Goal: Task Accomplishment & Management: Use online tool/utility

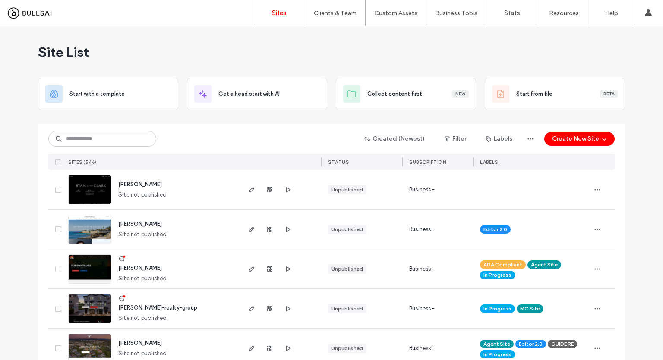
click at [88, 129] on div "Created (Newest) Filter Labels Create New Site SITES (546) STATUS SUBSCRIPTION …" at bounding box center [331, 147] width 566 height 46
click at [94, 133] on input at bounding box center [102, 139] width 108 height 16
click at [290, 206] on div at bounding box center [281, 189] width 82 height 39
click at [588, 135] on button "Create New Site" at bounding box center [579, 139] width 70 height 14
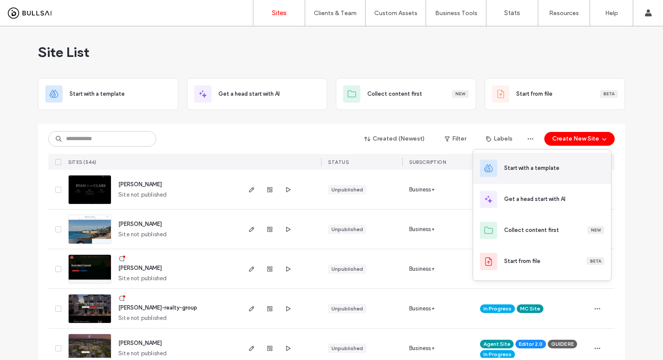
click at [578, 173] on div "Start with a template" at bounding box center [542, 168] width 138 height 31
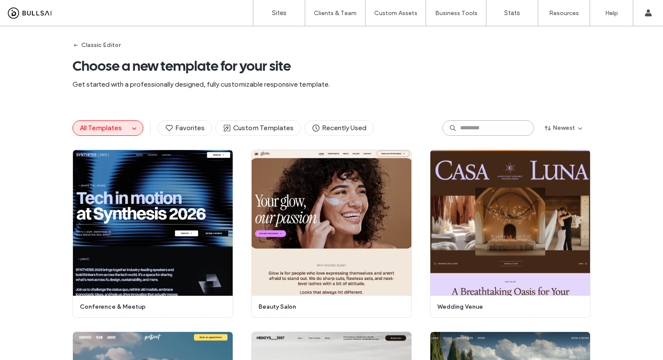
click at [476, 127] on input at bounding box center [488, 128] width 92 height 16
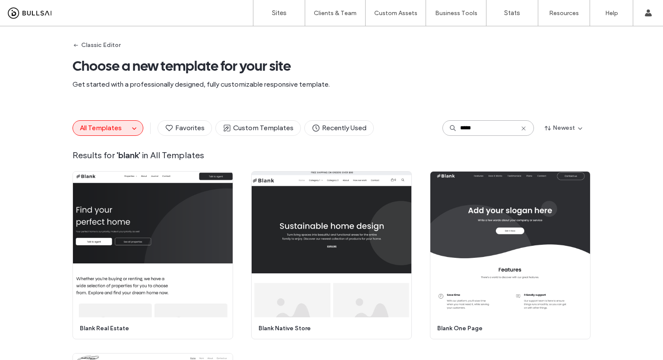
type input "*****"
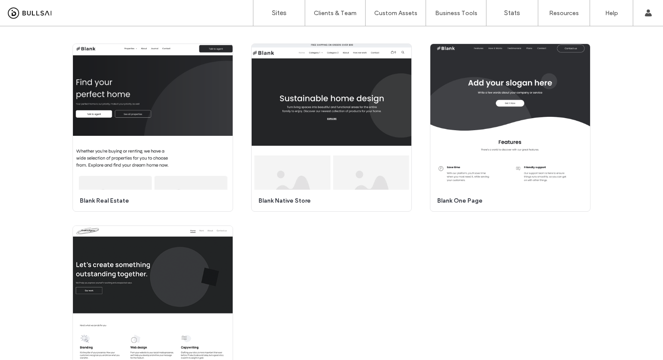
scroll to position [64, 0]
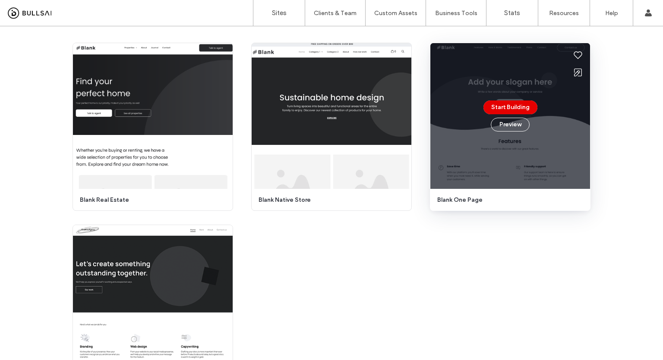
click at [525, 107] on button "Start Building" at bounding box center [510, 108] width 54 height 14
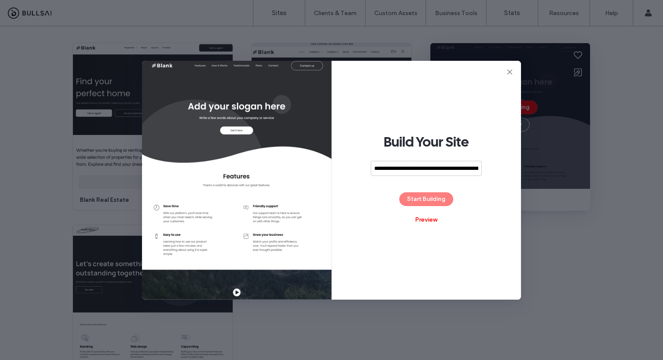
scroll to position [0, 233]
type input "****"
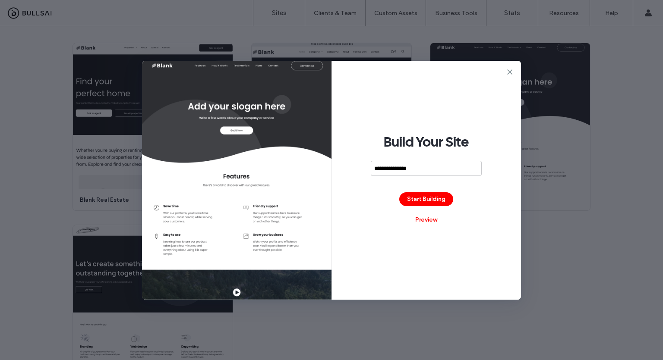
type input "**********"
click at [427, 196] on button "Start Building" at bounding box center [426, 199] width 54 height 14
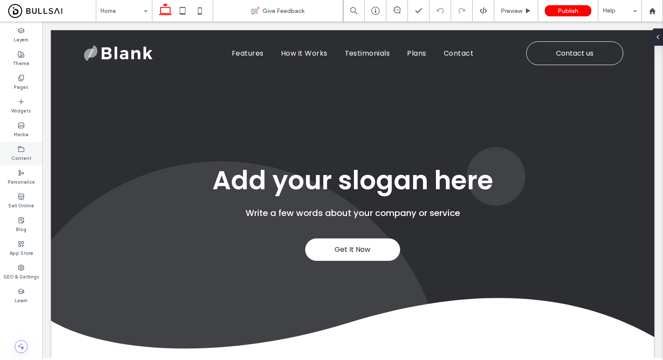
click at [27, 146] on div "Content" at bounding box center [21, 154] width 42 height 24
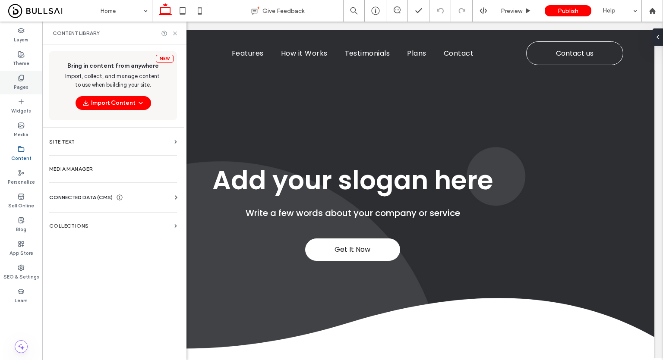
click at [29, 79] on div "Pages" at bounding box center [21, 83] width 42 height 24
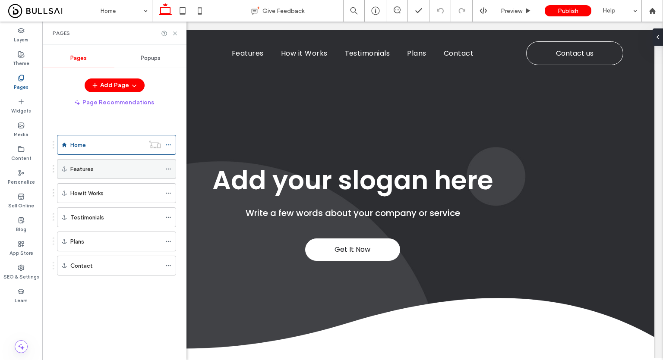
click at [170, 169] on use at bounding box center [168, 169] width 5 height 1
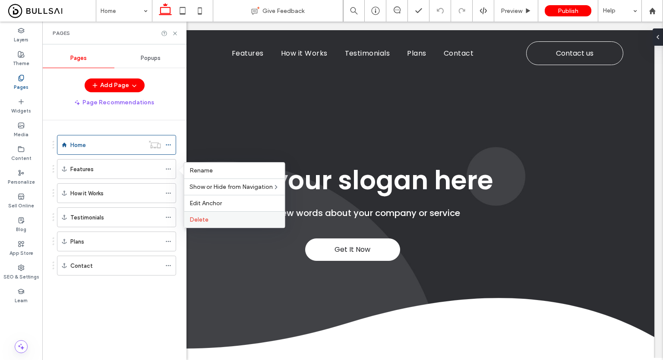
click at [212, 222] on label "Delete" at bounding box center [234, 219] width 90 height 7
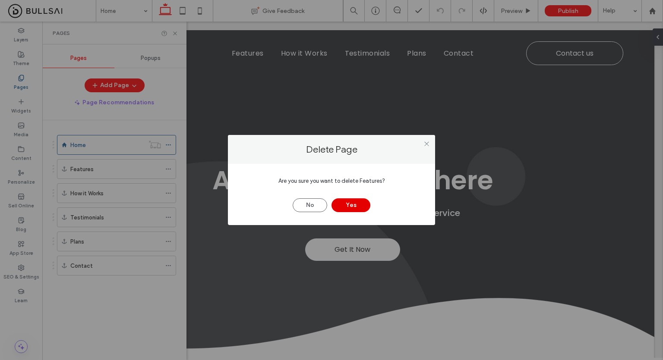
click at [354, 209] on button "Yes" at bounding box center [350, 206] width 39 height 14
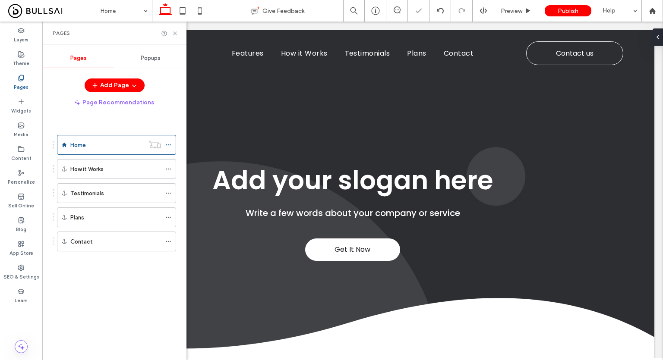
click at [168, 167] on div at bounding box center [331, 180] width 663 height 360
click at [168, 168] on icon at bounding box center [168, 169] width 6 height 6
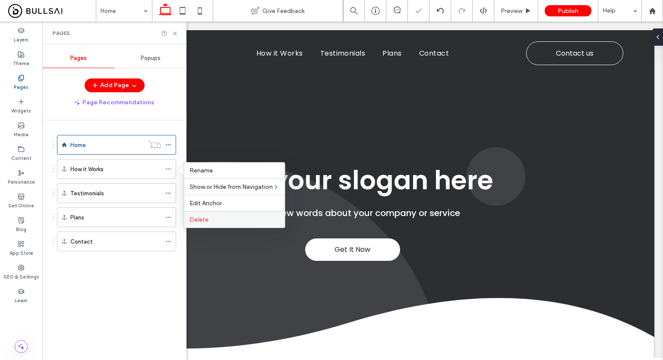
click at [257, 214] on div "Delete" at bounding box center [234, 219] width 101 height 16
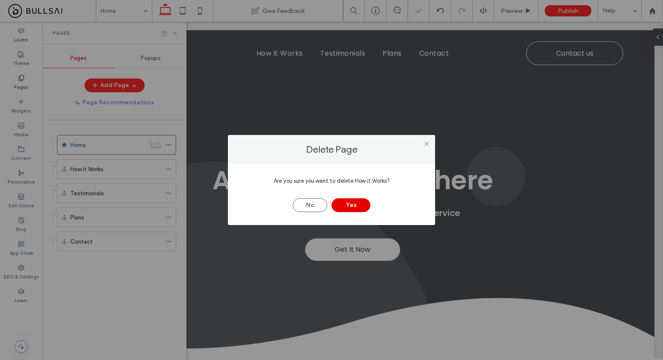
click at [339, 208] on button "Yes" at bounding box center [350, 206] width 39 height 14
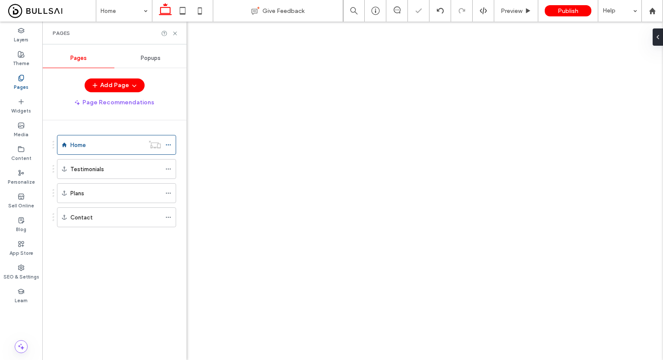
click at [168, 169] on icon at bounding box center [168, 169] width 6 height 6
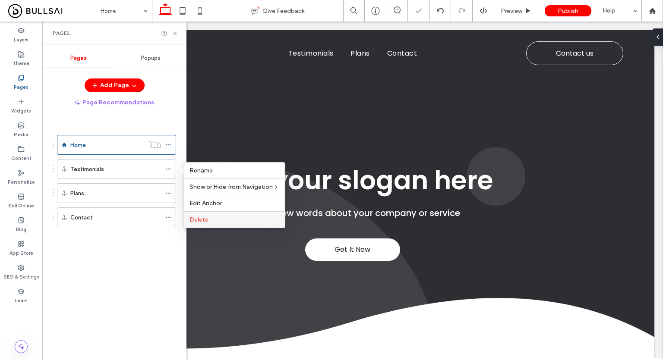
click at [206, 218] on span "Delete" at bounding box center [198, 219] width 19 height 7
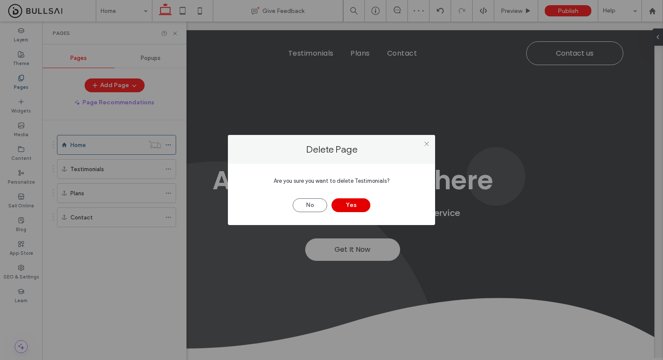
click at [358, 202] on button "Yes" at bounding box center [350, 206] width 39 height 14
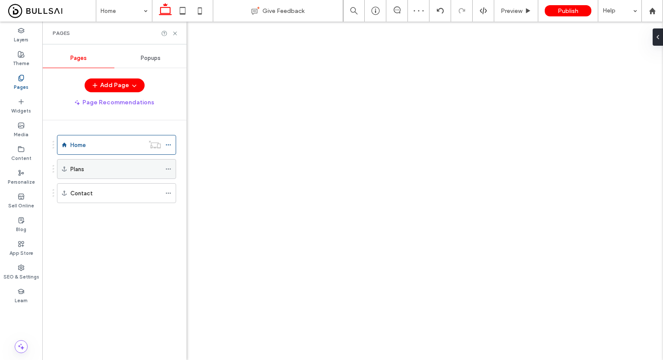
click at [169, 167] on icon at bounding box center [168, 169] width 6 height 6
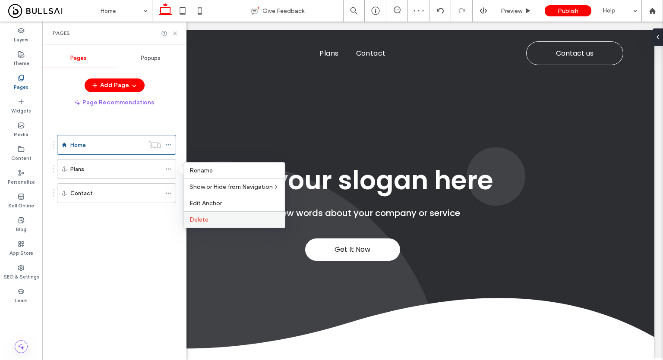
click at [216, 221] on label "Delete" at bounding box center [234, 219] width 90 height 7
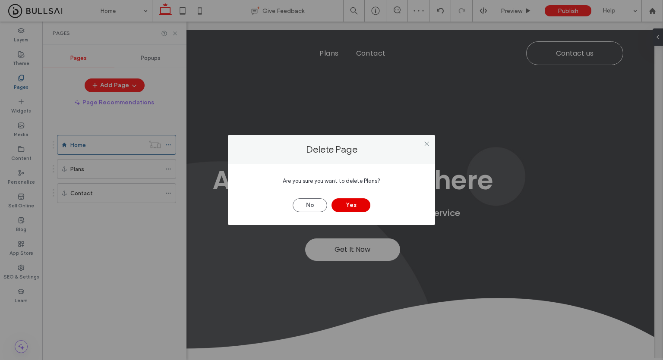
click at [362, 208] on button "Yes" at bounding box center [350, 206] width 39 height 14
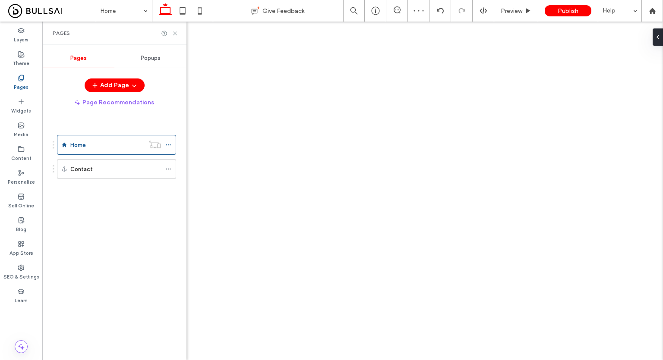
click at [168, 169] on use at bounding box center [168, 169] width 5 height 1
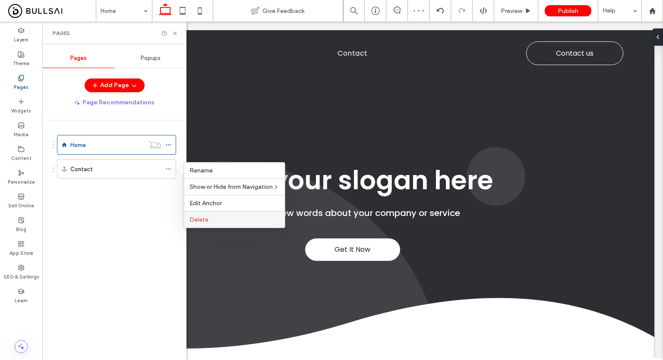
click at [212, 222] on label "Delete" at bounding box center [234, 219] width 90 height 7
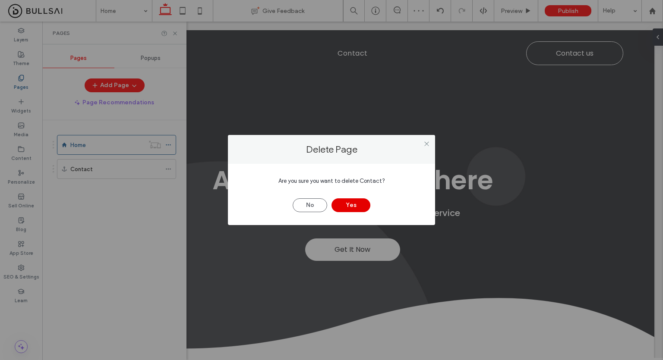
click at [347, 211] on button "Yes" at bounding box center [350, 206] width 39 height 14
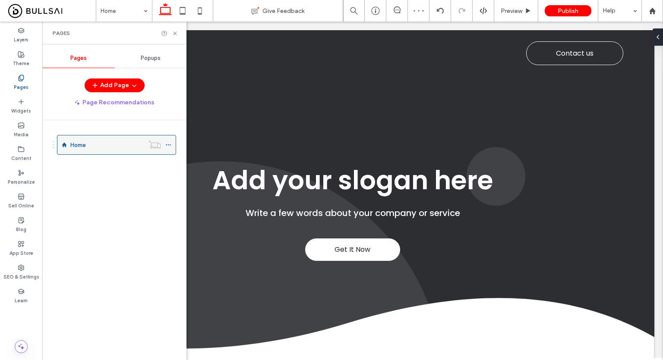
click at [171, 146] on icon at bounding box center [168, 145] width 6 height 6
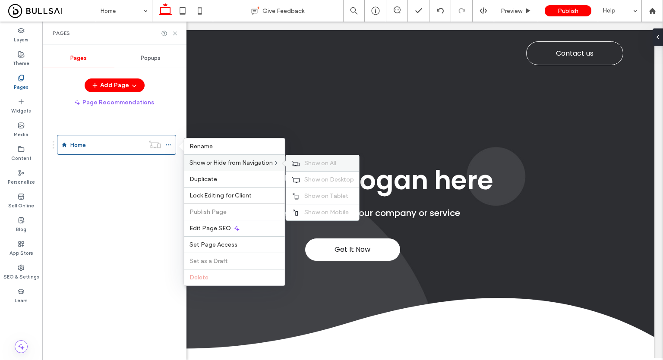
click at [298, 166] on div "Show on All" at bounding box center [322, 163] width 73 height 16
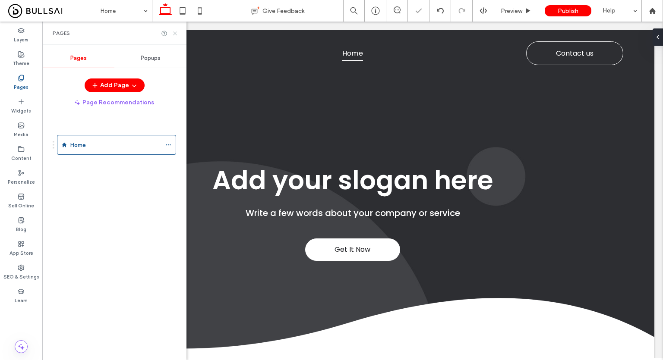
click at [174, 35] on icon at bounding box center [175, 33] width 6 height 6
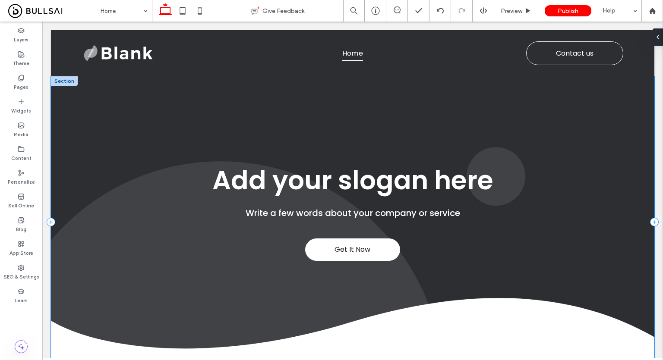
click at [387, 140] on div "Get It Now Add your slogan here Write a few words about your company or service" at bounding box center [352, 222] width 603 height 292
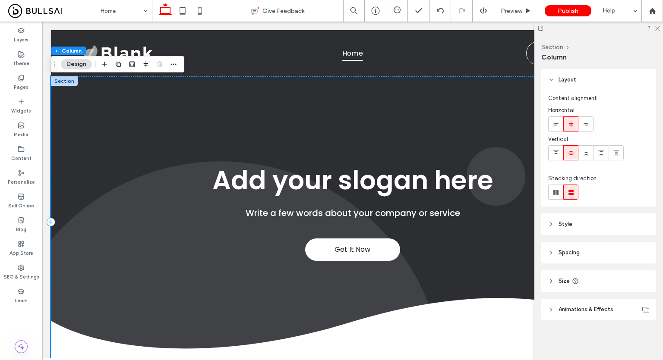
click at [249, 94] on div "Get It Now Add your slogan here Write a few words about your company or service" at bounding box center [352, 222] width 603 height 292
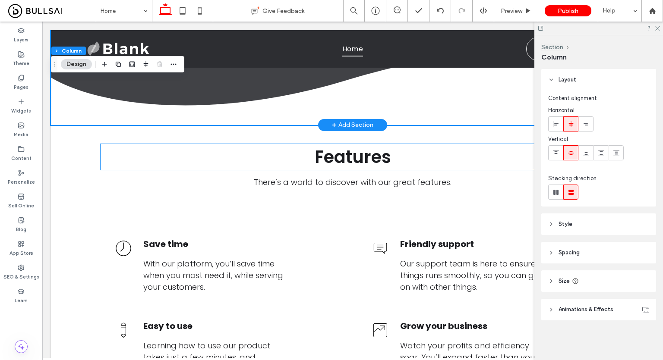
scroll to position [236, 0]
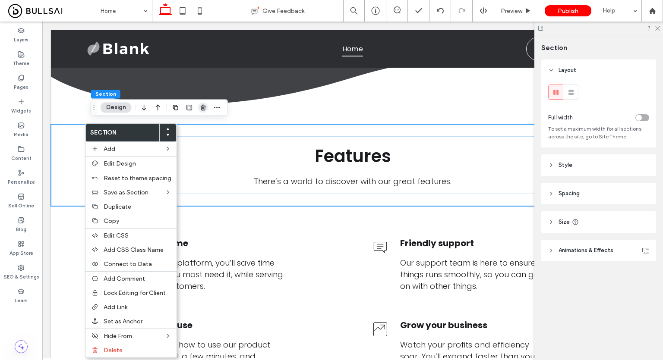
drag, startPoint x: 44, startPoint y: 115, endPoint x: 204, endPoint y: 110, distance: 160.2
click at [204, 110] on icon "button" at bounding box center [203, 107] width 7 height 7
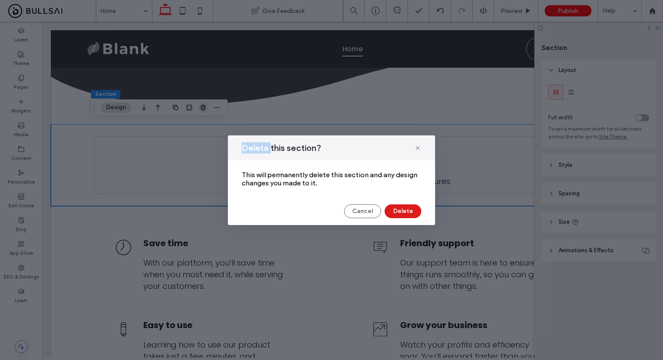
click at [204, 110] on div "Delete this section? This will permanently delete this section and any design c…" at bounding box center [331, 180] width 663 height 360
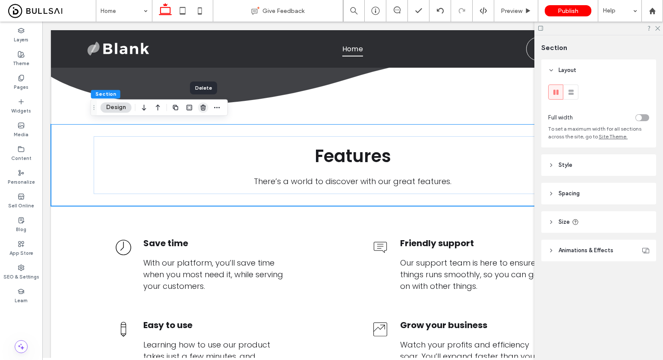
click at [200, 107] on icon "button" at bounding box center [203, 107] width 7 height 7
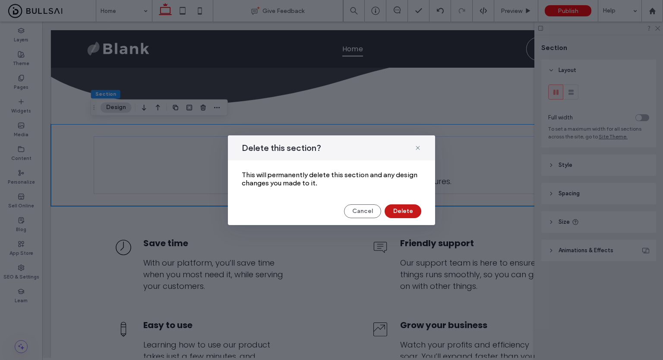
click at [394, 218] on button "Delete" at bounding box center [403, 212] width 37 height 14
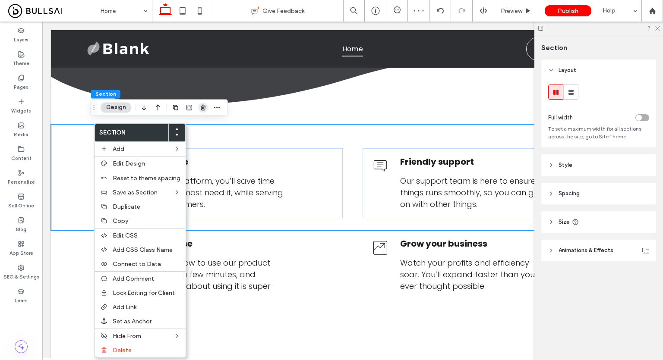
click at [200, 108] on icon "button" at bounding box center [203, 107] width 7 height 7
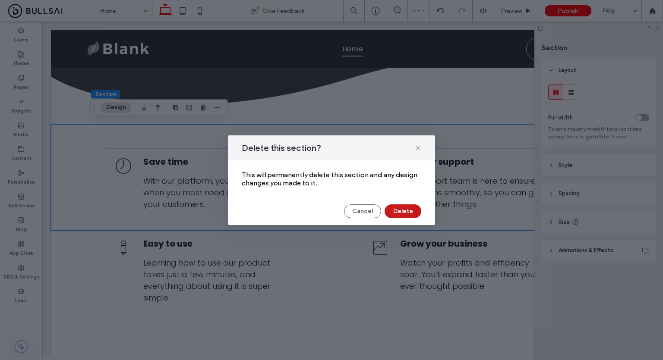
click at [405, 215] on button "Delete" at bounding box center [403, 212] width 37 height 14
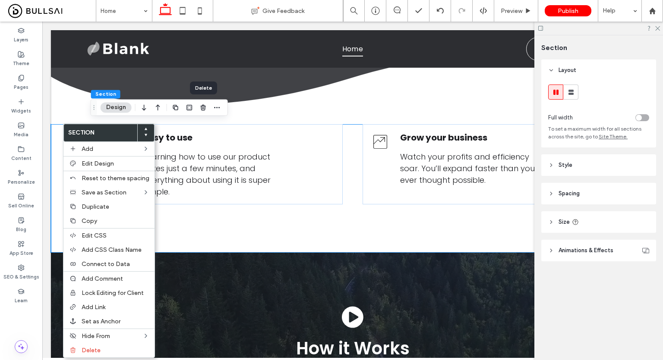
click at [205, 113] on div at bounding box center [203, 108] width 10 height 16
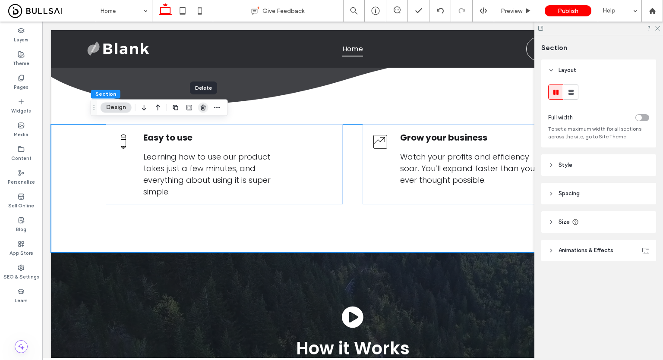
click at [202, 110] on icon "button" at bounding box center [203, 107] width 7 height 7
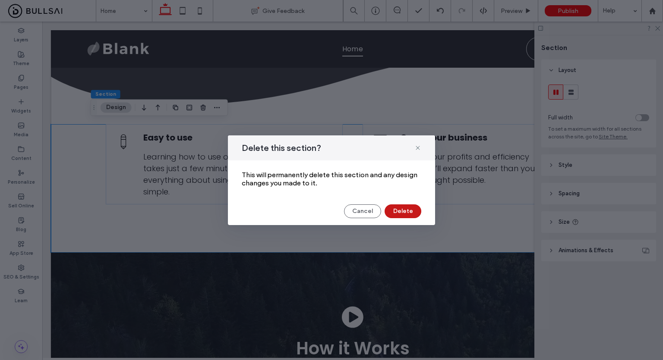
click at [407, 215] on button "Delete" at bounding box center [403, 212] width 37 height 14
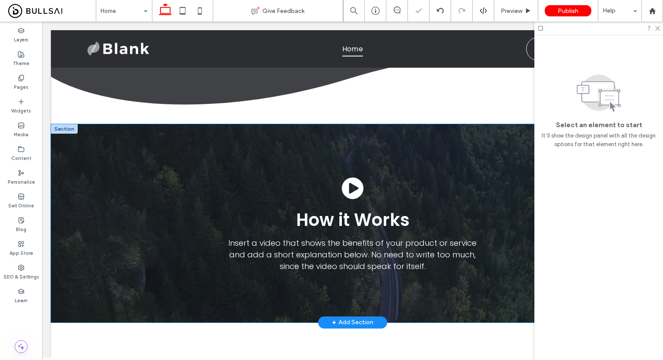
drag, startPoint x: 88, startPoint y: 145, endPoint x: 77, endPoint y: 139, distance: 12.0
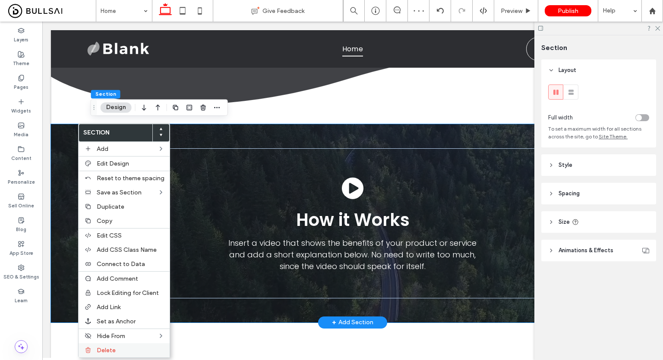
click at [123, 344] on div "Delete" at bounding box center [124, 351] width 91 height 14
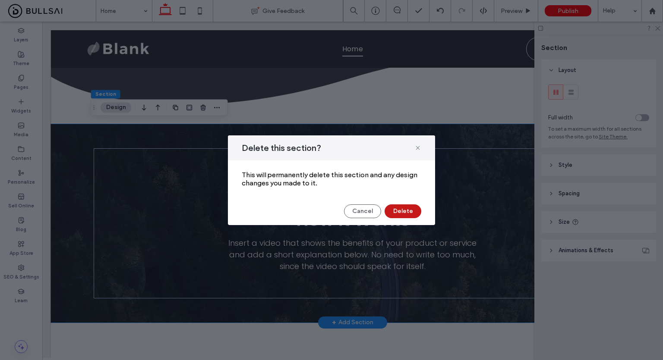
click at [404, 208] on button "Delete" at bounding box center [403, 212] width 37 height 14
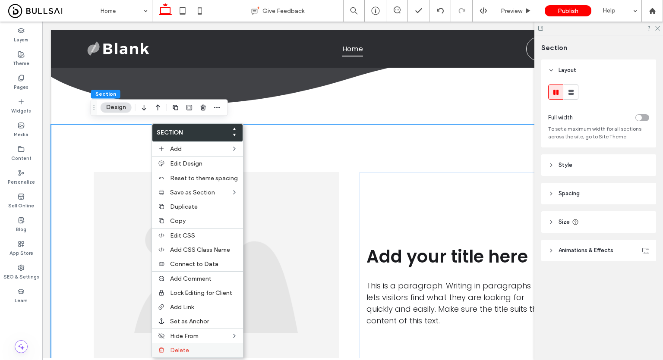
click at [206, 350] on label "Delete" at bounding box center [204, 350] width 68 height 7
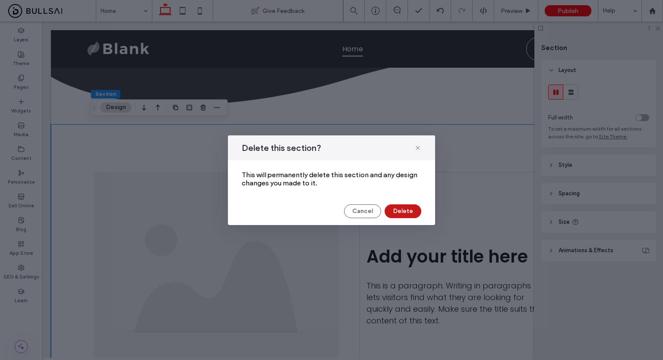
click at [406, 217] on button "Delete" at bounding box center [403, 212] width 37 height 14
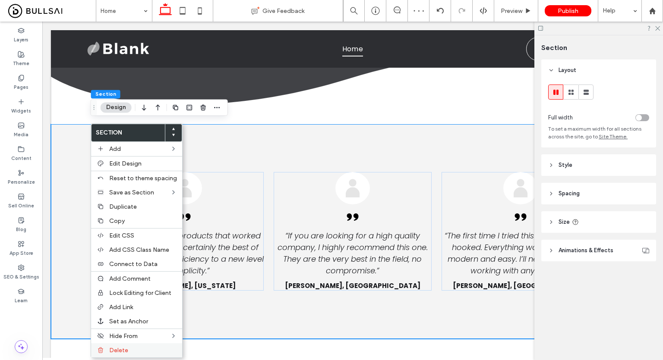
click at [148, 352] on div "Delete" at bounding box center [136, 351] width 91 height 14
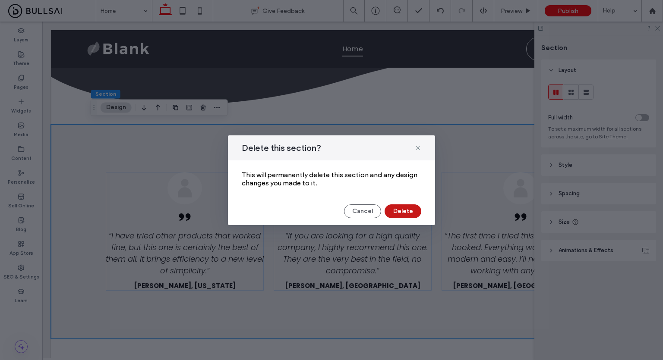
click at [393, 213] on button "Delete" at bounding box center [403, 212] width 37 height 14
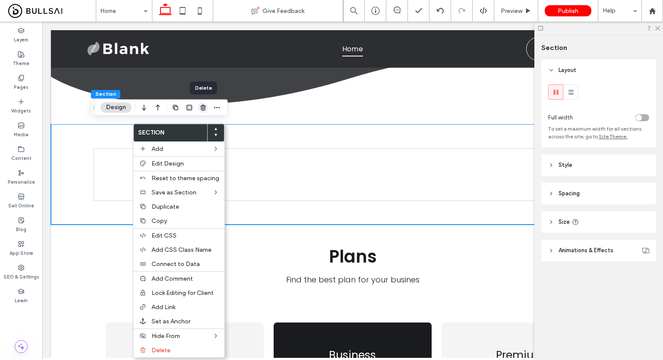
click at [203, 111] on span "button" at bounding box center [203, 107] width 10 height 10
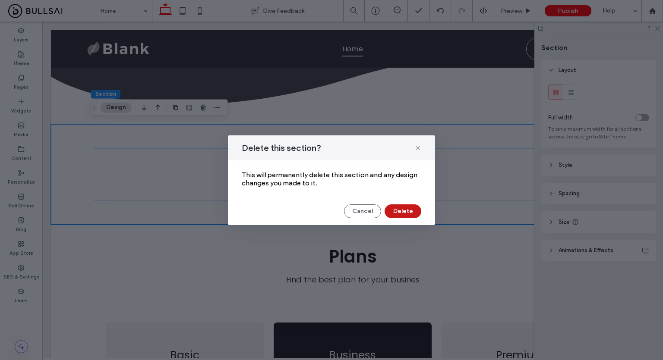
click at [407, 207] on button "Delete" at bounding box center [403, 212] width 37 height 14
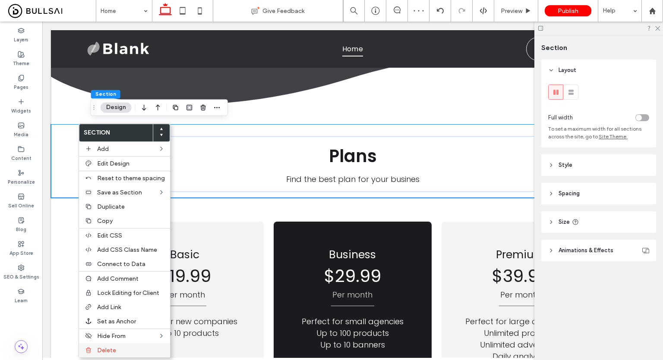
click at [152, 344] on div "Delete" at bounding box center [124, 351] width 91 height 14
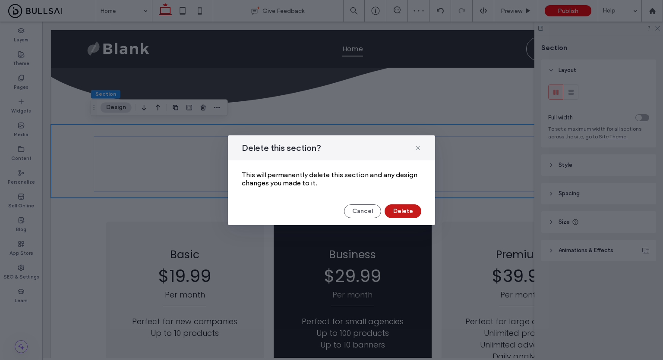
click at [402, 208] on button "Delete" at bounding box center [403, 212] width 37 height 14
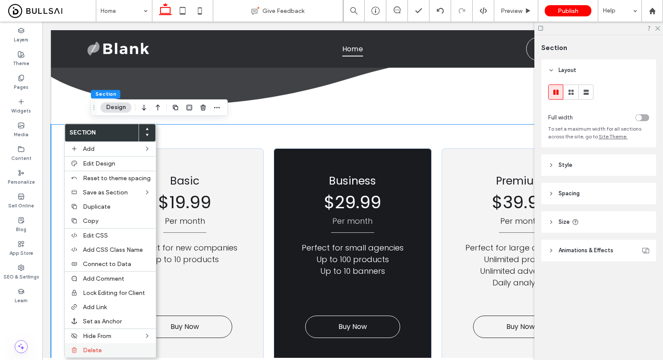
click at [117, 347] on label "Delete" at bounding box center [117, 350] width 68 height 7
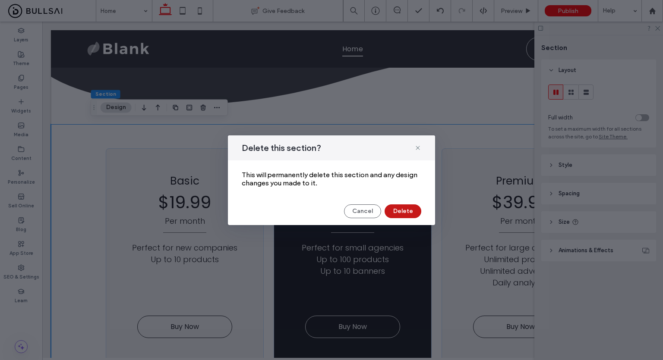
click at [401, 210] on button "Delete" at bounding box center [403, 212] width 37 height 14
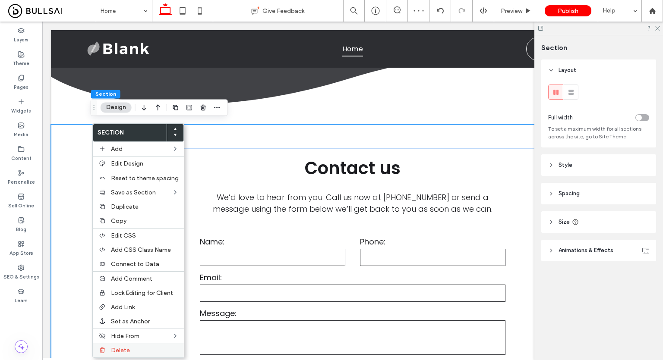
click at [142, 349] on label "Delete" at bounding box center [145, 350] width 68 height 7
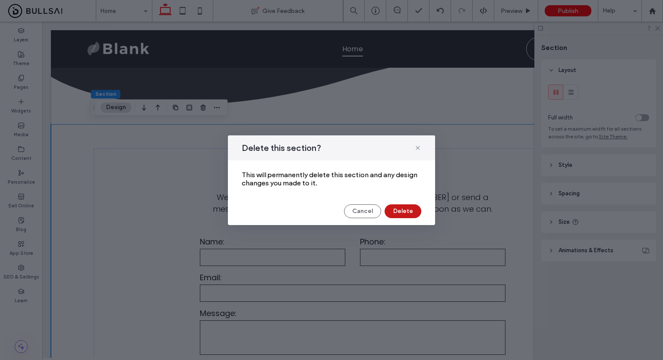
click at [399, 214] on button "Delete" at bounding box center [403, 212] width 37 height 14
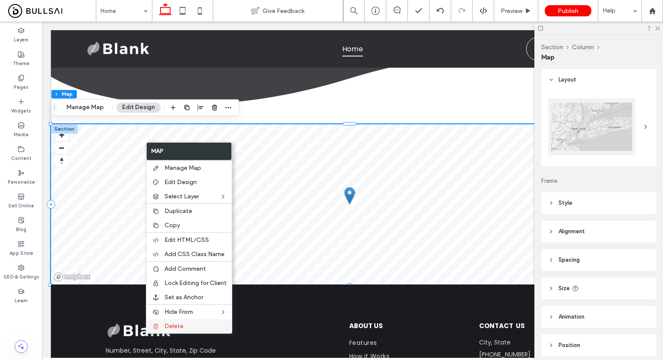
click at [180, 328] on div "Delete" at bounding box center [188, 326] width 85 height 14
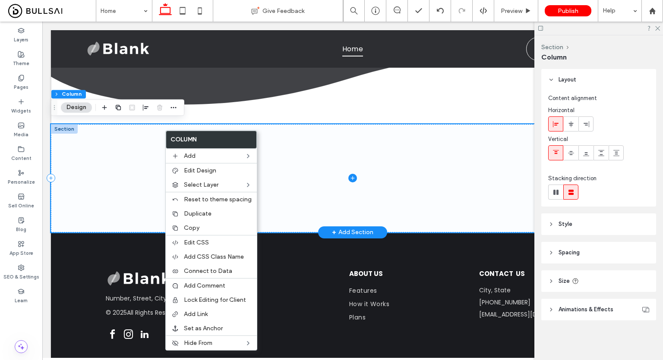
click at [125, 131] on span at bounding box center [352, 178] width 603 height 108
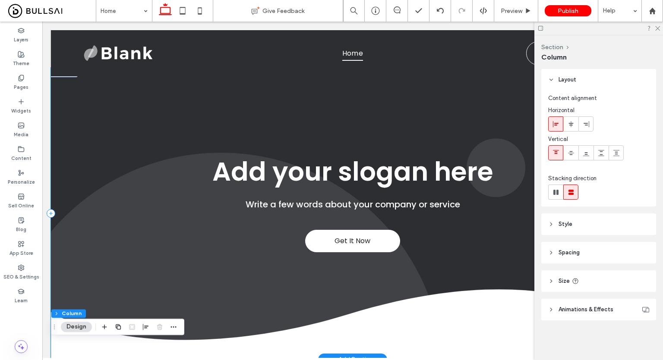
scroll to position [0, 0]
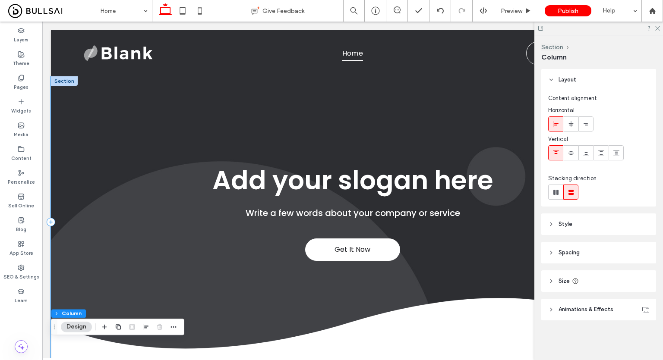
click at [225, 144] on div "Get It Now Add your slogan here Write a few words about your company or service" at bounding box center [352, 222] width 603 height 292
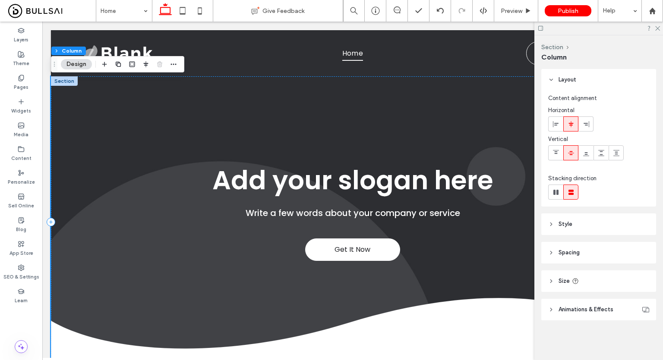
click at [436, 125] on div "Get It Now Add your slogan here Write a few words about your company or service" at bounding box center [352, 222] width 603 height 292
click at [590, 223] on header "Style" at bounding box center [598, 225] width 115 height 22
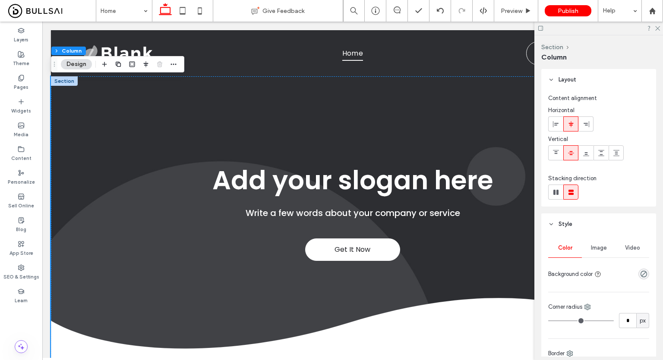
click at [599, 246] on span "Image" at bounding box center [599, 248] width 16 height 7
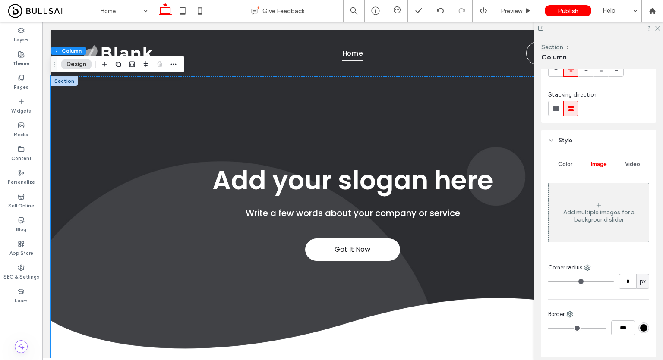
scroll to position [85, 0]
click at [562, 162] on span "Color" at bounding box center [565, 162] width 14 height 7
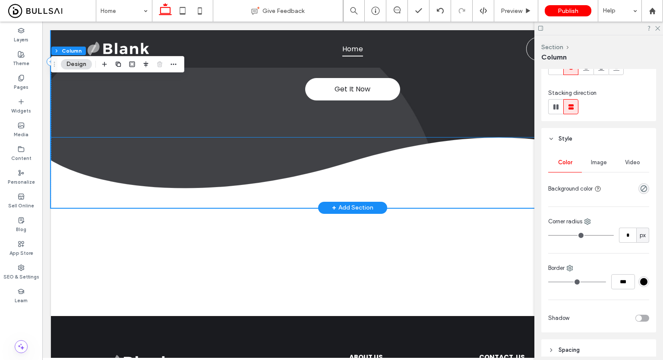
scroll to position [155, 0]
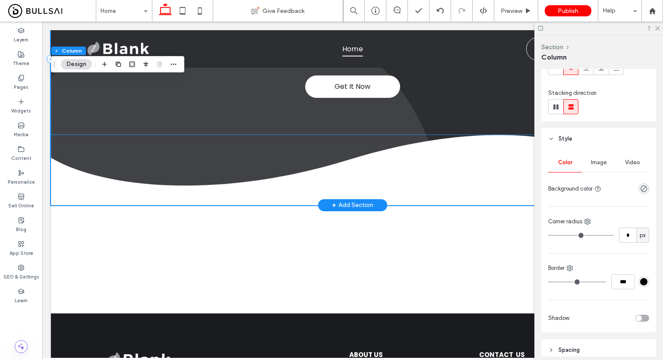
click at [419, 180] on img at bounding box center [352, 170] width 603 height 70
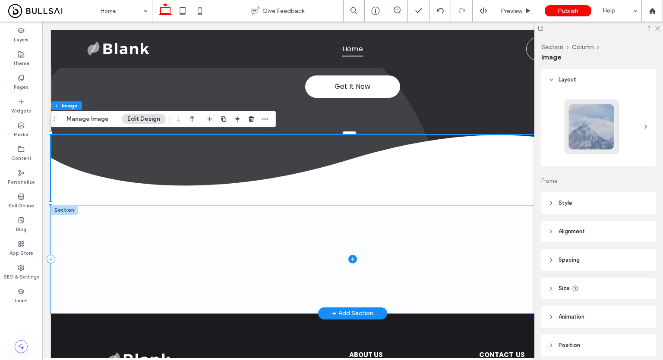
click at [356, 227] on span at bounding box center [352, 259] width 603 height 108
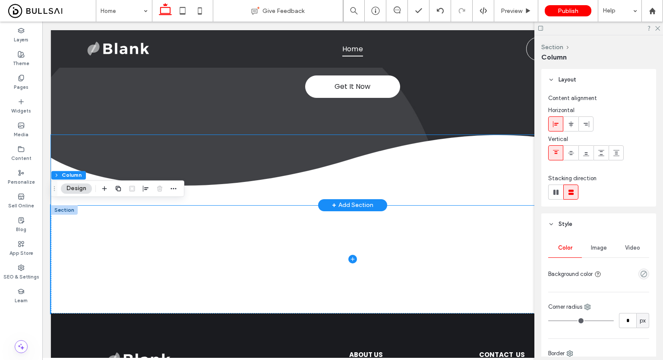
click at [364, 190] on img at bounding box center [352, 170] width 603 height 70
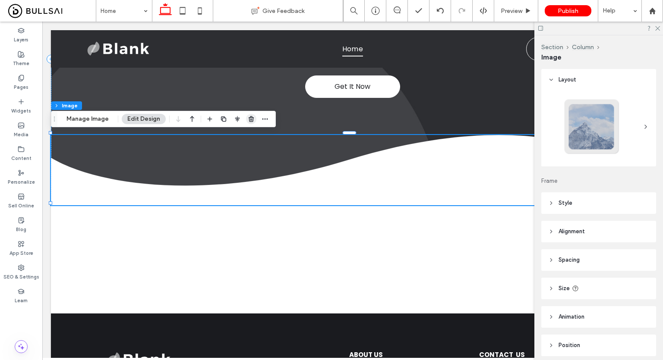
click at [248, 121] on icon "button" at bounding box center [251, 119] width 7 height 7
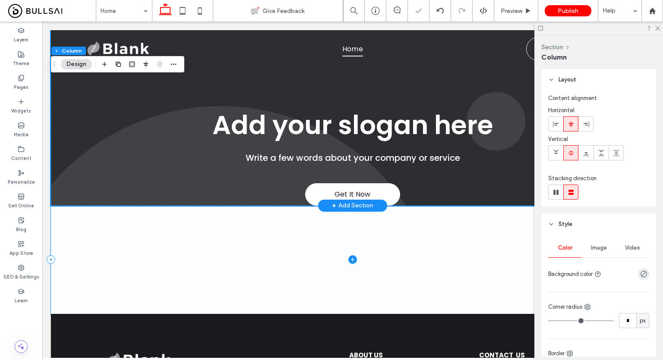
scroll to position [44, 0]
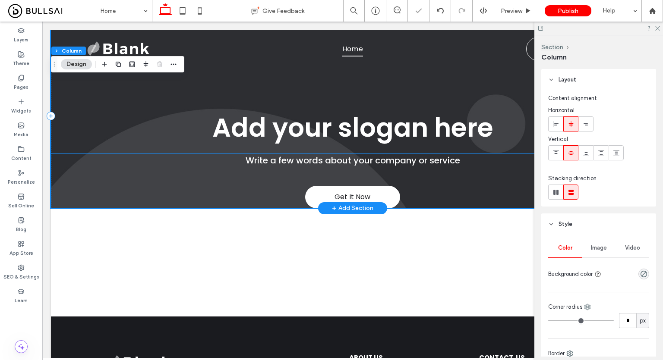
click at [226, 159] on h4 "Write a few words about your company or service" at bounding box center [352, 160] width 603 height 13
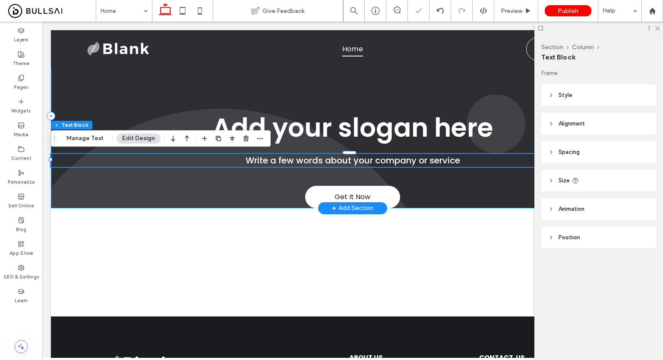
click at [190, 185] on div "Get It Now Add your slogan here Write a few words about your company or service" at bounding box center [352, 116] width 603 height 185
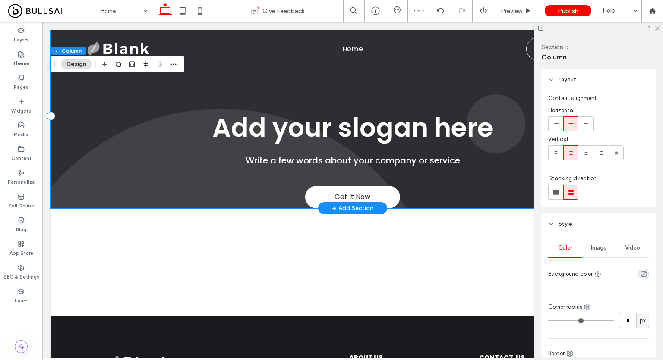
click at [173, 139] on h1 "Add your slogan here" at bounding box center [352, 127] width 603 height 39
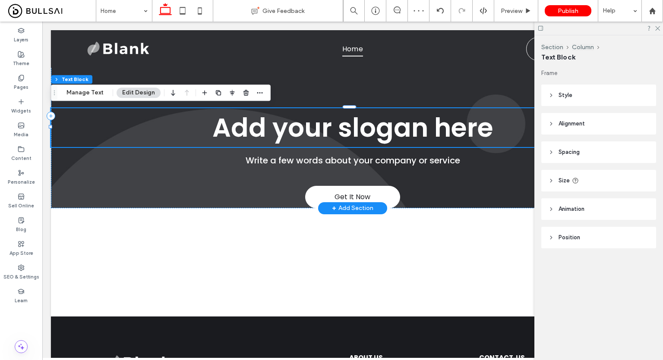
scroll to position [0, 0]
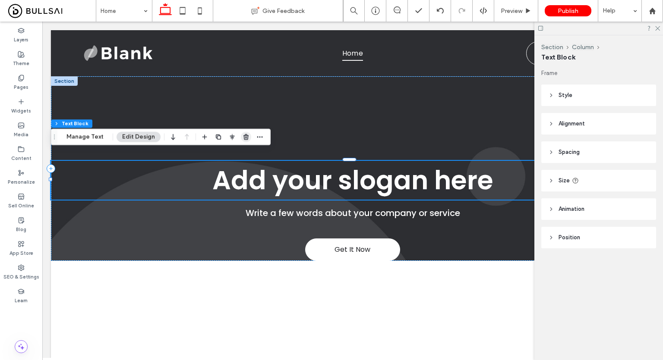
click at [249, 133] on span "button" at bounding box center [246, 137] width 10 height 10
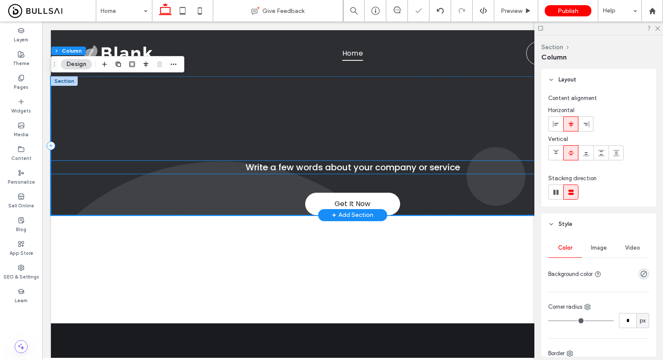
click at [273, 171] on span "Write a few words about your company or service" at bounding box center [353, 167] width 215 height 12
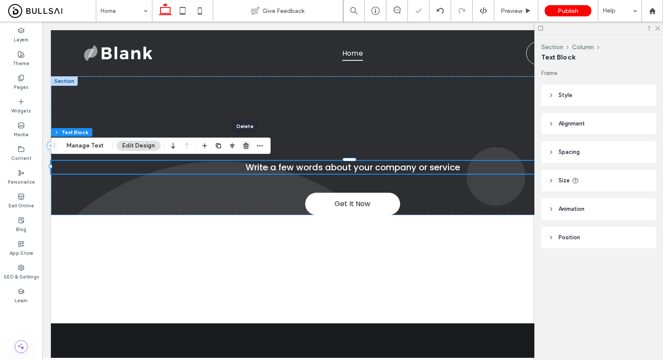
click at [241, 146] on span "button" at bounding box center [246, 146] width 10 height 10
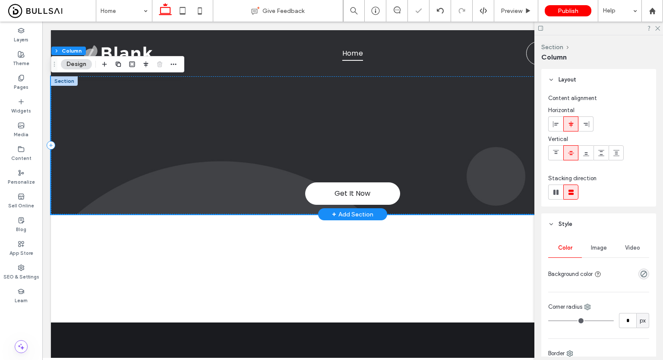
click at [224, 104] on div "Get It Now" at bounding box center [352, 145] width 603 height 138
click at [597, 250] on span "Image" at bounding box center [599, 248] width 16 height 7
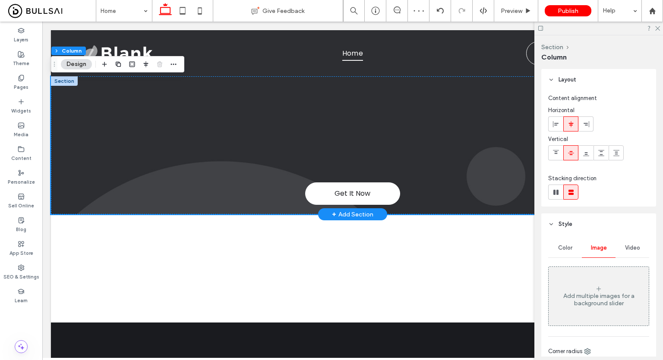
click at [72, 82] on div at bounding box center [64, 80] width 27 height 9
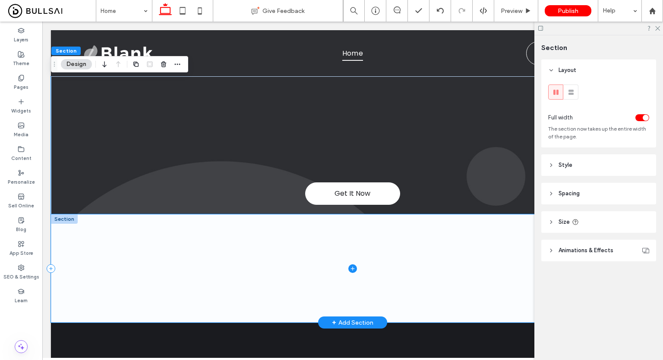
click at [191, 239] on span at bounding box center [352, 269] width 603 height 108
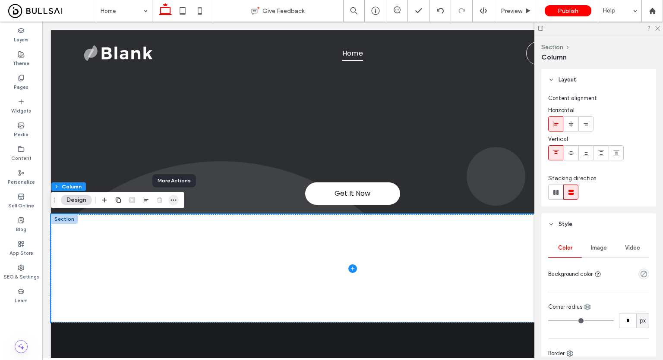
click at [171, 198] on icon "button" at bounding box center [173, 200] width 7 height 7
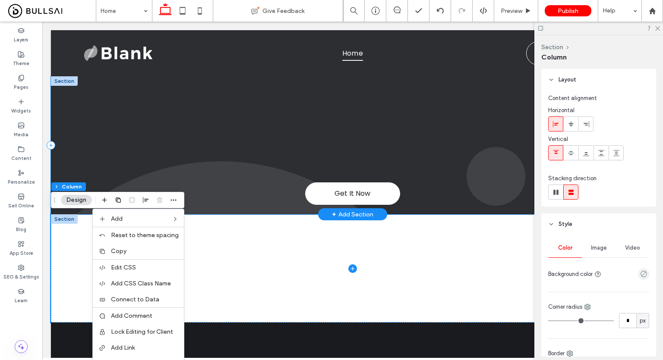
click at [350, 172] on div "Get It Now" at bounding box center [352, 145] width 603 height 138
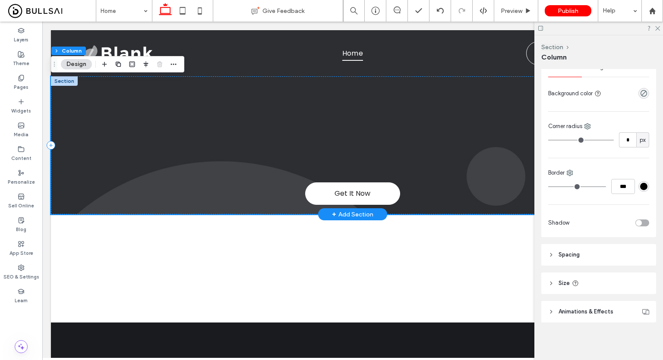
click at [414, 189] on div "Get It Now" at bounding box center [352, 145] width 603 height 138
click at [77, 61] on button "Design" at bounding box center [76, 64] width 31 height 10
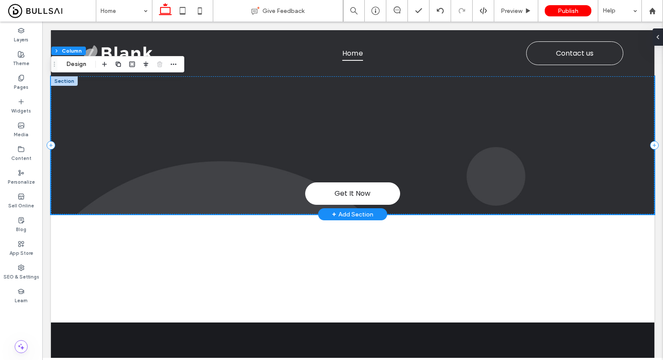
click at [348, 142] on div "Get It Now" at bounding box center [352, 145] width 603 height 138
click at [347, 194] on span "Get It Now" at bounding box center [352, 193] width 36 height 19
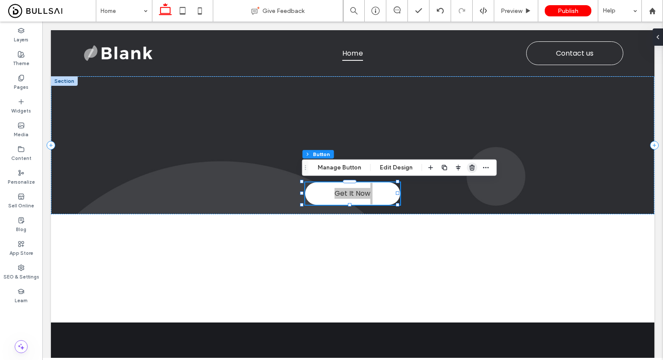
click at [473, 166] on icon "button" at bounding box center [472, 167] width 7 height 7
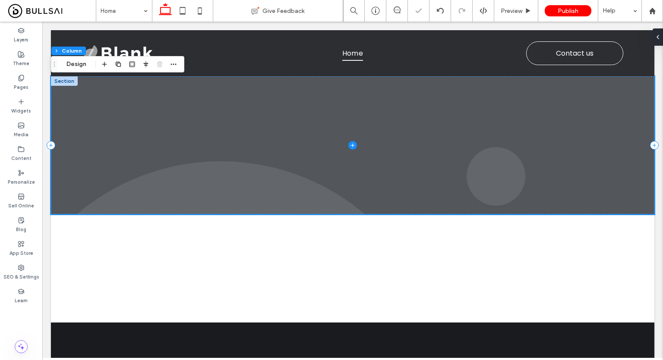
click at [473, 166] on span at bounding box center [352, 145] width 603 height 138
click at [413, 166] on span at bounding box center [352, 145] width 603 height 138
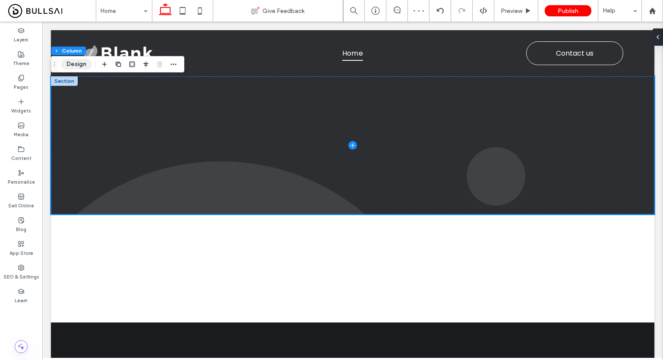
click at [86, 68] on button "Design" at bounding box center [76, 64] width 31 height 10
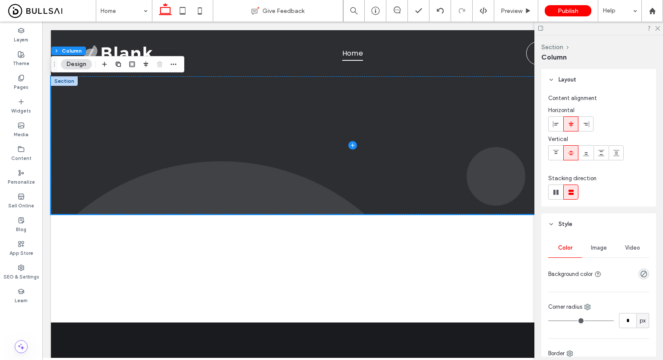
click at [589, 242] on div "Image" at bounding box center [599, 248] width 34 height 19
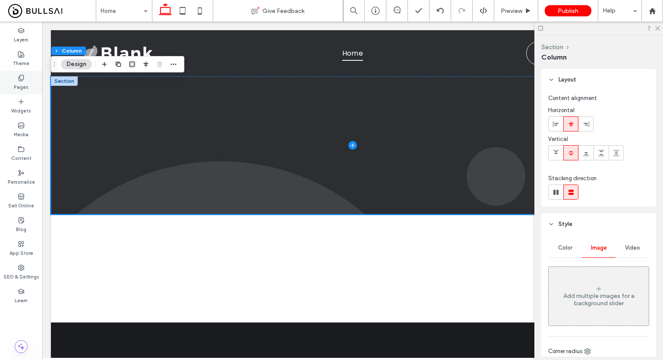
click at [22, 79] on use at bounding box center [21, 78] width 5 height 6
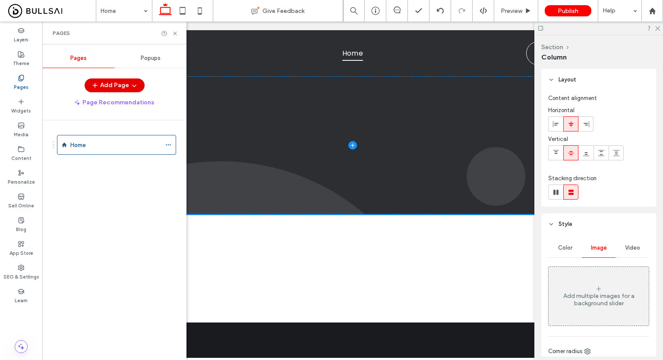
click at [117, 83] on button "Add Page" at bounding box center [115, 86] width 60 height 14
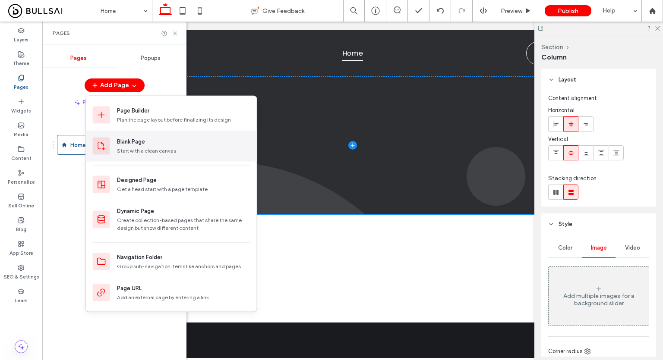
click at [141, 136] on div "Blank Page Start with a clean canvas" at bounding box center [171, 146] width 171 height 31
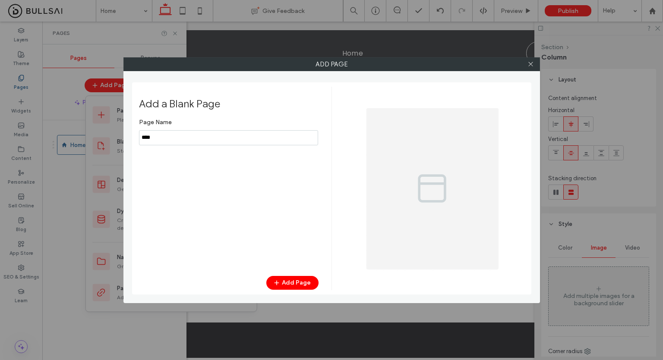
type input "****"
click at [297, 283] on button "Add Page" at bounding box center [292, 283] width 52 height 14
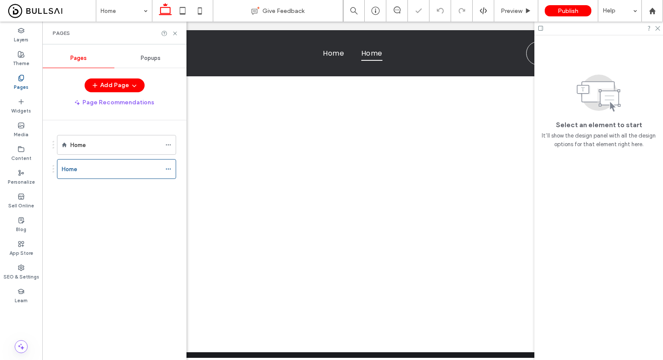
click at [113, 148] on div "Add Page Add a Blank Page Page Name Add Page" at bounding box center [331, 180] width 663 height 360
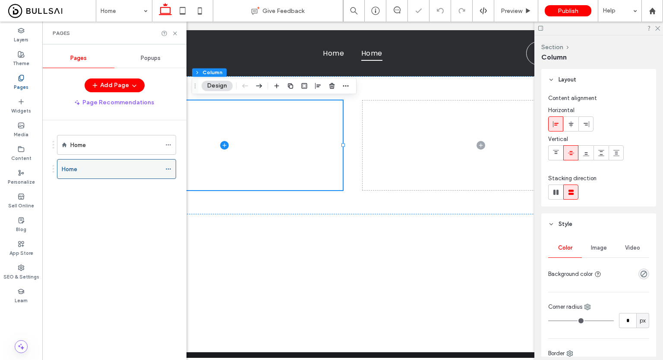
click at [170, 164] on span at bounding box center [168, 169] width 6 height 13
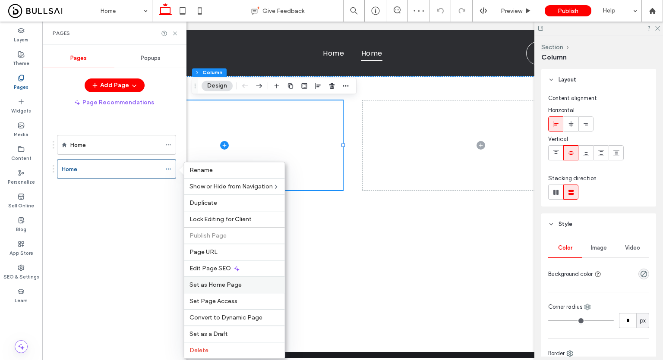
click at [252, 281] on label "Set as Home Page" at bounding box center [234, 284] width 90 height 7
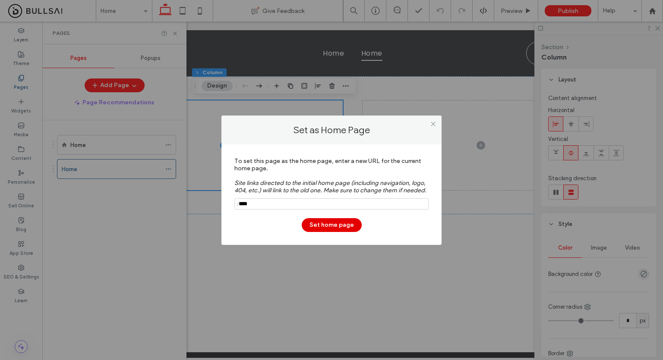
type input "****"
click at [321, 227] on button "Set home page" at bounding box center [332, 225] width 60 height 14
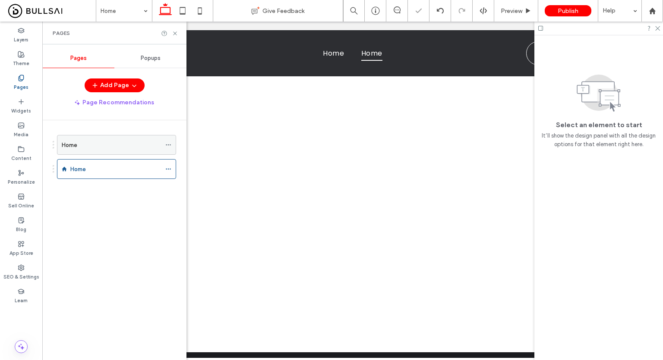
click at [166, 143] on icon at bounding box center [168, 145] width 6 height 6
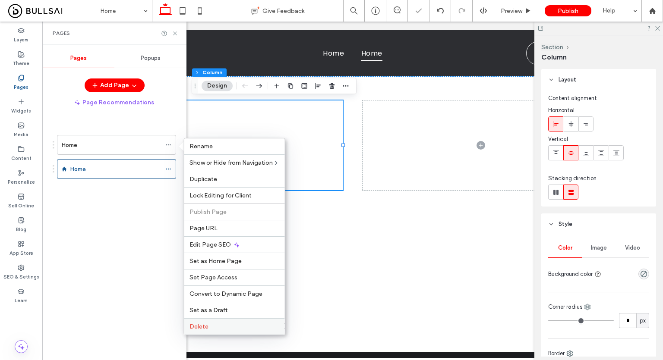
click at [222, 325] on label "Delete" at bounding box center [234, 326] width 90 height 7
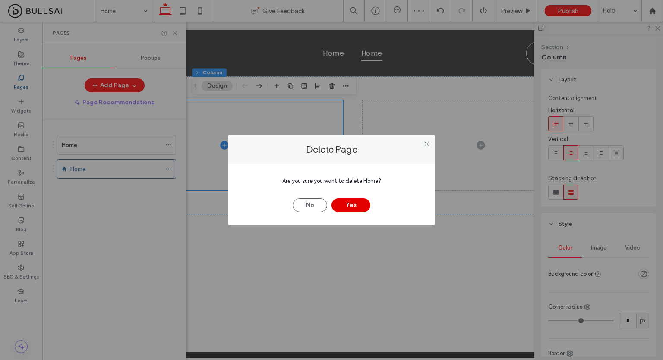
click at [339, 203] on button "Yes" at bounding box center [350, 206] width 39 height 14
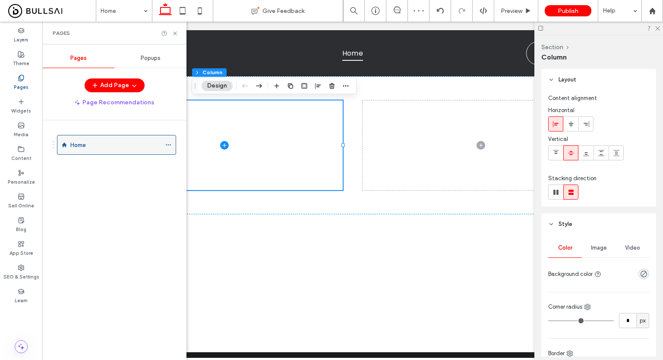
click at [154, 141] on div "Home" at bounding box center [115, 145] width 91 height 9
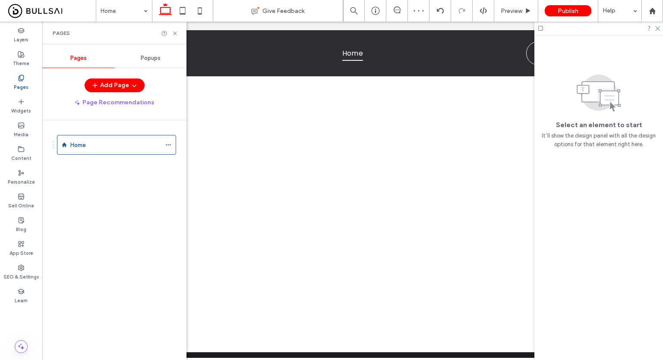
click at [169, 145] on div "Home Give Feedback Preview Publish Help Design Panel Site Comments Team & Clien…" at bounding box center [331, 180] width 663 height 360
click at [169, 145] on icon at bounding box center [168, 145] width 6 height 6
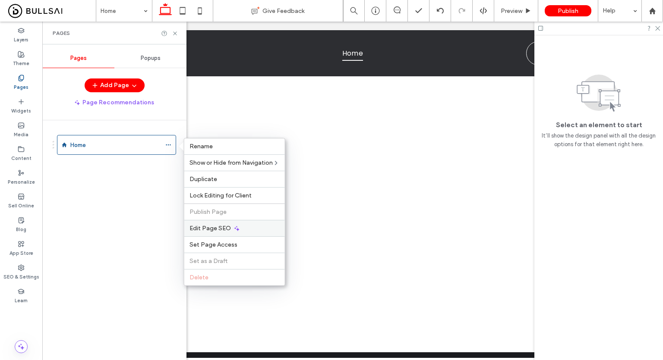
click at [256, 232] on div "Edit Page SEO" at bounding box center [234, 228] width 101 height 16
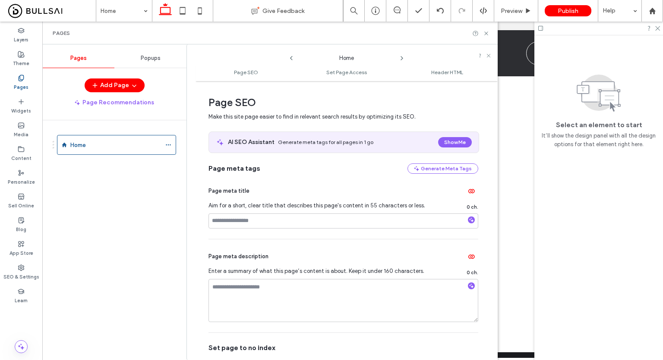
click at [256, 232] on div "Page meta title Aim for a short, clear title that describes this page's content…" at bounding box center [343, 206] width 270 height 65
click at [485, 34] on icon at bounding box center [486, 33] width 6 height 6
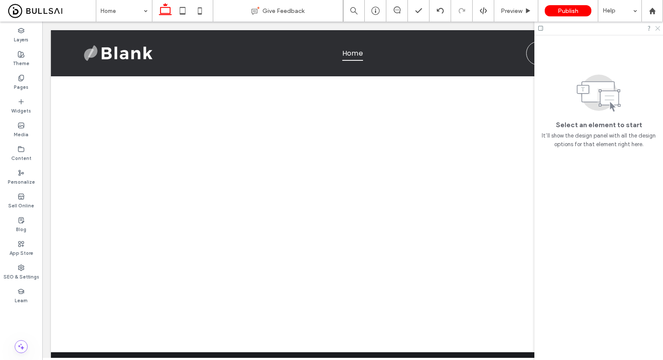
click at [656, 29] on use at bounding box center [657, 28] width 5 height 5
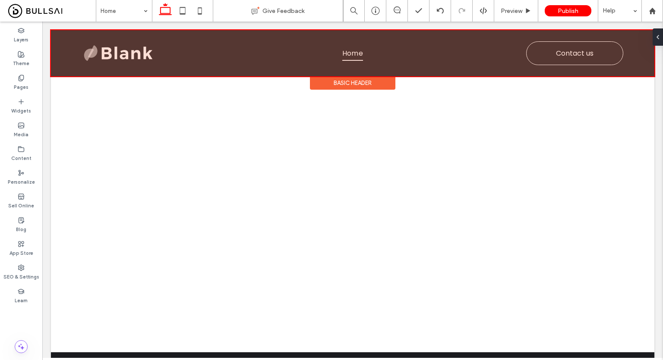
click at [332, 81] on div "Basic Header" at bounding box center [352, 82] width 85 height 13
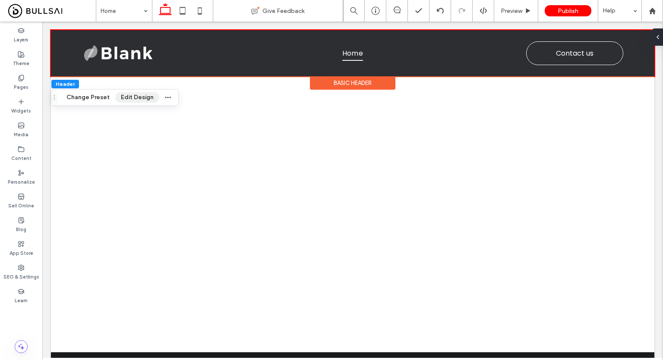
click at [131, 101] on button "Edit Design" at bounding box center [137, 97] width 44 height 10
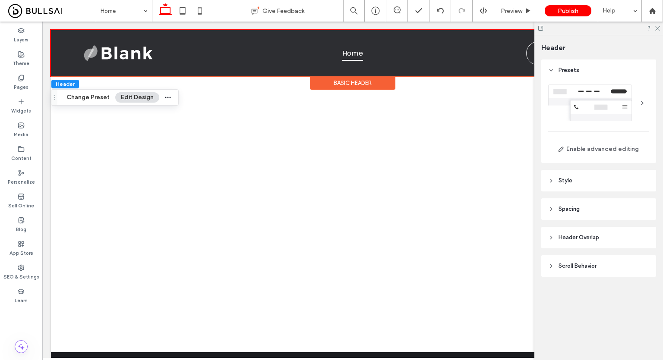
click at [628, 104] on div at bounding box center [598, 103] width 101 height 37
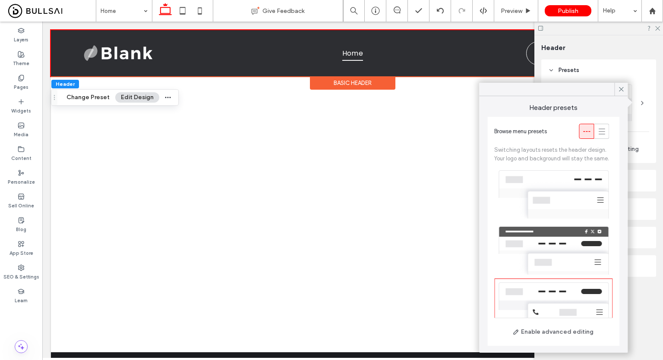
scroll to position [94, 0]
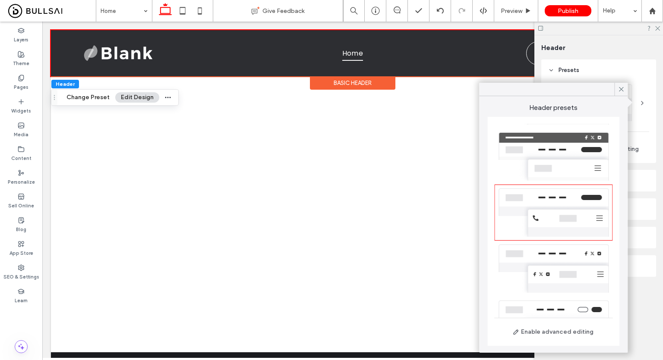
click at [515, 217] on div at bounding box center [553, 213] width 118 height 56
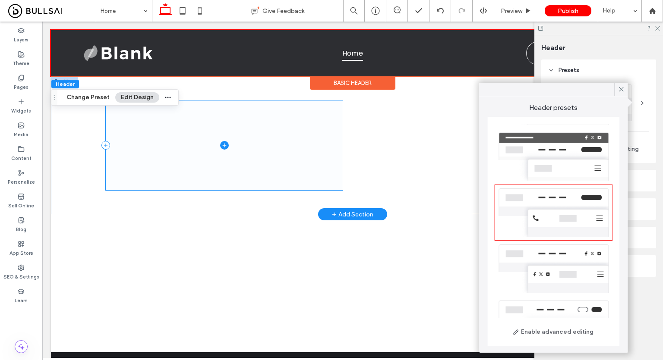
click at [326, 131] on span at bounding box center [224, 146] width 237 height 90
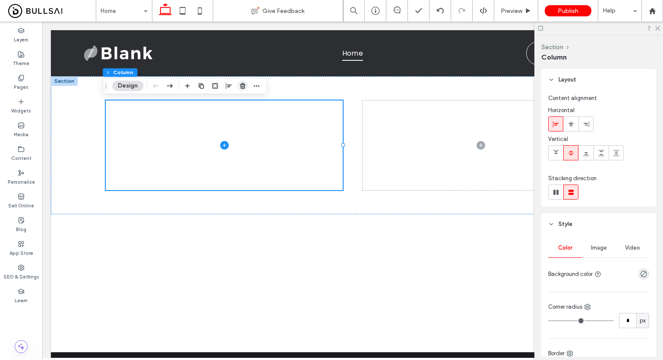
click at [247, 81] on span "button" at bounding box center [242, 86] width 10 height 10
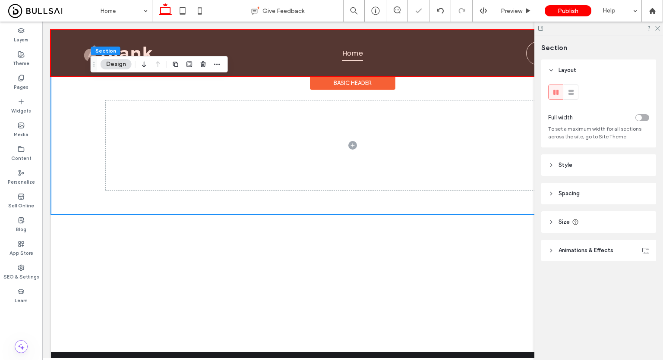
click at [148, 50] on div at bounding box center [352, 53] width 603 height 46
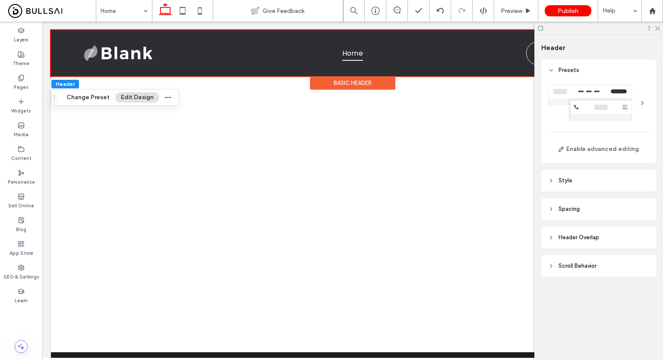
click at [199, 27] on body "Home Contact us Section Basic Header Section Home Section Get in touch 555-555-…" at bounding box center [352, 262] width 621 height 481
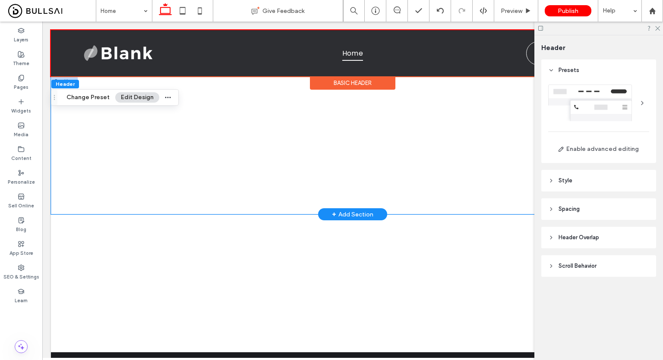
click at [188, 88] on div at bounding box center [353, 145] width 518 height 138
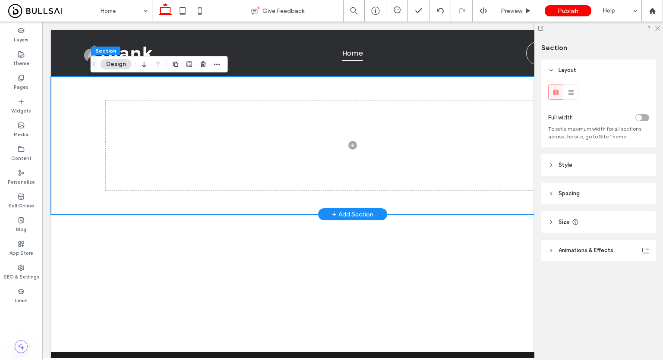
click at [328, 92] on div at bounding box center [353, 145] width 518 height 138
click at [656, 28] on icon at bounding box center [657, 28] width 6 height 6
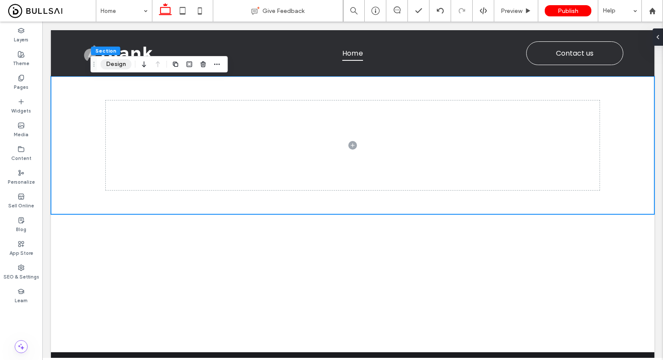
click at [117, 66] on button "Design" at bounding box center [116, 64] width 31 height 10
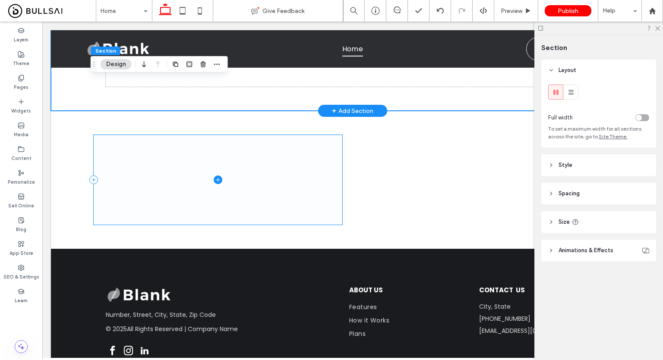
scroll to position [93, 0]
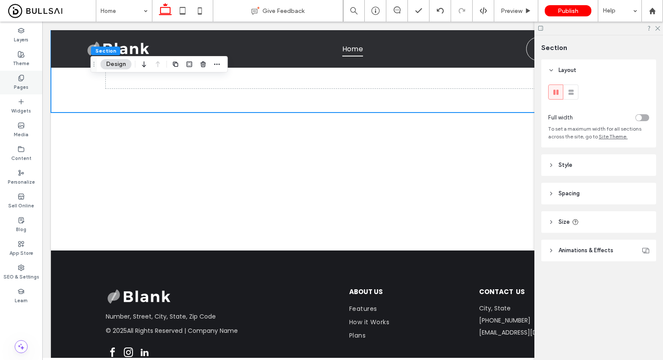
click at [14, 85] on label "Pages" at bounding box center [21, 86] width 15 height 9
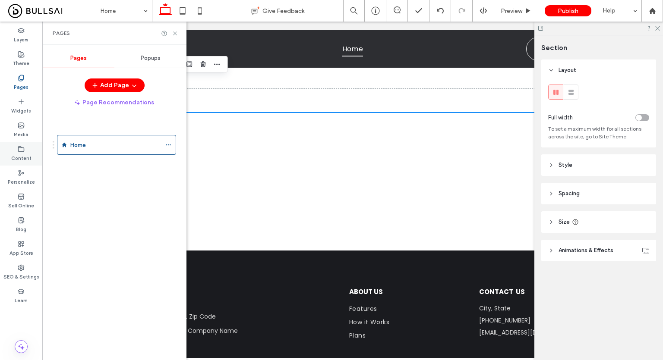
click at [5, 147] on div "Content" at bounding box center [21, 154] width 42 height 24
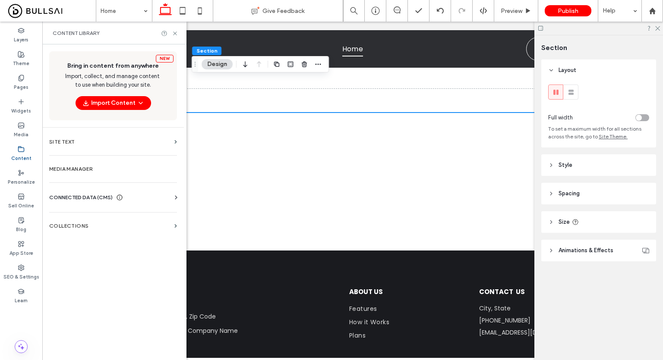
click at [129, 199] on div "CONNECTED DATA (CMS)" at bounding box center [114, 197] width 131 height 9
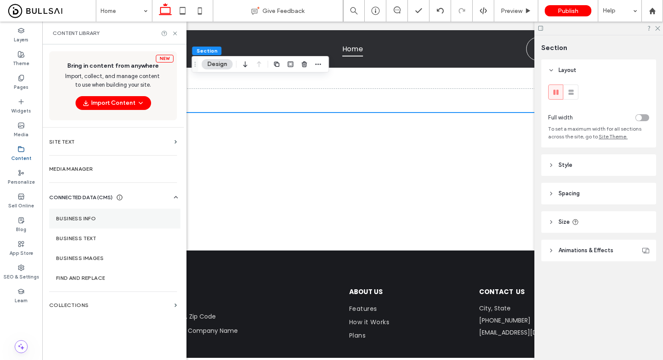
click at [101, 217] on label "Business Info" at bounding box center [114, 219] width 117 height 6
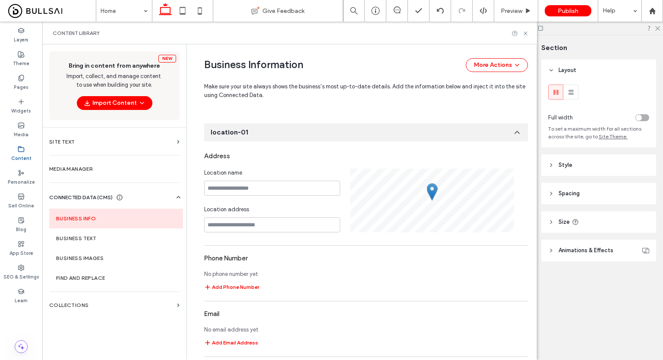
click at [259, 170] on div "Location name" at bounding box center [272, 173] width 136 height 9
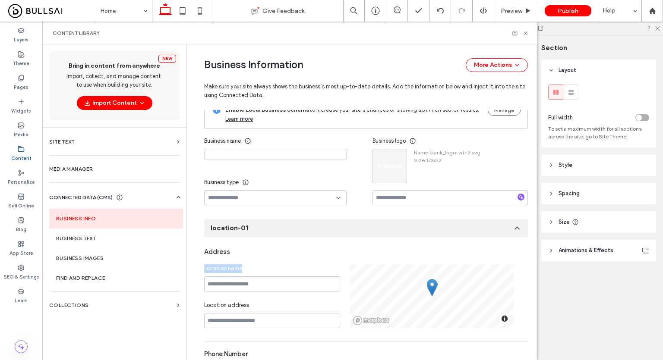
scroll to position [10, 0]
click at [264, 156] on input at bounding box center [275, 154] width 142 height 11
paste input "**********"
type input "**********"
paste input "**********"
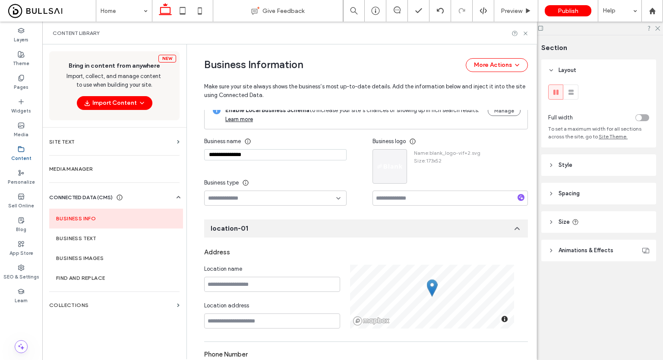
type input "**********"
click at [287, 193] on div at bounding box center [275, 198] width 142 height 15
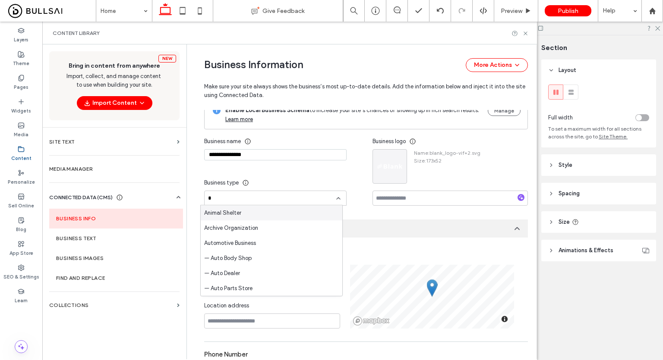
click at [242, 201] on input "*" at bounding box center [272, 198] width 128 height 7
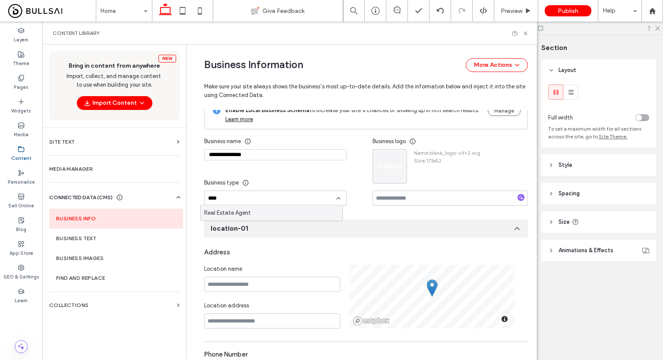
type input "****"
click at [256, 213] on div "Real Estate Agent" at bounding box center [272, 212] width 142 height 15
click at [298, 265] on div "Location name" at bounding box center [272, 269] width 136 height 9
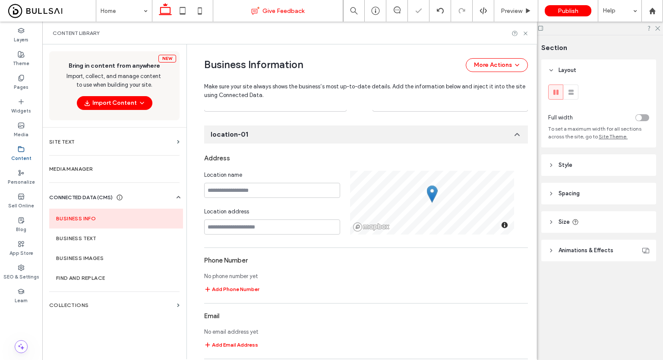
scroll to position [107, 0]
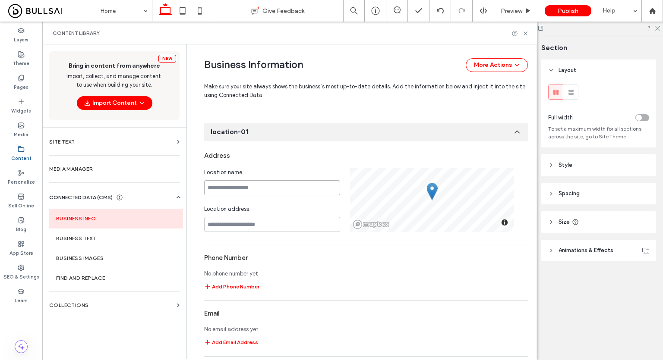
paste input "**********"
type input "**********"
click at [295, 186] on input "**********" at bounding box center [272, 187] width 136 height 15
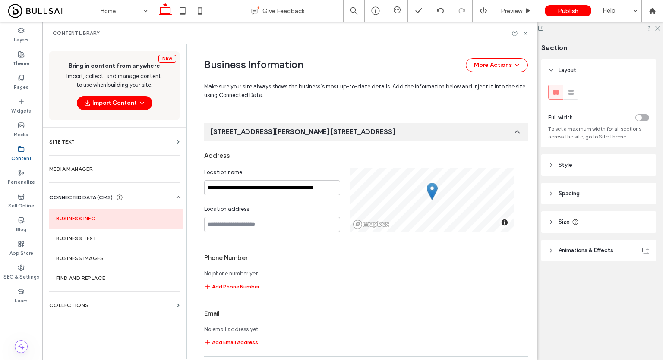
scroll to position [106, 0]
click at [296, 220] on input at bounding box center [272, 225] width 136 height 15
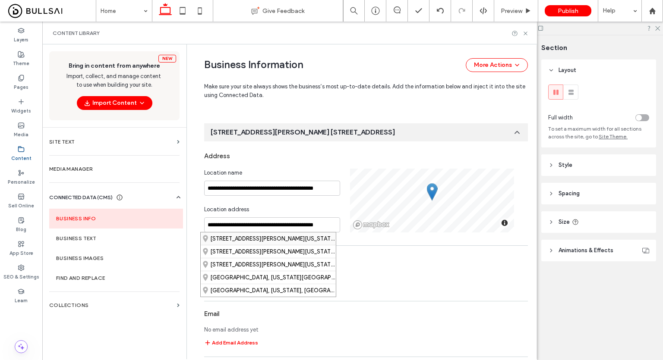
click at [257, 237] on div "2241 Douglas Boulevard, Roseville, California 95661, United States" at bounding box center [268, 239] width 135 height 13
type input "**********"
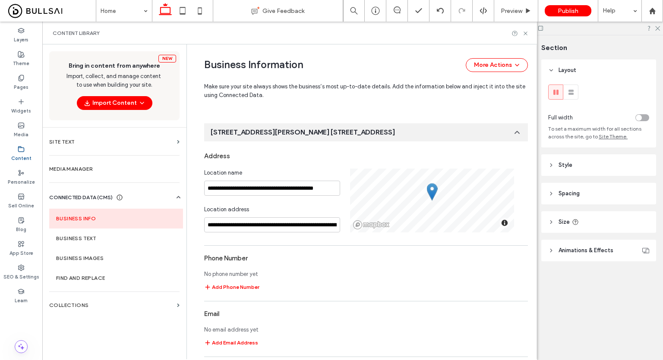
click at [293, 242] on div "**********" at bounding box center [366, 348] width 324 height 401
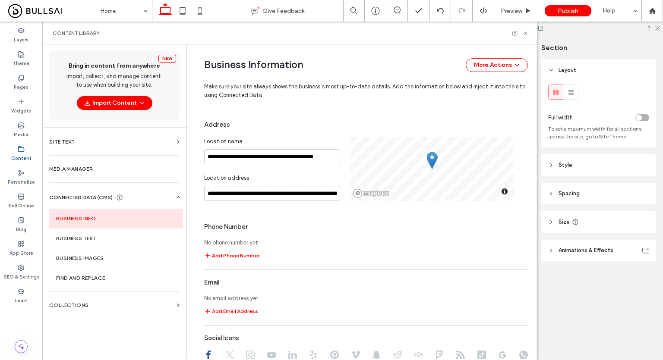
scroll to position [139, 0]
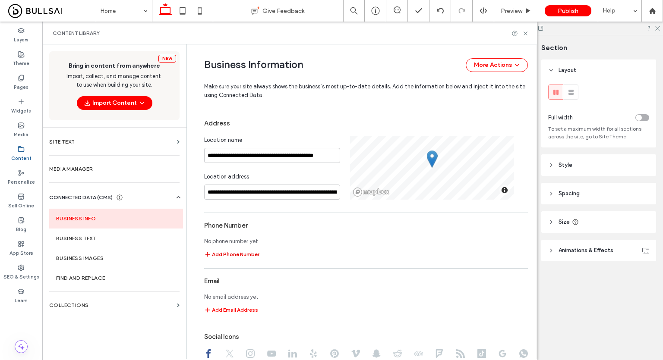
click at [242, 259] on button "Add Phone Number" at bounding box center [231, 254] width 55 height 10
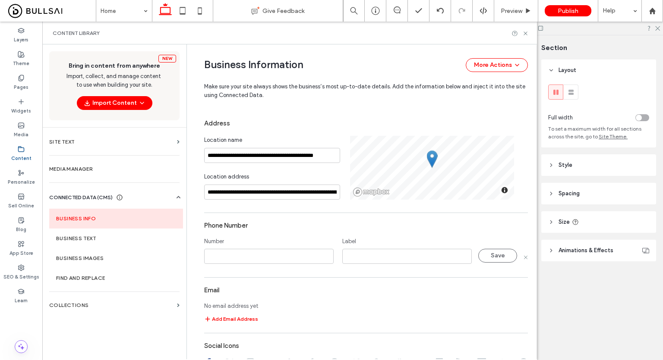
click at [242, 259] on input at bounding box center [268, 256] width 129 height 15
click at [312, 256] on input "**********" at bounding box center [268, 256] width 129 height 15
click at [374, 256] on input at bounding box center [406, 256] width 129 height 15
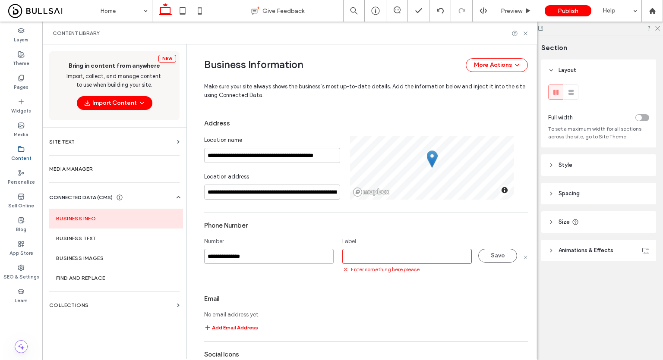
click at [209, 259] on input "**********" at bounding box center [268, 256] width 129 height 15
click at [400, 254] on input at bounding box center [406, 256] width 129 height 15
type input "**********"
click at [400, 254] on input at bounding box center [406, 256] width 129 height 15
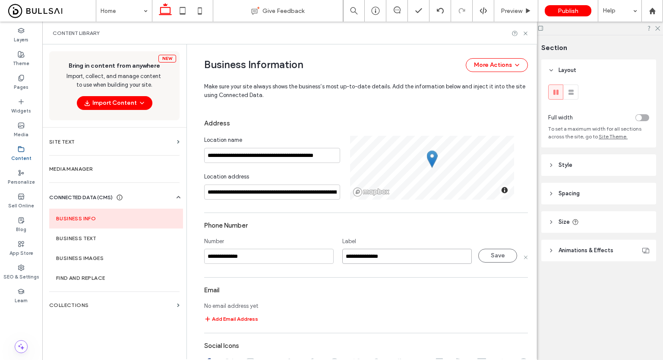
type input "**********"
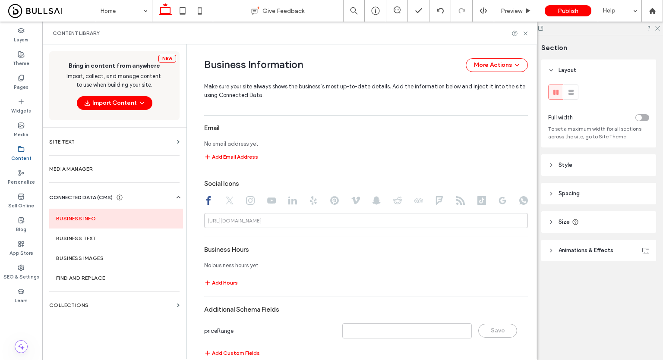
scroll to position [312, 0]
click at [240, 157] on button "Add Email Address" at bounding box center [231, 156] width 54 height 10
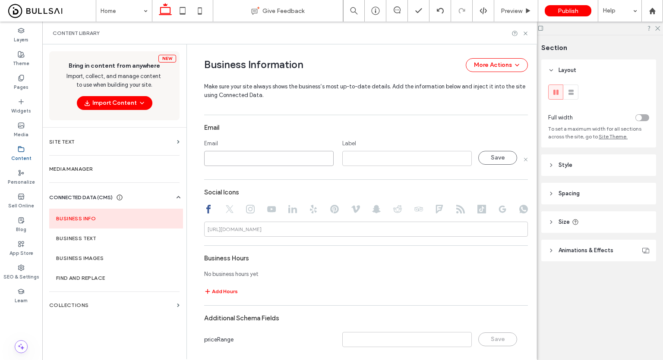
paste input "**********"
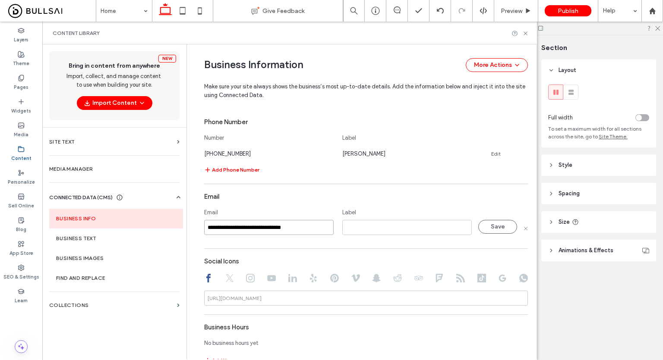
scroll to position [240, 0]
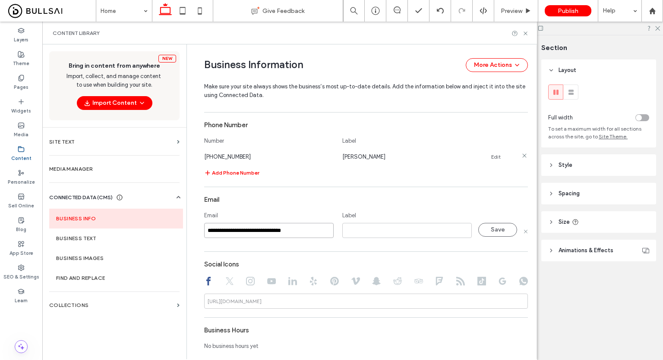
type input "**********"
drag, startPoint x: 339, startPoint y: 156, endPoint x: 391, endPoint y: 154, distance: 52.3
click at [391, 154] on div "Debbie Woodruff" at bounding box center [406, 156] width 129 height 9
copy span "Debbie Woodruff"
paste input "**********"
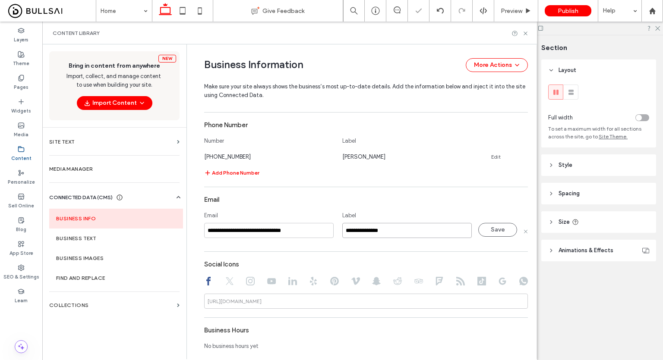
click at [380, 237] on input "**********" at bounding box center [406, 230] width 129 height 15
type input "**********"
click at [499, 232] on button "Save" at bounding box center [497, 230] width 39 height 14
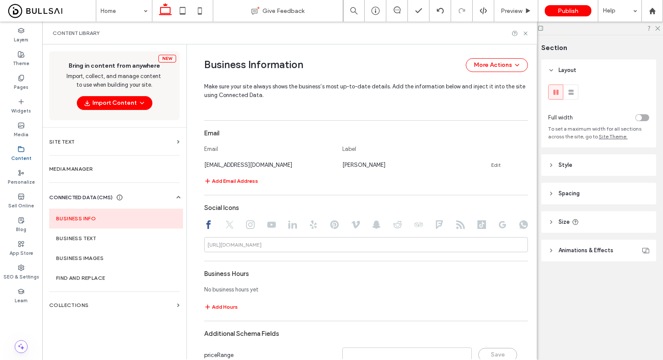
scroll to position [344, 0]
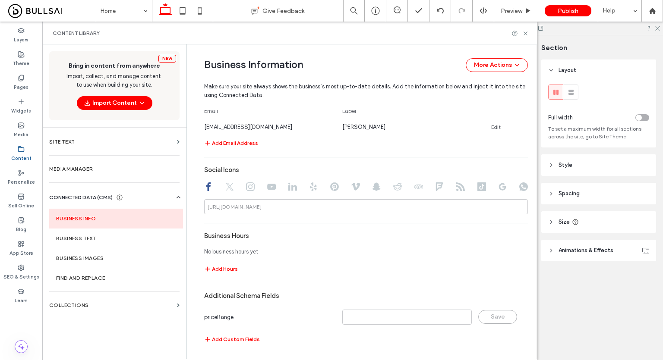
drag, startPoint x: 293, startPoint y: 215, endPoint x: 315, endPoint y: 210, distance: 21.7
click at [315, 210] on div "**********" at bounding box center [366, 129] width 324 height 439
click at [315, 210] on input at bounding box center [366, 206] width 324 height 15
paste input "**********"
click at [315, 210] on input at bounding box center [366, 206] width 324 height 15
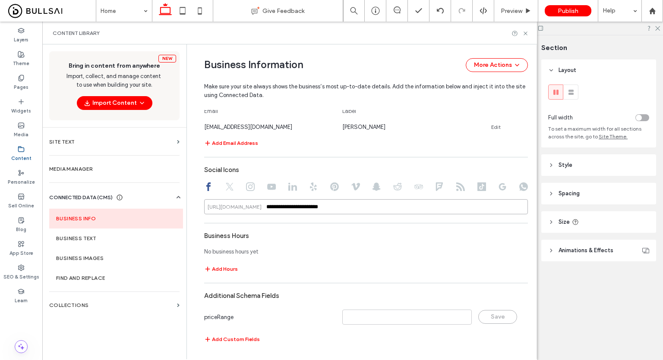
type input "**********"
click at [329, 234] on div "Business Hours" at bounding box center [366, 236] width 324 height 16
click at [246, 185] on icon at bounding box center [250, 187] width 9 height 9
paste input "**********"
click at [334, 208] on input "**********" at bounding box center [366, 206] width 324 height 15
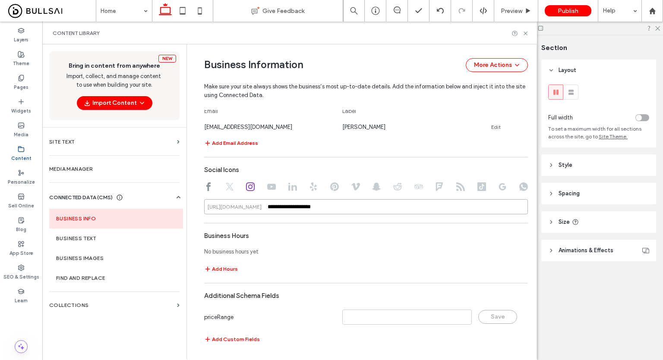
type input "**********"
click at [347, 275] on div "**********" at bounding box center [366, 129] width 324 height 439
click at [288, 186] on use at bounding box center [292, 187] width 9 height 8
drag, startPoint x: 318, startPoint y: 216, endPoint x: 347, endPoint y: 212, distance: 30.0
click at [347, 212] on div "**********" at bounding box center [366, 129] width 324 height 439
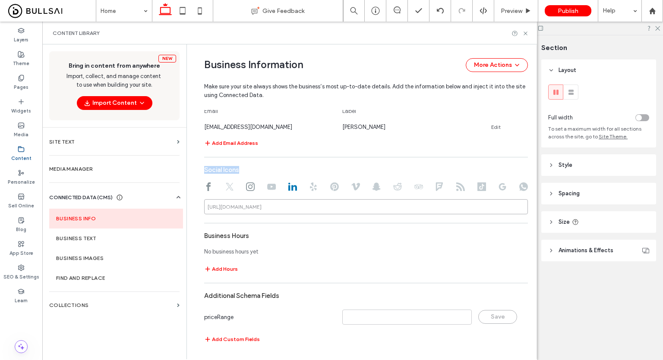
click at [347, 212] on input at bounding box center [366, 206] width 324 height 15
paste input "**********"
click at [347, 212] on input "**********" at bounding box center [366, 206] width 324 height 15
type input "**********"
click at [361, 239] on div "Business Hours" at bounding box center [366, 236] width 324 height 16
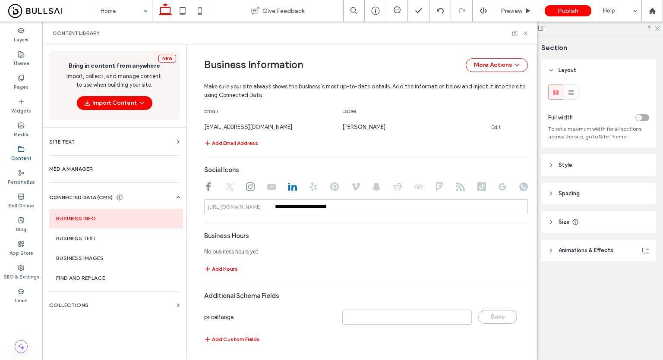
click at [361, 239] on div "Business Hours" at bounding box center [366, 236] width 324 height 16
click at [355, 255] on div "No business hours yet" at bounding box center [366, 252] width 324 height 16
click at [525, 30] on icon at bounding box center [525, 33] width 6 height 6
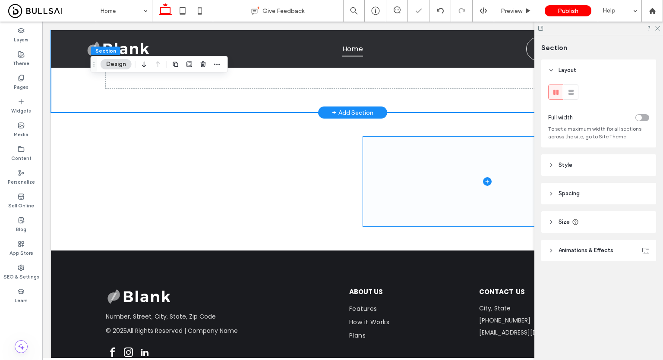
scroll to position [141, 0]
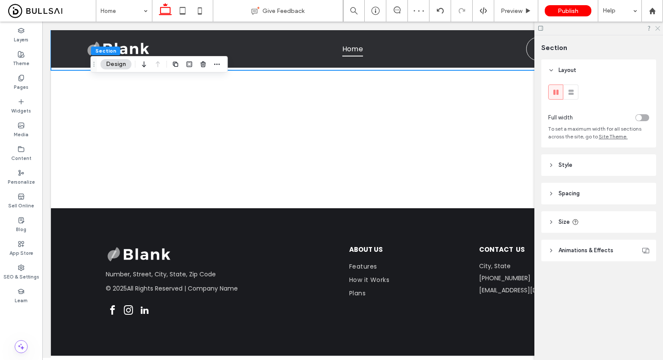
click at [658, 28] on icon at bounding box center [657, 28] width 6 height 6
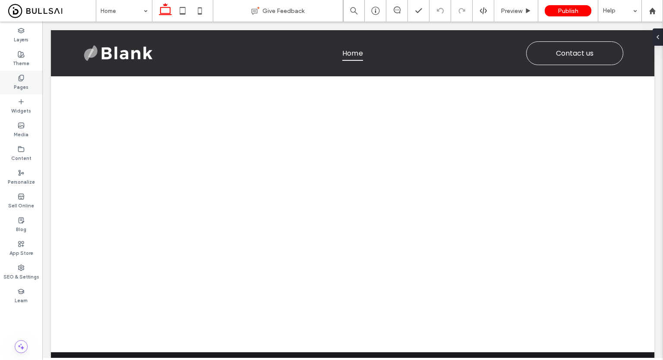
click at [29, 90] on div "Pages" at bounding box center [21, 83] width 42 height 24
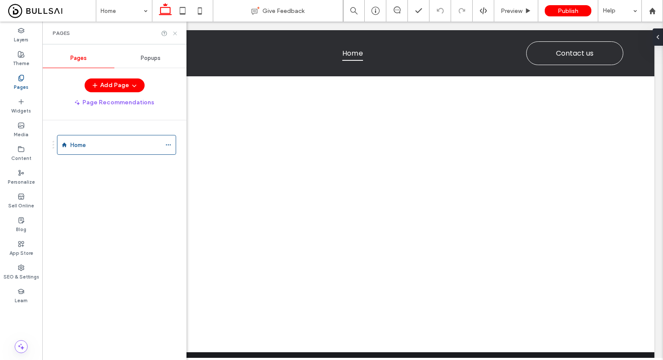
click at [172, 33] on icon at bounding box center [175, 33] width 6 height 6
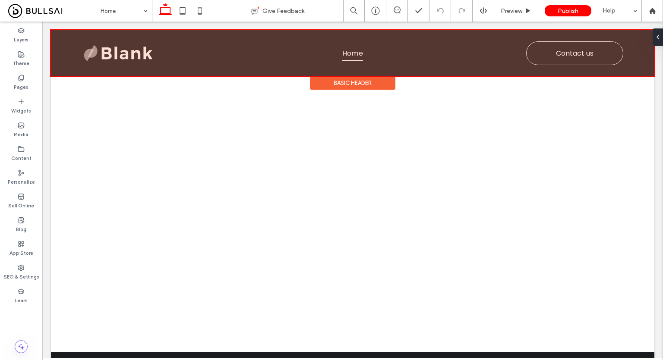
click at [349, 80] on div "Basic Header" at bounding box center [352, 82] width 85 height 13
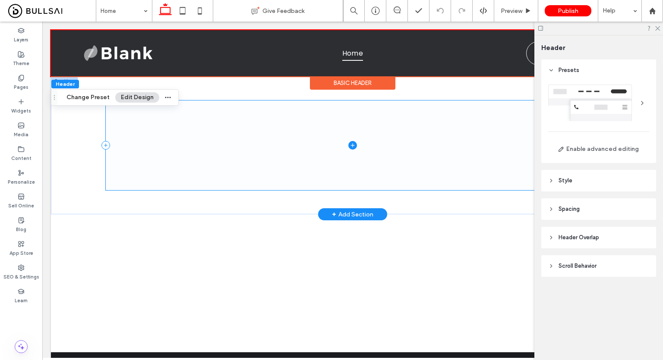
click at [411, 148] on span at bounding box center [353, 146] width 494 height 90
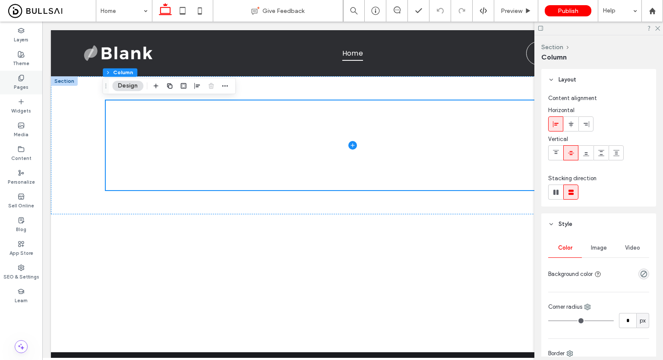
click at [35, 77] on div "Pages" at bounding box center [21, 83] width 42 height 24
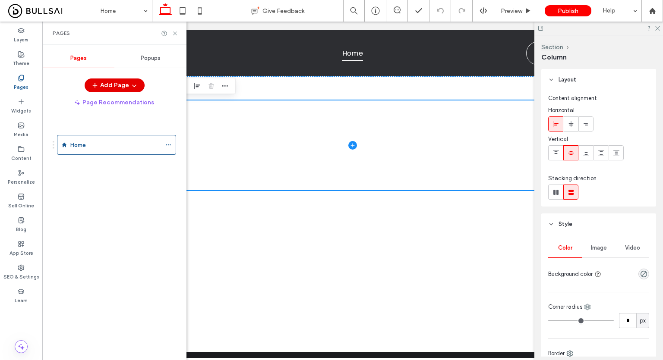
click at [111, 79] on button "Add Page" at bounding box center [115, 86] width 60 height 14
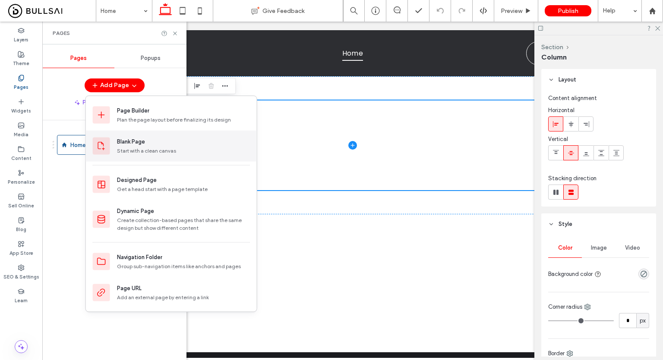
click at [160, 139] on div "Blank Page" at bounding box center [183, 142] width 133 height 9
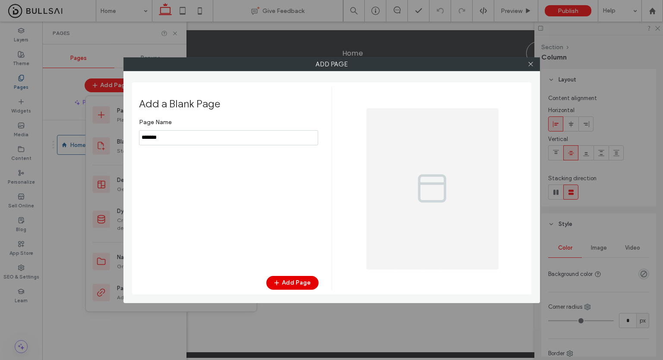
type input "*******"
click at [298, 285] on button "Add Page" at bounding box center [292, 283] width 52 height 14
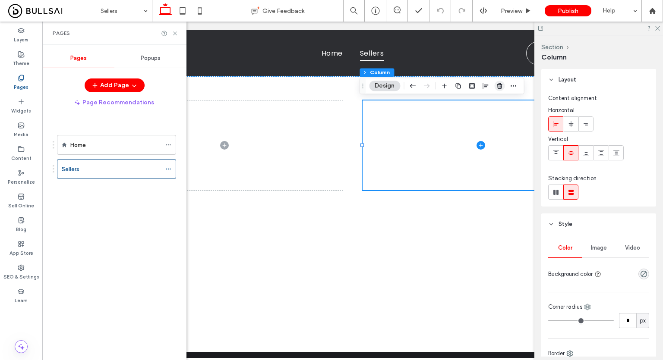
click at [501, 88] on use "button" at bounding box center [499, 86] width 5 height 6
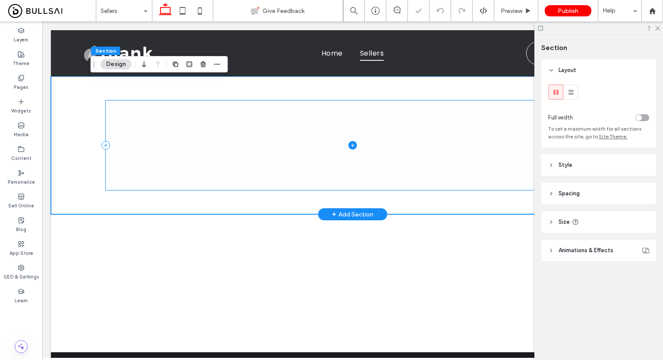
click at [359, 123] on span at bounding box center [353, 146] width 494 height 90
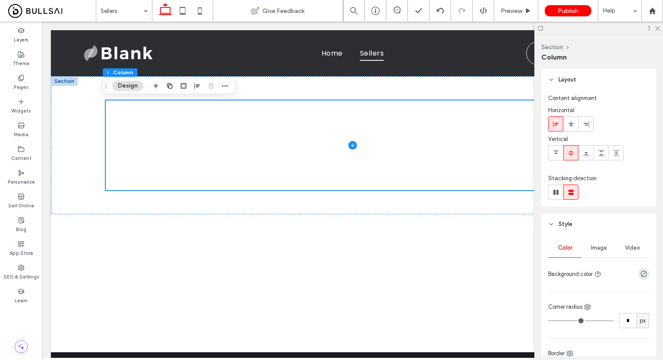
click at [661, 25] on div at bounding box center [598, 28] width 129 height 13
click at [657, 28] on use at bounding box center [657, 28] width 5 height 5
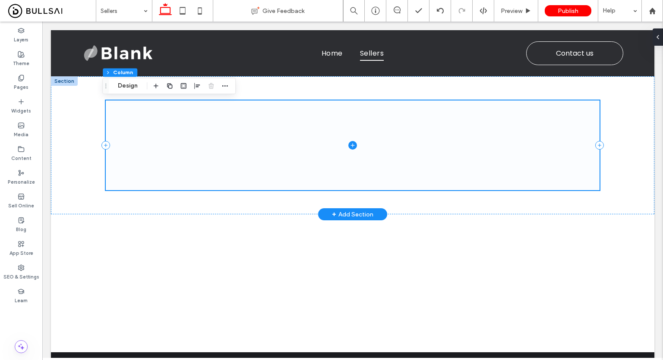
click at [352, 143] on icon at bounding box center [352, 145] width 9 height 9
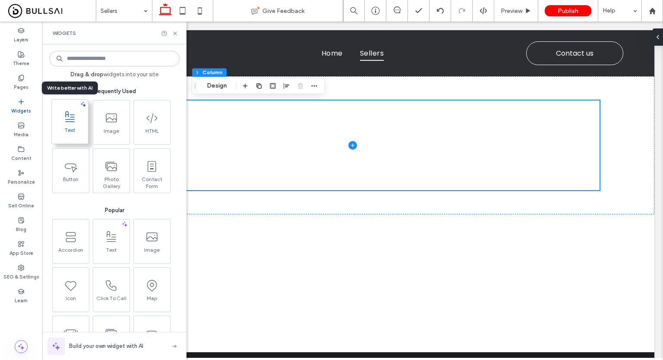
click at [75, 120] on icon at bounding box center [70, 117] width 14 height 14
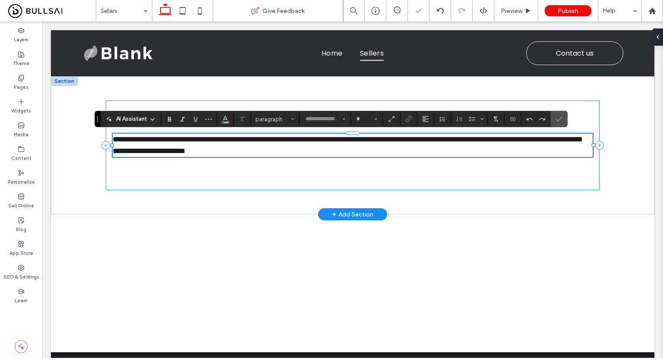
type input "*******"
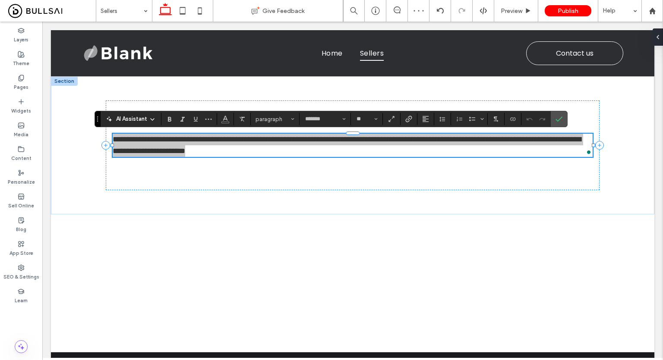
click at [275, 126] on div "AI Assistant paragraph ******* **" at bounding box center [331, 119] width 473 height 16
click at [289, 118] on button "paragraph" at bounding box center [274, 119] width 45 height 12
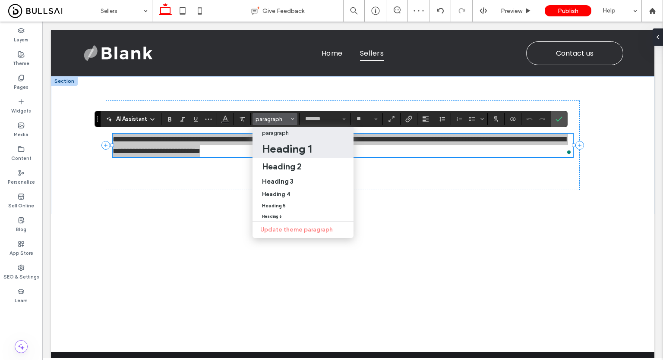
click at [292, 149] on h1 "Heading 1" at bounding box center [287, 149] width 50 height 14
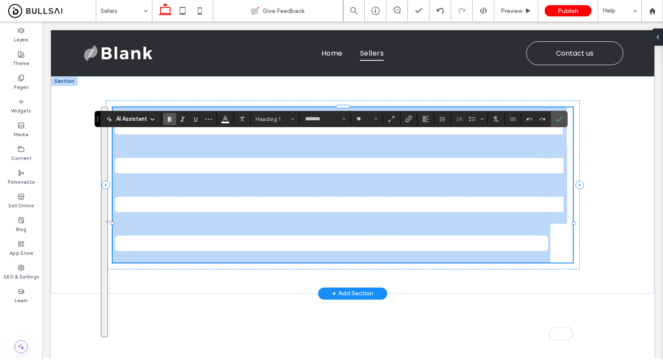
click at [347, 263] on h1 "**********" at bounding box center [343, 184] width 460 height 155
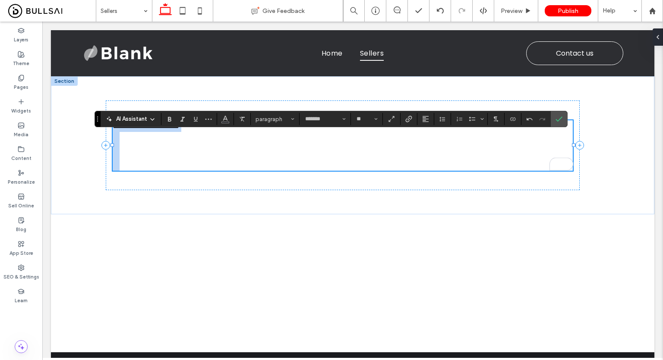
click at [423, 155] on h1 "To enrich screen reader interactions, please activate Accessibility in Grammarl…" at bounding box center [343, 151] width 460 height 39
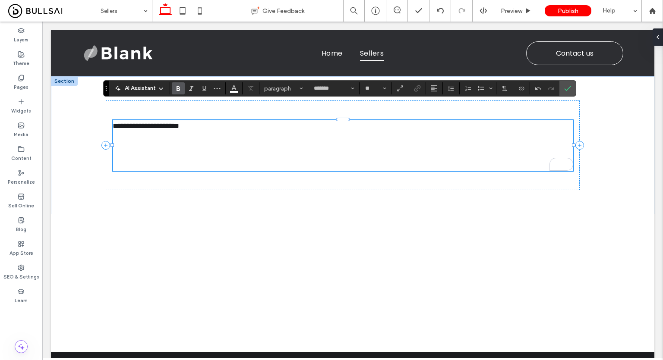
drag, startPoint x: 99, startPoint y: 118, endPoint x: 107, endPoint y: 88, distance: 31.3
click at [107, 88] on section "Drag" at bounding box center [107, 89] width 6 height 16
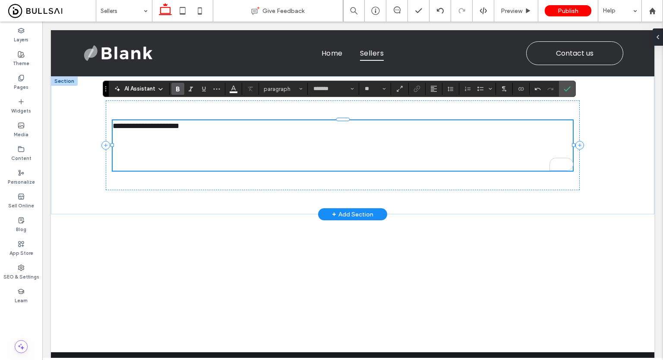
click at [157, 143] on h1 "To enrich screen reader interactions, please activate Accessibility in Grammarl…" at bounding box center [343, 151] width 460 height 39
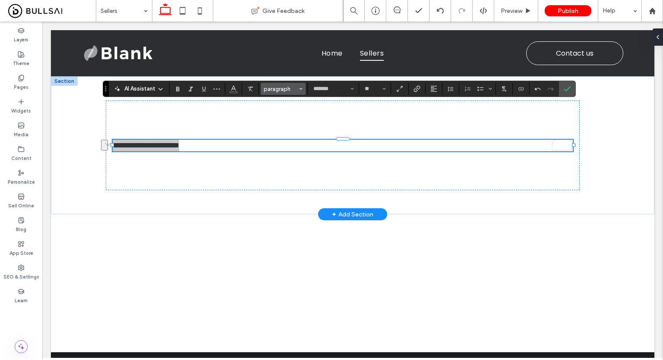
click at [293, 92] on span "paragraph" at bounding box center [281, 89] width 34 height 6
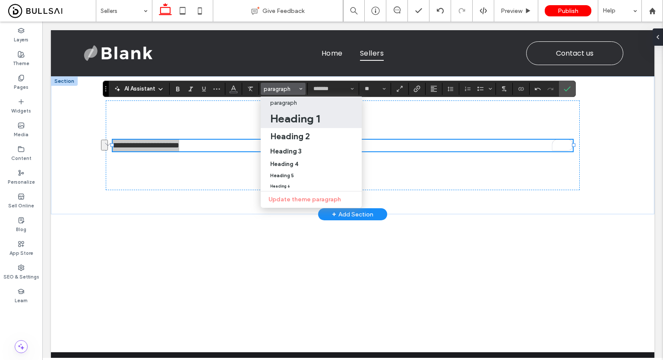
click at [306, 120] on h1 "Heading 1" at bounding box center [295, 119] width 50 height 14
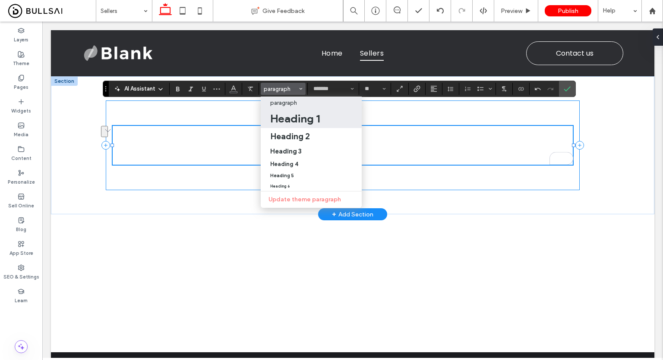
type input "**"
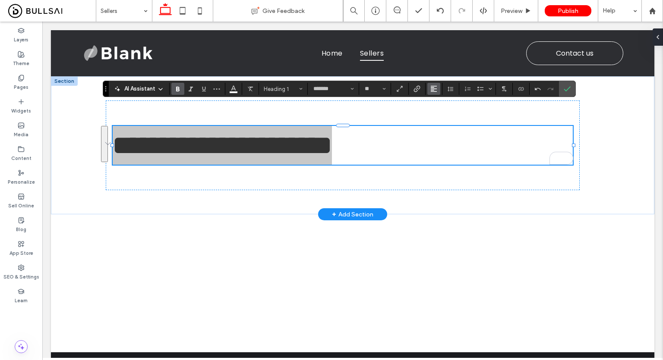
click at [435, 94] on span "Alignment" at bounding box center [433, 88] width 7 height 11
click at [439, 113] on use "ui.textEditor.alignment.center" at bounding box center [440, 116] width 6 height 6
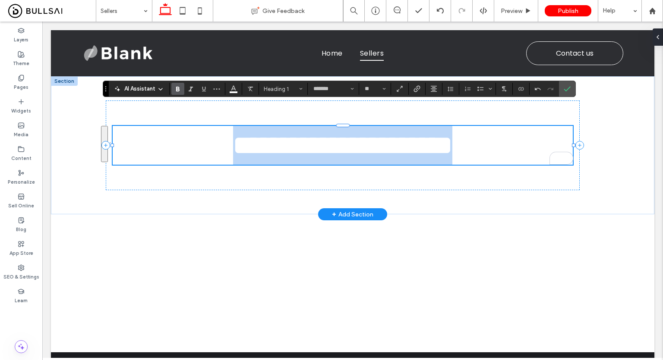
click at [330, 141] on span "**********" at bounding box center [342, 146] width 219 height 26
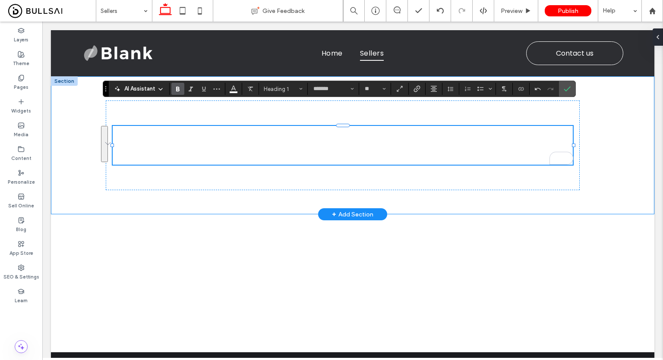
click at [76, 149] on div "**********" at bounding box center [352, 145] width 603 height 138
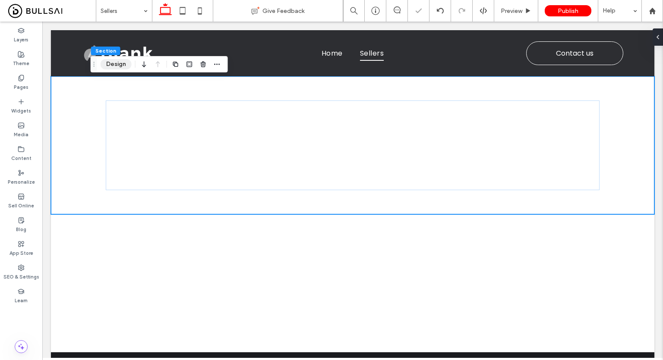
click at [125, 67] on button "Design" at bounding box center [116, 64] width 31 height 10
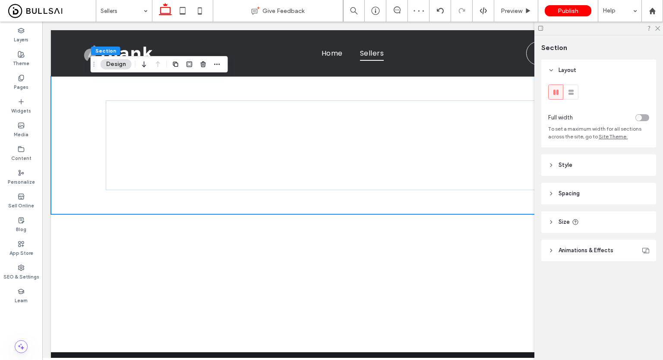
click at [572, 166] on header "Style" at bounding box center [598, 166] width 115 height 22
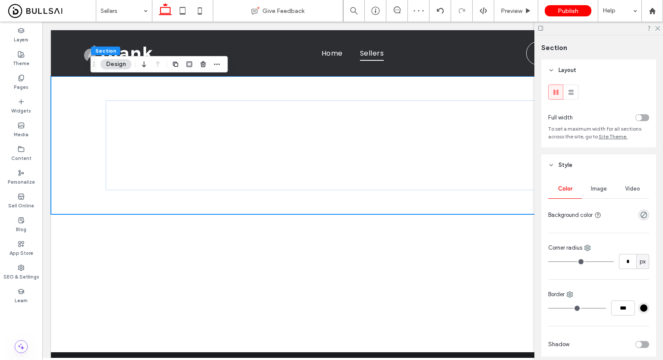
click at [604, 192] on span "Image" at bounding box center [599, 189] width 16 height 7
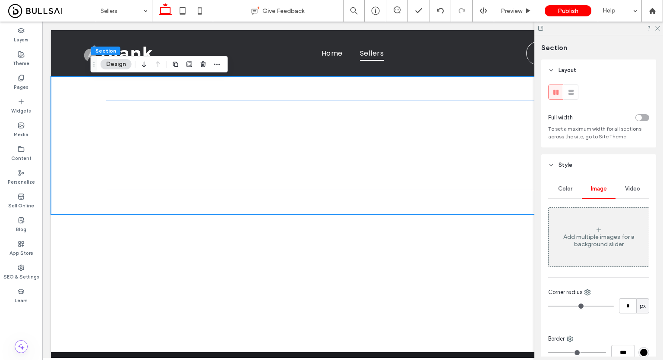
click at [599, 239] on div "Add multiple images for a background slider" at bounding box center [599, 241] width 100 height 15
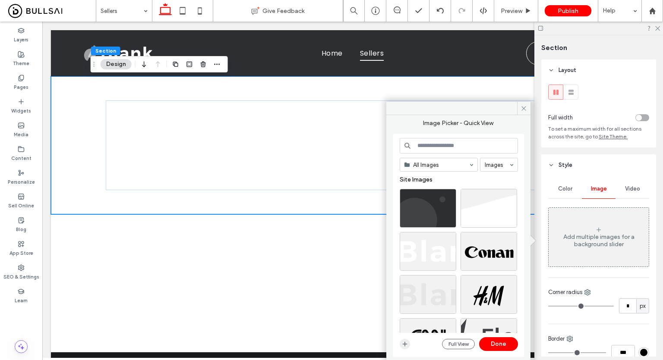
click at [405, 349] on span "button" at bounding box center [405, 344] width 10 height 10
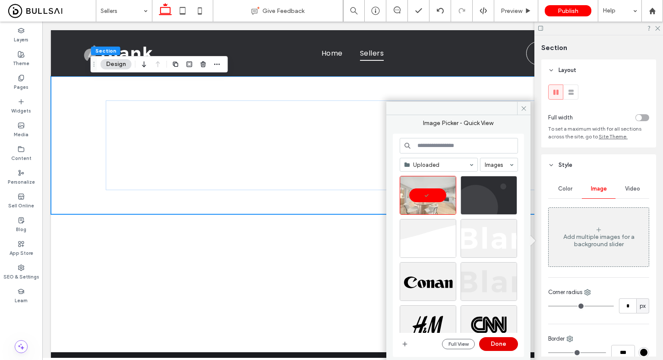
click at [499, 344] on button "Done" at bounding box center [498, 345] width 39 height 14
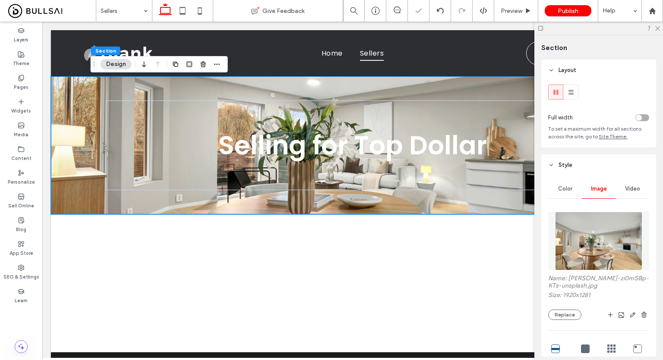
click at [657, 31] on div at bounding box center [598, 28] width 129 height 13
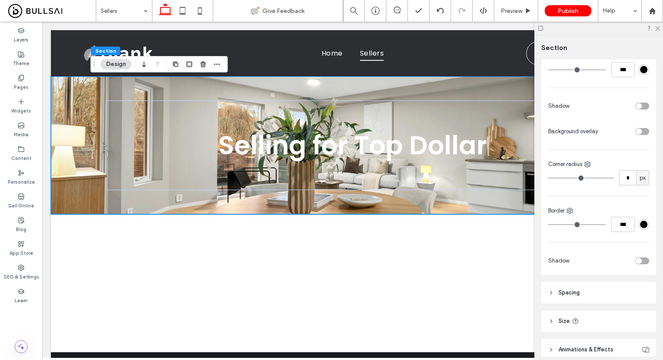
scroll to position [533, 0]
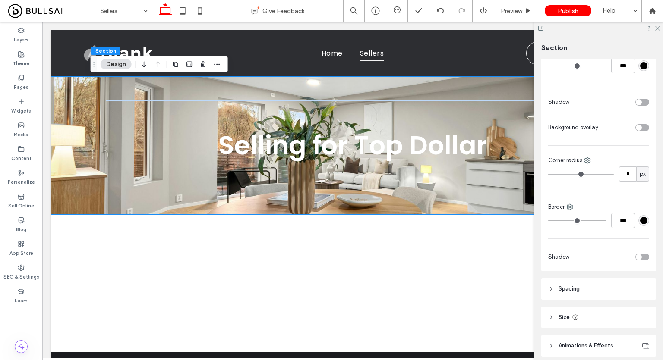
click at [590, 325] on header "Size" at bounding box center [598, 318] width 115 height 22
click at [620, 337] on input "***" at bounding box center [627, 339] width 17 height 15
type input "***"
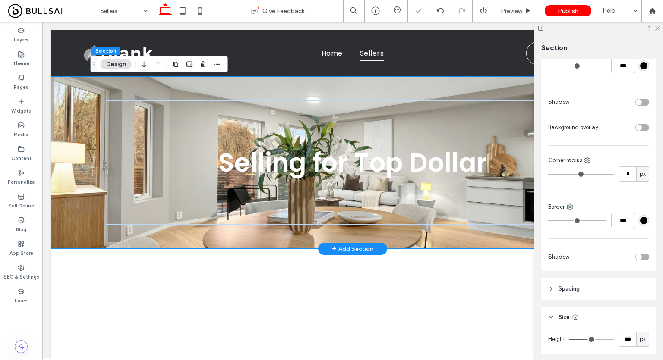
click at [409, 84] on div "Selling for Top Dollar" at bounding box center [353, 162] width 518 height 173
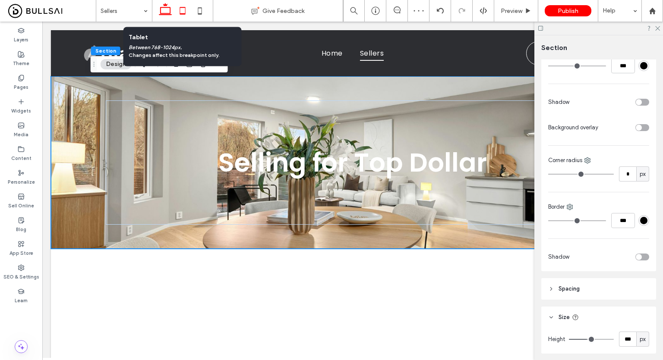
click at [184, 7] on use at bounding box center [183, 10] width 6 height 7
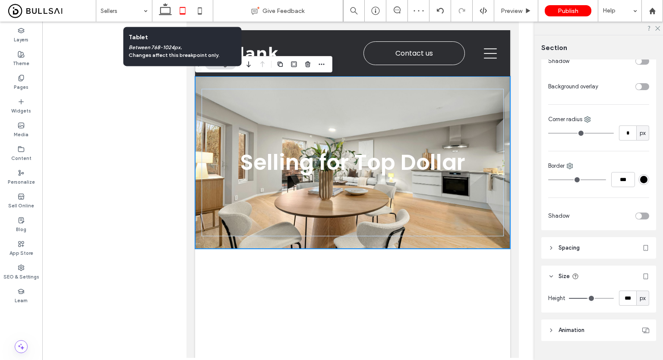
scroll to position [492, 0]
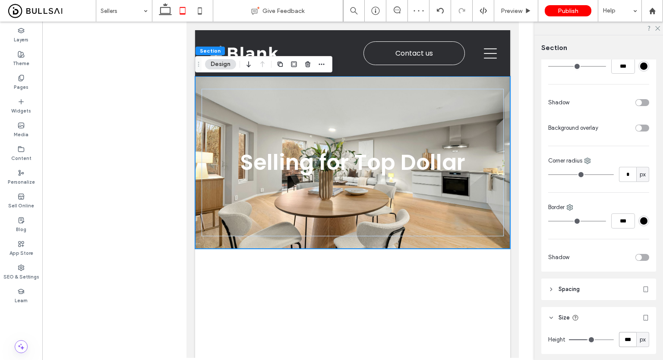
click at [619, 335] on input "***" at bounding box center [627, 339] width 17 height 15
type input "***"
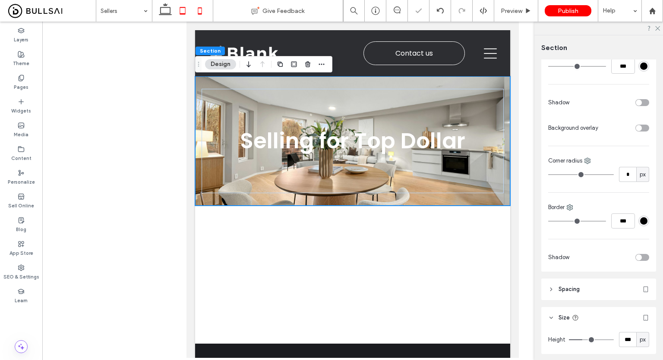
click at [199, 11] on icon at bounding box center [199, 10] width 17 height 17
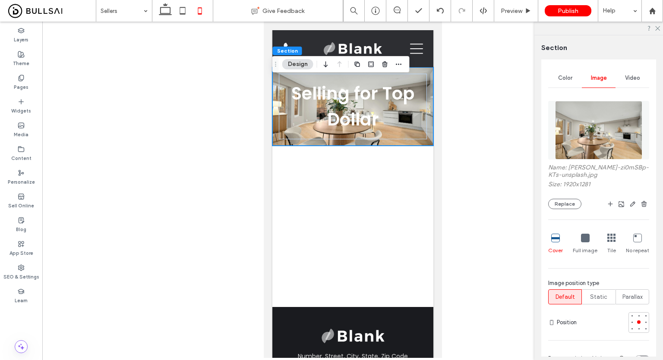
scroll to position [69, 0]
click at [423, 117] on div "Selling for Top Dollar" at bounding box center [352, 106] width 161 height 79
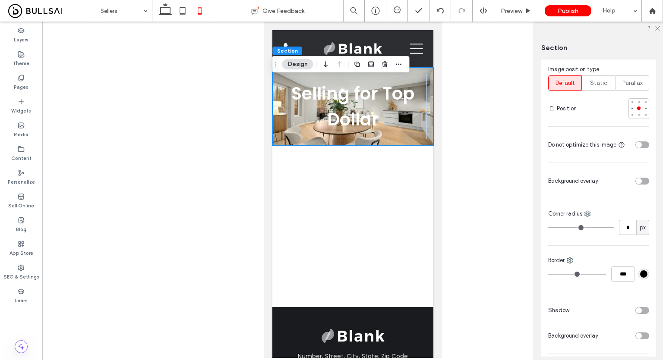
scroll to position [266, 0]
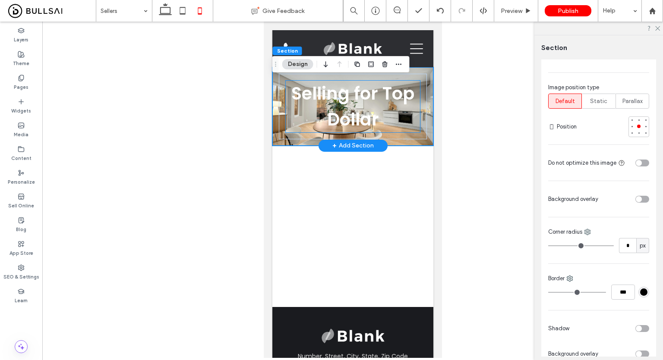
click at [353, 104] on span "Selling for Top Dollar" at bounding box center [352, 107] width 123 height 50
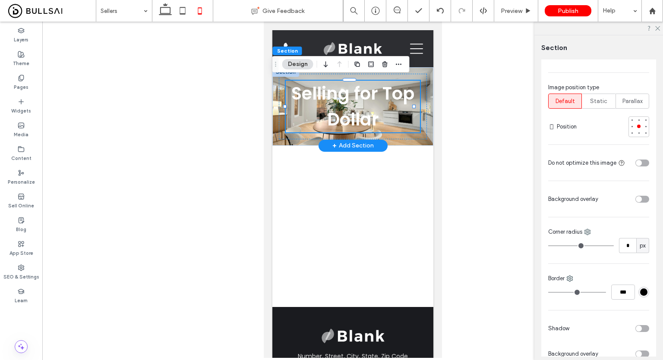
click at [353, 104] on div "Selling for Top Dollar" at bounding box center [352, 107] width 134 height 52
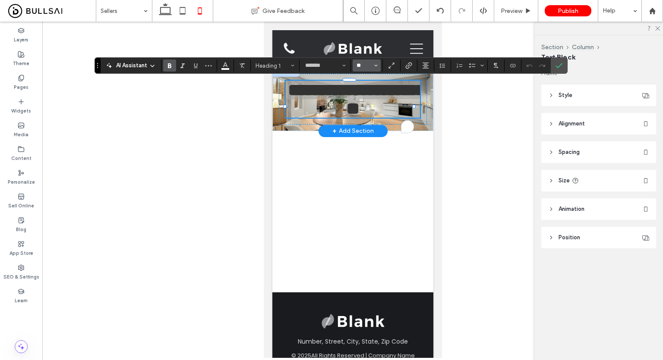
click at [369, 65] on input "**" at bounding box center [364, 65] width 17 height 7
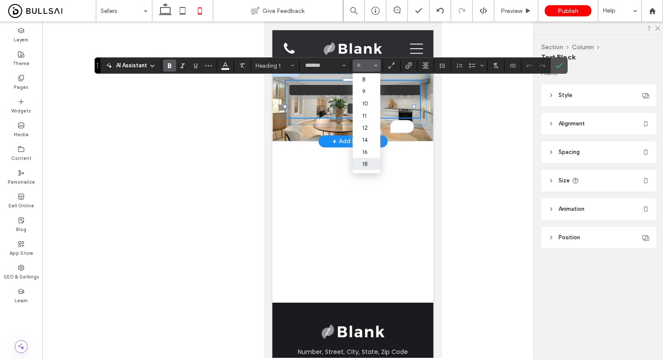
scroll to position [107, 0]
click at [372, 101] on label "32" at bounding box center [367, 107] width 28 height 12
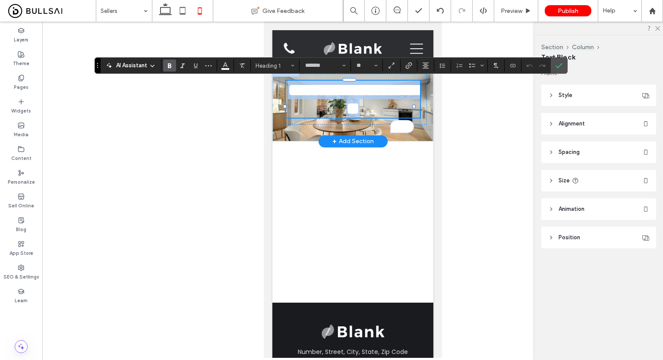
type input "**"
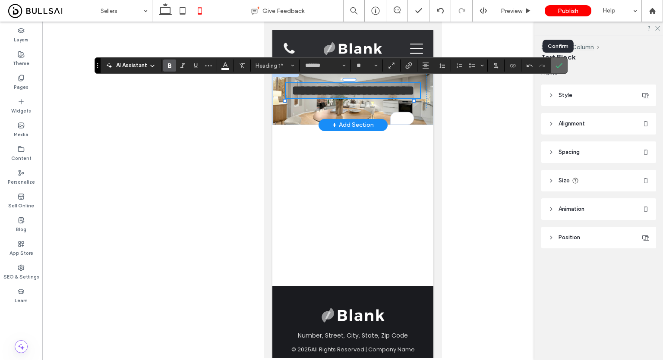
click at [559, 62] on icon "Confirm" at bounding box center [558, 65] width 7 height 7
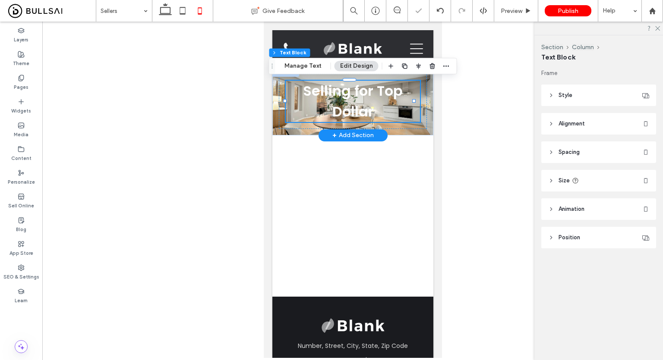
click at [603, 174] on header "Size" at bounding box center [598, 181] width 115 height 22
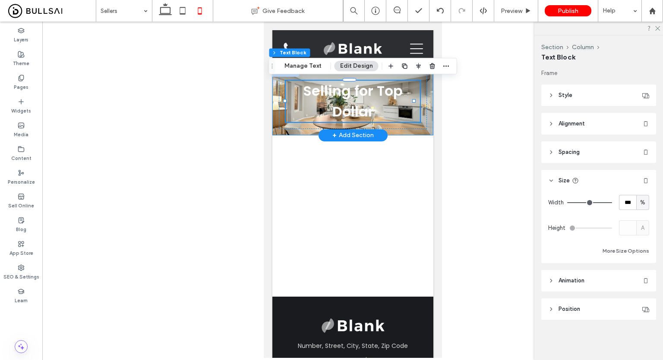
click at [277, 88] on div "Selling for Top Dollar" at bounding box center [352, 101] width 161 height 68
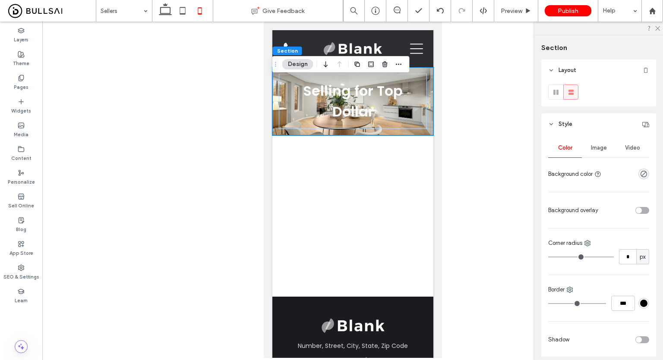
scroll to position [243, 0]
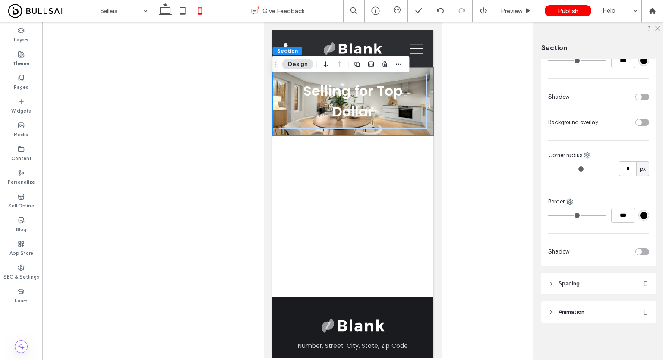
click at [600, 277] on header "Spacing" at bounding box center [598, 284] width 115 height 22
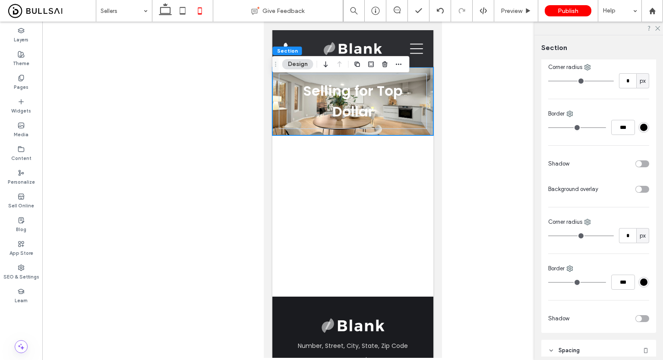
scroll to position [0, 0]
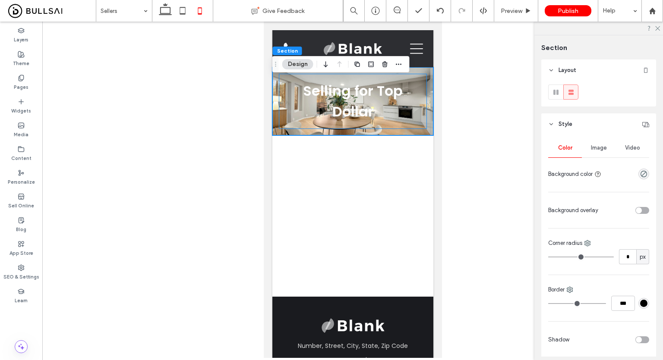
click at [415, 88] on div "Selling for Top Dollar" at bounding box center [352, 101] width 148 height 55
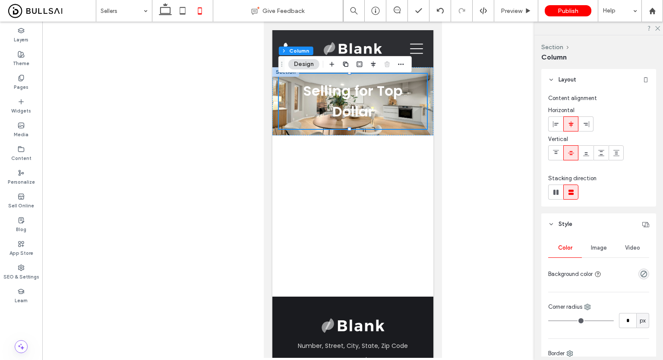
scroll to position [181, 0]
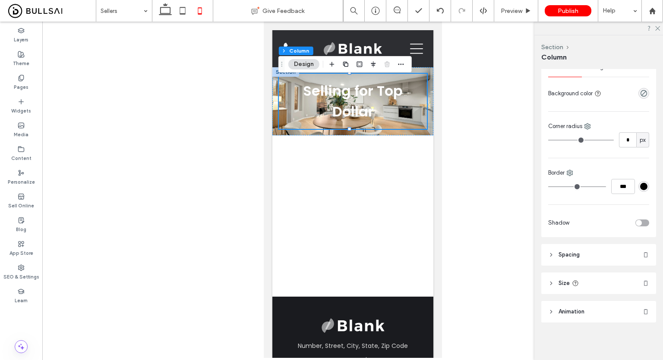
click at [584, 286] on header "Size" at bounding box center [598, 284] width 115 height 22
click at [623, 308] on input "**" at bounding box center [627, 305] width 17 height 15
type input "***"
click at [163, 19] on icon at bounding box center [165, 10] width 17 height 17
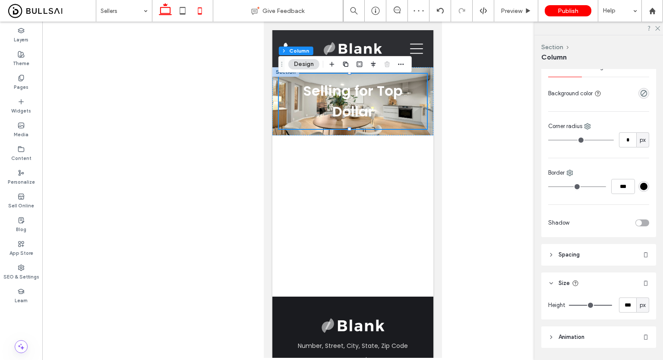
type input "****"
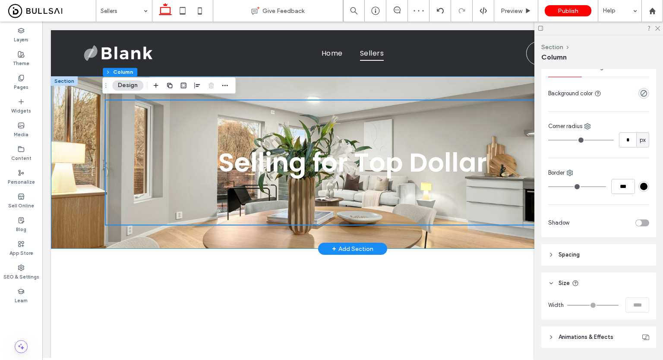
click at [449, 86] on div "Selling for Top Dollar" at bounding box center [353, 162] width 518 height 173
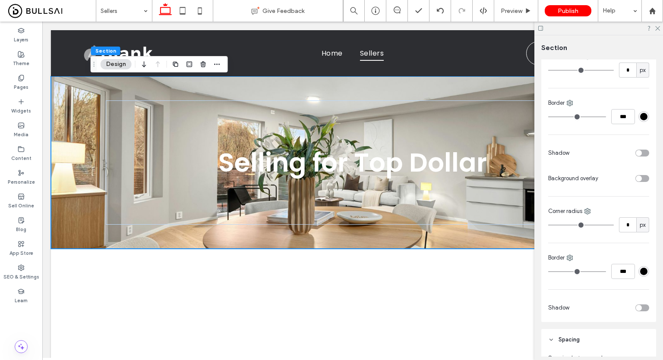
scroll to position [228, 0]
click at [638, 178] on div "toggle" at bounding box center [642, 178] width 14 height 7
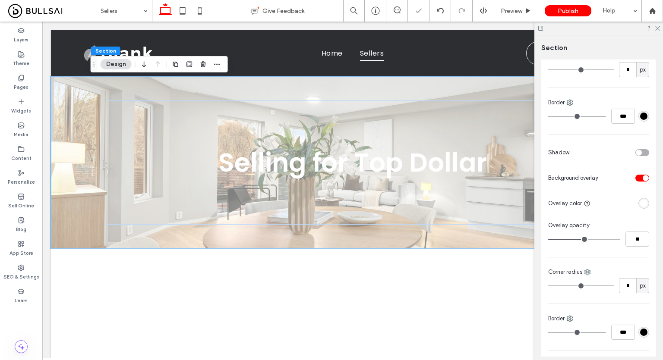
click at [641, 201] on div "rgba(255, 255, 255, 1)" at bounding box center [643, 203] width 7 height 7
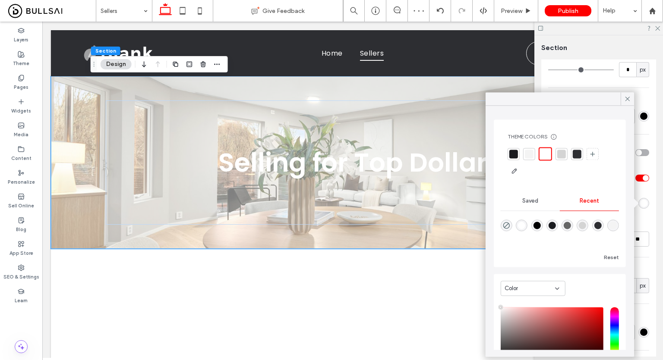
click at [540, 224] on div "rgba(0, 0, 0, 1)" at bounding box center [536, 225] width 7 height 7
type input "*******"
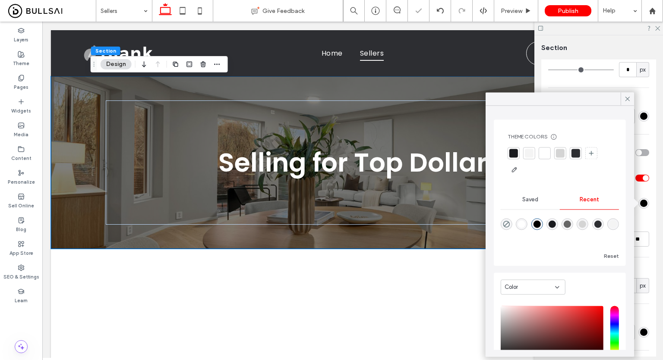
scroll to position [44, 0]
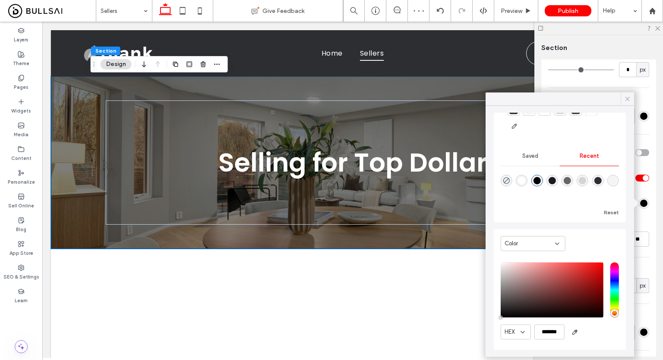
click at [628, 97] on icon at bounding box center [628, 99] width 8 height 8
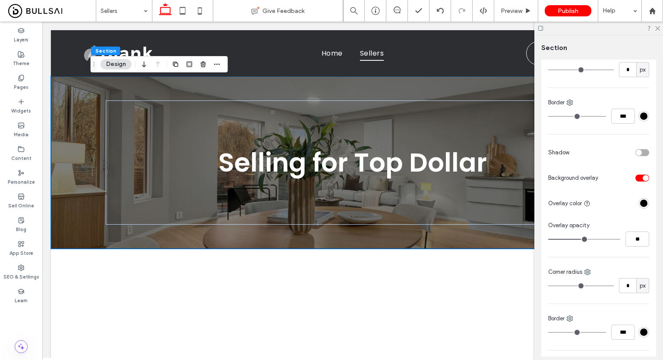
type input "**"
click at [577, 239] on input "range" at bounding box center [584, 239] width 72 height 1
type input "**"
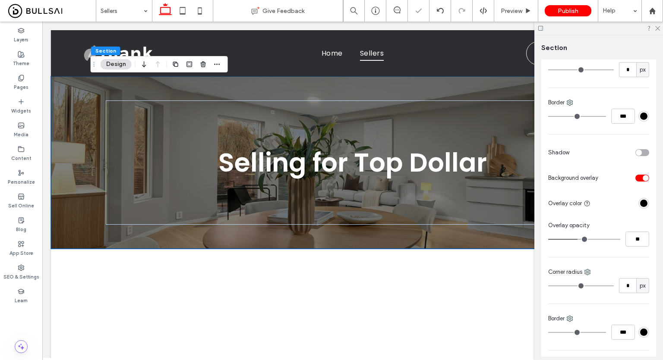
type input "**"
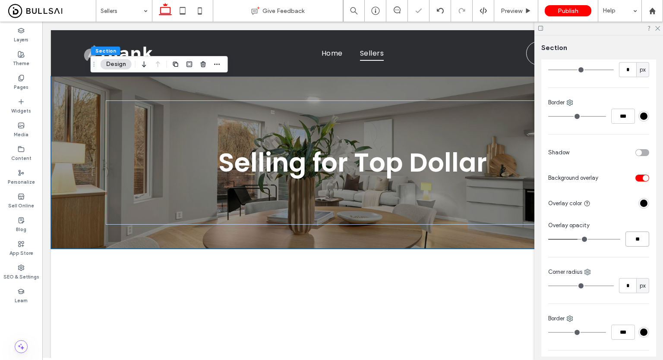
click at [634, 235] on input "**" at bounding box center [637, 239] width 24 height 15
type input "**"
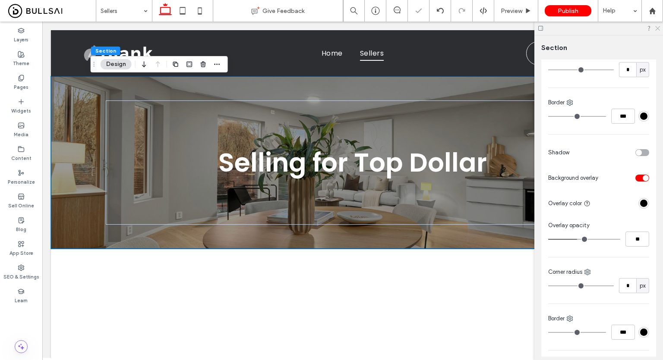
click at [656, 28] on icon at bounding box center [657, 28] width 6 height 6
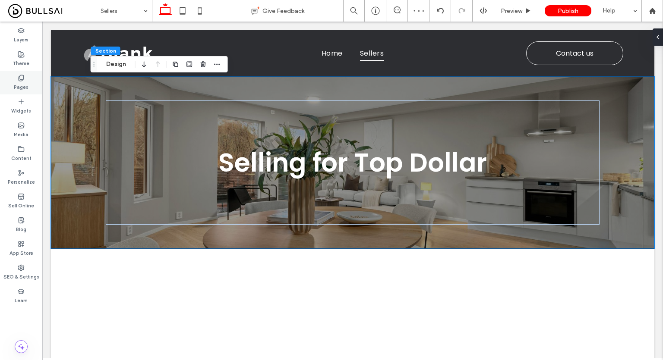
click at [26, 81] on div "Pages" at bounding box center [21, 83] width 42 height 24
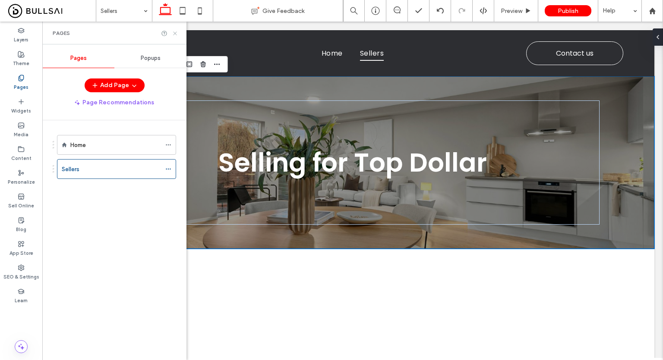
click at [174, 33] on icon at bounding box center [175, 33] width 6 height 6
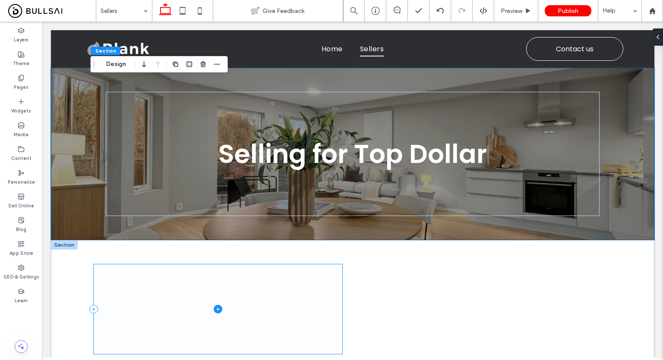
scroll to position [85, 0]
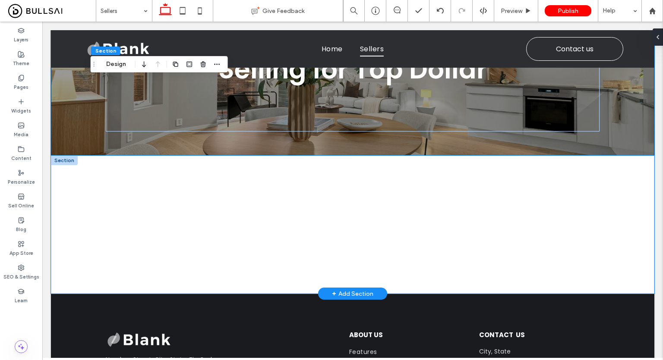
click at [258, 162] on div at bounding box center [353, 225] width 518 height 138
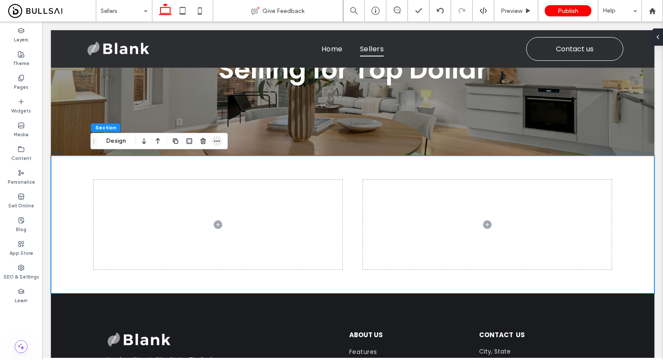
click at [215, 139] on icon "button" at bounding box center [217, 141] width 7 height 7
click at [126, 144] on button "Design" at bounding box center [116, 141] width 31 height 10
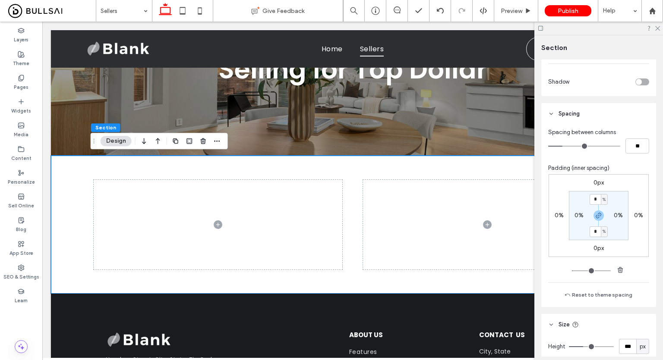
scroll to position [394, 0]
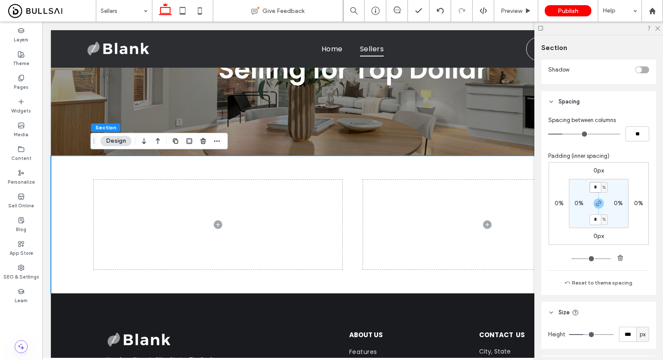
click at [594, 188] on input "*" at bounding box center [595, 187] width 11 height 11
type input "*"
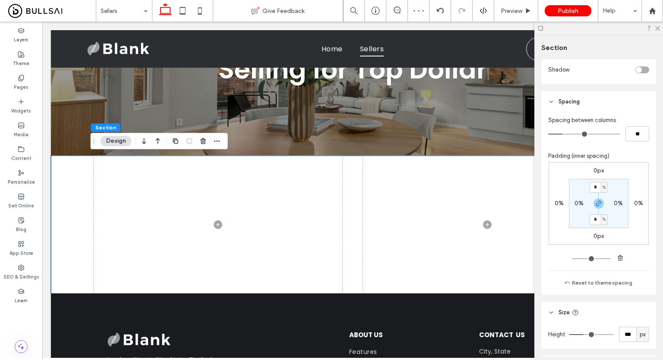
type input "**"
drag, startPoint x: 564, startPoint y: 130, endPoint x: 440, endPoint y: 122, distance: 124.1
type input "*"
click at [548, 135] on input "range" at bounding box center [584, 134] width 72 height 1
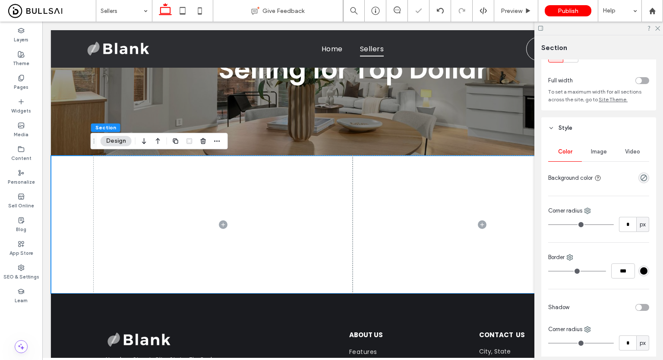
scroll to position [0, 0]
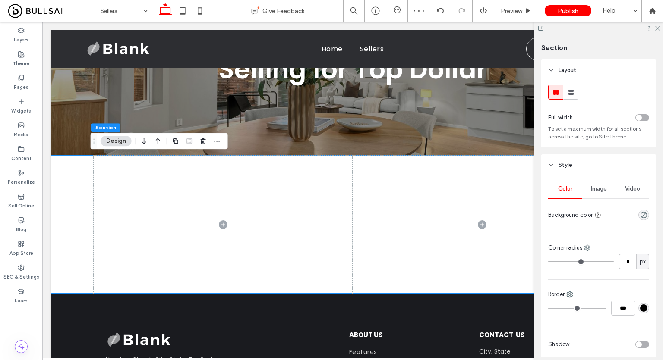
click at [635, 121] on div "toggle" at bounding box center [642, 117] width 14 height 7
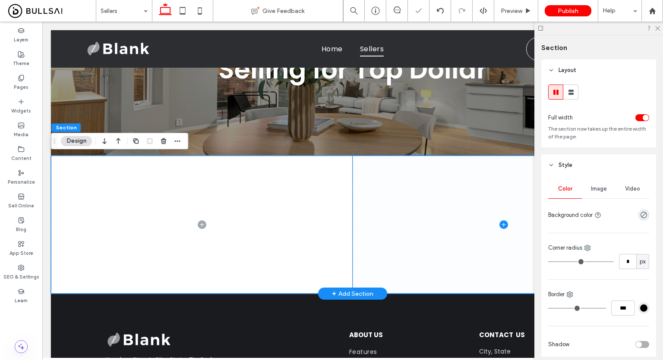
click at [395, 189] on span at bounding box center [504, 225] width 302 height 138
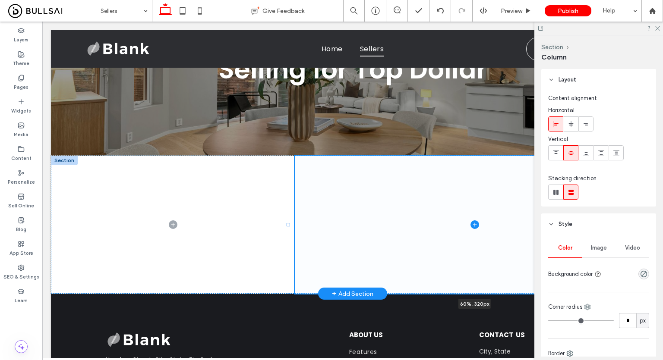
drag, startPoint x: 349, startPoint y: 225, endPoint x: 288, endPoint y: 241, distance: 63.2
click at [289, 156] on div at bounding box center [289, 156] width 0 height 0
type input "**"
type input "*****"
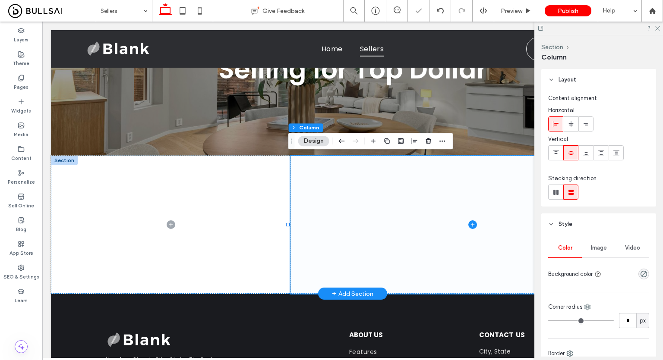
click at [421, 165] on span at bounding box center [472, 225] width 364 height 138
click at [519, 190] on span at bounding box center [472, 225] width 364 height 138
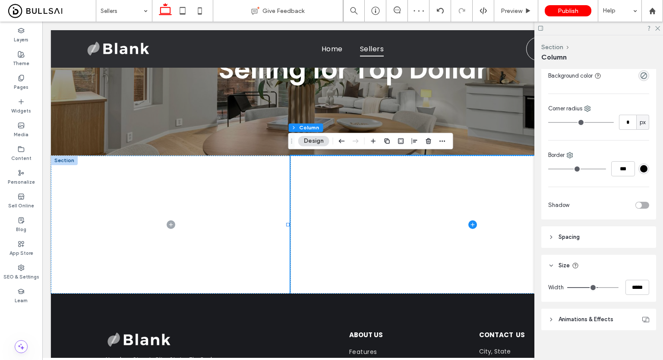
scroll to position [206, 0]
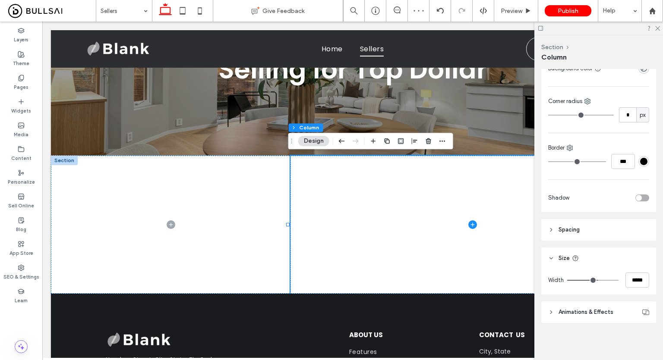
click at [577, 235] on header "Spacing" at bounding box center [598, 230] width 115 height 22
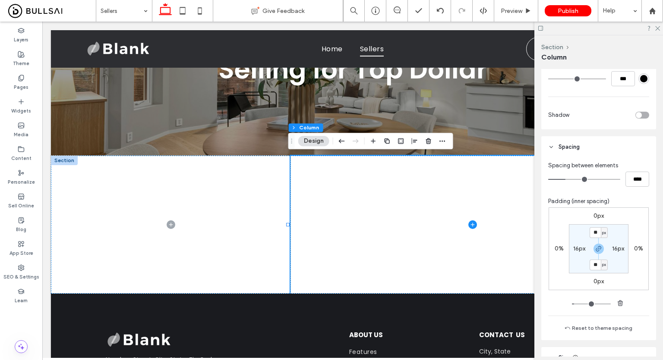
scroll to position [290, 0]
click at [576, 247] on label "16px" at bounding box center [579, 247] width 12 height 7
type input "**"
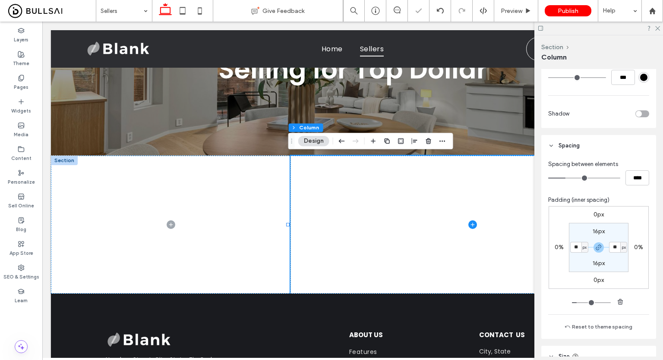
click at [600, 229] on label "16px" at bounding box center [599, 231] width 12 height 7
type input "**"
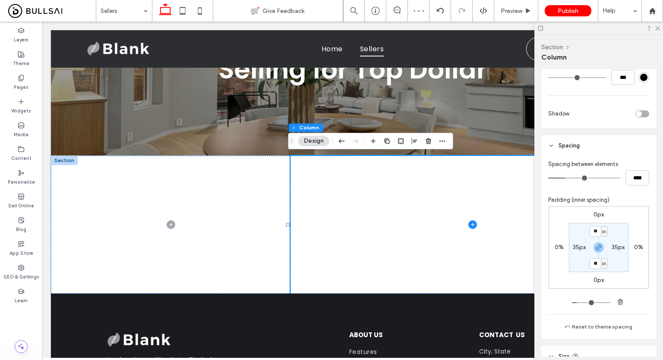
click at [658, 32] on div at bounding box center [598, 28] width 129 height 13
click at [656, 29] on use at bounding box center [657, 28] width 5 height 5
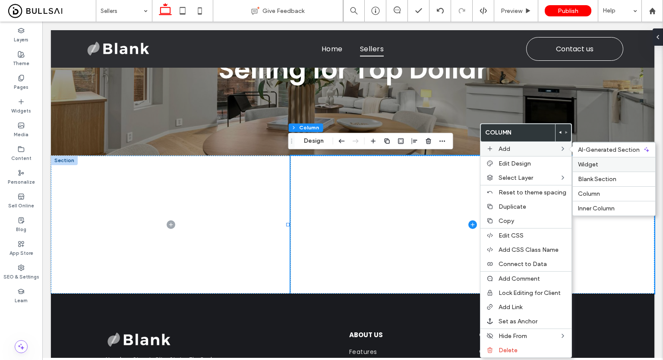
click at [597, 164] on label "Widget" at bounding box center [614, 164] width 72 height 7
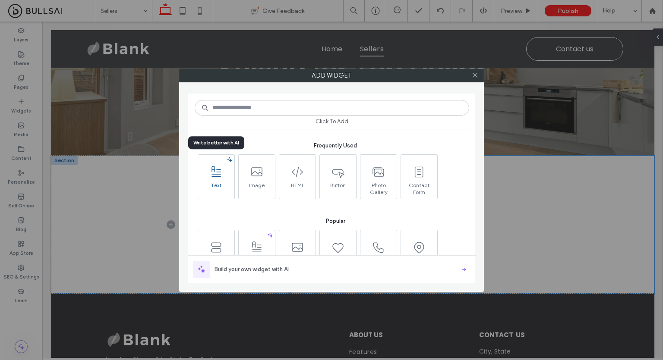
click at [216, 177] on use at bounding box center [215, 171] width 9 height 11
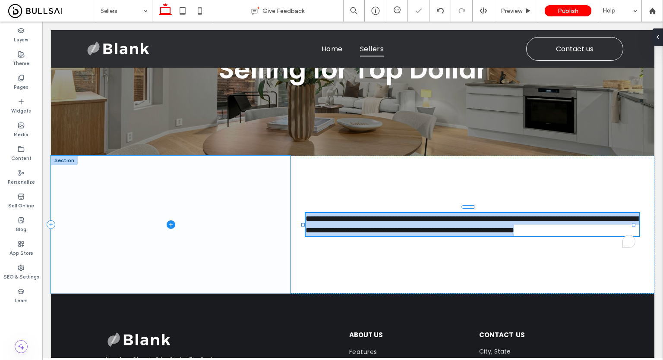
type input "*******"
type input "**"
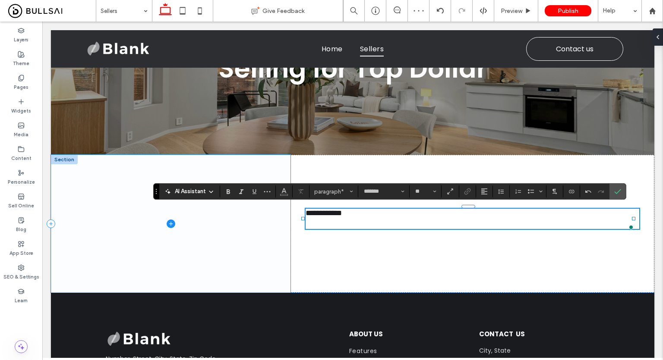
scroll to position [92, 0]
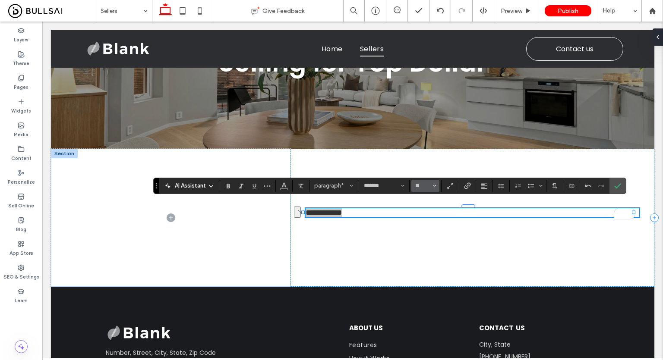
click at [413, 187] on button "**" at bounding box center [425, 186] width 28 height 12
click at [325, 187] on span "paragraph*" at bounding box center [331, 186] width 34 height 6
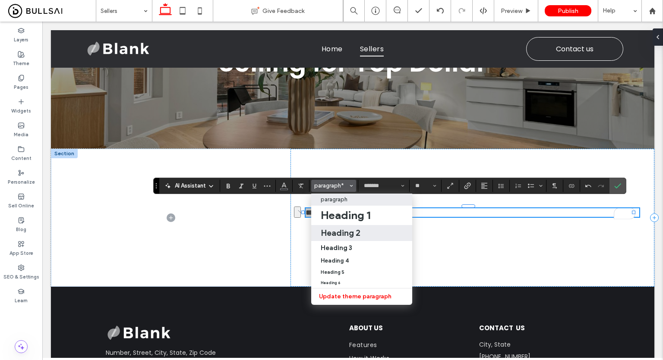
click at [355, 228] on h2 "Heading 2" at bounding box center [341, 233] width 40 height 10
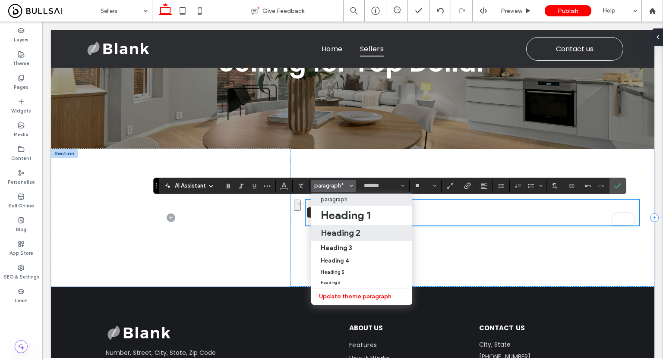
scroll to position [84, 0]
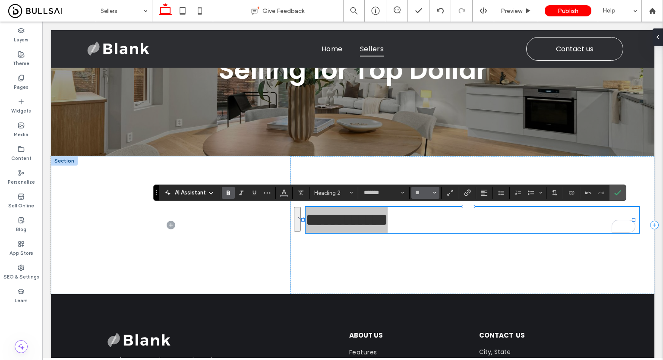
click at [438, 191] on button "**" at bounding box center [425, 193] width 28 height 12
click at [429, 240] on label "36" at bounding box center [425, 246] width 28 height 12
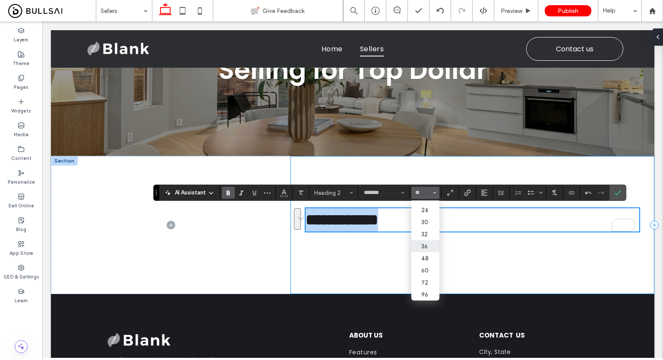
type input "**"
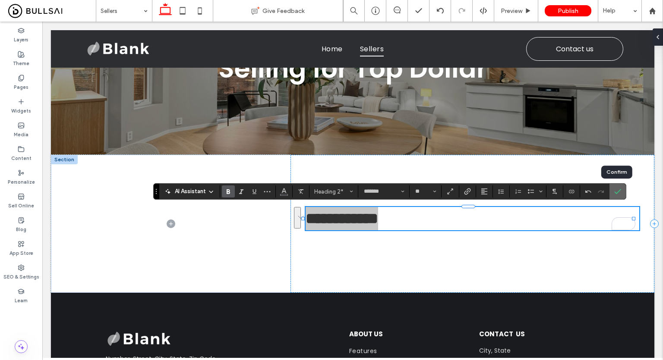
click at [612, 195] on label "Confirm" at bounding box center [617, 192] width 13 height 16
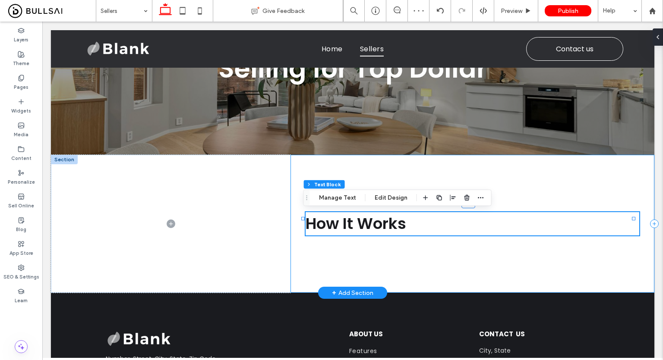
click at [441, 243] on div "How It Works ﻿" at bounding box center [472, 224] width 364 height 138
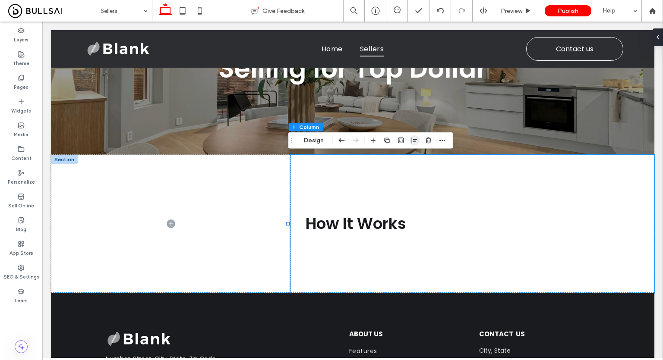
click at [413, 144] on icon "button" at bounding box center [414, 140] width 7 height 7
click at [321, 143] on button "Design" at bounding box center [313, 141] width 31 height 10
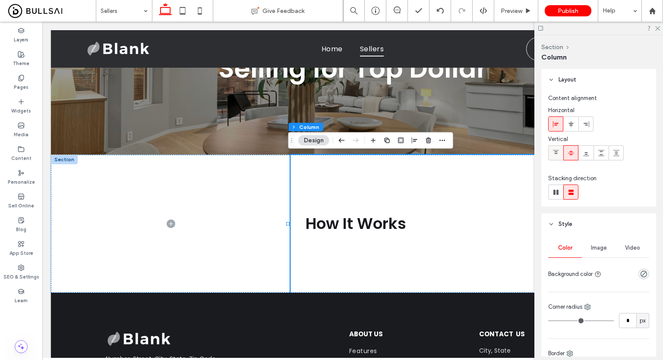
click at [558, 151] on icon at bounding box center [555, 153] width 7 height 7
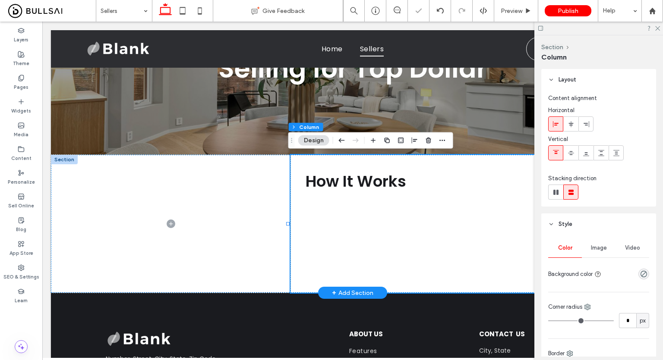
click at [418, 221] on div "How It Works ﻿" at bounding box center [472, 224] width 364 height 138
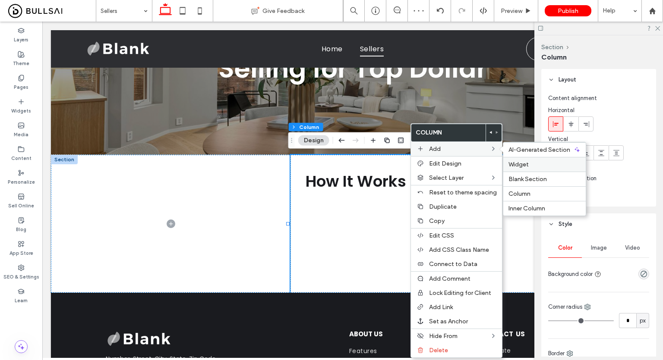
click at [519, 166] on span "Widget" at bounding box center [518, 164] width 20 height 7
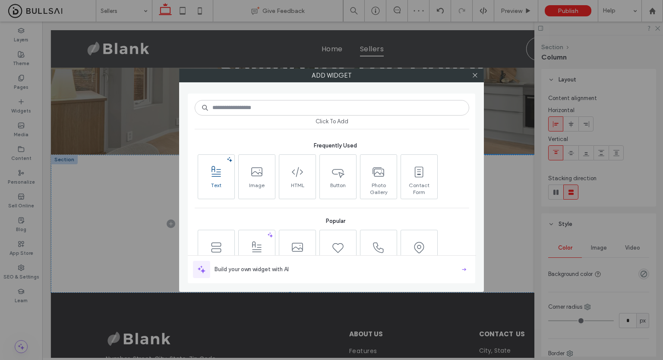
click at [222, 170] on icon at bounding box center [216, 172] width 14 height 14
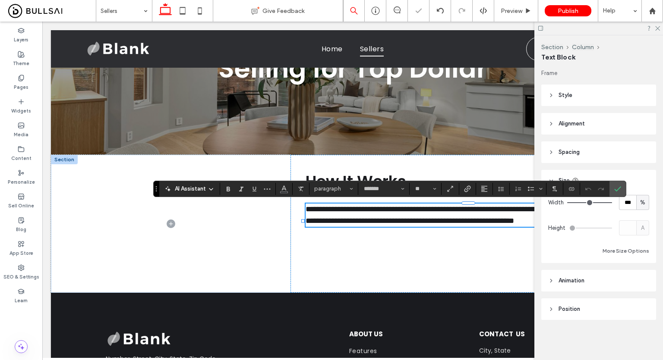
type input "*******"
type input "**"
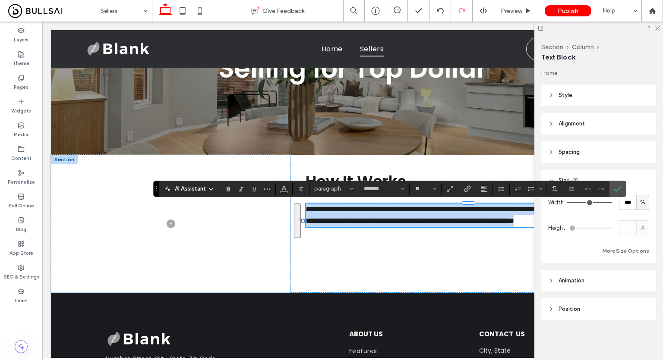
paste div
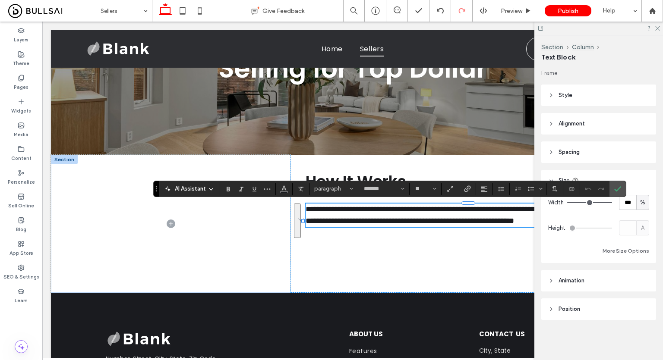
scroll to position [0, 0]
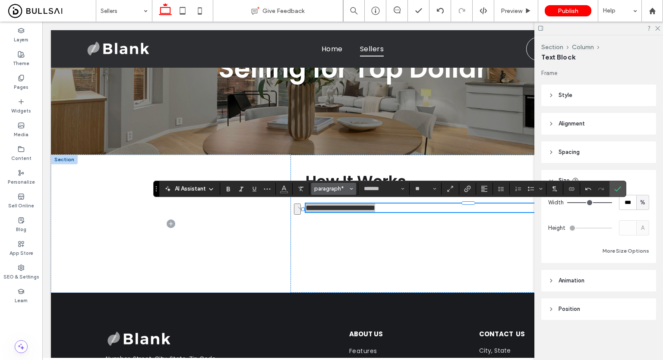
click at [342, 191] on span "paragraph*" at bounding box center [331, 189] width 34 height 6
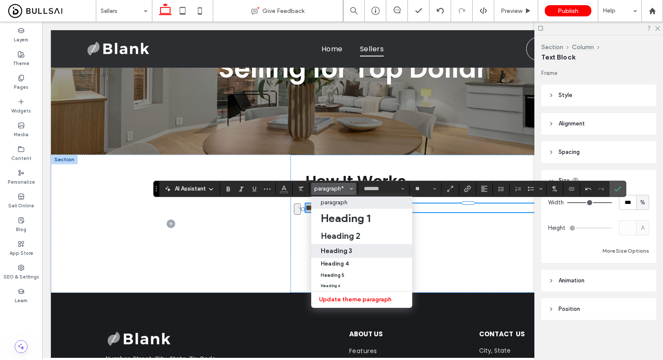
click at [339, 244] on label "Heading 3" at bounding box center [361, 251] width 101 height 14
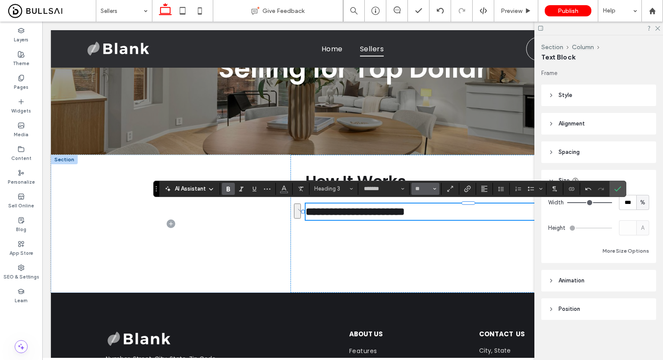
click at [420, 193] on button "**" at bounding box center [425, 189] width 28 height 12
click at [424, 253] on label "24" at bounding box center [425, 255] width 28 height 12
type input "**"
click at [227, 186] on icon "Bold" at bounding box center [228, 189] width 7 height 7
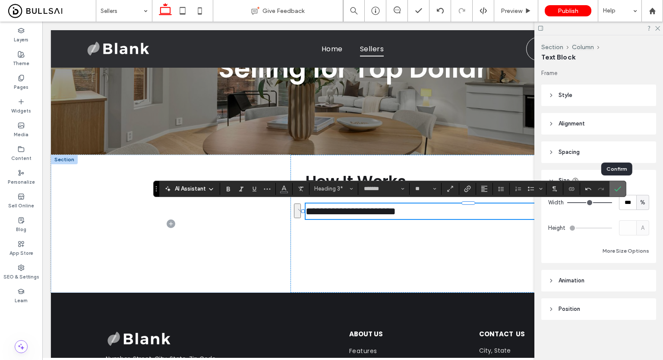
click at [615, 190] on use "Confirm" at bounding box center [618, 188] width 7 height 5
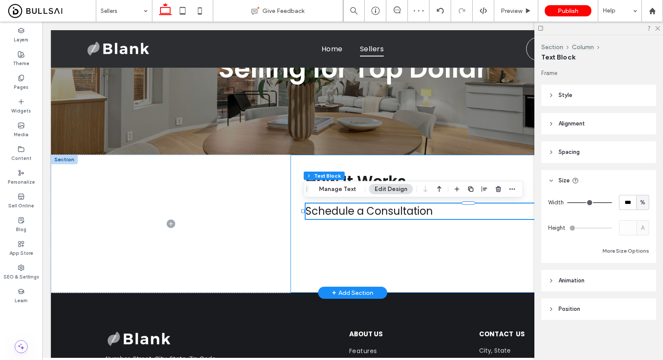
click at [367, 231] on div "How It Works ﻿ Schedule a Consultation" at bounding box center [472, 224] width 364 height 138
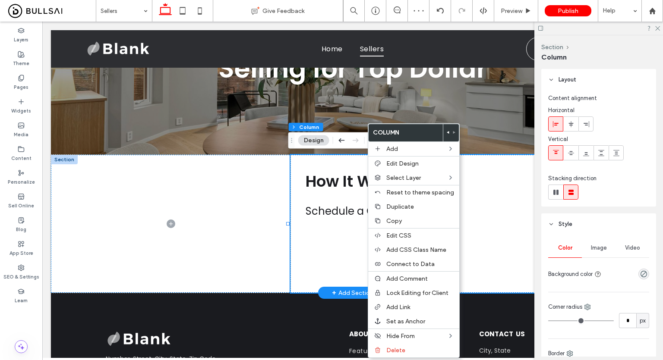
click at [367, 231] on div "How It Works ﻿ Schedule a Consultation" at bounding box center [472, 224] width 364 height 138
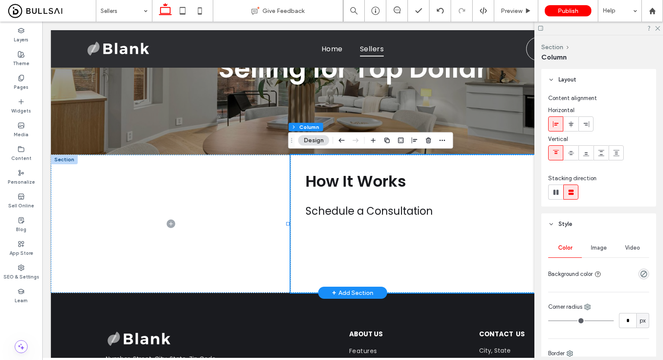
click at [375, 237] on div "How It Works ﻿ Schedule a Consultation" at bounding box center [472, 224] width 364 height 138
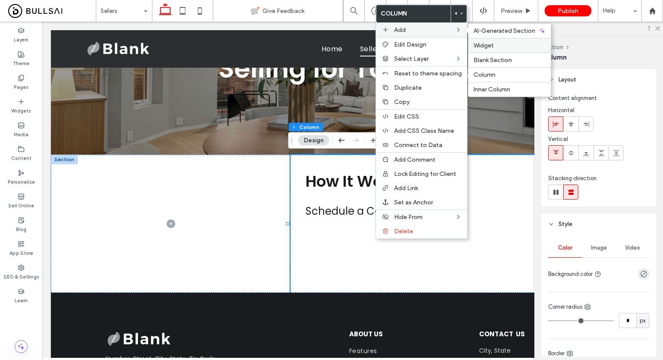
click at [492, 38] on div "Widget" at bounding box center [509, 45] width 82 height 15
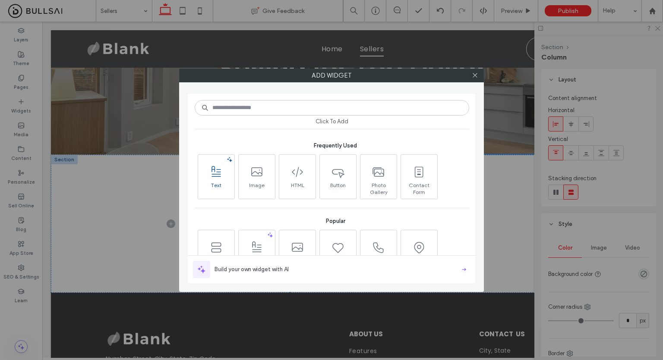
click at [229, 163] on span at bounding box center [216, 172] width 36 height 19
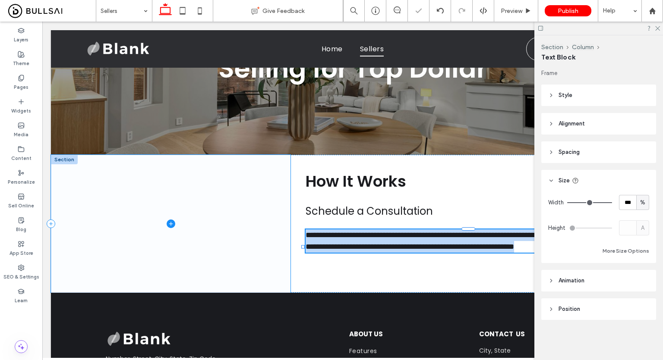
type input "*******"
type input "**"
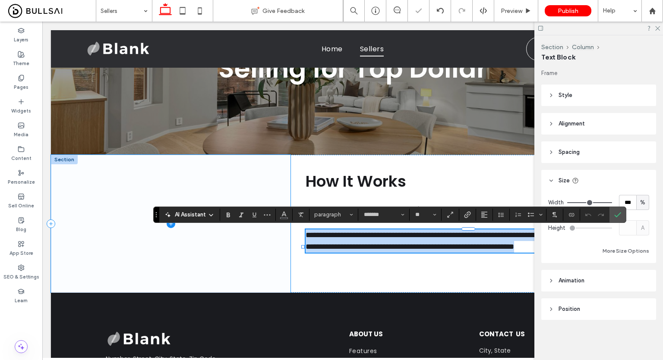
scroll to position [0, 0]
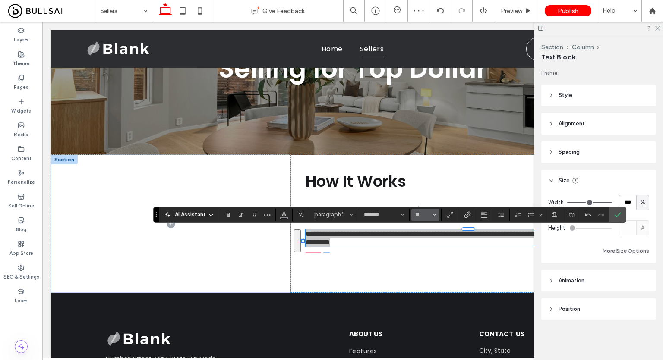
click at [433, 215] on use "Size" at bounding box center [434, 215] width 3 height 2
click at [426, 303] on label "16" at bounding box center [425, 301] width 28 height 12
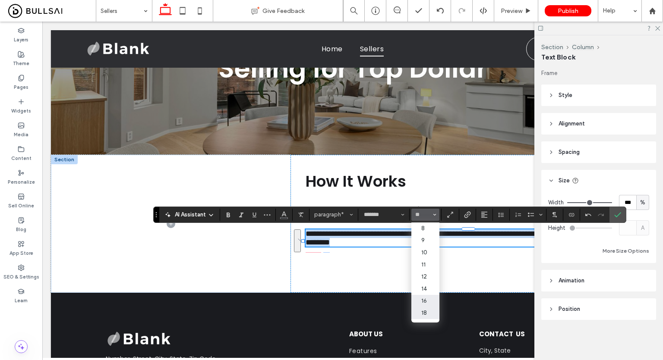
type input "**"
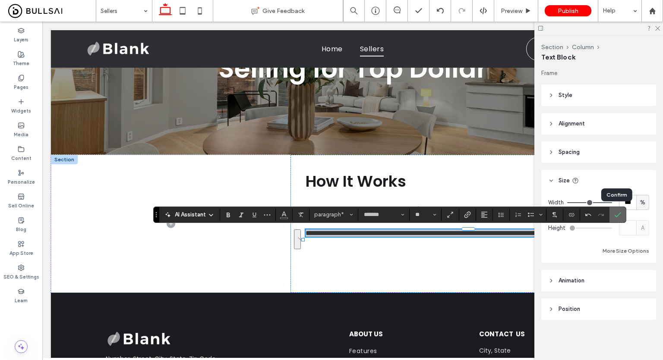
click at [611, 215] on label "Confirm" at bounding box center [617, 215] width 13 height 16
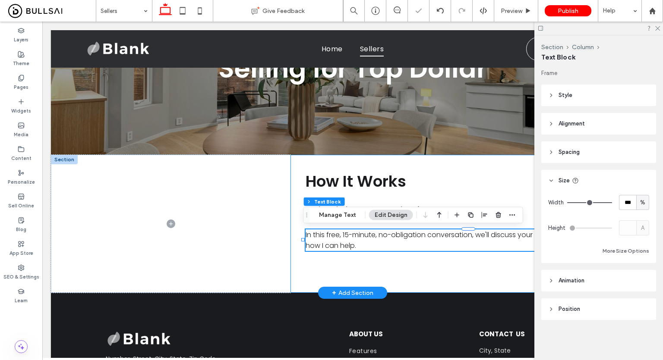
click at [484, 198] on div "How It Works ﻿ Schedule a Consultation In this free, 15-minute, no-obligation c…" at bounding box center [472, 224] width 364 height 138
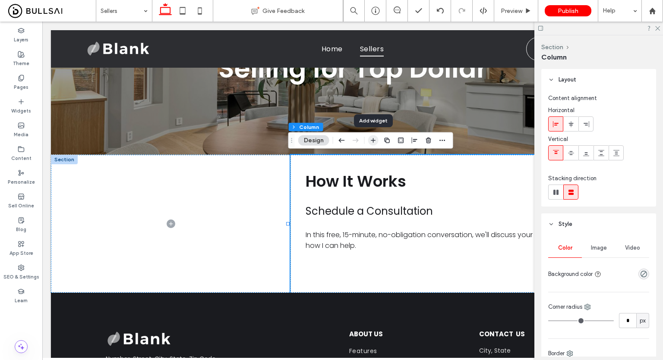
click at [375, 142] on icon "button" at bounding box center [373, 140] width 7 height 7
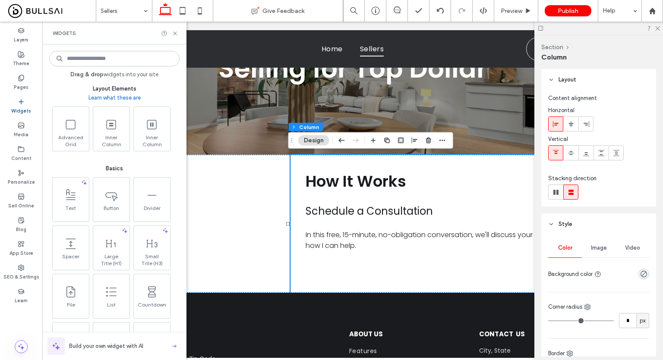
scroll to position [398, 0]
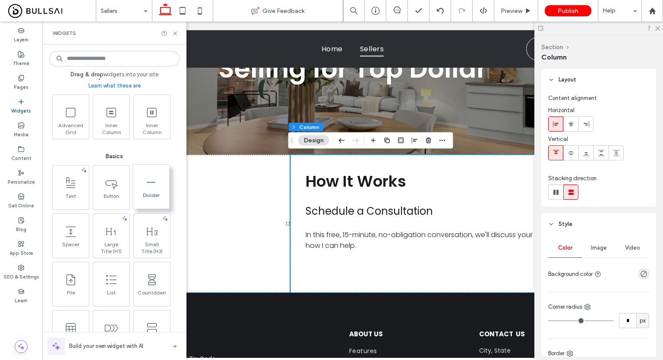
click at [139, 186] on span at bounding box center [151, 182] width 36 height 19
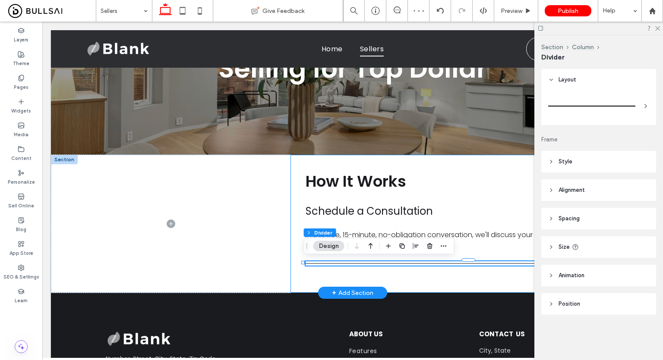
click at [460, 223] on div "How It Works ﻿ Schedule a Consultation In this free, 15-minute, no-obligation c…" at bounding box center [472, 224] width 364 height 138
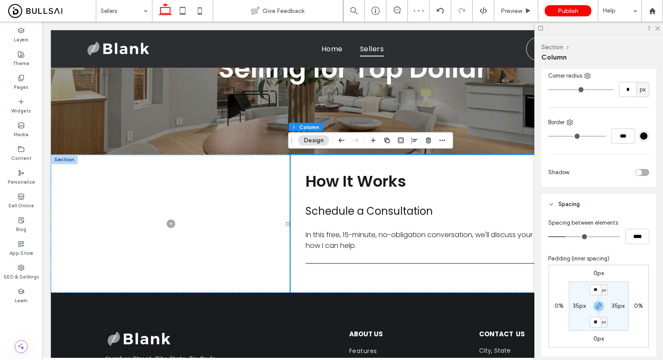
scroll to position [231, 0]
type input "**"
type input "****"
type input "**"
click at [558, 237] on input "range" at bounding box center [584, 237] width 72 height 1
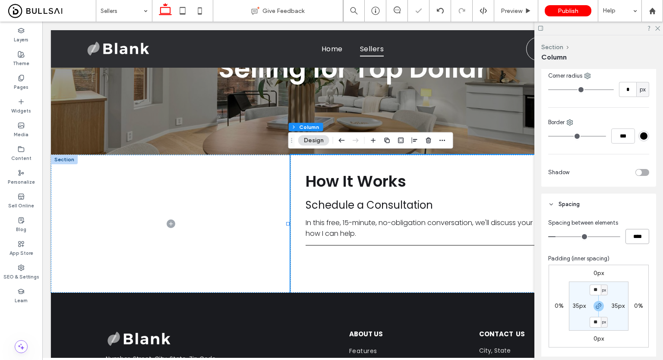
click at [633, 236] on input "****" at bounding box center [637, 236] width 24 height 15
type input "**"
type input "****"
click at [656, 25] on icon at bounding box center [657, 28] width 6 height 6
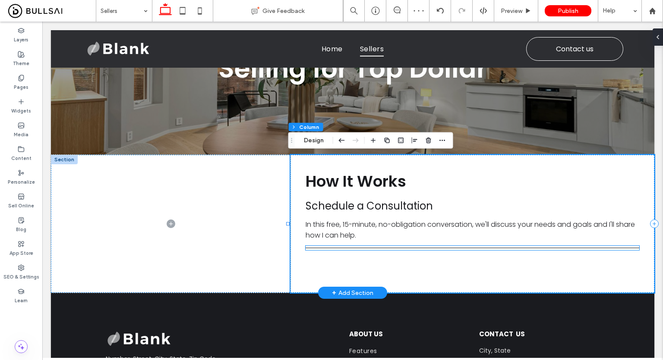
click at [483, 246] on div at bounding box center [473, 248] width 334 height 4
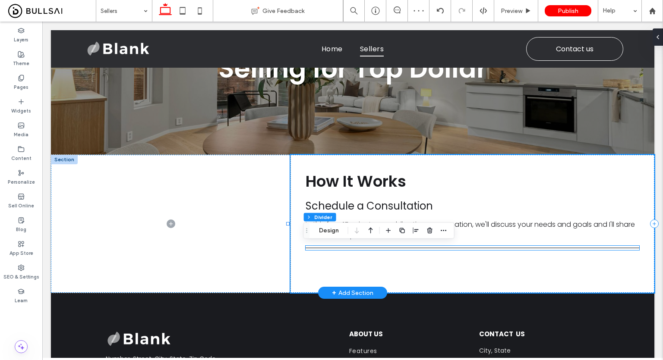
type input "*"
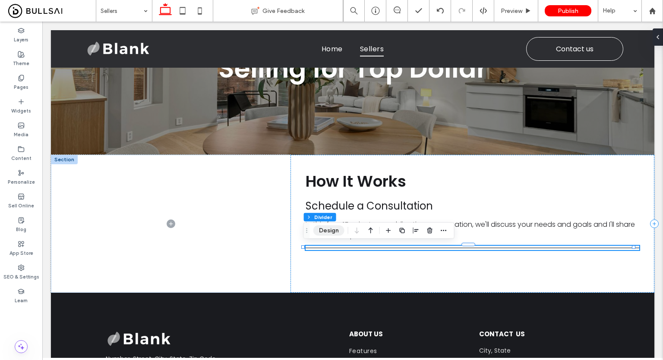
click at [326, 227] on button "Design" at bounding box center [328, 231] width 31 height 10
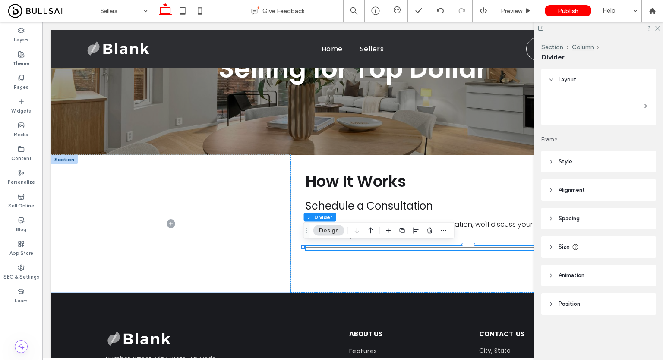
click at [579, 164] on header "Style" at bounding box center [598, 162] width 115 height 22
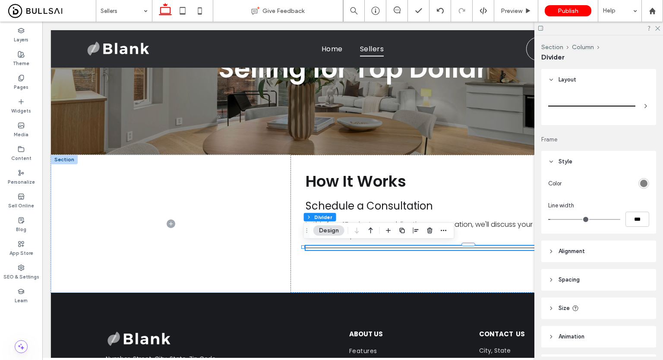
drag, startPoint x: 630, startPoint y: 227, endPoint x: 631, endPoint y: 218, distance: 9.2
click at [631, 218] on div "Color Line width ***" at bounding box center [598, 203] width 115 height 61
click at [631, 218] on input "***" at bounding box center [637, 219] width 24 height 15
type input "*"
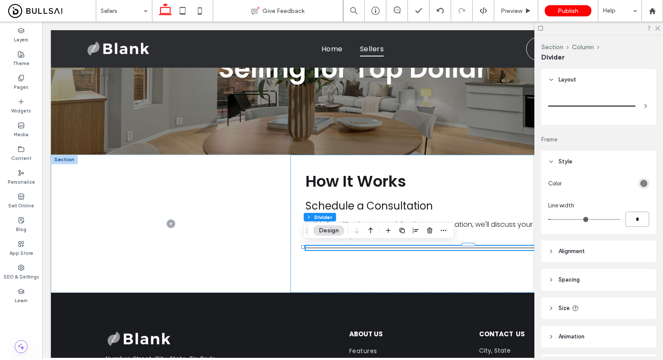
type input "***"
click at [656, 29] on use at bounding box center [657, 28] width 5 height 5
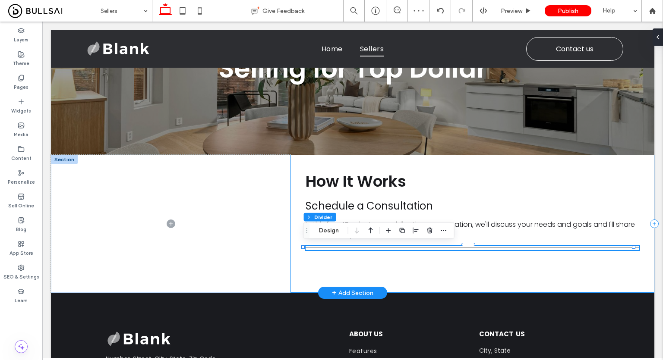
click at [425, 251] on div "How It Works ﻿ Schedule a Consultation In this free, 15-minute, no-obligation c…" at bounding box center [472, 224] width 364 height 138
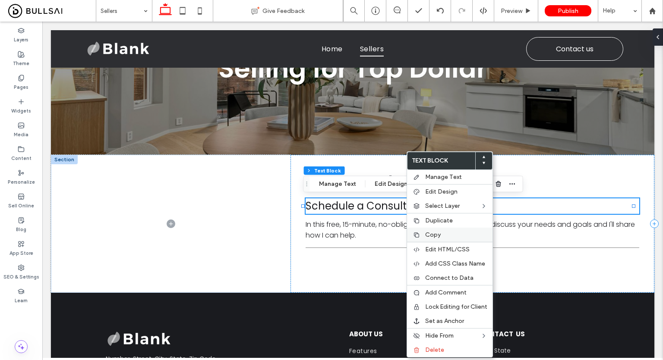
click at [464, 233] on label "Copy" at bounding box center [456, 234] width 62 height 7
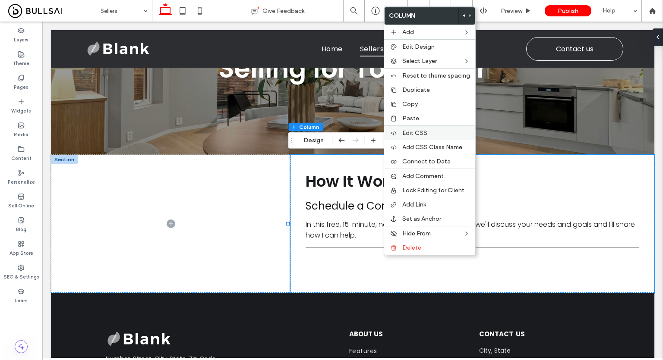
click at [431, 126] on div "Edit CSS" at bounding box center [429, 133] width 91 height 15
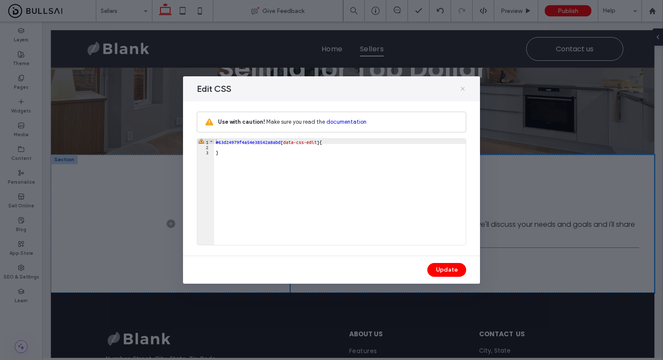
click at [463, 92] on icon at bounding box center [462, 88] width 7 height 7
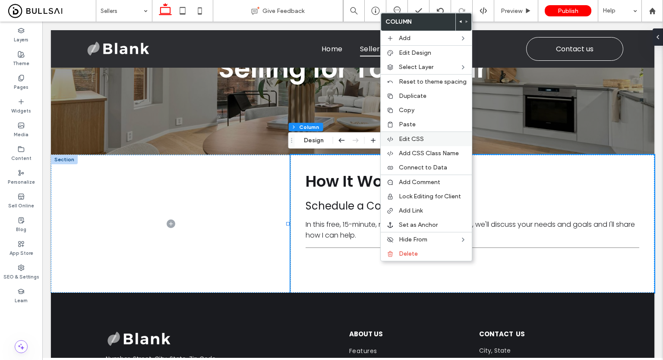
click at [432, 132] on div "Edit CSS" at bounding box center [426, 139] width 91 height 15
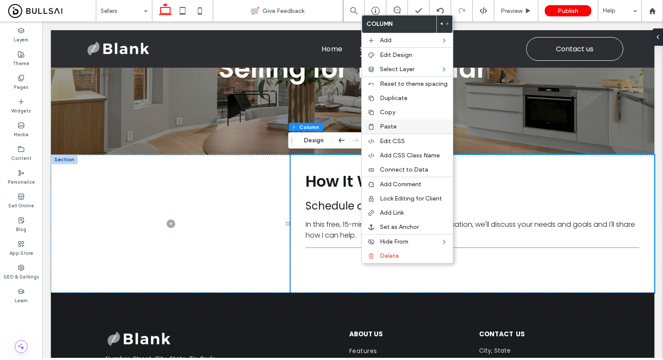
click at [408, 121] on div "Paste" at bounding box center [407, 127] width 91 height 14
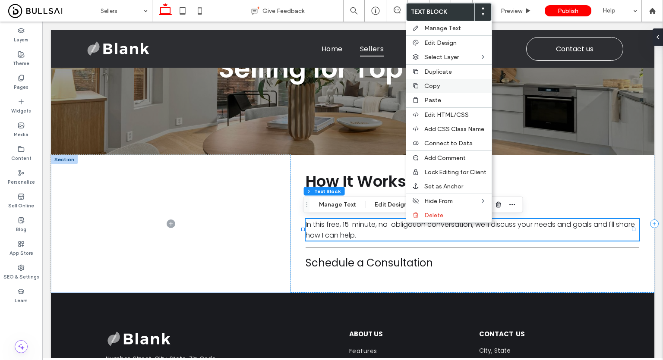
click at [455, 90] on div "Copy" at bounding box center [448, 86] width 85 height 14
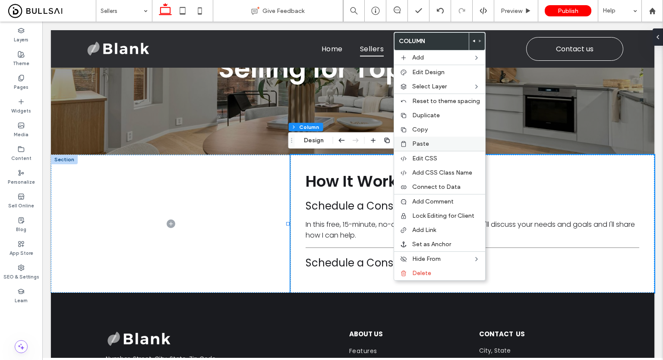
click at [435, 145] on label "Paste" at bounding box center [446, 143] width 68 height 7
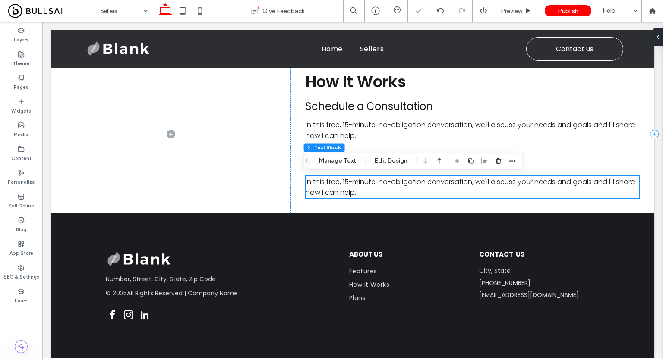
scroll to position [187, 0]
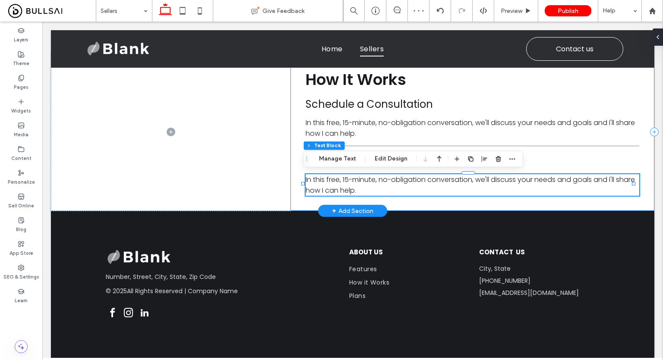
click at [526, 198] on div "How It Works ﻿ Schedule a Consultation In this free, 15-minute, no-obligation c…" at bounding box center [472, 132] width 364 height 158
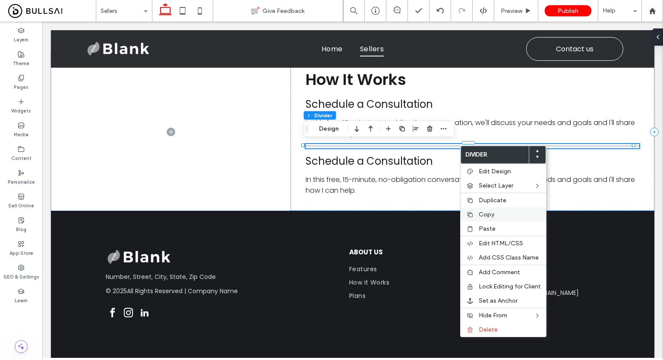
click at [508, 214] on label "Copy" at bounding box center [510, 214] width 62 height 7
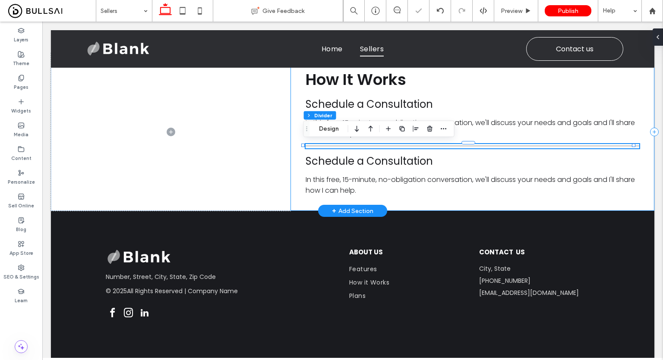
click at [388, 198] on div "How It Works ﻿ Schedule a Consultation In this free, 15-minute, no-obligation c…" at bounding box center [472, 132] width 364 height 158
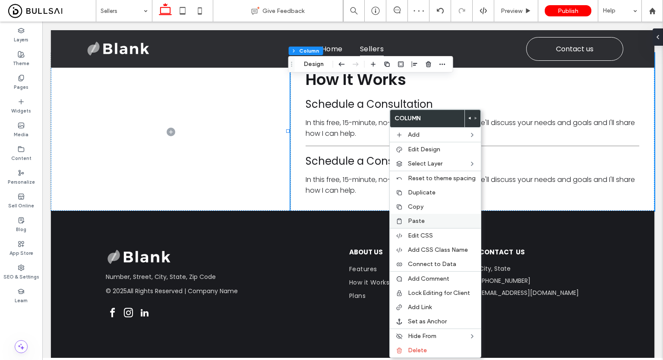
click at [447, 215] on div "Paste" at bounding box center [435, 221] width 91 height 14
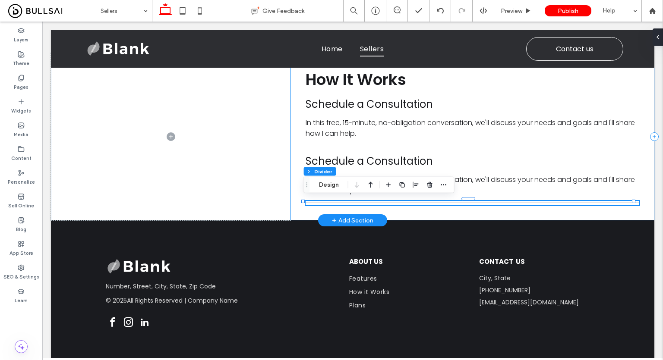
click at [462, 206] on div "How It Works ﻿ Schedule a Consultation In this free, 15-minute, no-obligation c…" at bounding box center [472, 136] width 364 height 167
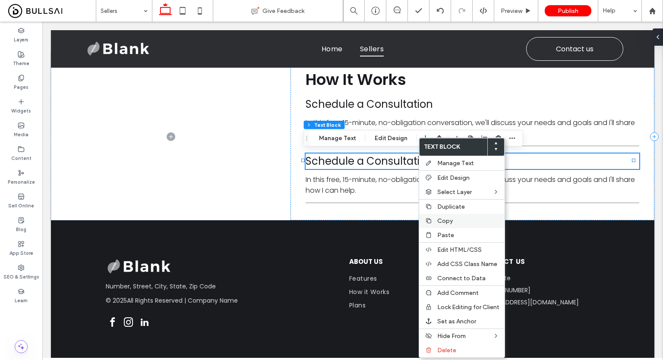
click at [474, 222] on label "Copy" at bounding box center [468, 221] width 62 height 7
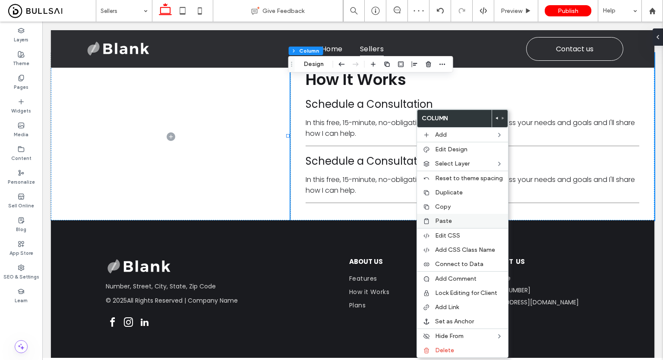
click at [445, 219] on span "Paste" at bounding box center [443, 221] width 17 height 7
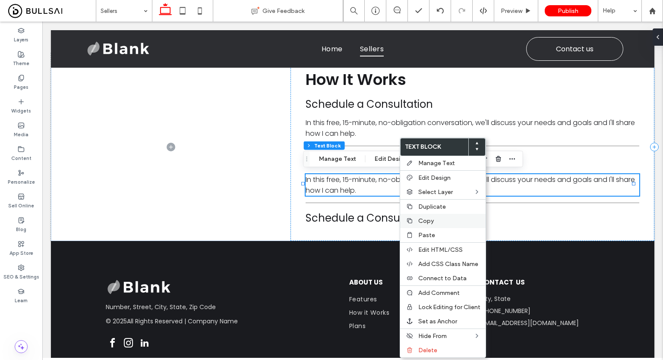
click at [434, 224] on label "Copy" at bounding box center [449, 221] width 62 height 7
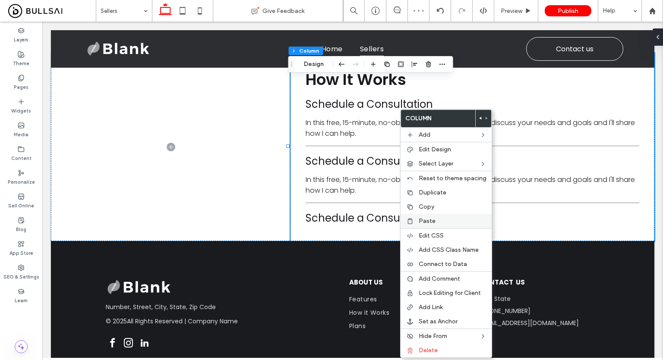
click at [435, 215] on div "Paste" at bounding box center [446, 221] width 91 height 14
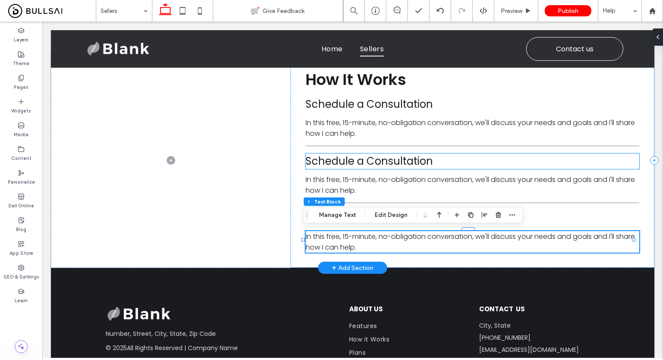
click at [383, 163] on span "Schedule a Consultation" at bounding box center [369, 161] width 127 height 14
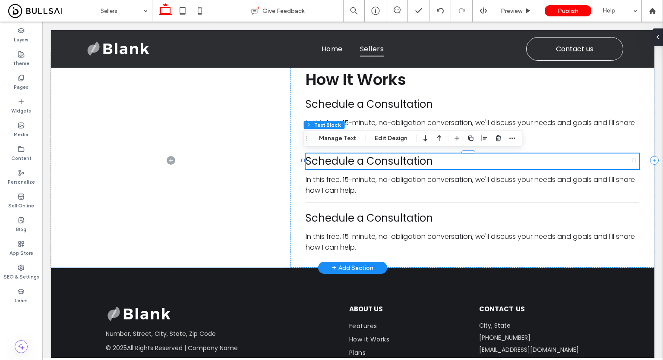
click at [383, 163] on div "Schedule a Consultation" at bounding box center [473, 162] width 334 height 16
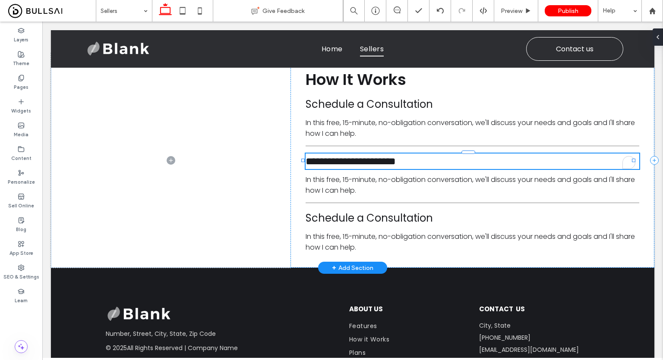
type input "*******"
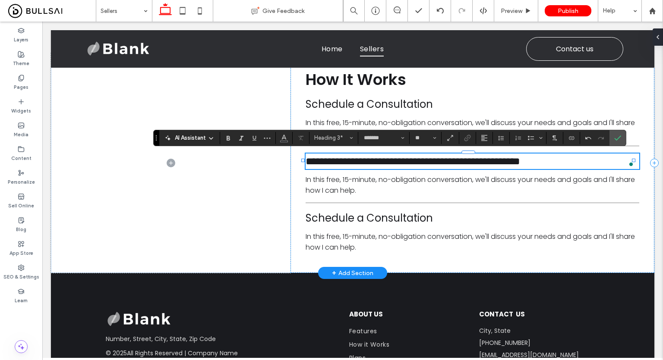
click at [395, 156] on span "**********" at bounding box center [351, 161] width 90 height 10
type input "**"
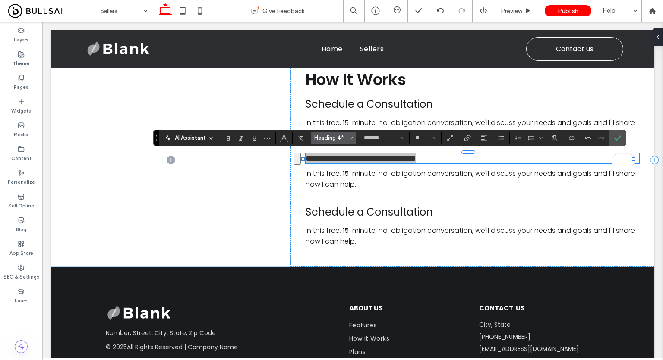
click at [336, 142] on button "Heading 4*" at bounding box center [333, 138] width 45 height 12
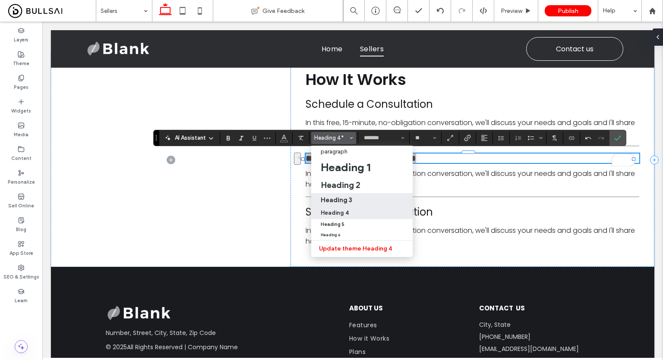
click at [334, 199] on h3 "Heading 3" at bounding box center [337, 200] width 32 height 8
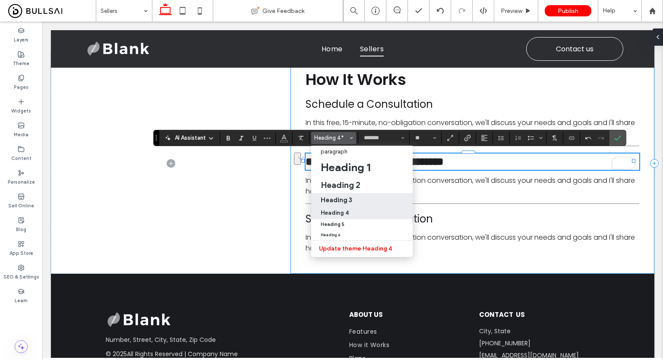
type input "**"
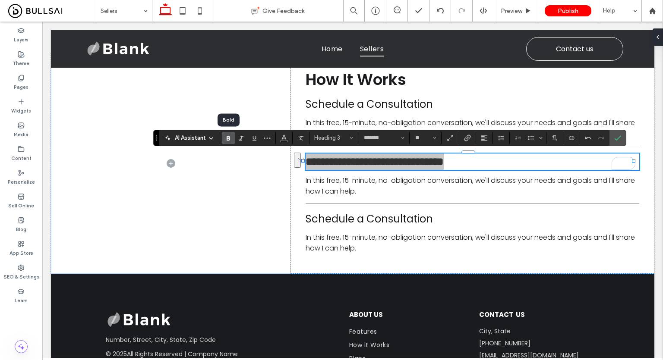
click at [228, 137] on icon "Bold" at bounding box center [228, 138] width 7 height 7
click at [425, 139] on input "**" at bounding box center [422, 138] width 17 height 7
click at [427, 162] on label "24" at bounding box center [425, 158] width 28 height 12
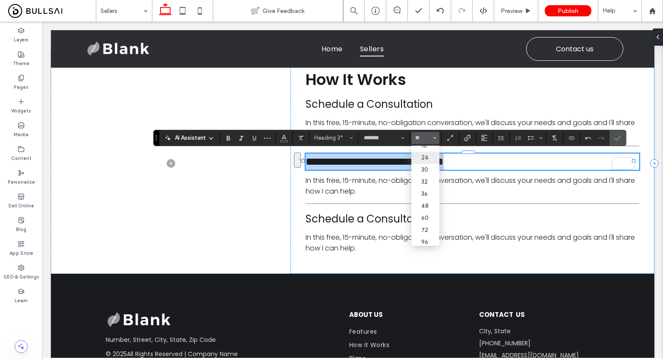
type input "**"
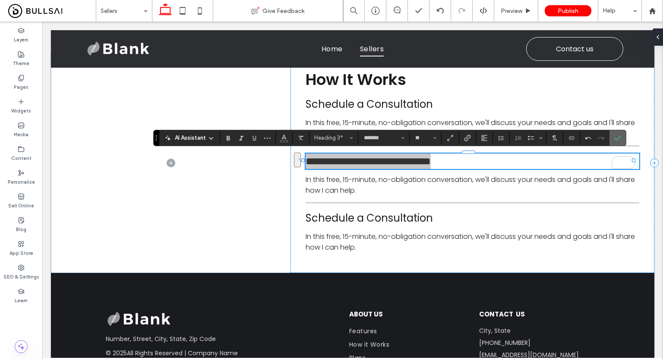
click at [611, 137] on label "Confirm" at bounding box center [617, 138] width 13 height 16
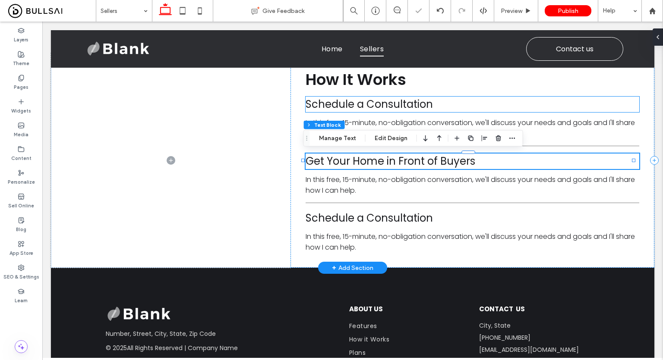
click at [399, 104] on span "Schedule a Consultation" at bounding box center [369, 104] width 127 height 14
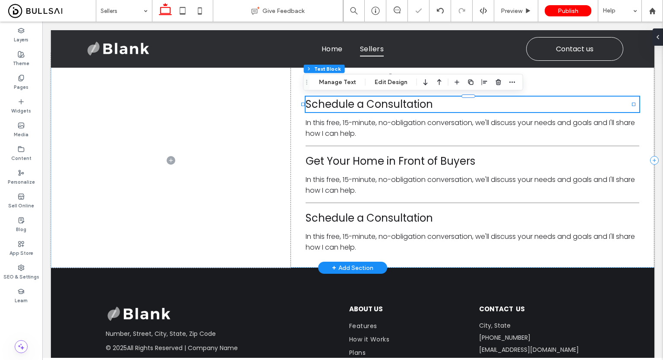
click at [399, 104] on span "Schedule a Consultation" at bounding box center [369, 104] width 127 height 14
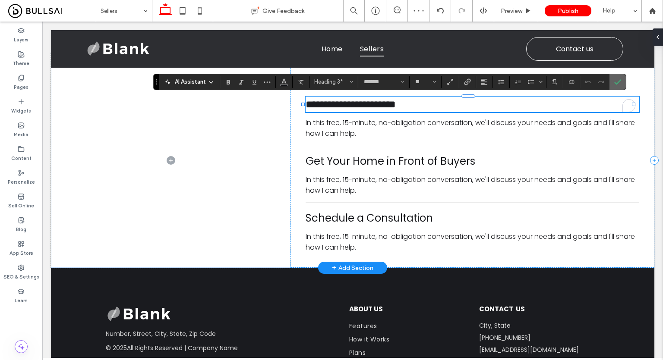
click at [614, 85] on icon "Confirm" at bounding box center [617, 82] width 7 height 7
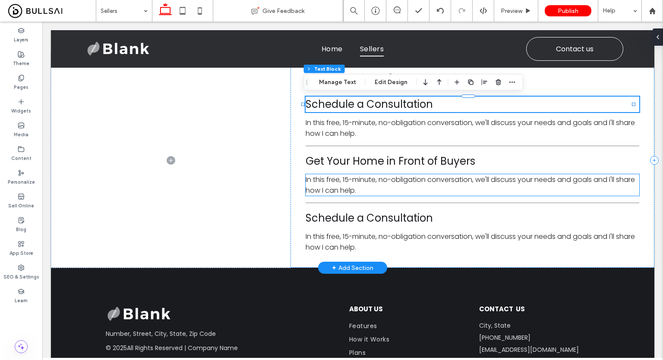
click at [372, 176] on span "In this free, 15-minute, no-obligation conversation, we'll discuss your needs a…" at bounding box center [470, 185] width 329 height 21
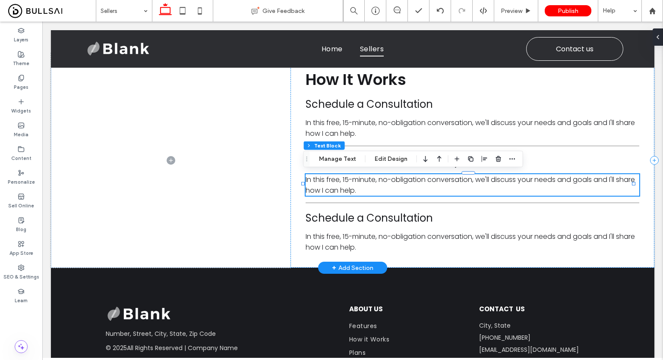
click at [372, 176] on span "In this free, 15-minute, no-obligation conversation, we'll discuss your needs a…" at bounding box center [470, 185] width 329 height 21
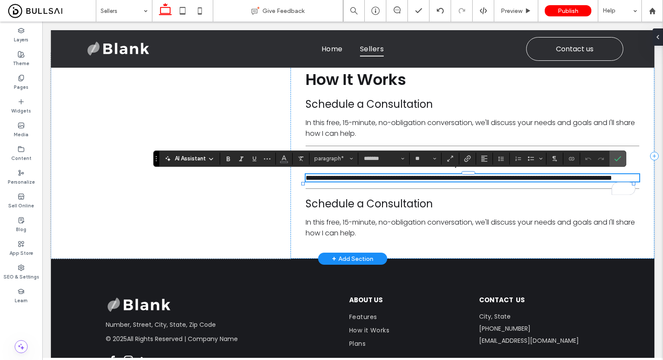
scroll to position [0, 0]
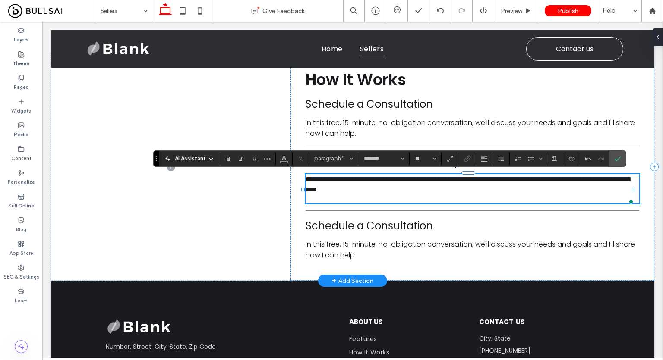
click at [414, 196] on p "To enrich screen reader interactions, please activate Accessibility in Grammarl…" at bounding box center [473, 199] width 334 height 9
type input "**"
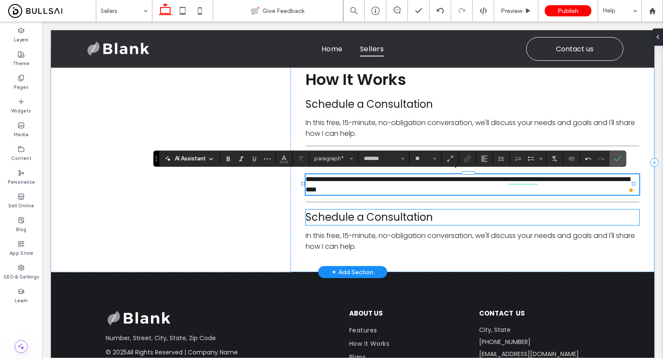
click at [383, 223] on span "Schedule a Consultation" at bounding box center [369, 217] width 127 height 14
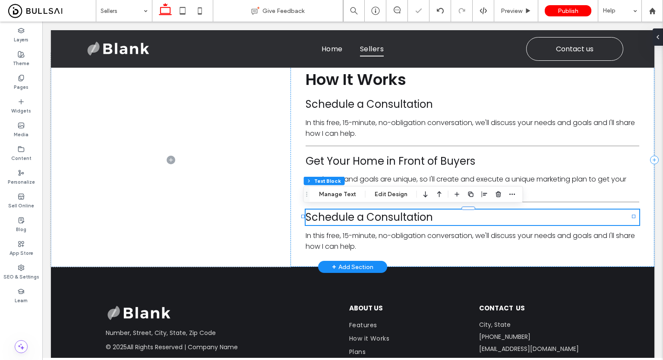
click at [383, 223] on span "Schedule a Consultation" at bounding box center [369, 217] width 127 height 14
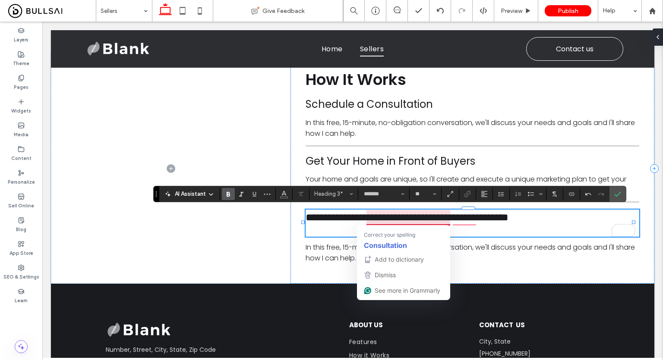
type input "**"
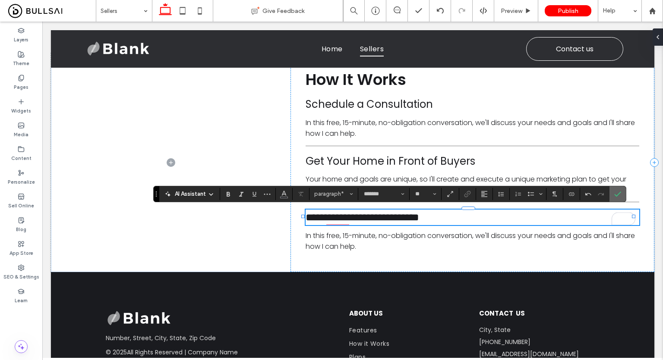
click at [615, 201] on span "Confirm" at bounding box center [616, 194] width 4 height 16
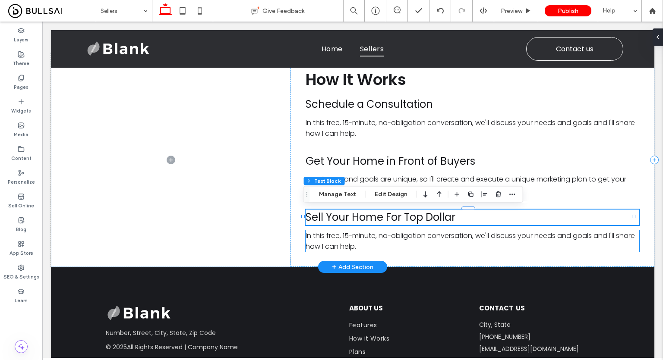
click at [392, 238] on span "In this free, 15-minute, no-obligation conversation, we'll discuss your needs a…" at bounding box center [470, 241] width 329 height 21
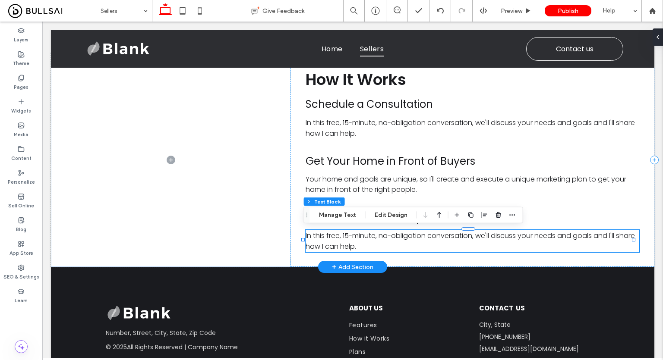
click at [392, 238] on span "In this free, 15-minute, no-obligation conversation, we'll discuss your needs a…" at bounding box center [470, 241] width 329 height 21
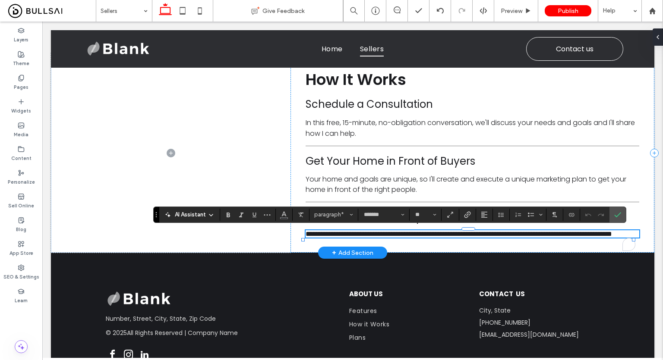
type input "**"
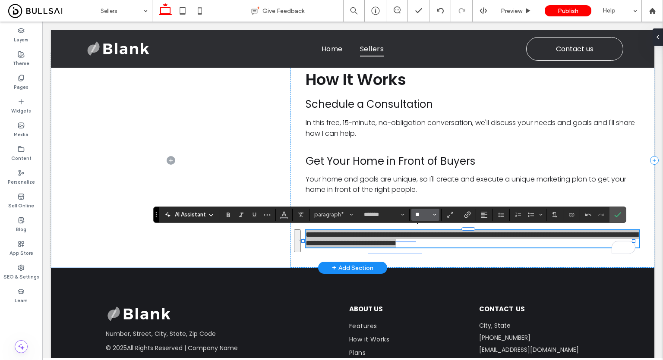
click at [425, 218] on input "**" at bounding box center [422, 214] width 17 height 7
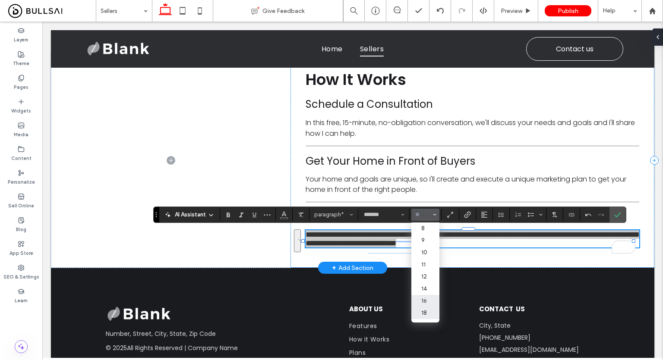
click at [423, 304] on label "16" at bounding box center [425, 301] width 28 height 12
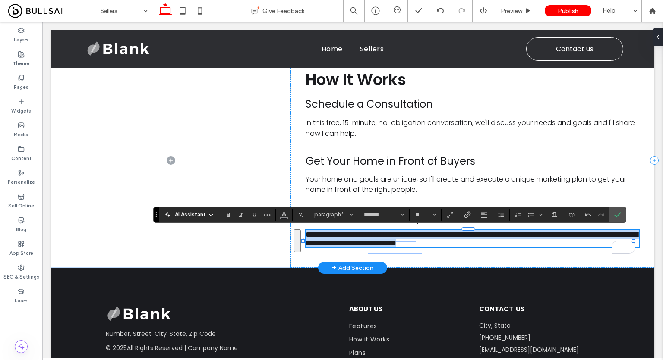
type input "**"
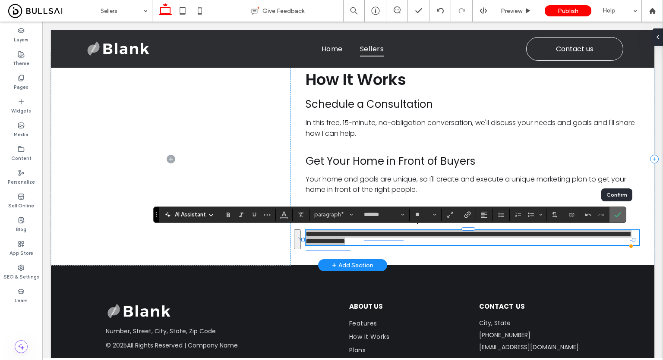
click at [618, 215] on icon "Confirm" at bounding box center [617, 214] width 7 height 7
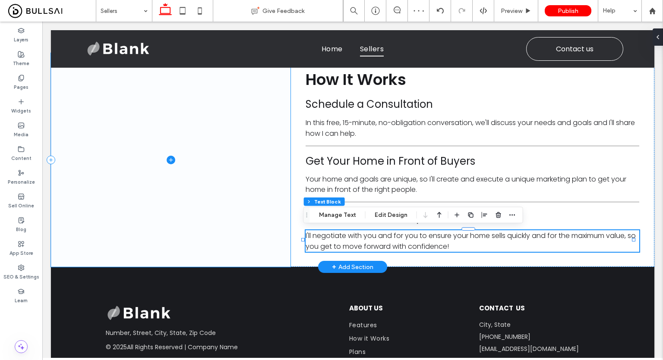
click at [258, 196] on span at bounding box center [171, 160] width 240 height 214
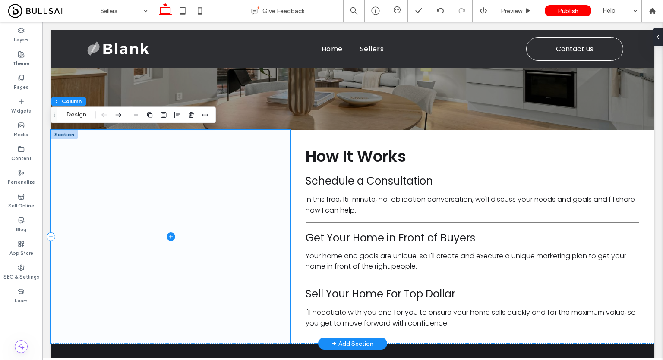
scroll to position [110, 0]
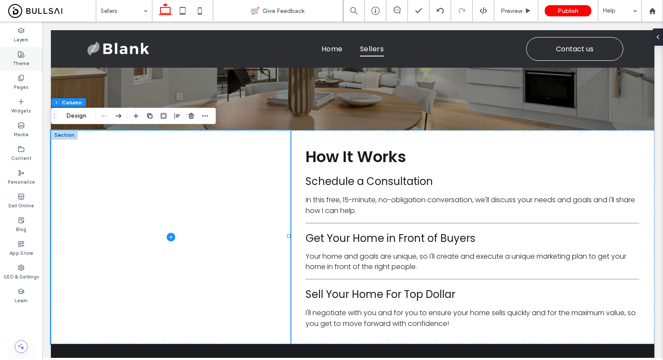
click at [14, 56] on div "Theme" at bounding box center [21, 59] width 42 height 24
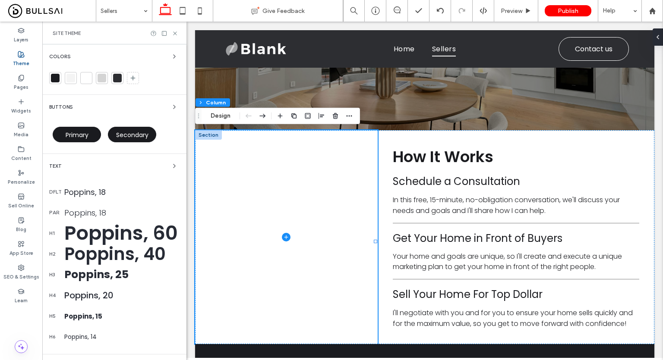
click at [69, 143] on div "Primary" at bounding box center [76, 135] width 55 height 24
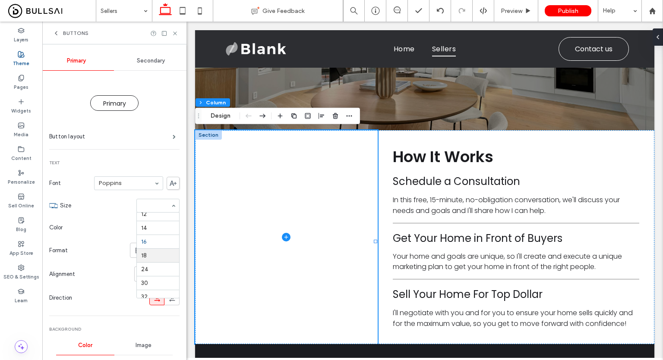
scroll to position [59, 0]
click at [121, 99] on span "Primary" at bounding box center [114, 103] width 23 height 9
click at [124, 133] on label "Button layout" at bounding box center [110, 136] width 123 height 17
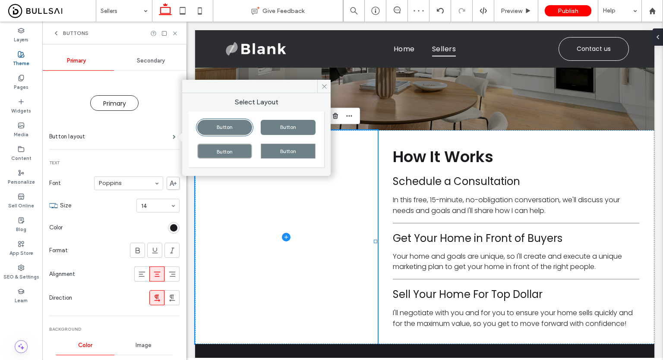
click at [287, 149] on div "Button" at bounding box center [288, 151] width 55 height 15
type input "*"
click at [150, 60] on span "Secondary" at bounding box center [151, 60] width 28 height 7
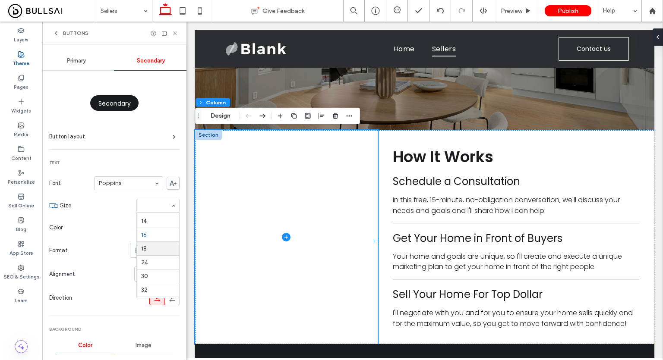
scroll to position [62, 0]
click at [151, 140] on label "Button layout" at bounding box center [110, 136] width 123 height 17
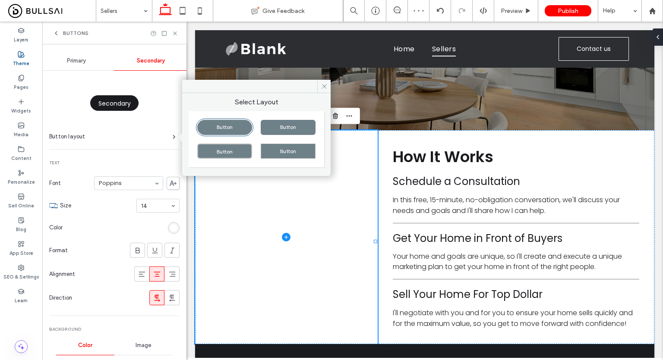
click at [296, 153] on div "Button" at bounding box center [288, 151] width 55 height 15
type input "*"
click at [178, 31] on icon at bounding box center [175, 33] width 6 height 6
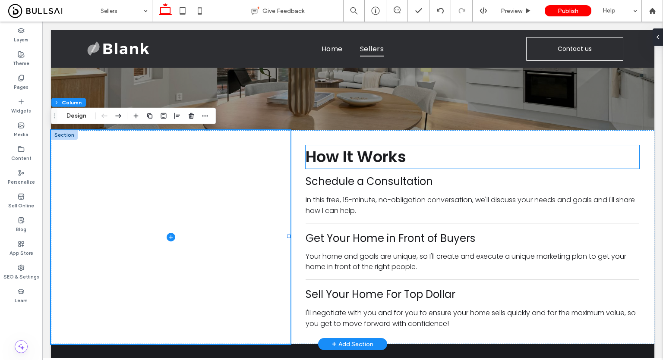
scroll to position [0, 0]
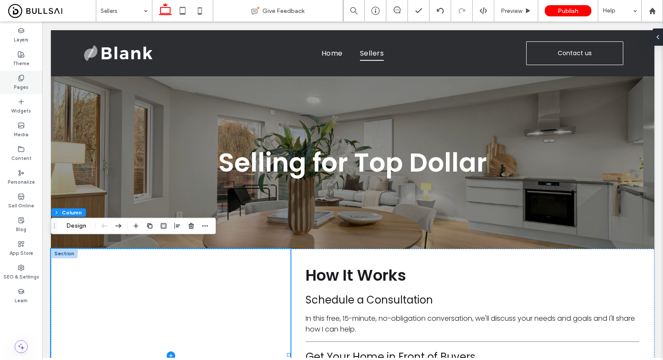
click at [6, 79] on div "Pages" at bounding box center [21, 83] width 42 height 24
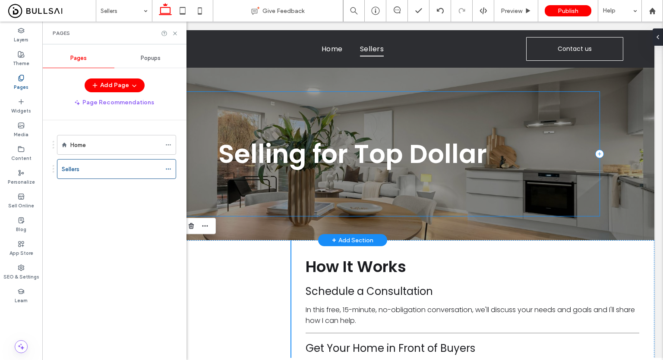
scroll to position [41, 0]
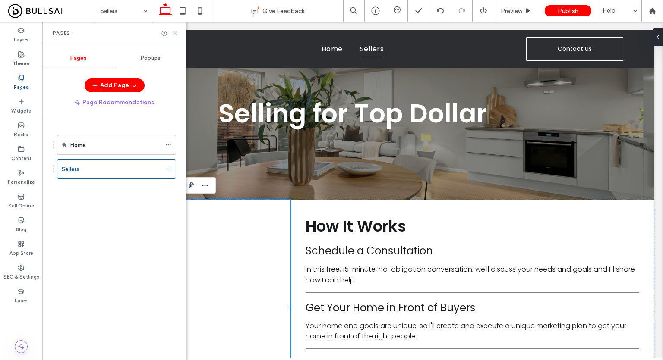
click at [176, 32] on use at bounding box center [174, 33] width 3 height 3
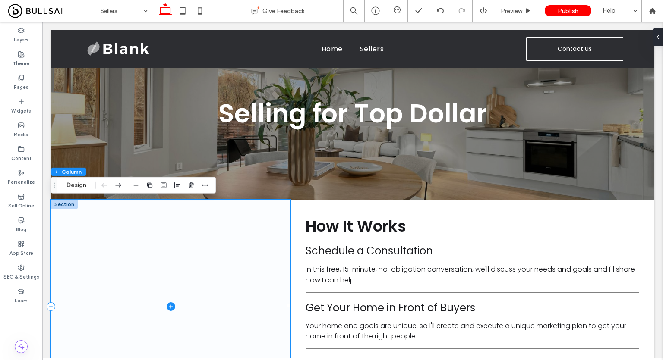
click at [209, 252] on span at bounding box center [171, 307] width 240 height 214
click at [69, 181] on button "Design" at bounding box center [76, 185] width 31 height 10
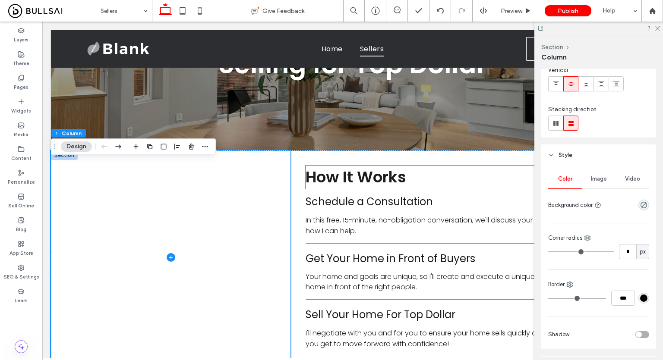
scroll to position [92, 0]
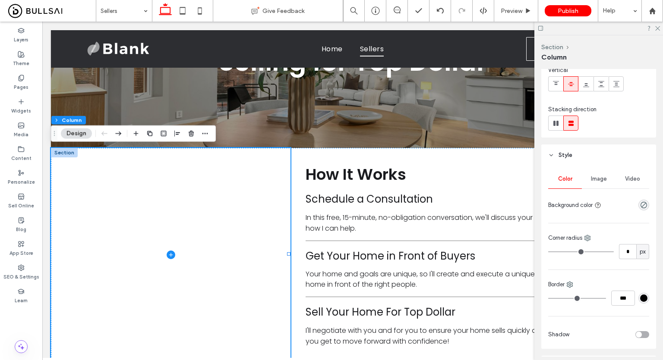
click at [600, 185] on div "Image" at bounding box center [599, 179] width 34 height 19
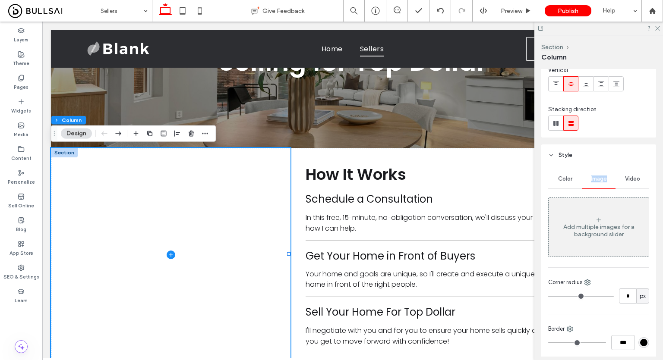
click at [600, 185] on div "Image" at bounding box center [599, 179] width 34 height 19
click at [609, 224] on div "Add multiple images for a background slider" at bounding box center [599, 231] width 100 height 15
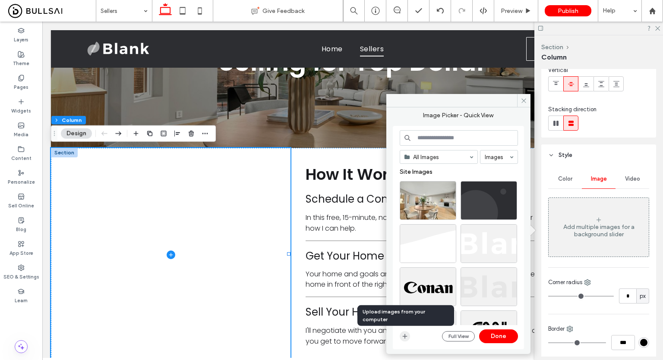
click at [407, 337] on icon "button" at bounding box center [404, 336] width 7 height 7
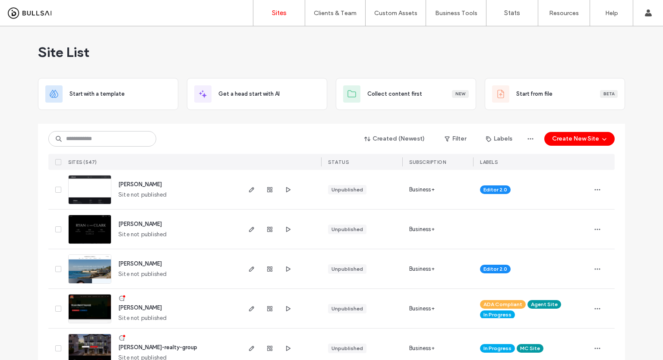
drag, startPoint x: 127, startPoint y: 127, endPoint x: 84, endPoint y: 154, distance: 51.4
click at [84, 154] on div "Created (Newest) Filter Labels Create New Site SITES (547) STATUS SUBSCRIPTION …" at bounding box center [331, 147] width 566 height 46
click at [112, 142] on input at bounding box center [102, 139] width 108 height 16
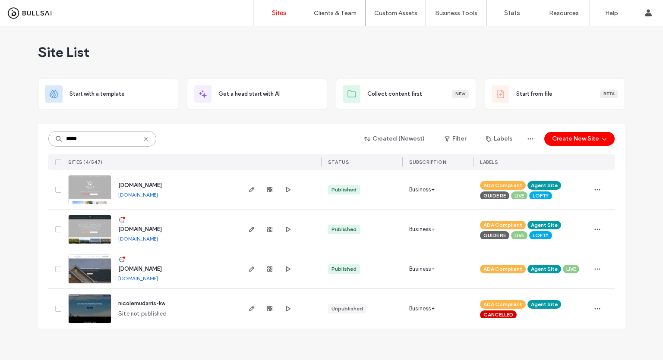
type input "*****"
click at [95, 233] on img at bounding box center [90, 244] width 42 height 59
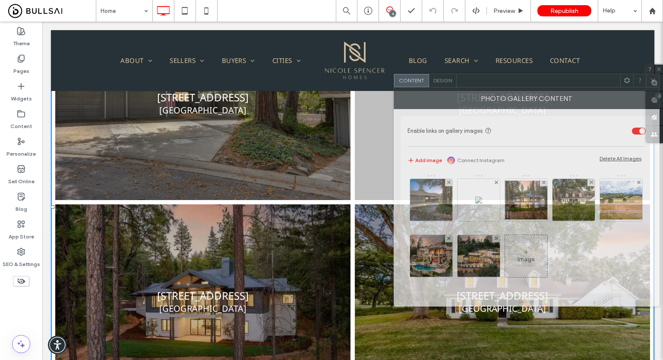
drag, startPoint x: 233, startPoint y: 68, endPoint x: 577, endPoint y: 78, distance: 344.6
click at [577, 78] on div at bounding box center [539, 80] width 164 height 13
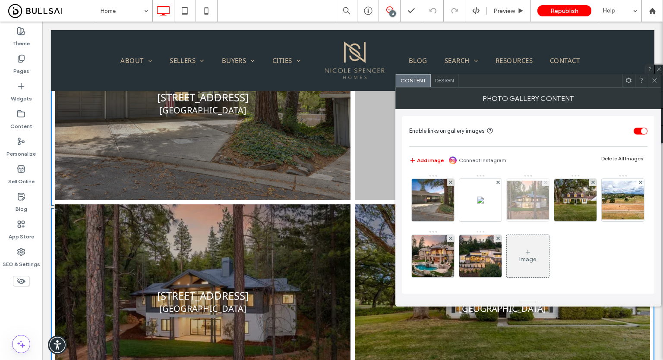
click at [545, 182] on use at bounding box center [544, 182] width 3 height 3
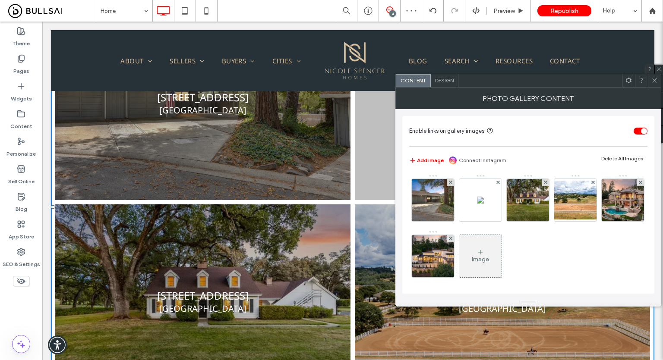
click at [658, 85] on div at bounding box center [654, 80] width 13 height 13
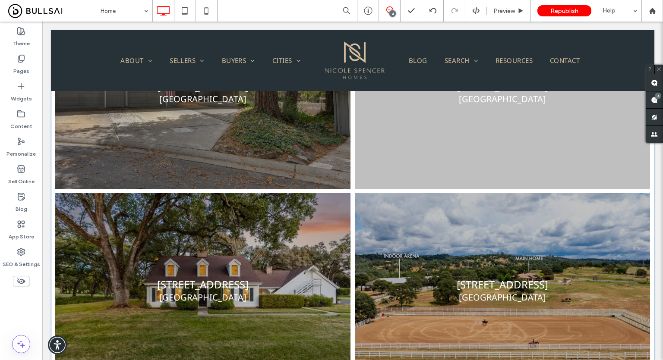
scroll to position [837, 0]
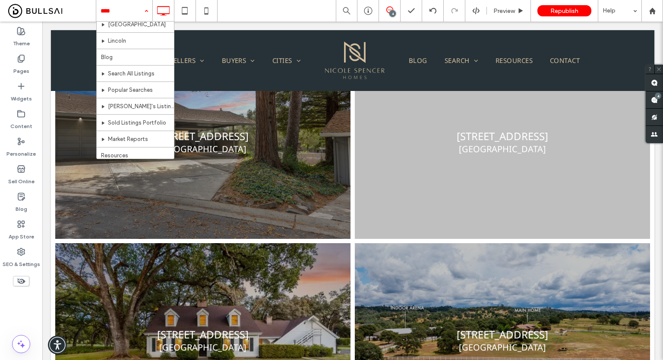
scroll to position [316, 0]
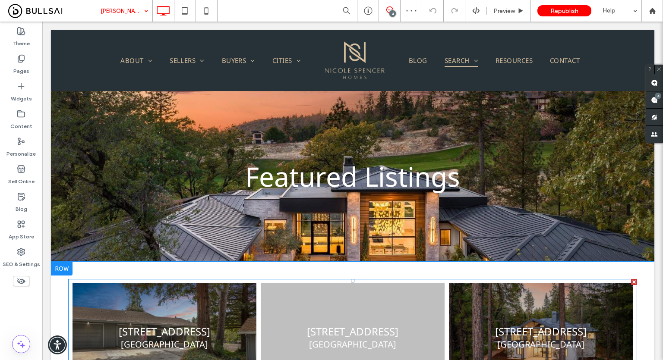
scroll to position [169, 0]
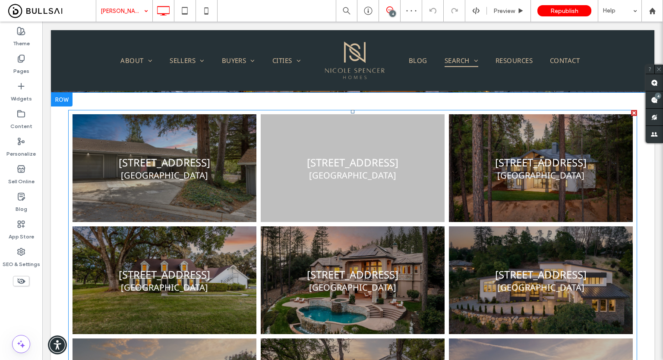
click at [510, 146] on link at bounding box center [540, 168] width 195 height 114
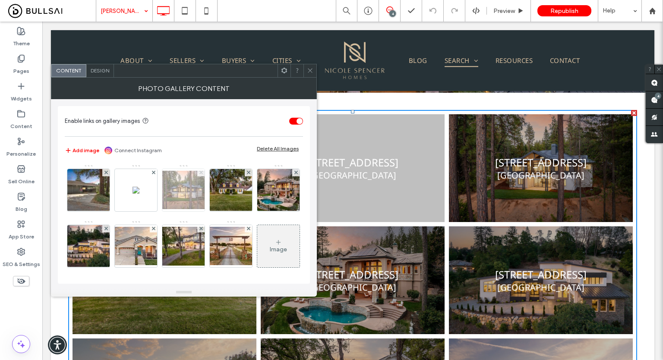
click at [199, 173] on icon at bounding box center [200, 172] width 3 height 3
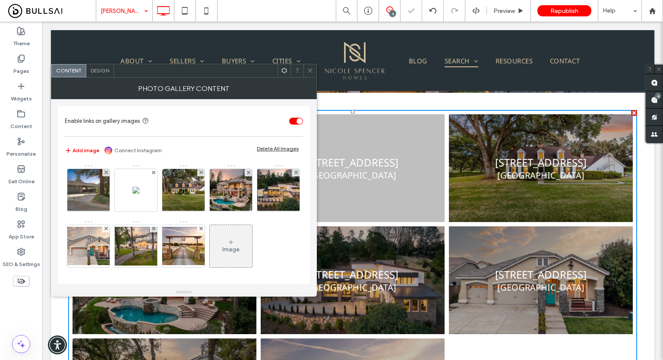
click at [311, 67] on icon at bounding box center [310, 70] width 6 height 6
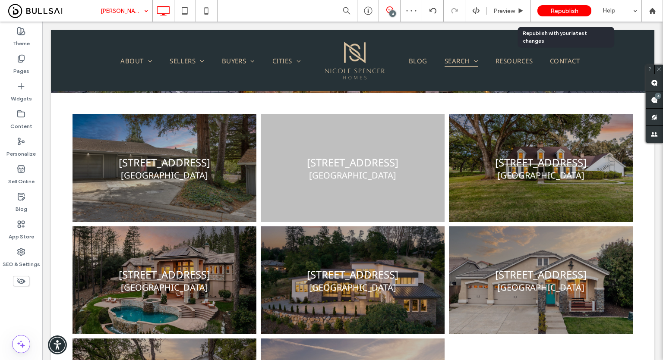
click at [555, 11] on span "Republish" at bounding box center [564, 10] width 28 height 7
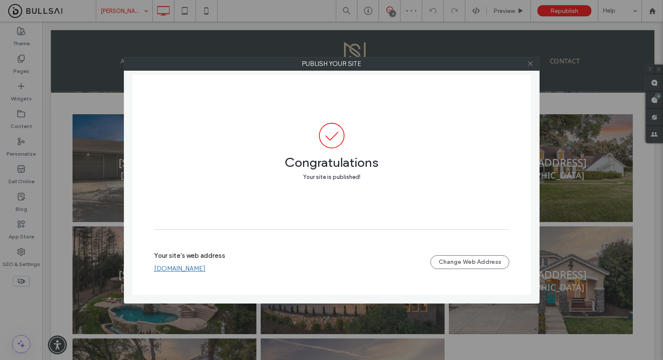
click at [529, 62] on use at bounding box center [530, 64] width 4 height 4
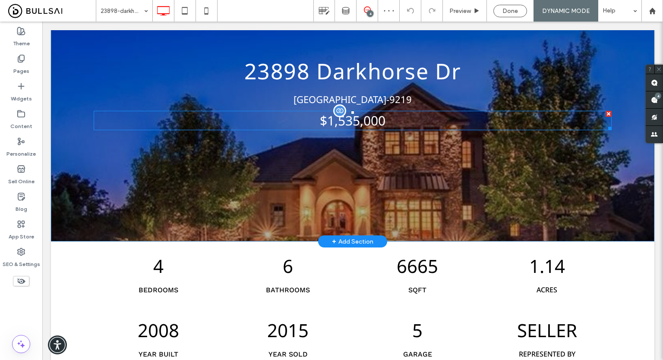
scroll to position [88, 0]
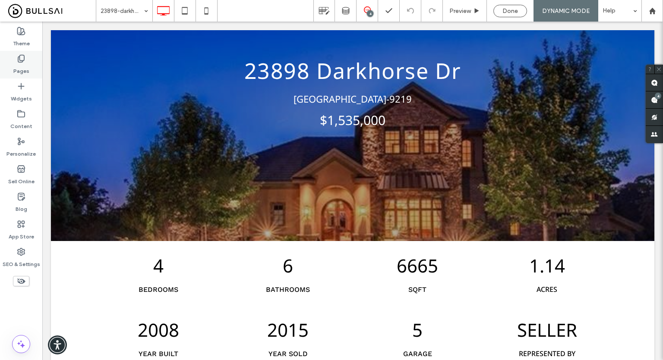
click at [23, 59] on icon at bounding box center [21, 58] width 9 height 9
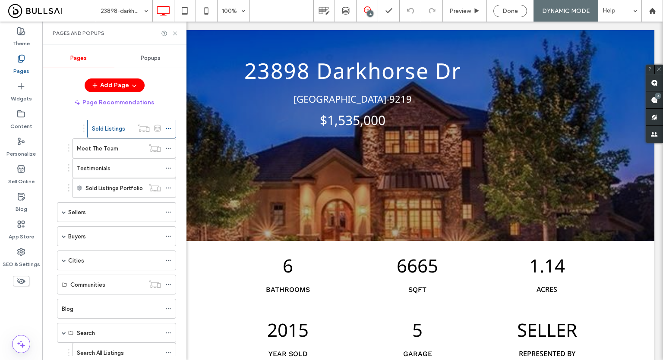
scroll to position [120, 0]
click at [64, 210] on span at bounding box center [64, 212] width 4 height 4
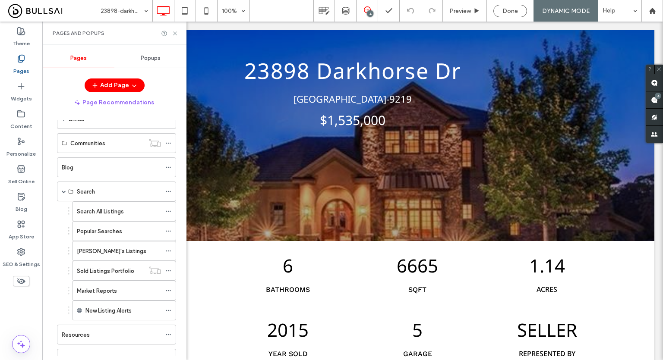
scroll to position [361, 0]
click at [116, 267] on label "Sold Listings Portfolio" at bounding box center [105, 271] width 57 height 15
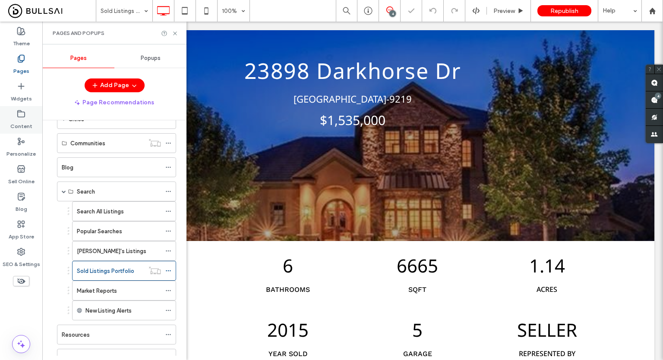
click at [17, 120] on label "Content" at bounding box center [21, 124] width 22 height 12
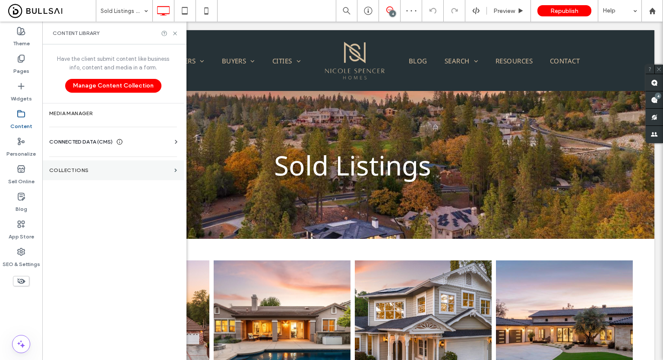
click at [109, 170] on label "Collections" at bounding box center [110, 170] width 122 height 6
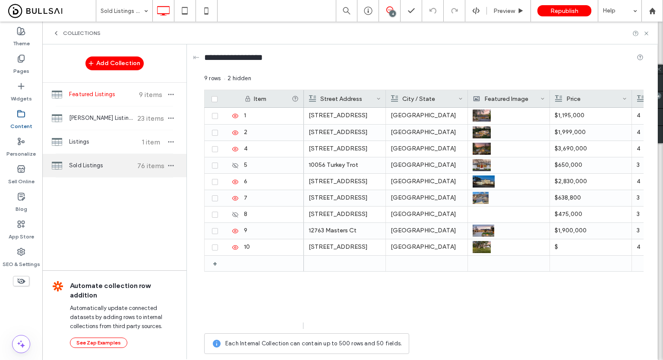
click at [116, 164] on span "Sold Listings" at bounding box center [101, 165] width 64 height 9
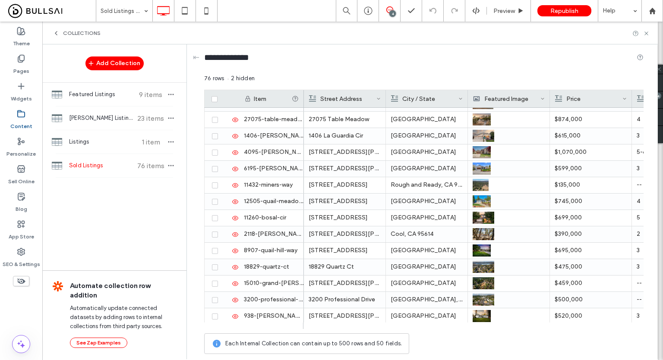
scroll to position [1047, 0]
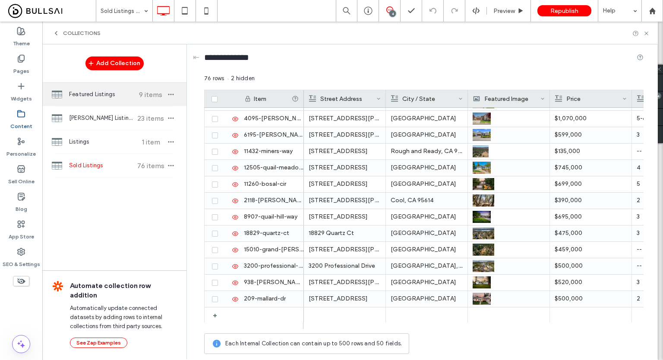
click at [104, 92] on span "Featured Listings" at bounding box center [101, 94] width 64 height 9
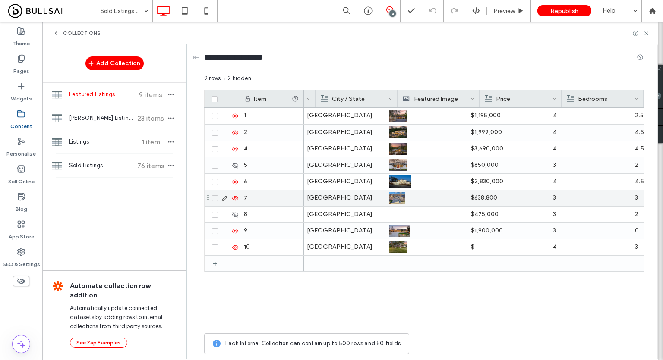
scroll to position [0, 0]
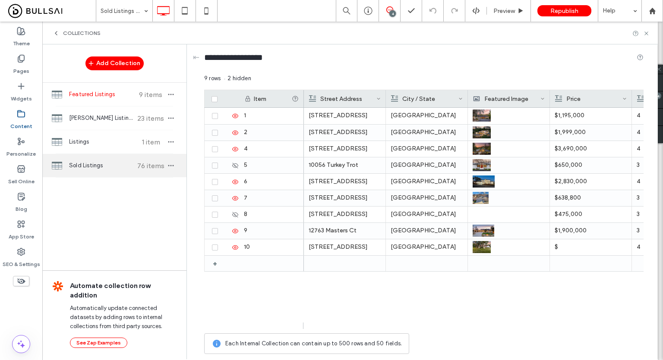
click at [97, 174] on div "Sold Listings 76 items" at bounding box center [114, 165] width 144 height 23
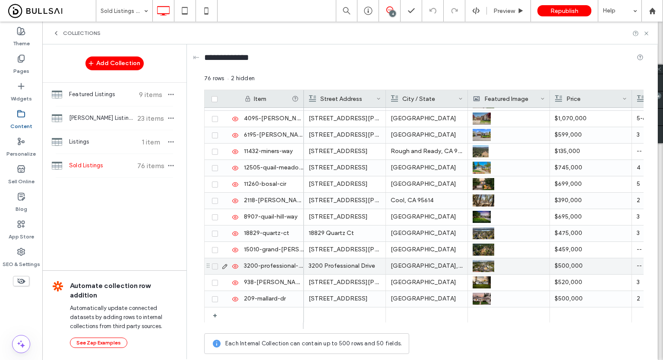
scroll to position [884, 0]
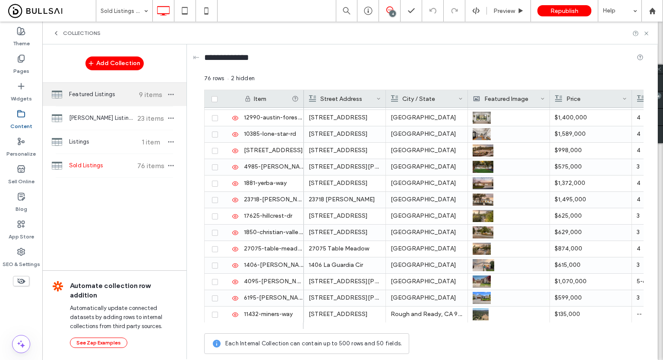
click at [126, 95] on span "Featured Listings" at bounding box center [101, 94] width 64 height 9
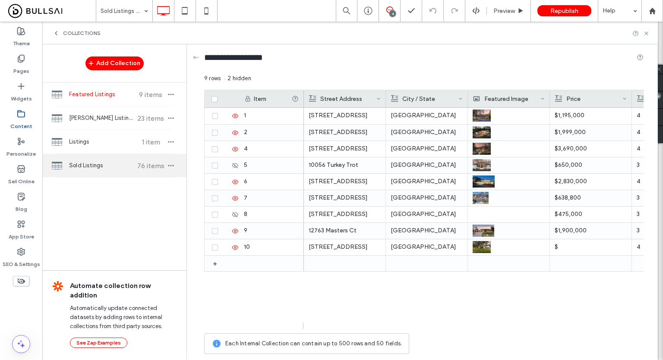
click at [93, 162] on span "Sold Listings" at bounding box center [101, 165] width 64 height 9
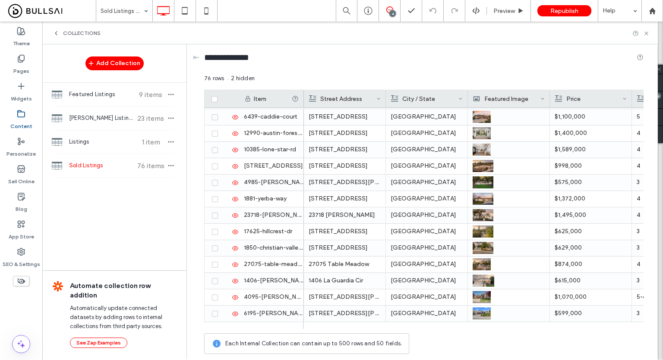
scroll to position [1047, 0]
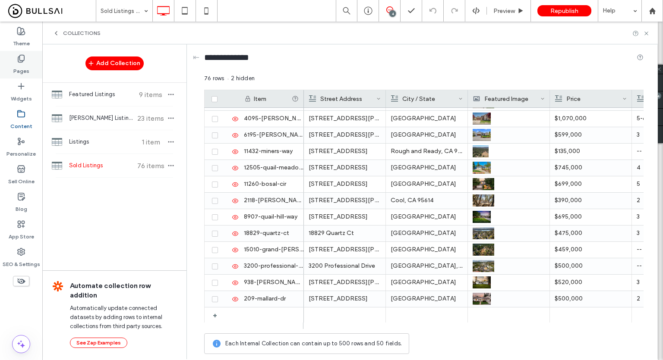
click at [1, 70] on div "Pages" at bounding box center [21, 65] width 42 height 28
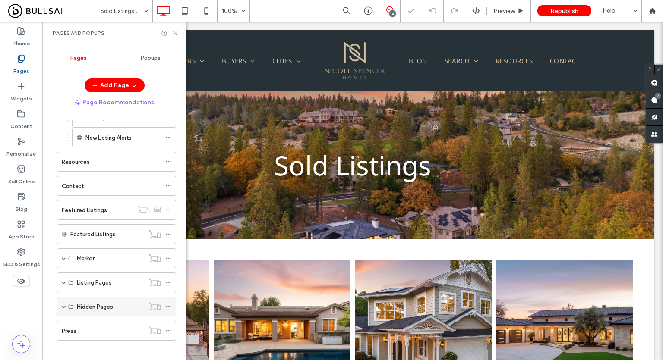
scroll to position [0, 0]
click at [63, 305] on span at bounding box center [64, 307] width 4 height 4
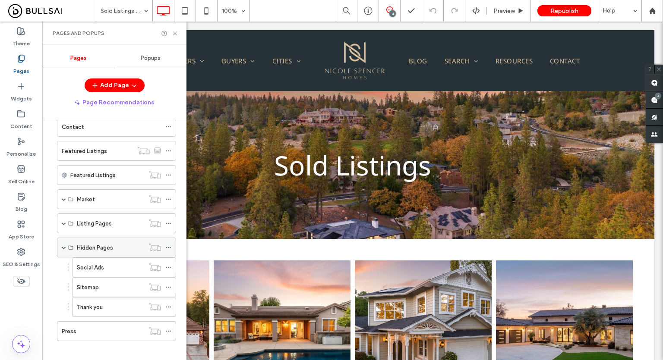
click at [63, 246] on span at bounding box center [64, 248] width 4 height 4
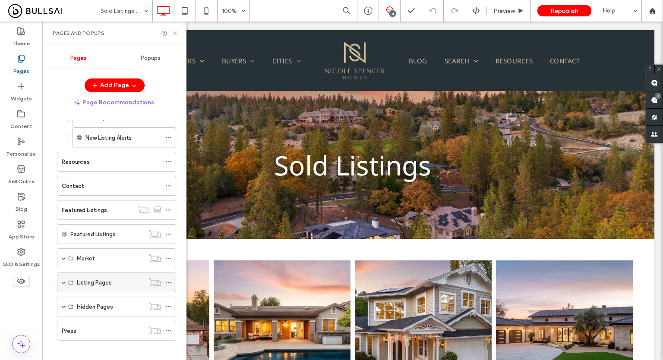
click at [64, 281] on span at bounding box center [64, 283] width 4 height 4
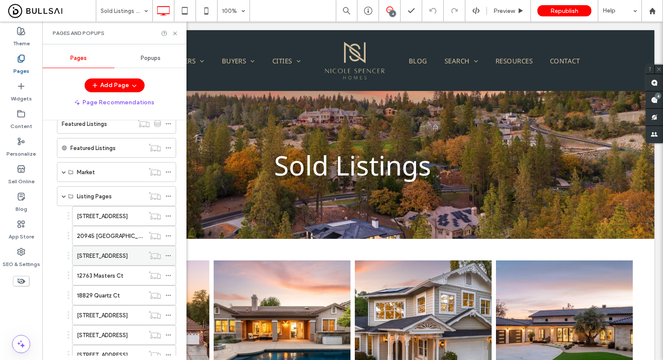
scroll to position [620, 0]
click at [123, 213] on div "[STREET_ADDRESS]" at bounding box center [110, 216] width 67 height 9
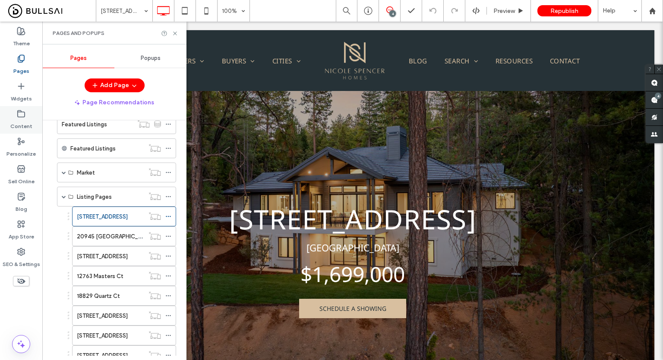
click at [25, 124] on label "Content" at bounding box center [21, 124] width 22 height 12
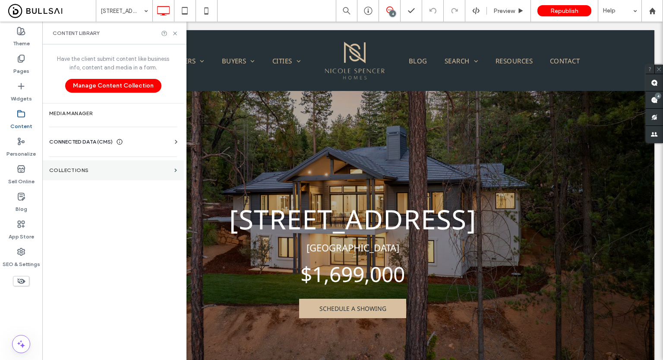
click at [101, 167] on label "Collections" at bounding box center [110, 170] width 122 height 6
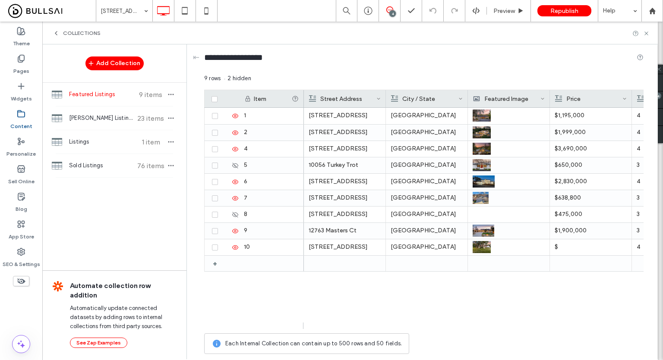
click at [101, 167] on span "Sold Listings" at bounding box center [101, 165] width 64 height 9
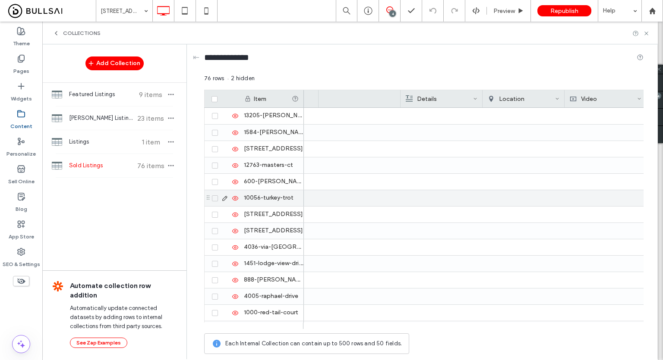
scroll to position [0, 476]
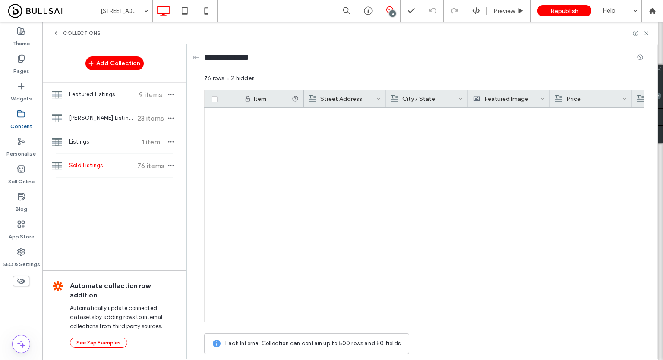
scroll to position [1047, 0]
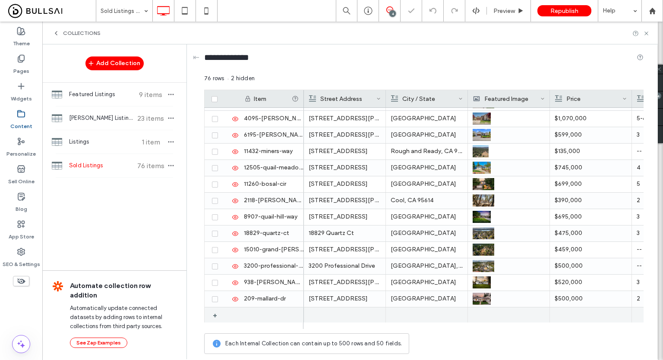
click at [260, 315] on div at bounding box center [271, 316] width 65 height 16
click at [277, 314] on div "1" at bounding box center [271, 315] width 65 height 16
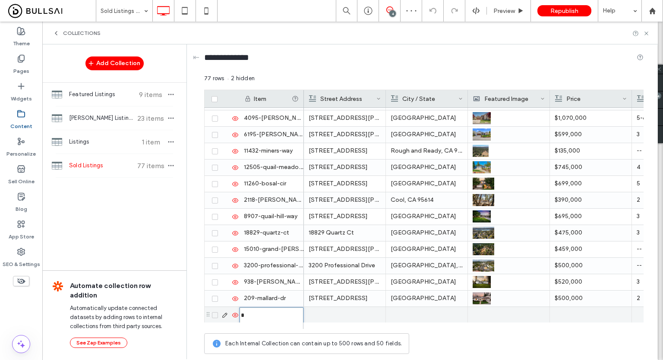
click at [277, 314] on input "*" at bounding box center [272, 316] width 64 height 16
type input "**********"
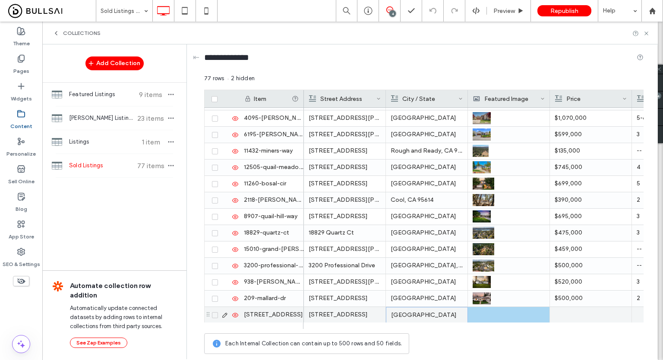
click at [502, 319] on div at bounding box center [509, 315] width 72 height 16
click at [565, 309] on div at bounding box center [591, 315] width 72 height 16
click at [501, 312] on div at bounding box center [509, 315] width 72 height 15
click at [482, 318] on div at bounding box center [509, 315] width 72 height 15
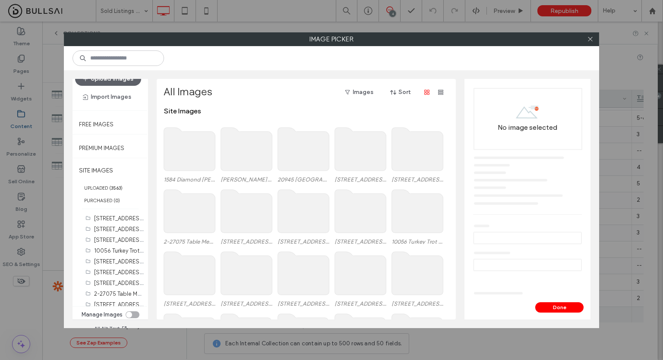
scroll to position [262, 0]
click at [129, 59] on input at bounding box center [119, 58] width 92 height 16
type input "****"
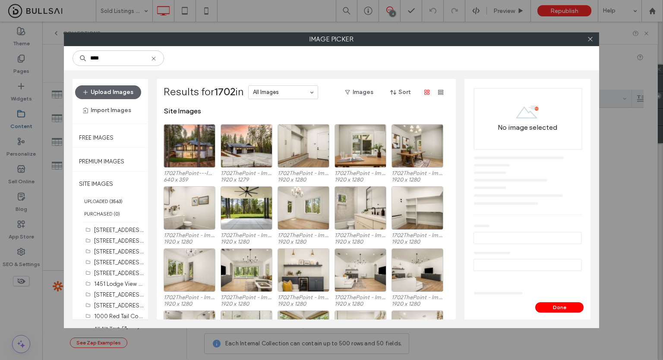
scroll to position [262, 0]
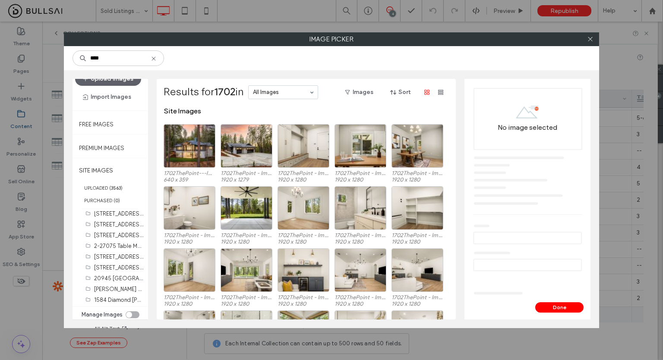
type input "****"
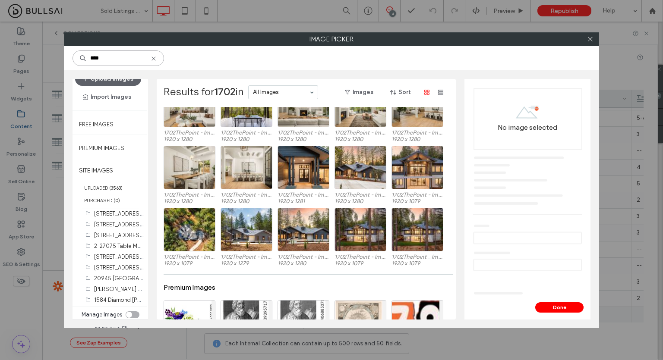
scroll to position [539, 0]
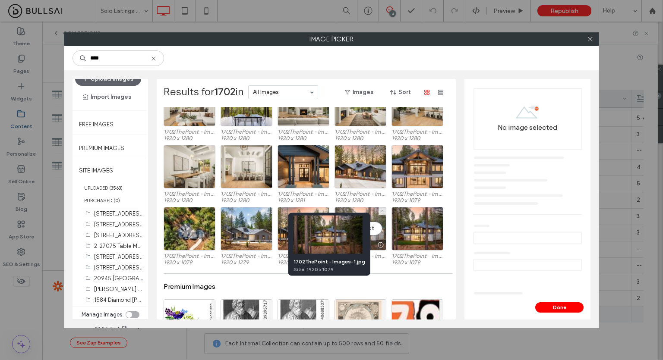
click at [380, 242] on div at bounding box center [380, 245] width 11 height 7
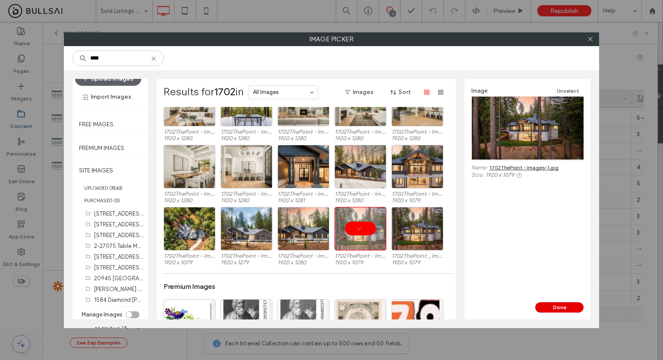
click at [565, 308] on button "Done" at bounding box center [559, 308] width 48 height 10
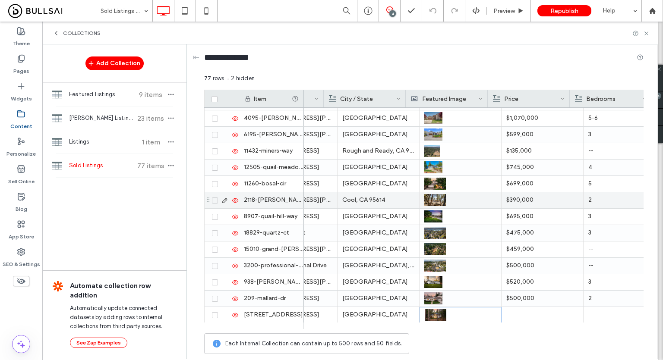
scroll to position [0, 62]
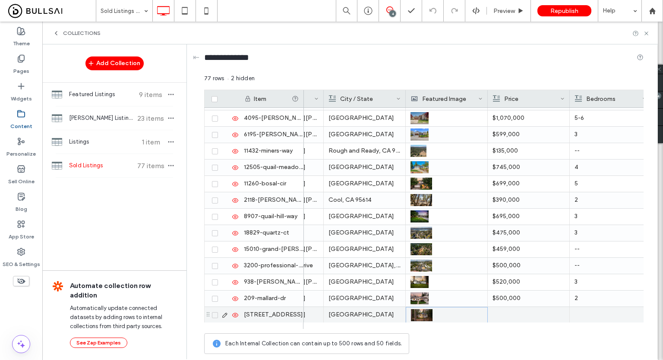
click at [514, 311] on div at bounding box center [528, 315] width 72 height 16
click at [514, 311] on div at bounding box center [529, 315] width 72 height 15
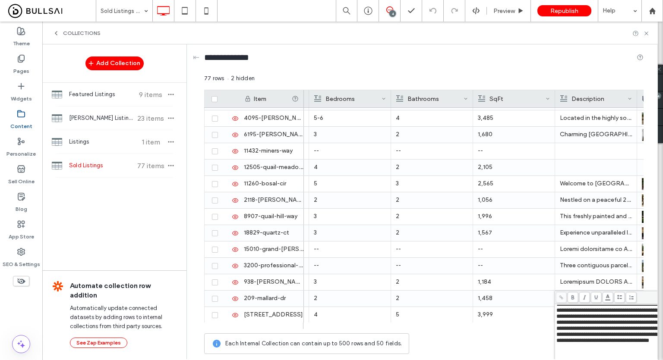
scroll to position [76, 0]
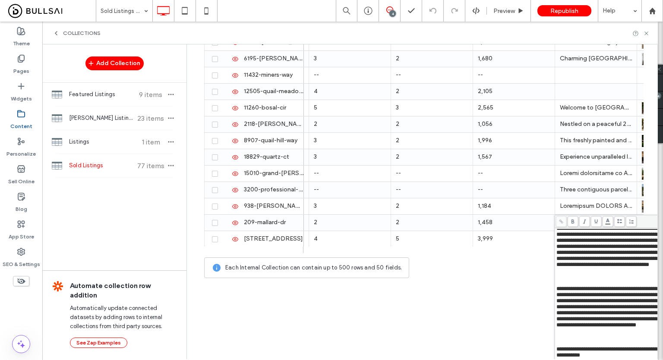
click at [557, 348] on div "**********" at bounding box center [641, 293] width 172 height 131
click at [557, 348] on span "**********" at bounding box center [637, 353] width 162 height 12
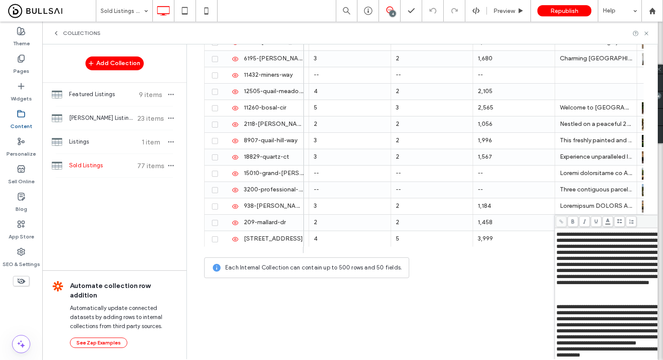
scroll to position [0, 0]
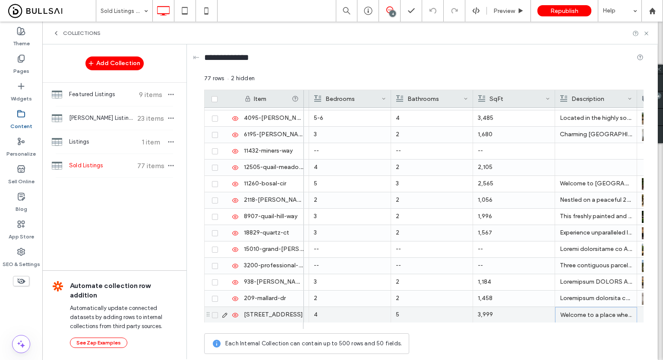
click at [592, 312] on p "Welcome to a place where everyday life feels like a retreat. Nestled among the …" at bounding box center [596, 316] width 72 height 16
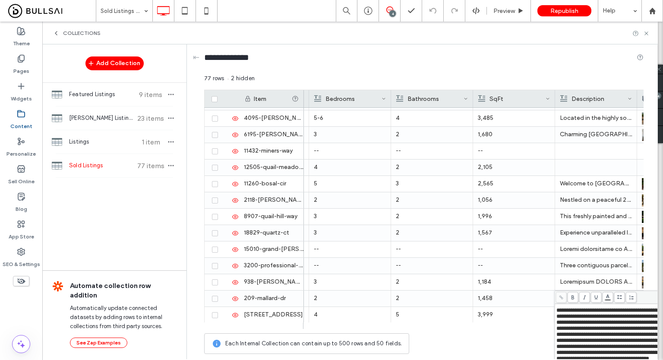
scroll to position [76, 0]
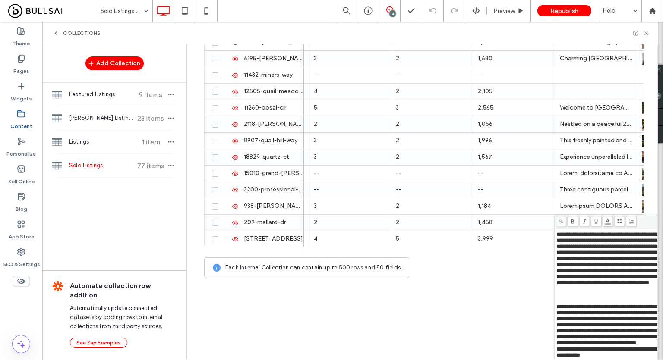
click at [556, 309] on span "**********" at bounding box center [637, 325] width 162 height 42
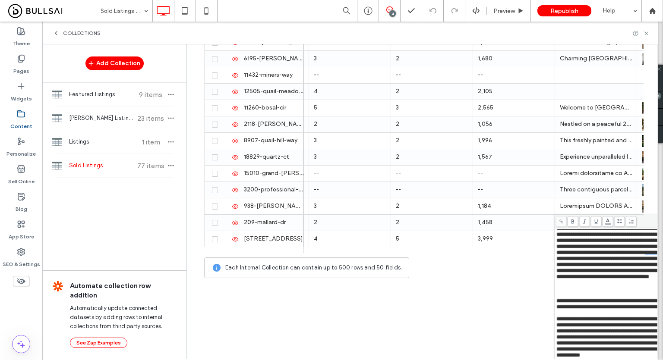
scroll to position [112, 0]
click at [556, 350] on span "**********" at bounding box center [637, 353] width 162 height 12
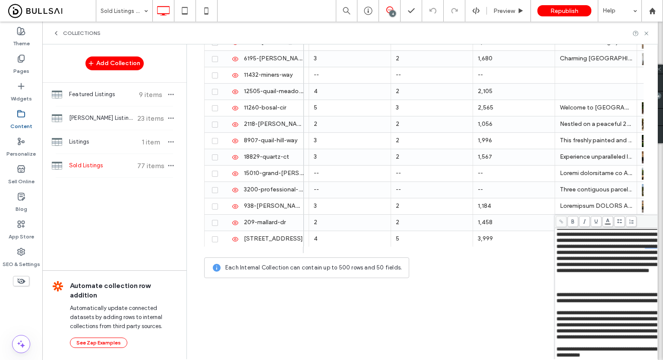
scroll to position [119, 0]
click at [556, 310] on span "**********" at bounding box center [637, 325] width 162 height 30
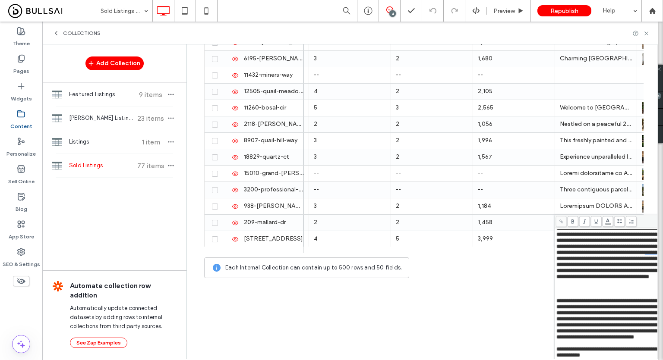
scroll to position [76, 61]
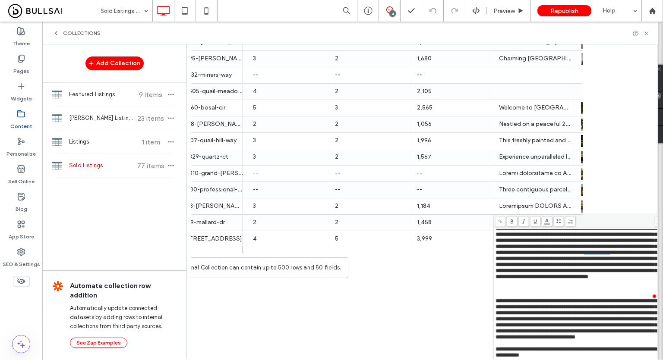
click at [495, 298] on span "**********" at bounding box center [576, 319] width 162 height 42
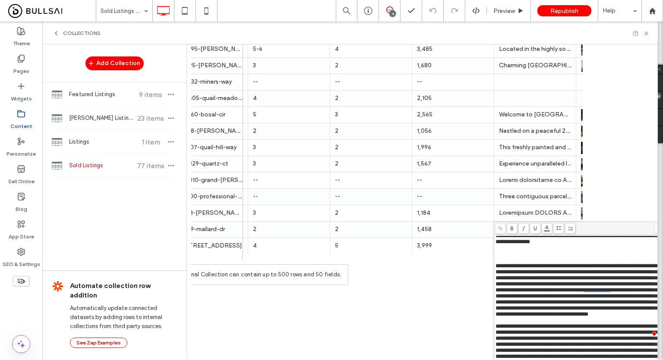
scroll to position [23, 0]
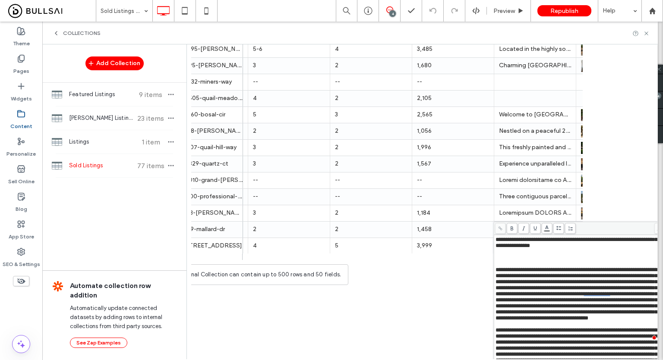
click at [495, 282] on span "**********" at bounding box center [576, 294] width 162 height 54
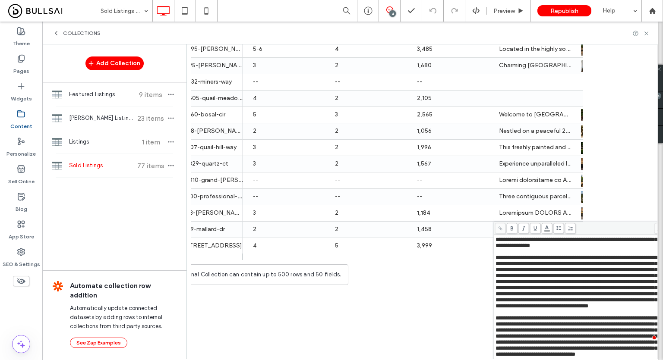
scroll to position [0, 0]
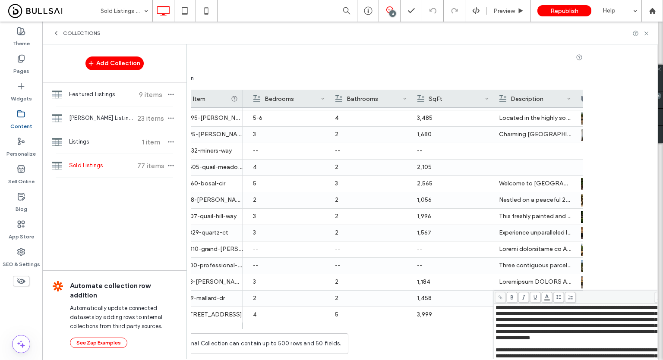
click at [585, 215] on div "**********" at bounding box center [363, 201] width 466 height 314
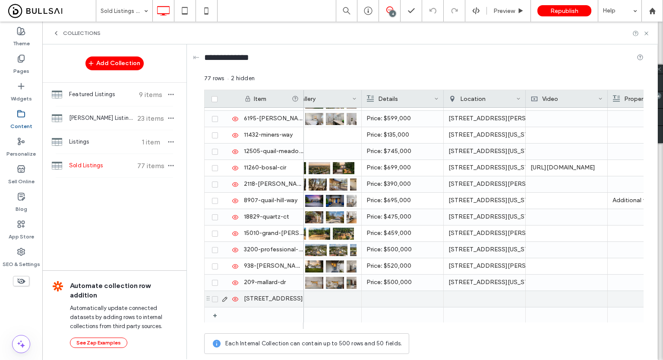
click at [460, 303] on div at bounding box center [484, 299] width 72 height 16
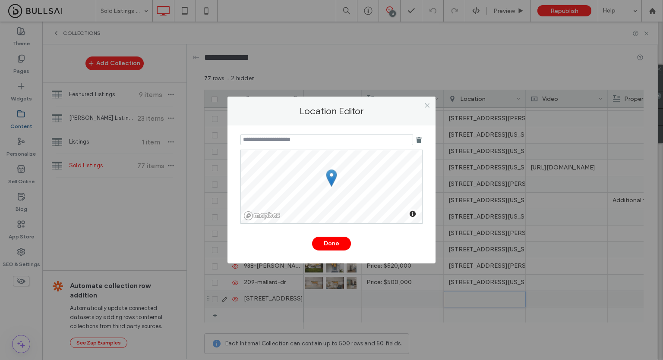
paste input "**********"
click at [358, 144] on input "**********" at bounding box center [326, 139] width 173 height 11
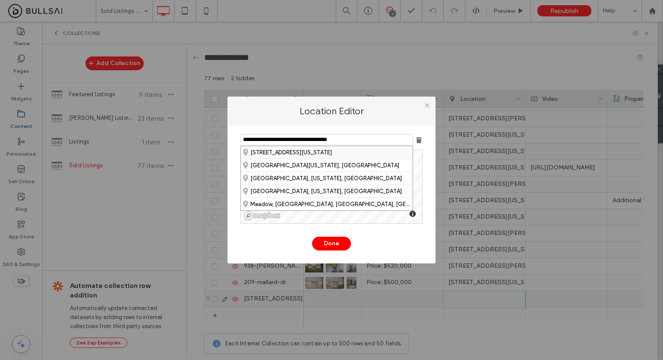
click at [350, 152] on div "[STREET_ADDRESS][US_STATE]" at bounding box center [327, 152] width 172 height 13
type input "**********"
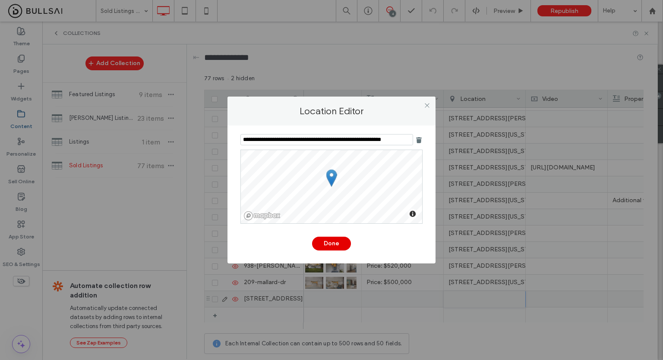
click at [328, 249] on button "Done" at bounding box center [331, 244] width 39 height 14
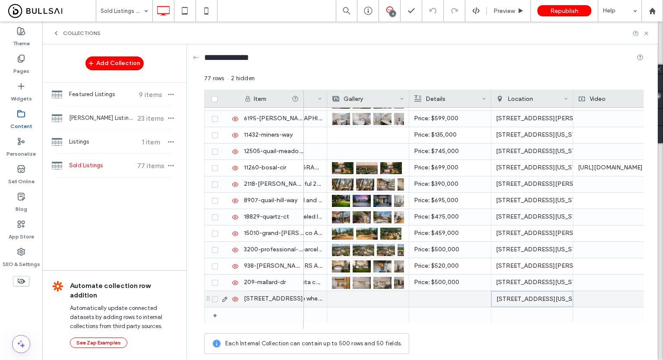
click at [459, 305] on div at bounding box center [450, 299] width 72 height 16
click at [459, 305] on div at bounding box center [450, 299] width 72 height 15
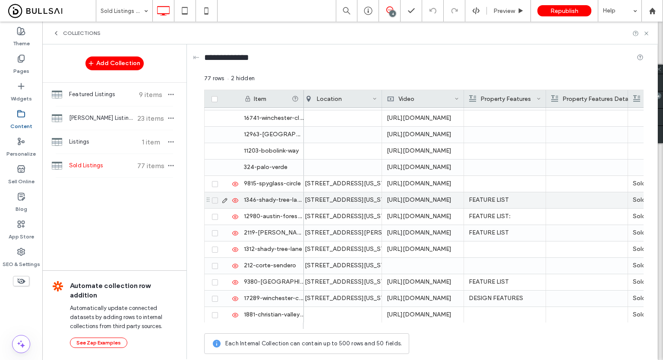
click at [430, 110] on div "[URL][DOMAIN_NAME]" at bounding box center [423, 102] width 82 height 16
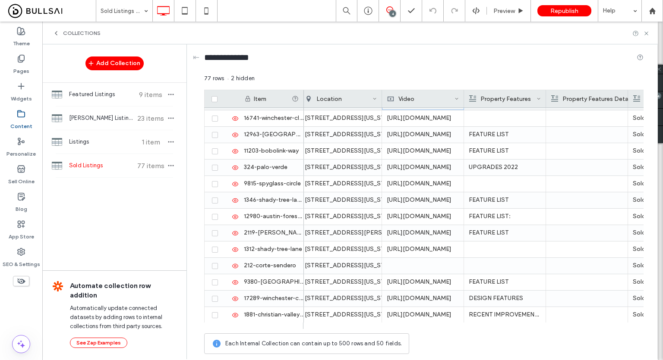
click at [430, 110] on div "[URL][DOMAIN_NAME]" at bounding box center [423, 102] width 82 height 16
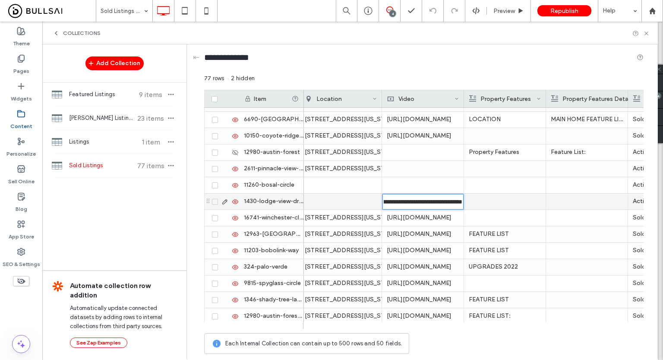
click at [430, 205] on input "**********" at bounding box center [422, 202] width 81 height 16
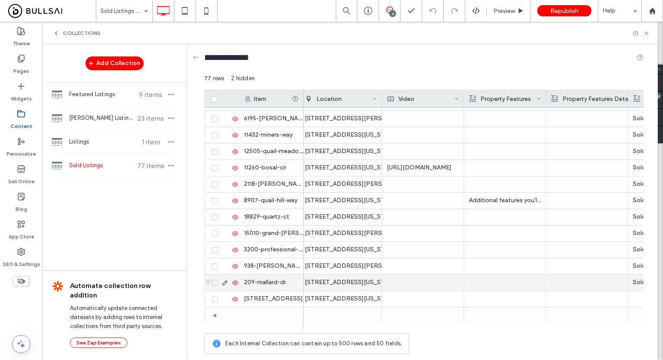
click at [432, 291] on div at bounding box center [423, 299] width 82 height 16
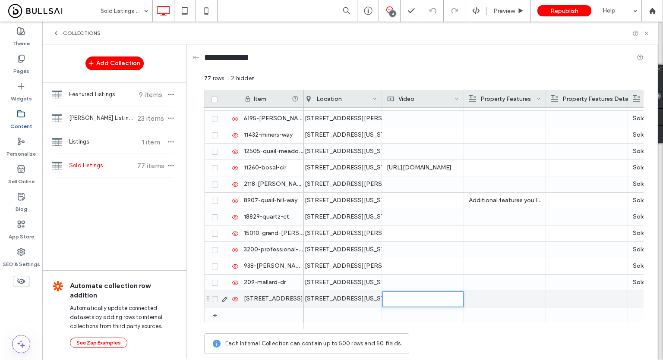
click at [436, 304] on input "text" at bounding box center [422, 300] width 81 height 16
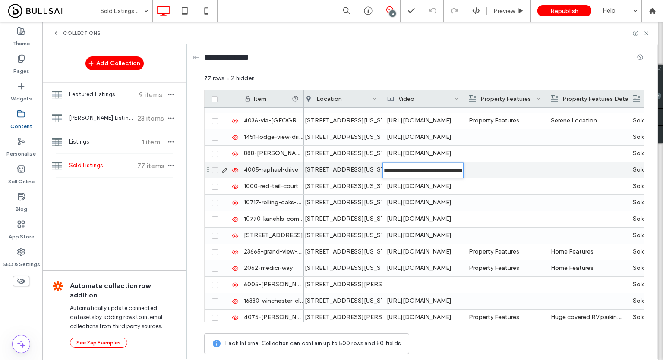
scroll to position [0, 64]
click at [426, 165] on input "**********" at bounding box center [422, 171] width 81 height 16
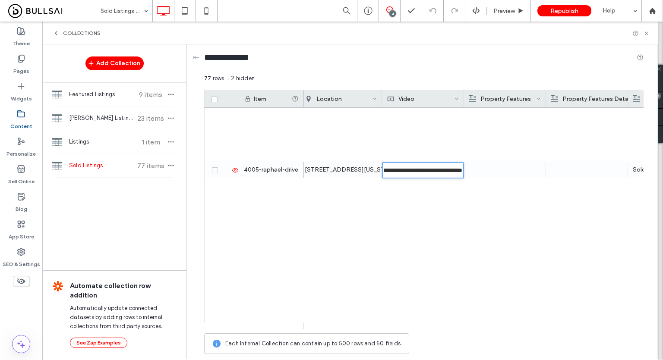
scroll to position [1063, 0]
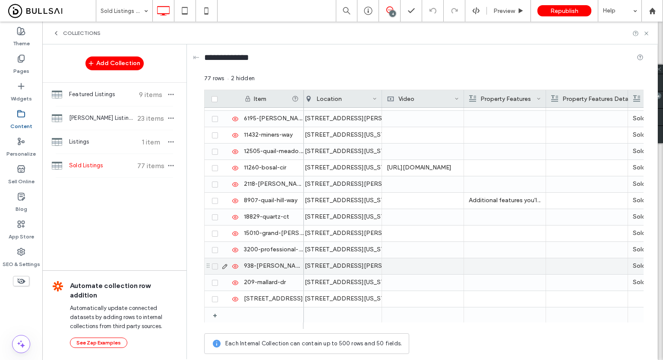
click at [412, 294] on div at bounding box center [423, 299] width 82 height 16
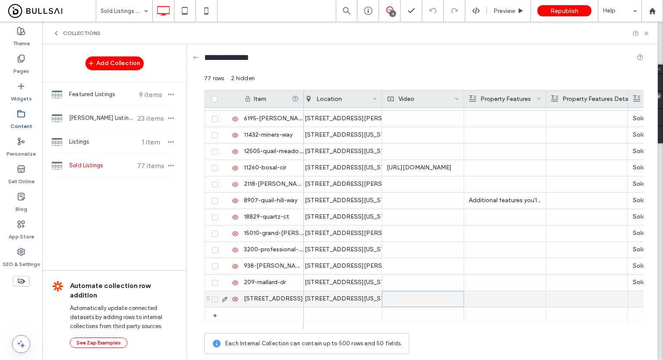
click at [412, 294] on div at bounding box center [423, 299] width 82 height 16
type input "**********"
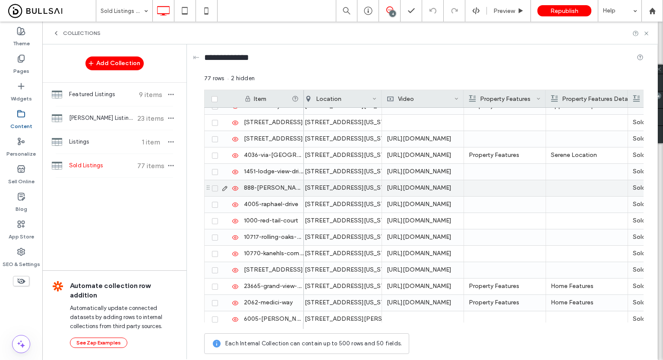
scroll to position [82, 0]
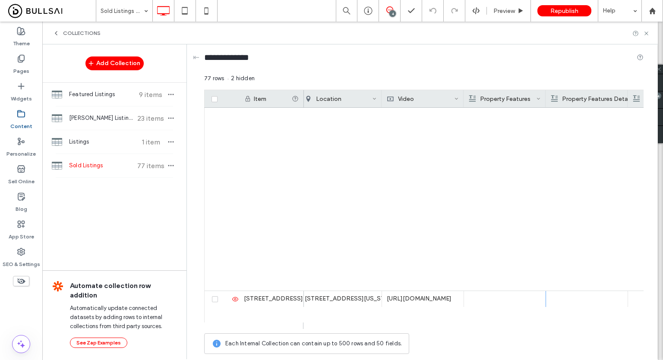
scroll to position [55, 0]
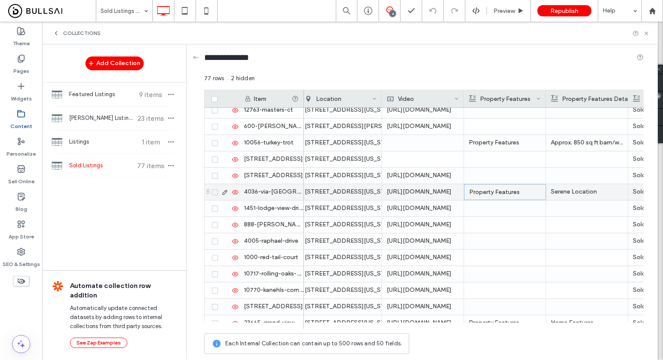
click at [497, 194] on p "Property Features" at bounding box center [505, 193] width 72 height 16
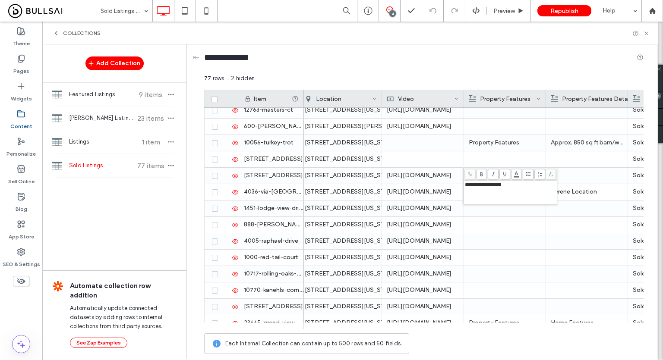
click at [497, 194] on div "**********" at bounding box center [510, 193] width 91 height 22
click at [519, 143] on p "Property Features" at bounding box center [505, 143] width 72 height 16
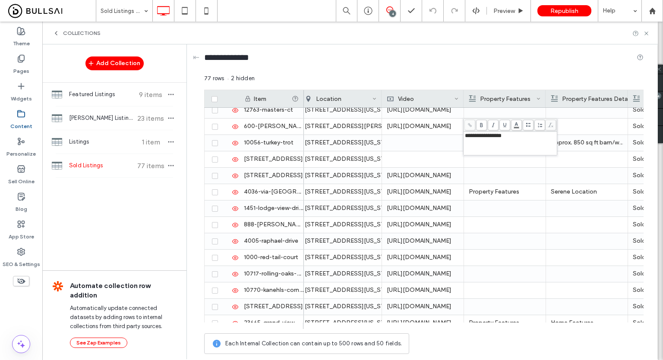
click at [519, 143] on div "**********" at bounding box center [510, 144] width 91 height 22
click at [584, 148] on p "Approx. 850 sq ft barn/workshop with cement slab, water, 3 phase electricity on…" at bounding box center [587, 143] width 72 height 16
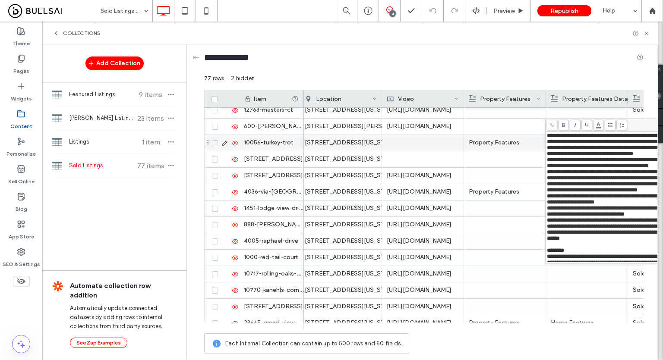
click at [487, 201] on div at bounding box center [505, 209] width 72 height 16
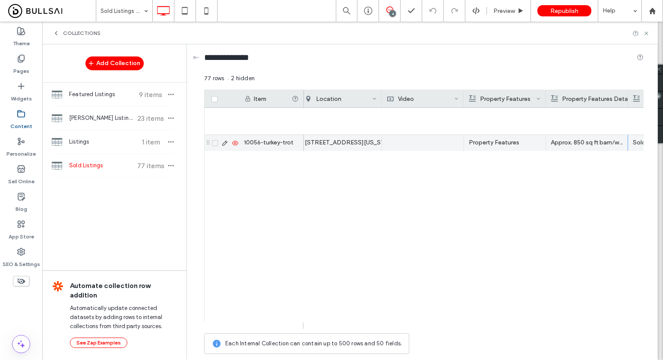
scroll to position [1063, 0]
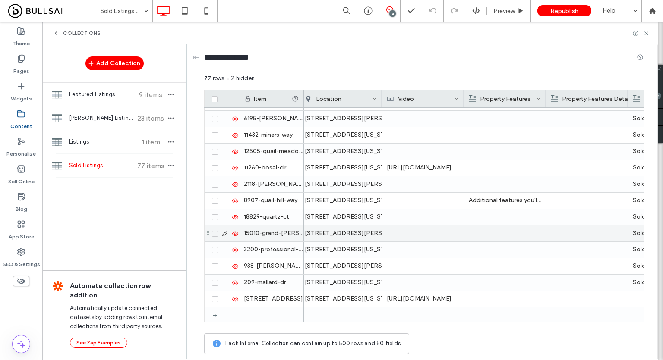
click at [503, 297] on div at bounding box center [505, 299] width 72 height 16
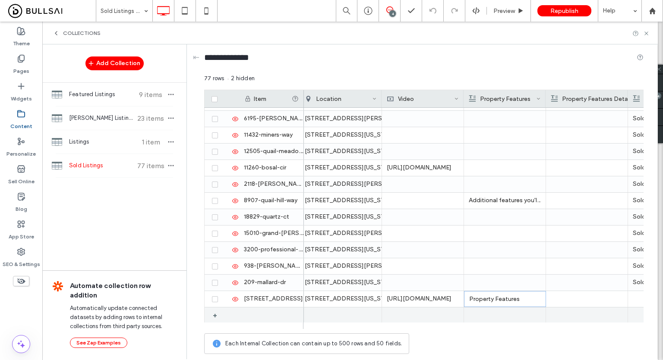
click at [586, 308] on div at bounding box center [587, 316] width 72 height 16
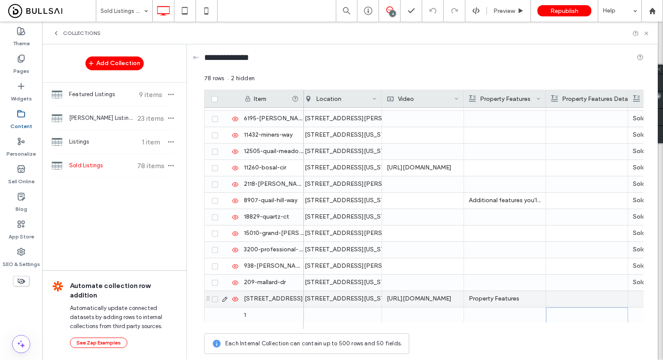
scroll to position [0, 824]
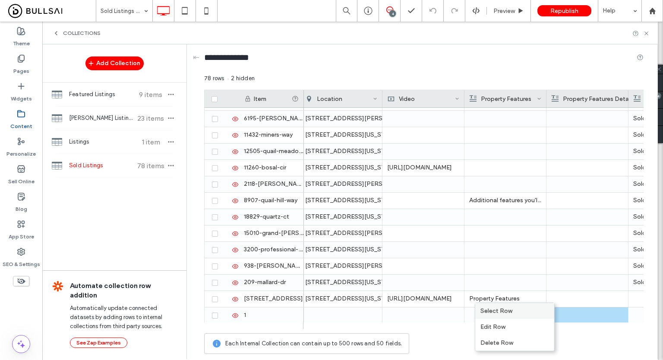
click at [506, 308] on div "Select Row" at bounding box center [514, 311] width 79 height 16
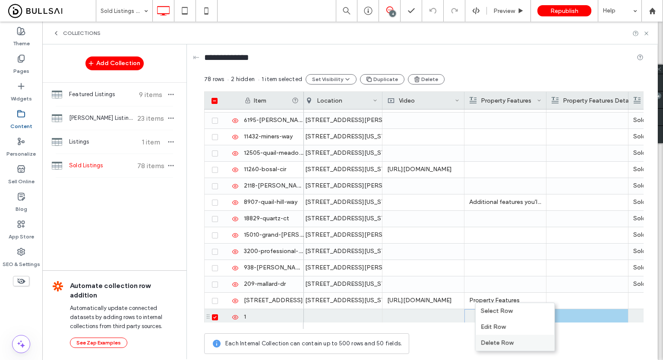
click at [516, 337] on div "Delete Row" at bounding box center [515, 343] width 79 height 16
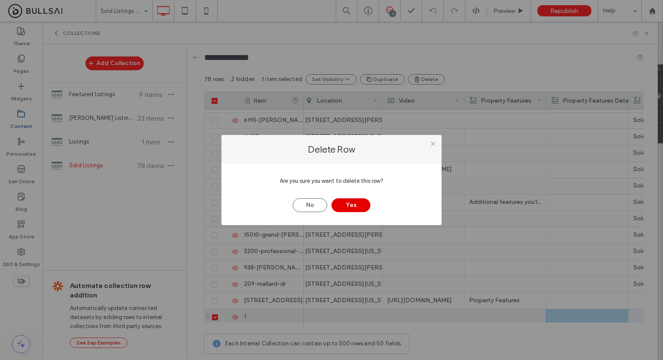
click at [357, 206] on button "Yes" at bounding box center [350, 206] width 39 height 14
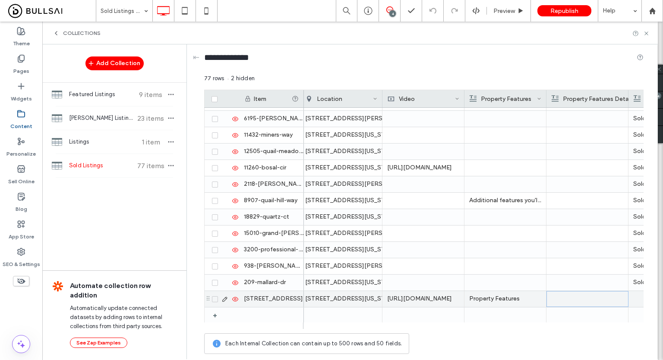
click at [587, 298] on div at bounding box center [588, 299] width 72 height 15
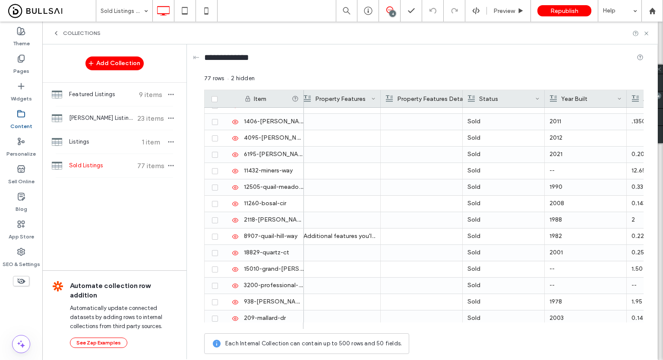
scroll to position [1063, 0]
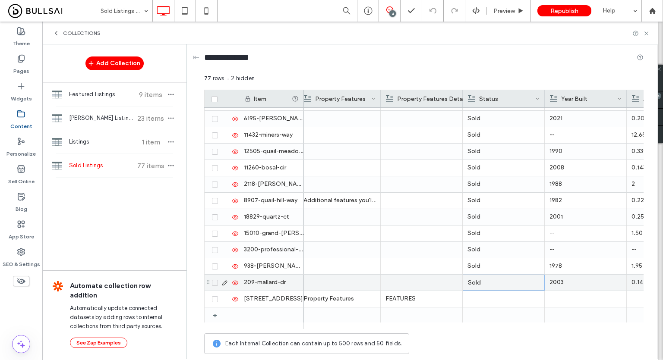
click at [486, 287] on div "Sold" at bounding box center [504, 283] width 72 height 16
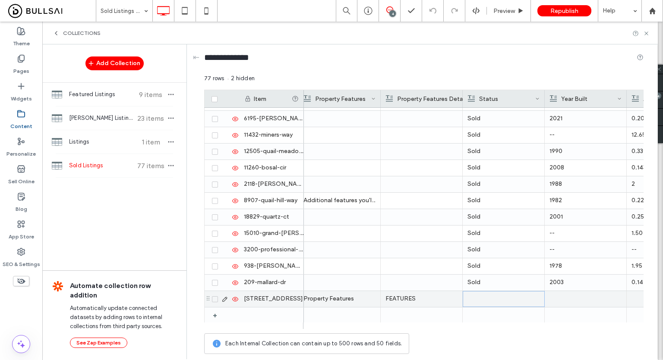
click at [497, 304] on div at bounding box center [504, 299] width 72 height 15
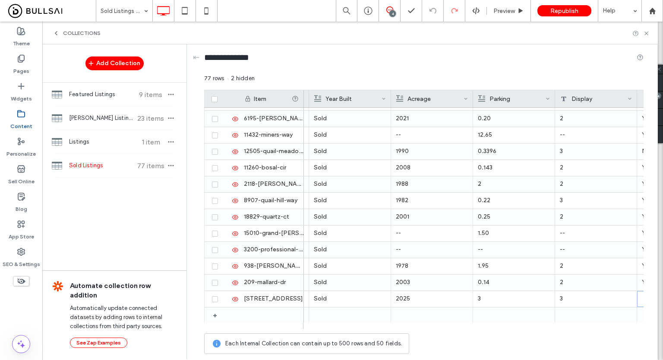
scroll to position [0, 1225]
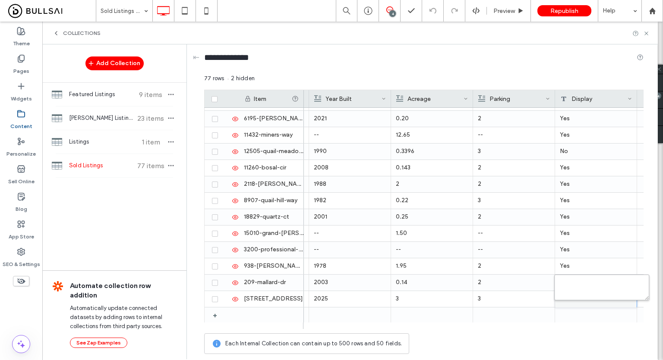
click at [591, 296] on textarea "plain-text-cell" at bounding box center [601, 288] width 95 height 26
type textarea "***"
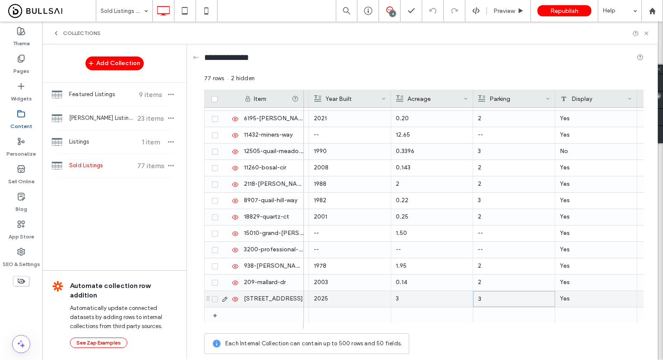
click at [520, 300] on p "3" at bounding box center [514, 300] width 72 height 16
click at [575, 302] on div "Yes" at bounding box center [596, 299] width 82 height 16
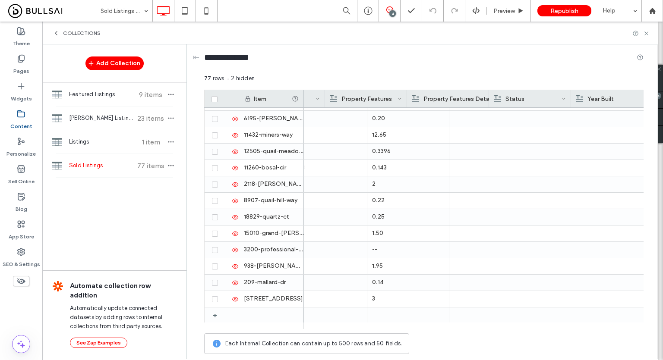
scroll to position [0, 963]
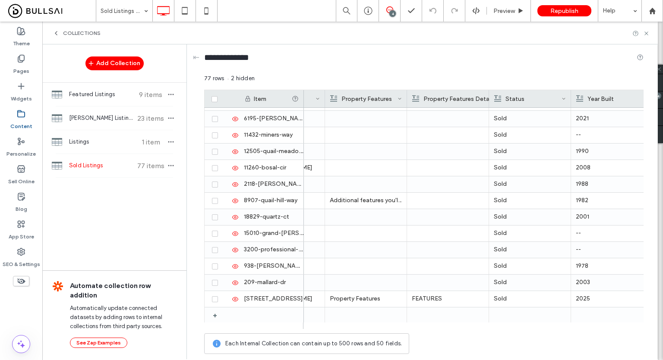
click at [536, 329] on div at bounding box center [470, 326] width 334 height 6
drag, startPoint x: 559, startPoint y: 329, endPoint x: 565, endPoint y: 328, distance: 5.9
click at [565, 328] on div at bounding box center [470, 326] width 334 height 6
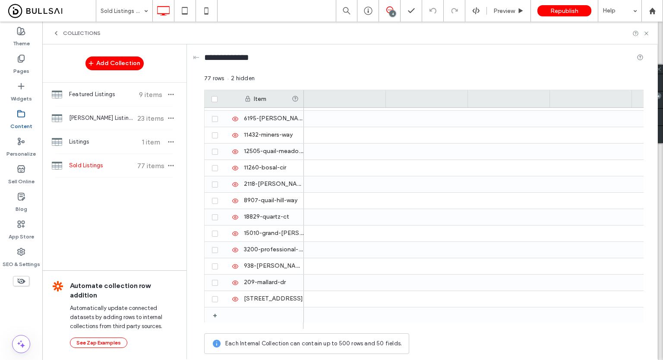
scroll to position [0, 0]
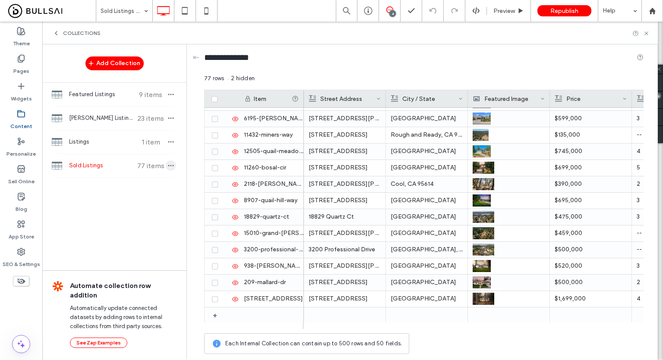
click at [169, 164] on icon "button" at bounding box center [170, 165] width 7 height 7
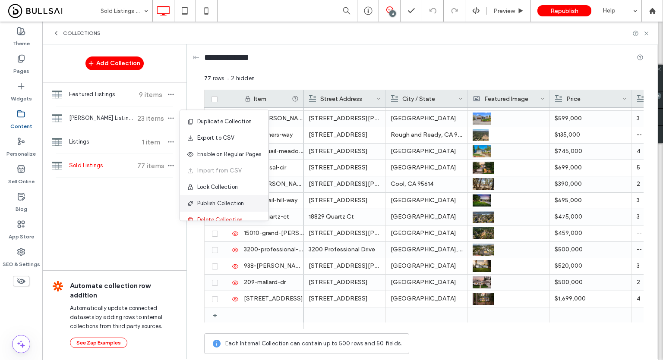
click at [240, 201] on span "Publish Collection" at bounding box center [220, 203] width 47 height 9
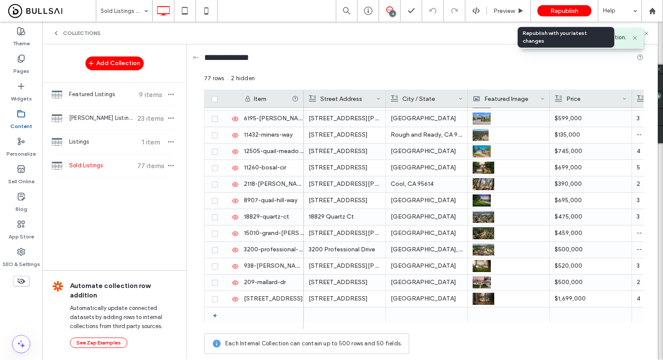
click at [559, 13] on span "Republish" at bounding box center [564, 10] width 28 height 7
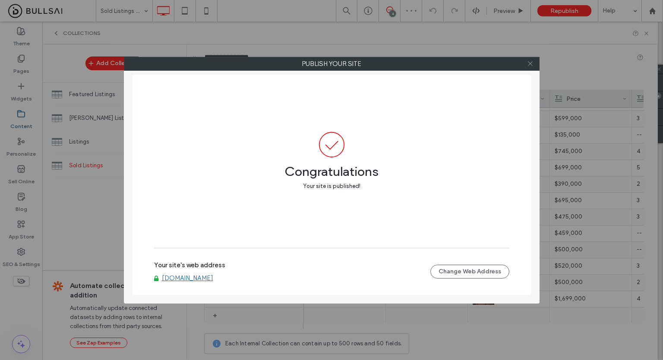
click at [527, 66] on icon at bounding box center [530, 63] width 6 height 6
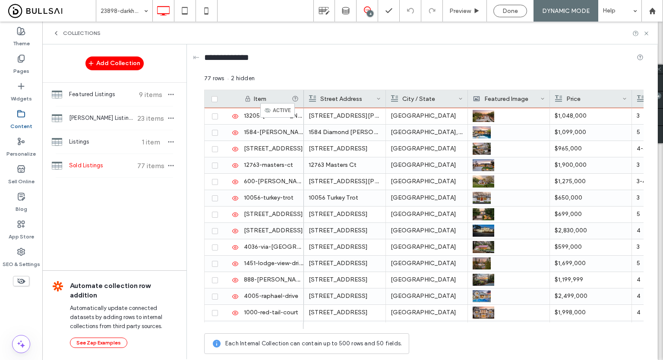
drag, startPoint x: 209, startPoint y: 305, endPoint x: 273, endPoint y: 107, distance: 208.6
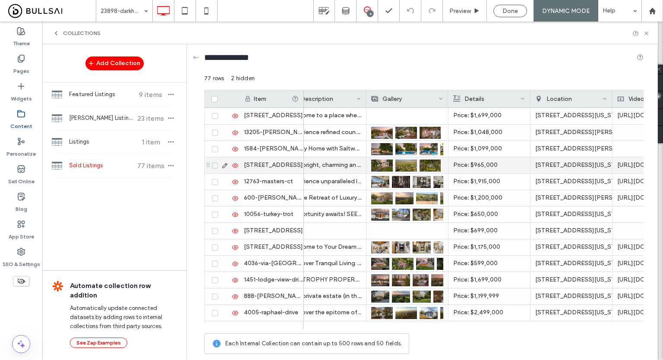
scroll to position [0, 594]
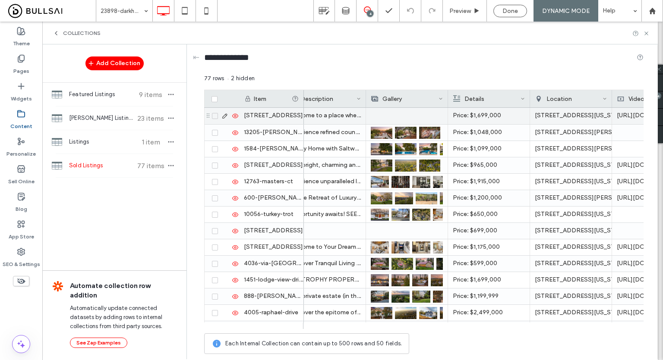
click at [416, 123] on div at bounding box center [407, 116] width 72 height 16
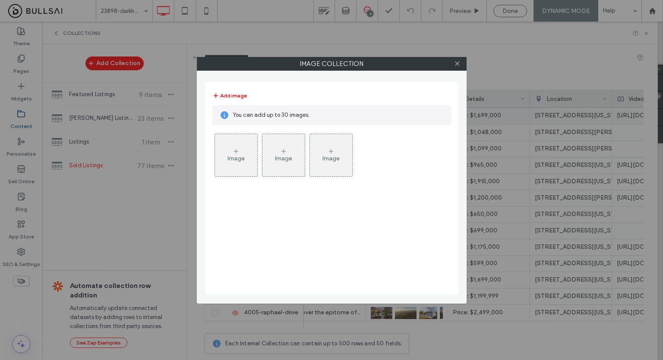
click at [226, 156] on div "Image" at bounding box center [236, 155] width 42 height 41
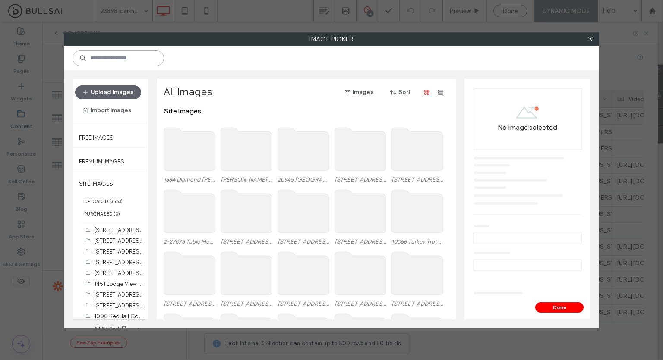
click at [130, 61] on input at bounding box center [119, 58] width 92 height 16
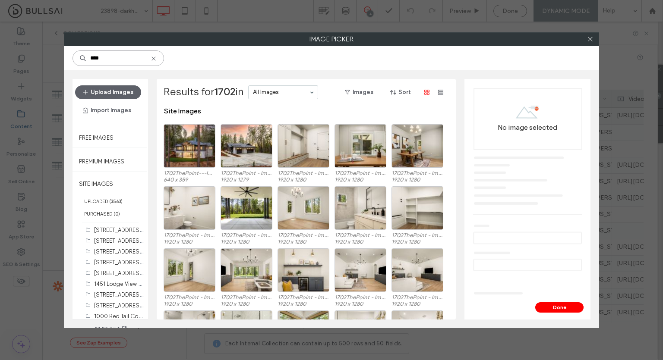
click at [130, 61] on input "****" at bounding box center [119, 58] width 92 height 16
type input "****"
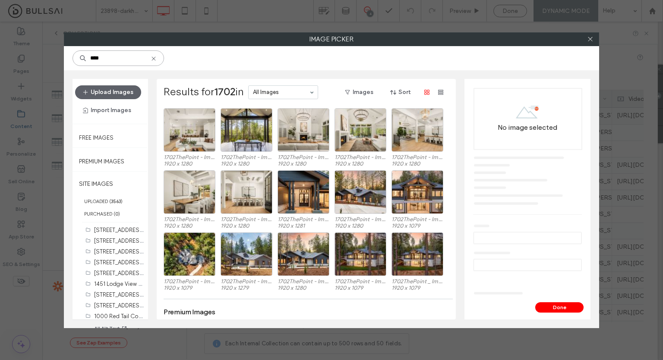
scroll to position [513, 0]
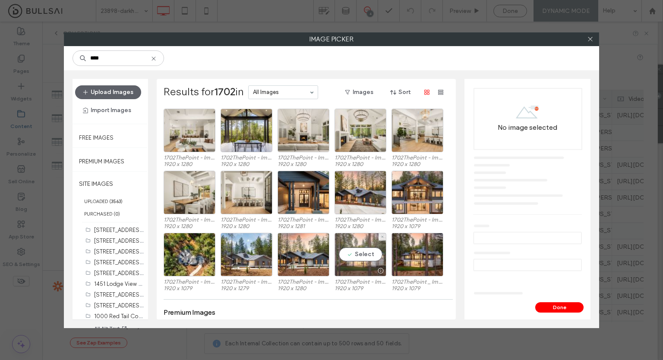
click at [370, 259] on div "Select" at bounding box center [360, 255] width 52 height 44
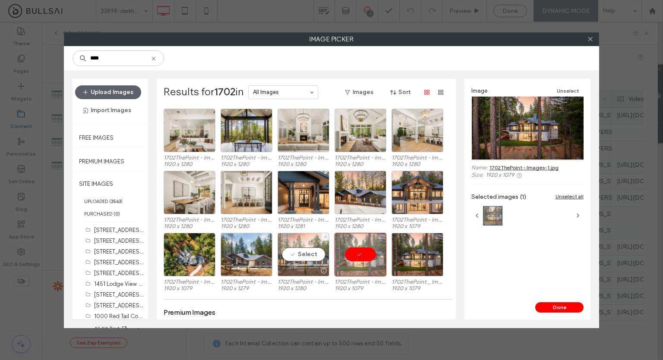
click at [306, 258] on div "Select" at bounding box center [304, 255] width 52 height 44
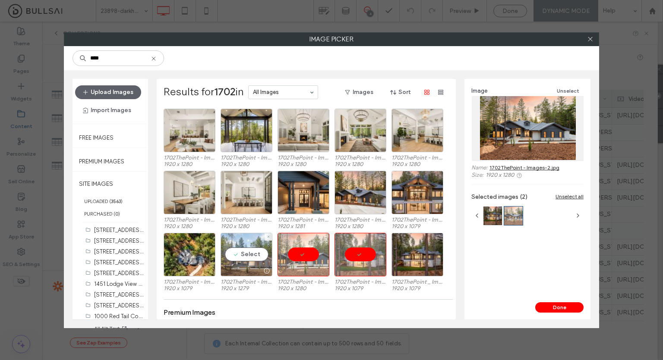
click at [246, 252] on div "Select" at bounding box center [247, 255] width 52 height 44
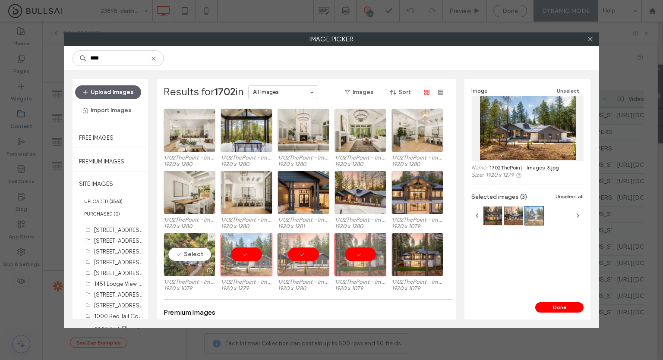
click at [198, 251] on div "Select" at bounding box center [190, 255] width 52 height 44
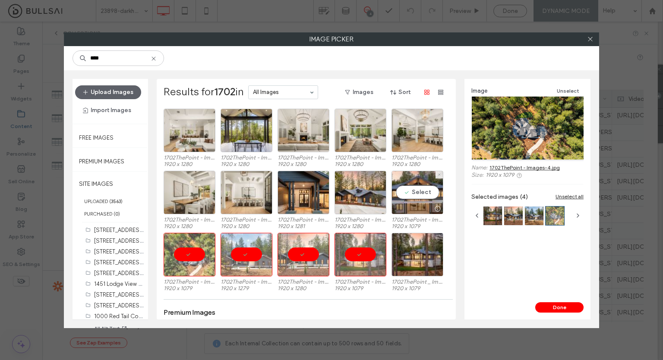
click at [395, 217] on label "1702ThePoint - Images-5.jpg" at bounding box center [417, 220] width 52 height 6
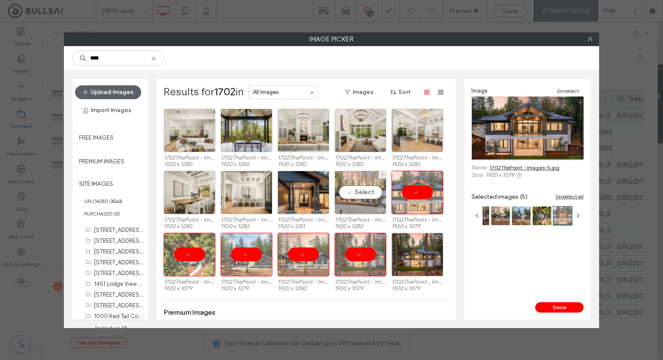
click at [355, 185] on div "Select" at bounding box center [360, 193] width 52 height 44
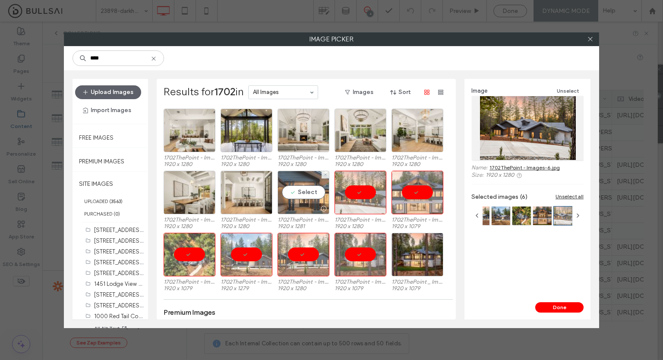
click at [312, 190] on div "Select" at bounding box center [304, 193] width 52 height 44
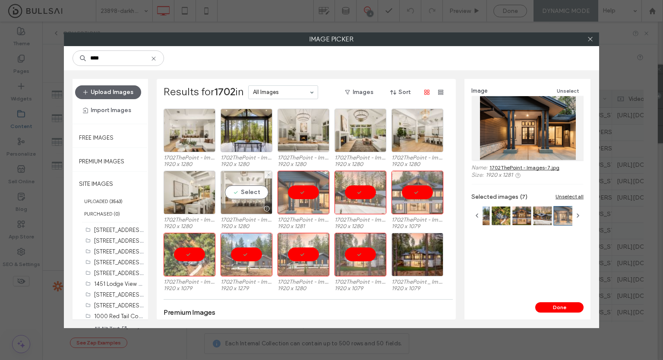
click at [256, 195] on div "Select" at bounding box center [247, 193] width 52 height 44
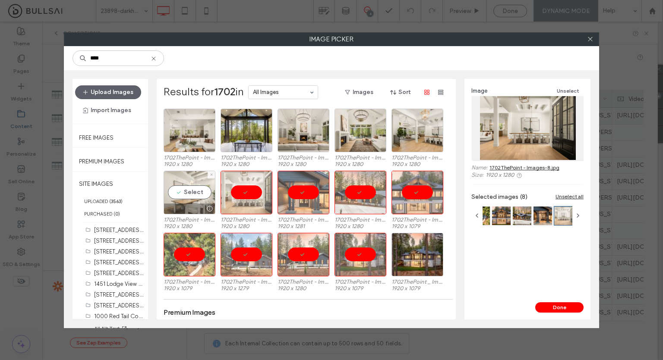
click at [201, 189] on div "Select" at bounding box center [190, 193] width 52 height 44
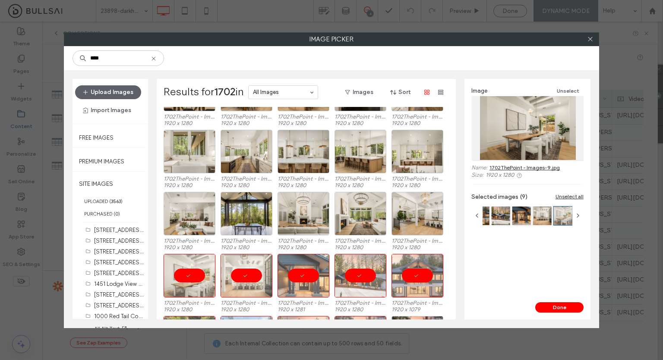
scroll to position [429, 0]
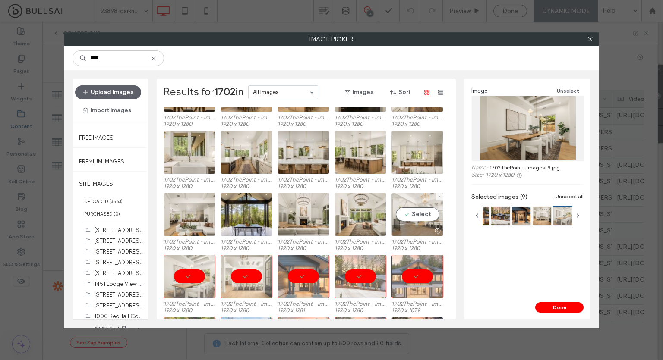
click at [419, 215] on div "Select" at bounding box center [417, 215] width 52 height 44
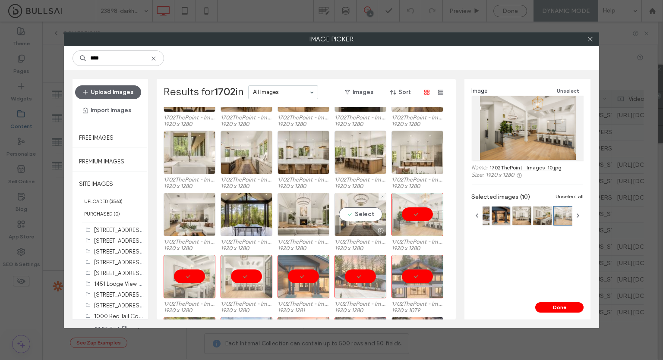
click at [341, 213] on div "Select" at bounding box center [360, 215] width 52 height 44
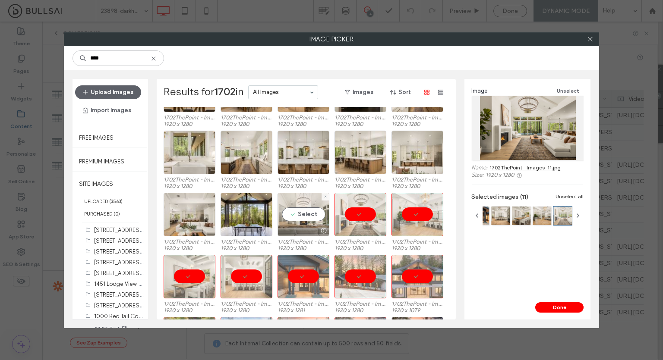
click at [314, 203] on div "Select" at bounding box center [304, 215] width 52 height 44
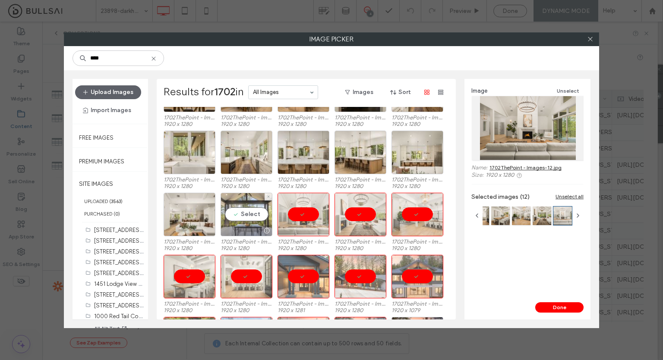
click at [254, 209] on div "Select" at bounding box center [247, 215] width 52 height 44
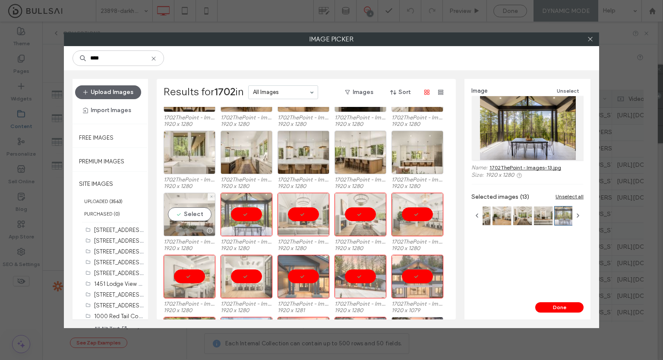
click at [196, 217] on div "Select" at bounding box center [190, 215] width 52 height 44
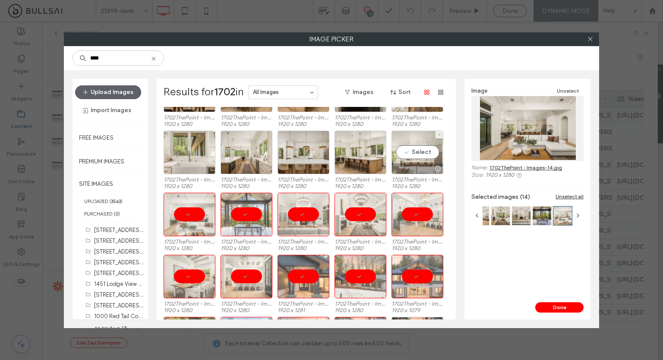
click at [418, 152] on div "Select" at bounding box center [417, 153] width 52 height 44
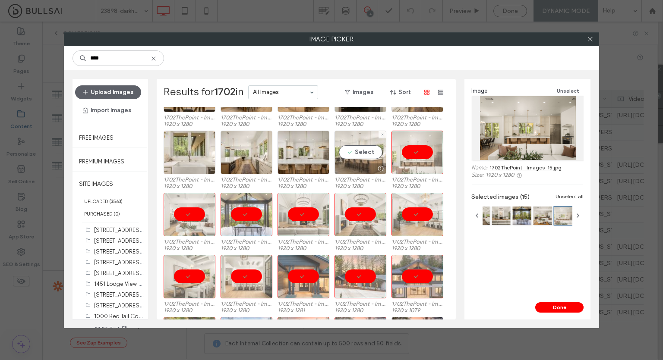
click at [375, 154] on div "Select" at bounding box center [360, 153] width 52 height 44
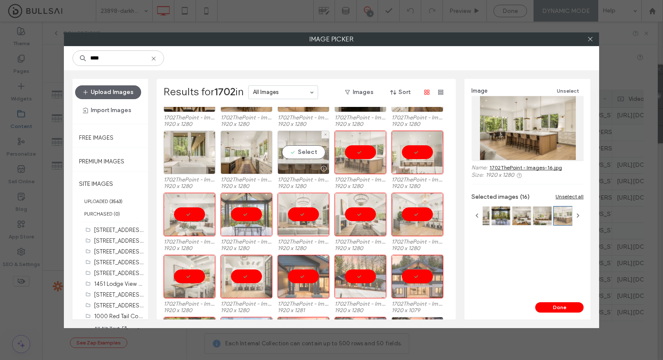
click at [289, 149] on div "Select" at bounding box center [304, 153] width 52 height 44
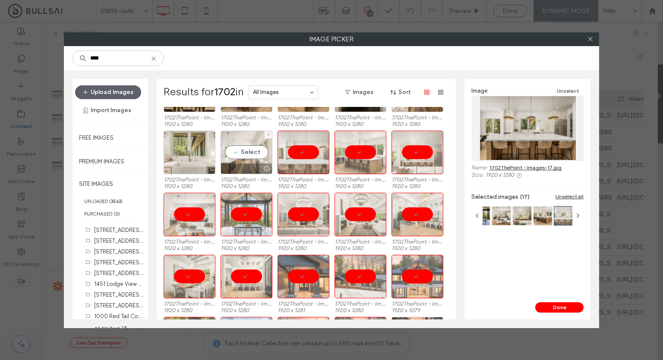
click at [255, 152] on div "Select" at bounding box center [247, 153] width 52 height 44
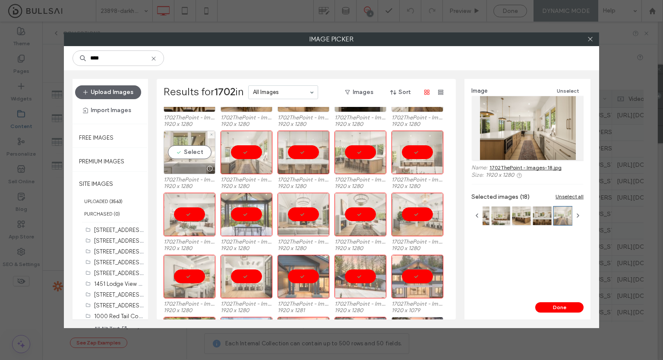
click at [208, 158] on div "Select" at bounding box center [190, 153] width 52 height 44
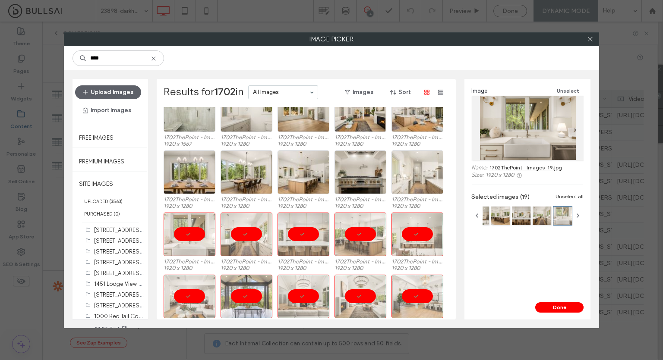
scroll to position [346, 0]
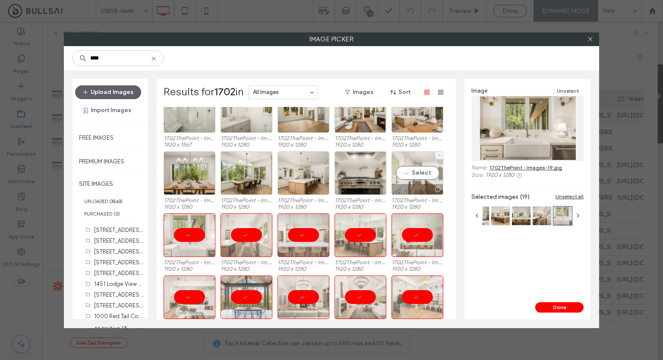
click at [411, 177] on div "Select" at bounding box center [417, 173] width 52 height 44
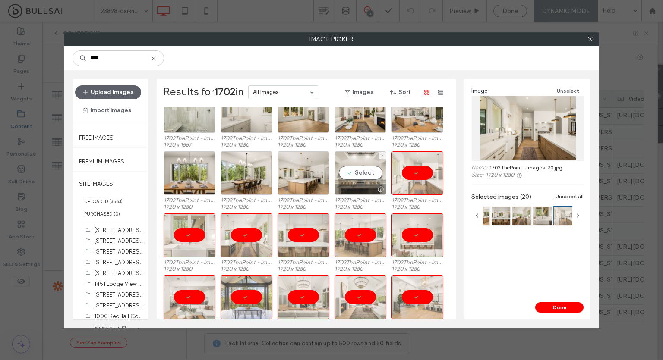
click at [369, 177] on div "Select" at bounding box center [360, 173] width 52 height 44
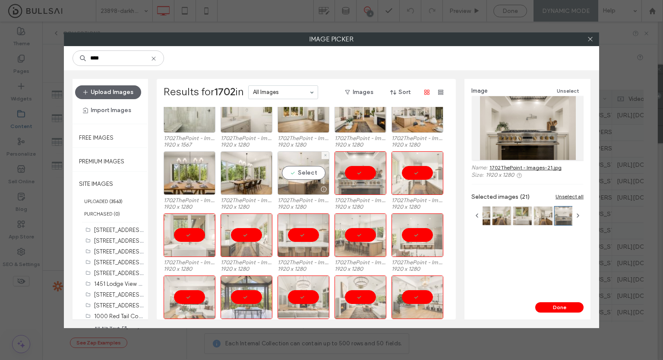
click at [304, 172] on div "Select" at bounding box center [304, 173] width 52 height 44
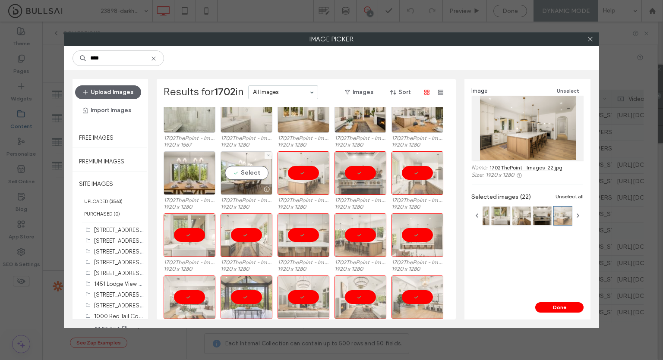
click at [262, 168] on div "Select" at bounding box center [247, 173] width 52 height 44
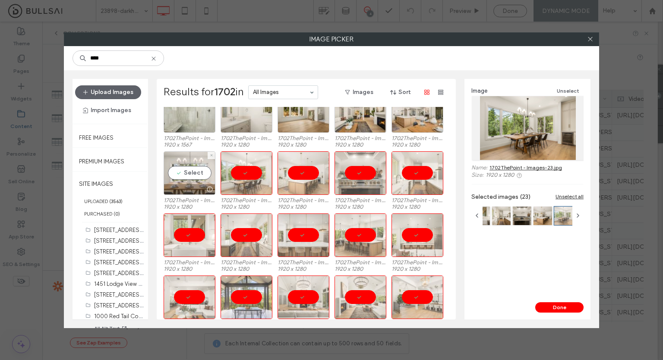
click at [197, 173] on div "Select" at bounding box center [190, 173] width 52 height 44
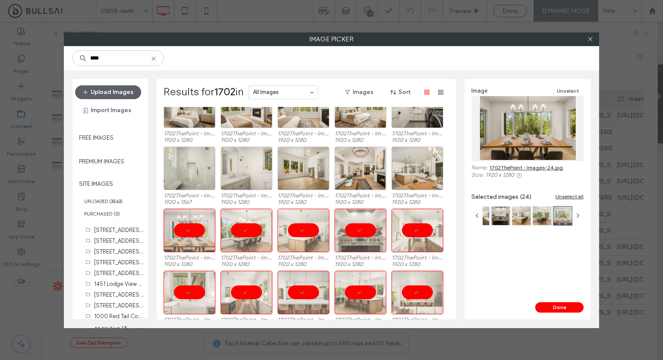
scroll to position [288, 0]
click at [429, 162] on div at bounding box center [417, 169] width 52 height 44
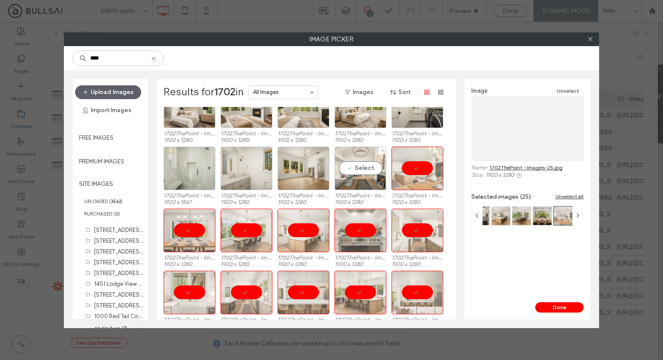
click at [378, 164] on div "Select" at bounding box center [360, 169] width 52 height 44
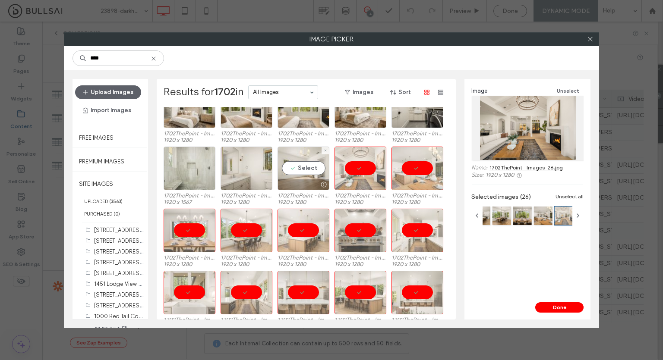
click at [309, 165] on div "Select" at bounding box center [304, 169] width 52 height 44
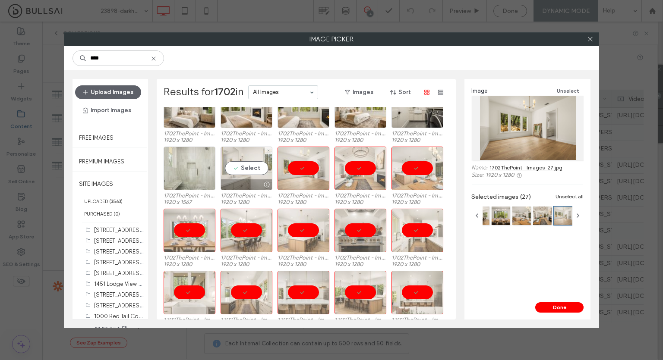
click at [237, 168] on div "Select" at bounding box center [247, 169] width 52 height 44
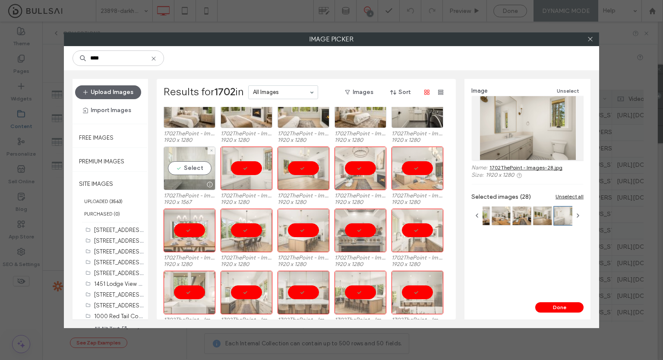
click at [195, 167] on div "Select" at bounding box center [190, 169] width 52 height 44
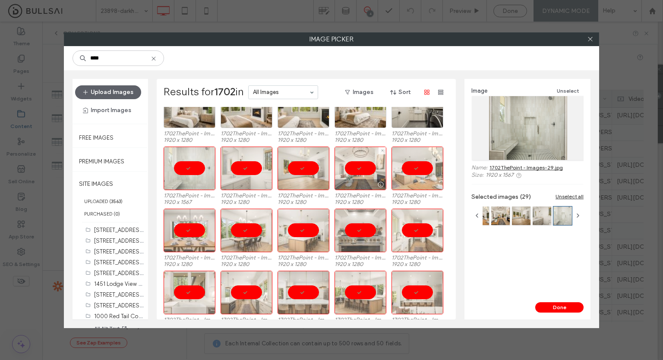
scroll to position [237, 0]
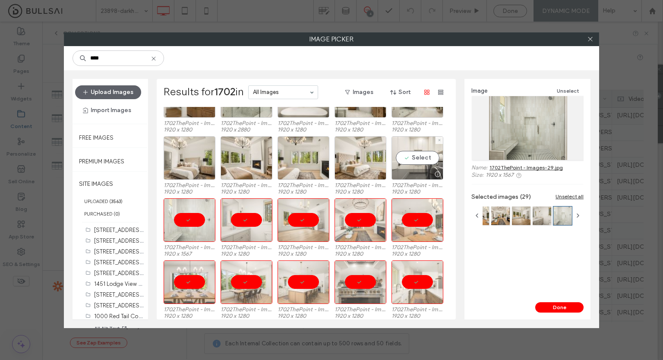
click at [420, 150] on div "Select" at bounding box center [417, 158] width 52 height 44
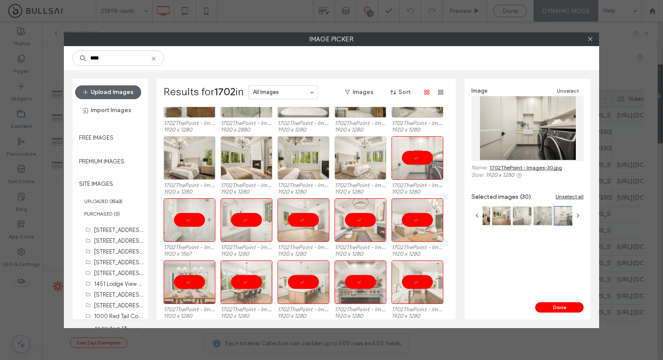
click at [371, 151] on div at bounding box center [360, 158] width 52 height 44
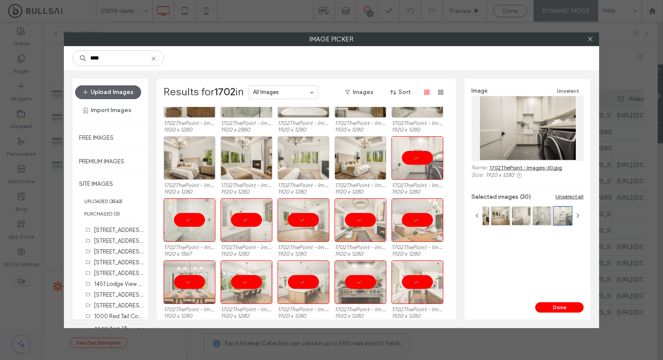
click at [328, 152] on div at bounding box center [304, 158] width 52 height 44
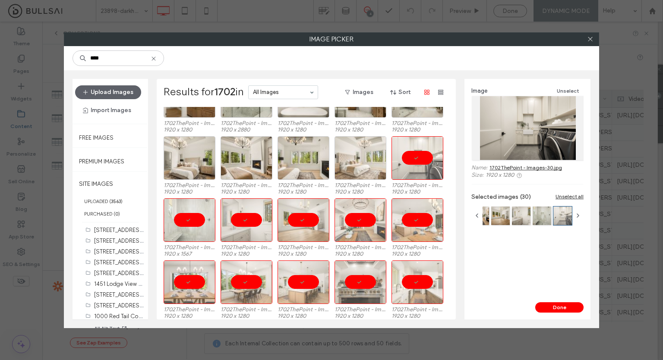
click at [353, 156] on div at bounding box center [360, 158] width 52 height 44
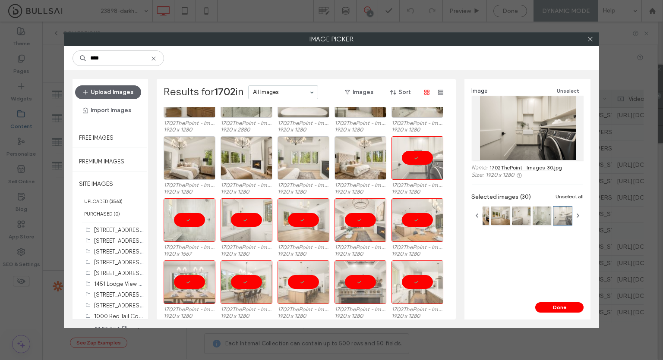
click at [309, 163] on div at bounding box center [304, 158] width 52 height 44
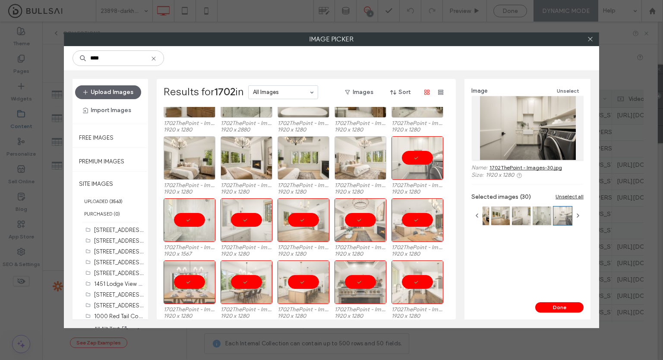
click at [361, 165] on div at bounding box center [360, 158] width 52 height 44
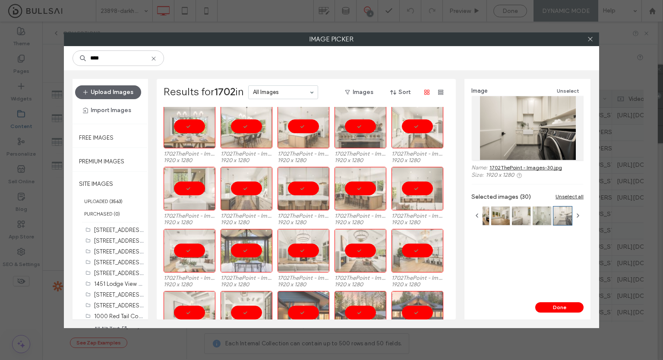
scroll to position [395, 0]
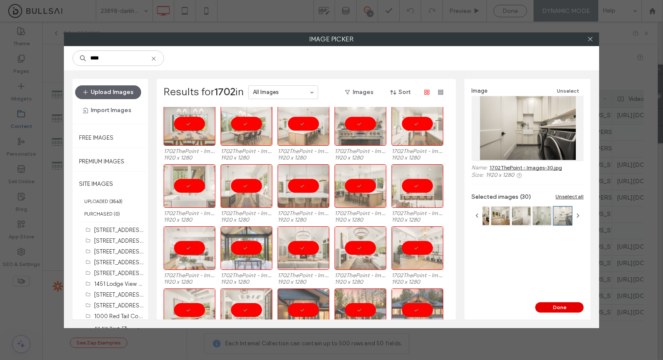
click at [556, 303] on button "Done" at bounding box center [559, 308] width 48 height 10
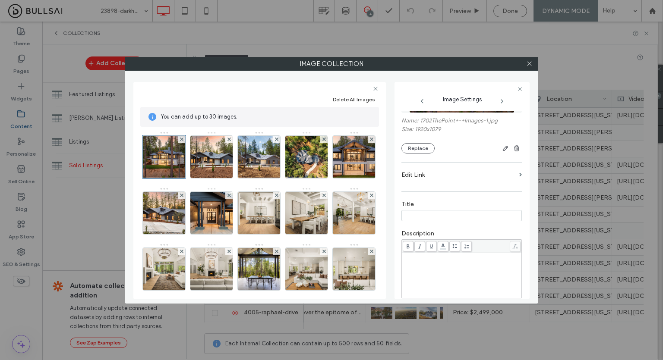
scroll to position [170, 0]
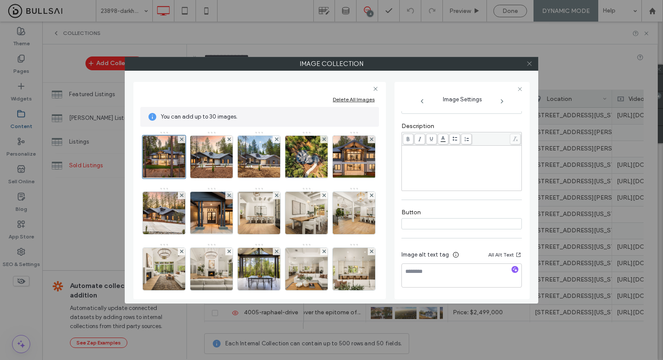
click at [528, 61] on icon at bounding box center [529, 63] width 6 height 6
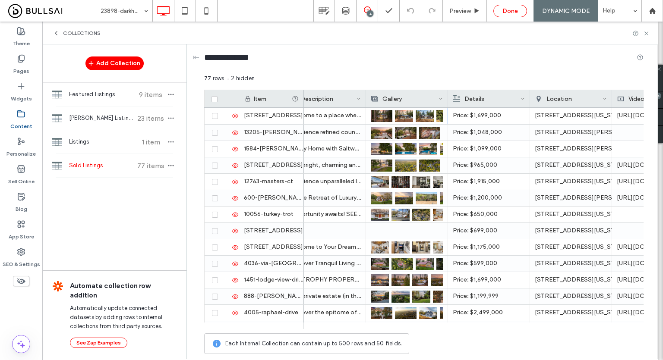
click at [513, 15] on div "Done" at bounding box center [510, 11] width 34 height 13
click at [362, 61] on div "**********" at bounding box center [423, 59] width 439 height 16
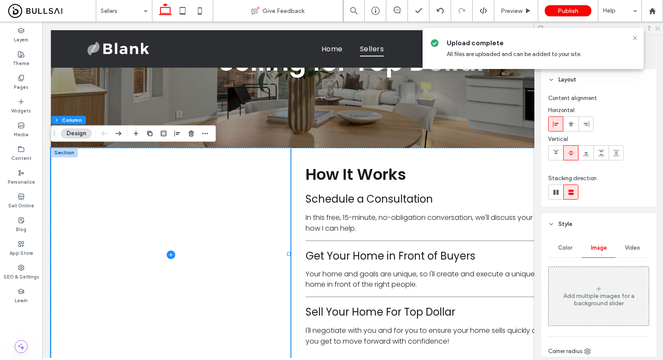
scroll to position [69, 0]
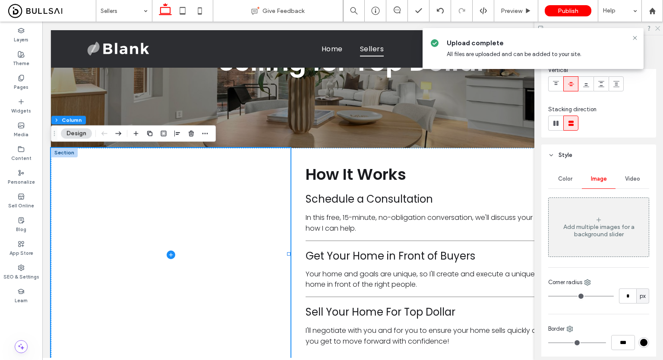
click at [660, 26] on use at bounding box center [657, 28] width 5 height 5
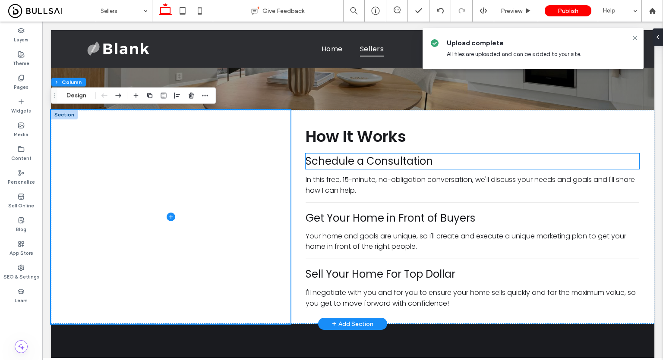
scroll to position [131, 0]
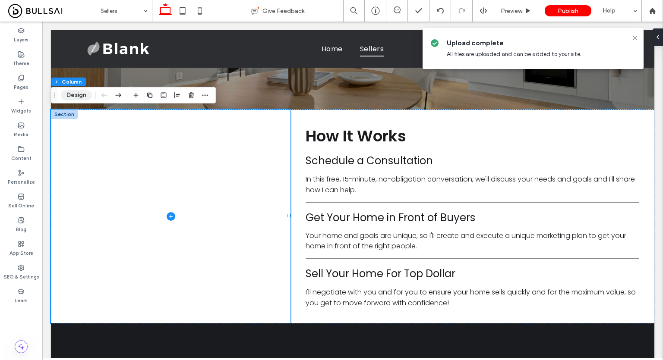
click at [76, 95] on button "Design" at bounding box center [76, 95] width 31 height 10
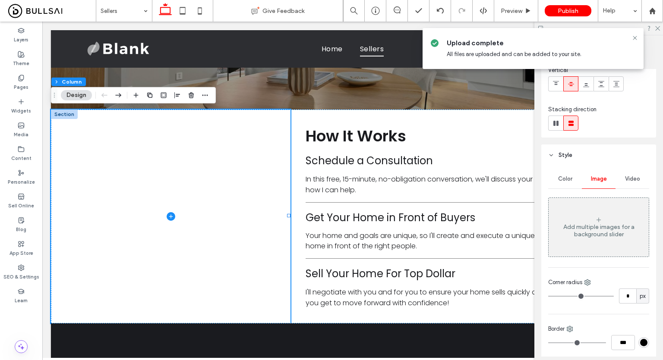
click at [603, 227] on div "Add multiple images for a background slider" at bounding box center [599, 231] width 100 height 15
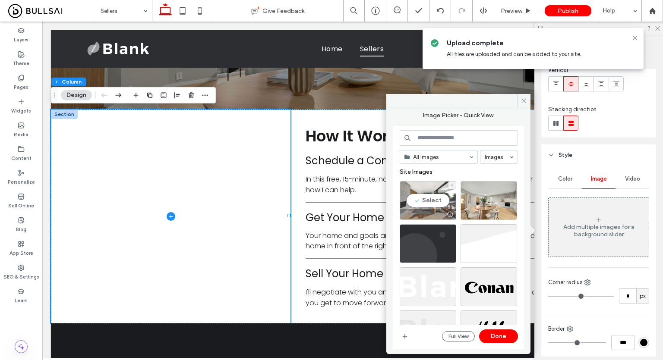
click at [433, 204] on div "Select" at bounding box center [428, 200] width 57 height 39
click at [499, 341] on button "Done" at bounding box center [498, 337] width 39 height 14
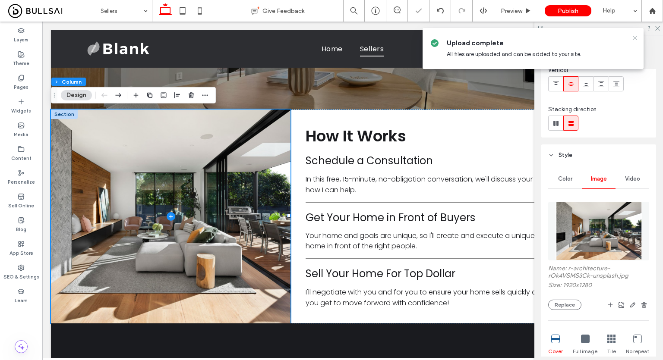
click at [634, 39] on icon at bounding box center [634, 38] width 7 height 7
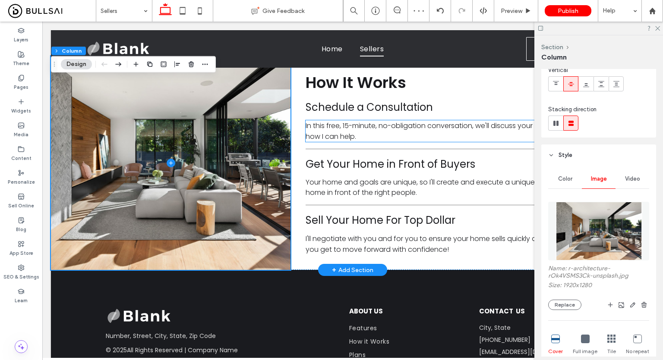
scroll to position [150, 0]
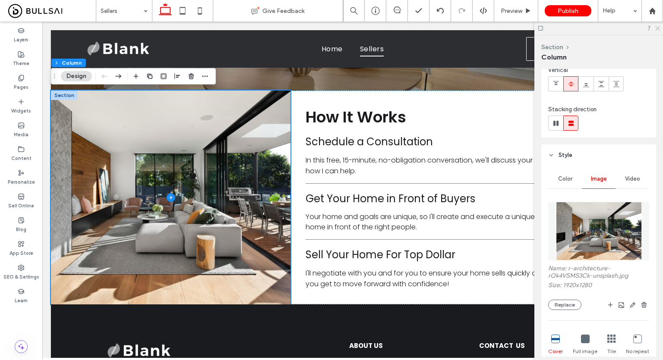
click at [657, 29] on icon at bounding box center [657, 28] width 6 height 6
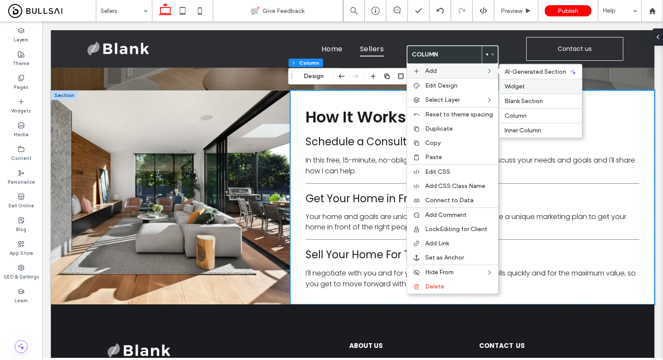
click at [514, 83] on span "Widget" at bounding box center [515, 86] width 20 height 7
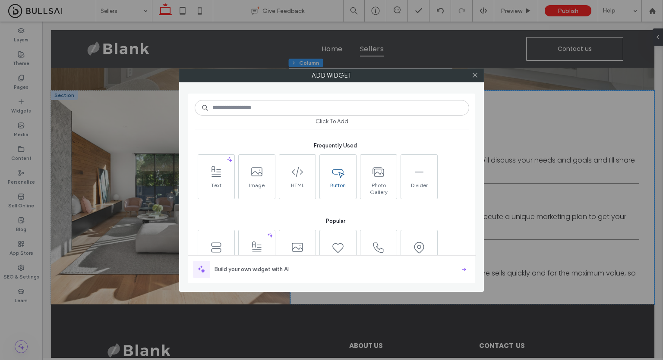
click at [332, 173] on icon at bounding box center [338, 172] width 14 height 14
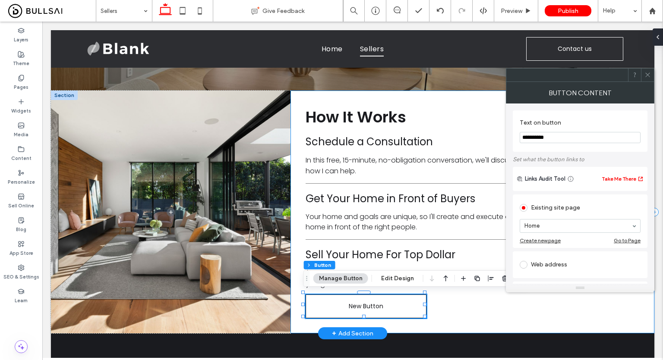
click at [426, 305] on div "How It Works ﻿ Schedule a Consultation In this free, 15-minute, no-obligation c…" at bounding box center [472, 212] width 364 height 243
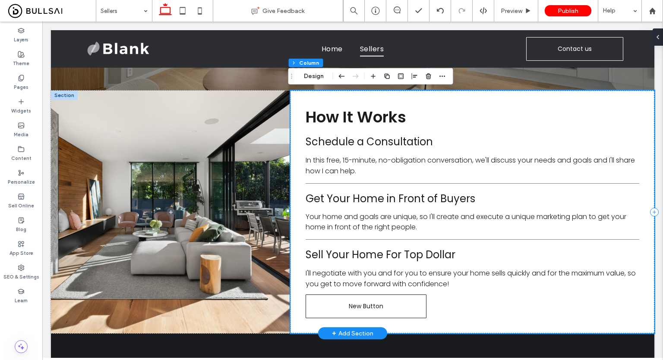
click at [426, 305] on div "How It Works ﻿ Schedule a Consultation In this free, 15-minute, no-obligation c…" at bounding box center [472, 212] width 364 height 243
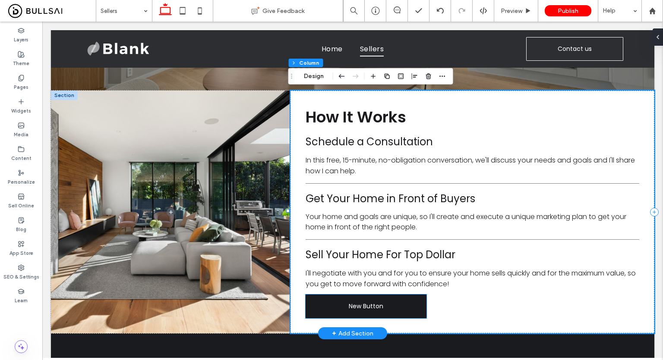
click at [418, 303] on link "New Button" at bounding box center [366, 307] width 121 height 24
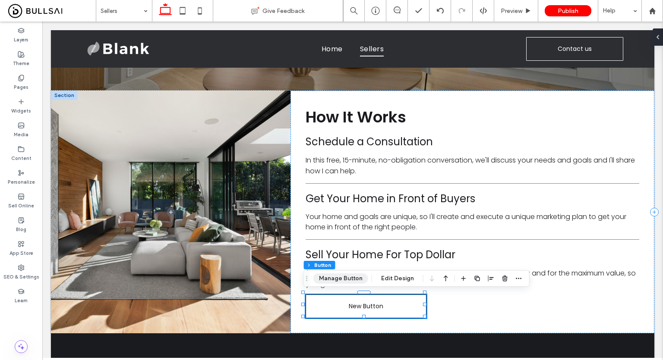
click at [352, 278] on button "Manage Button" at bounding box center [340, 279] width 55 height 10
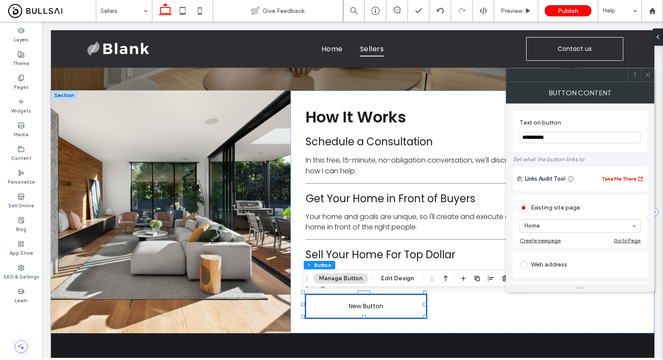
click at [548, 135] on input "**********" at bounding box center [580, 137] width 121 height 11
type input "**********"
click at [644, 73] on div at bounding box center [647, 75] width 13 height 13
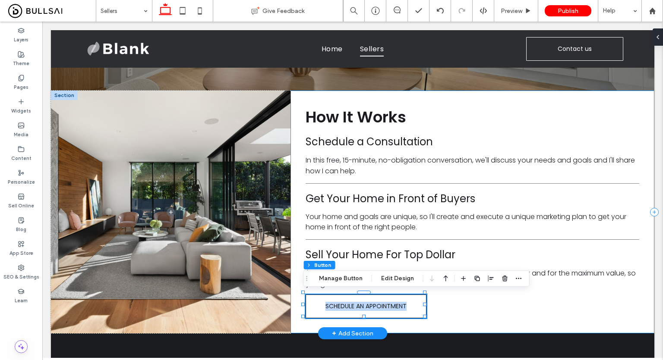
click at [440, 305] on div "How It Works ﻿ Schedule a Consultation In this free, 15-minute, no-obligation c…" at bounding box center [472, 212] width 364 height 243
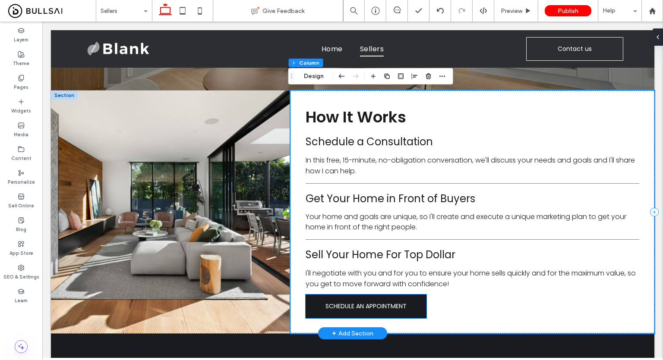
click at [420, 304] on link "SCHEDULE AN APPOINTMENT" at bounding box center [366, 307] width 121 height 24
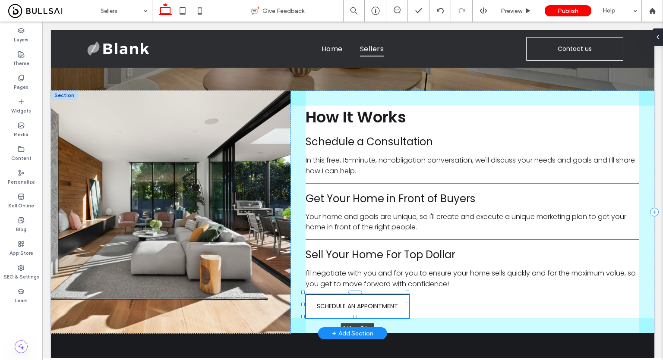
drag, startPoint x: 424, startPoint y: 306, endPoint x: 407, endPoint y: 308, distance: 17.4
click at [304, 293] on div at bounding box center [303, 293] width 0 height 0
type input "***"
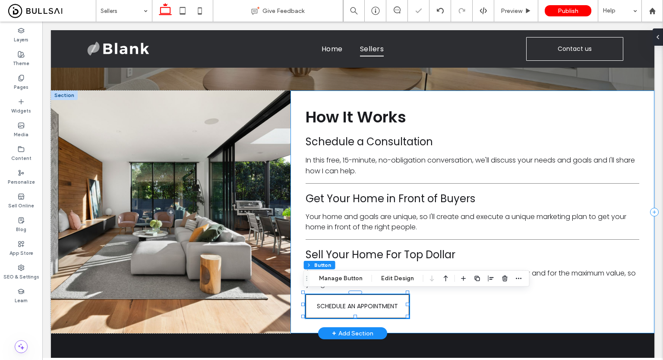
click at [429, 307] on div "How It Works ﻿ Schedule a Consultation In this free, 15-minute, no-obligation c…" at bounding box center [472, 212] width 364 height 243
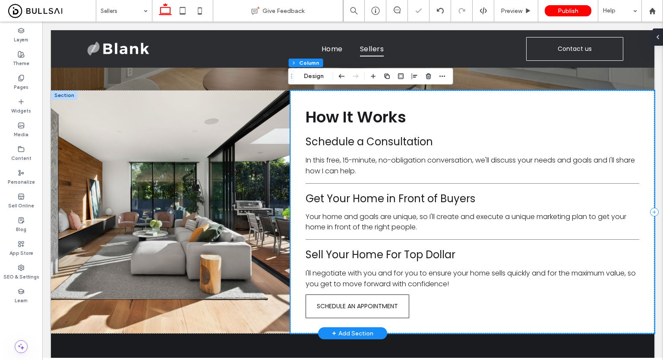
scroll to position [228, 0]
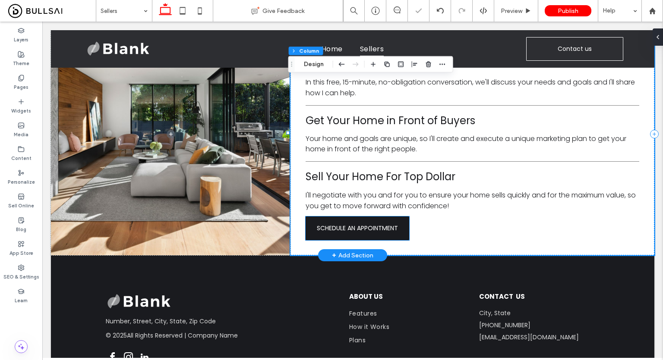
click at [398, 232] on link "SCHEDULE AN APPOINTMENT" at bounding box center [358, 229] width 104 height 24
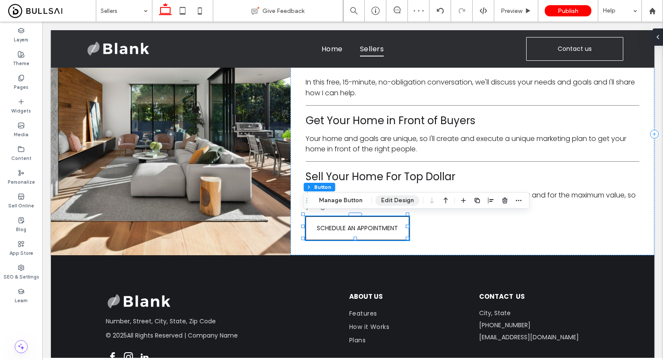
click at [397, 205] on button "Edit Design" at bounding box center [398, 201] width 44 height 10
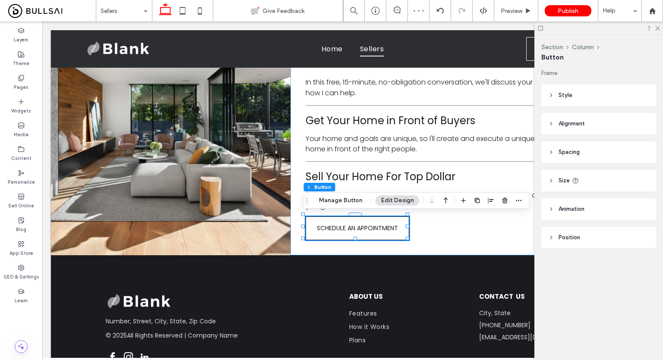
click at [576, 173] on header "Size" at bounding box center [598, 181] width 115 height 22
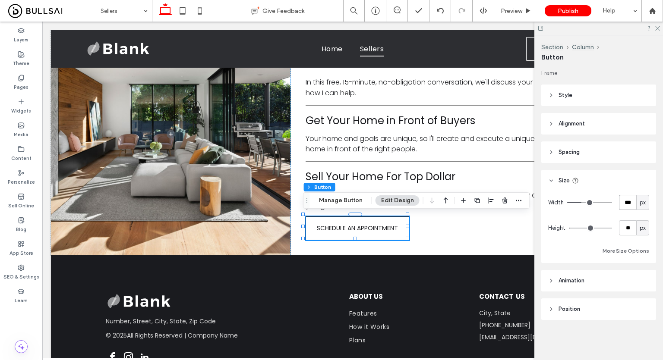
click at [619, 206] on input "***" at bounding box center [627, 202] width 17 height 15
type input "***"
click at [658, 29] on use at bounding box center [657, 28] width 5 height 5
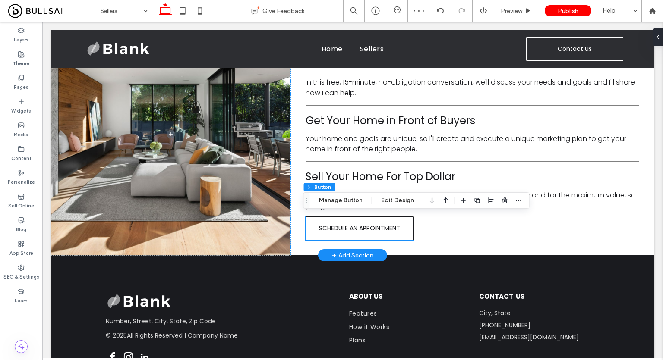
scroll to position [120, 0]
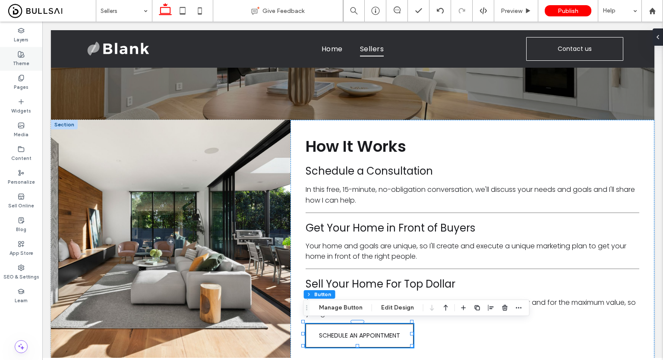
click at [18, 59] on label "Theme" at bounding box center [21, 62] width 16 height 9
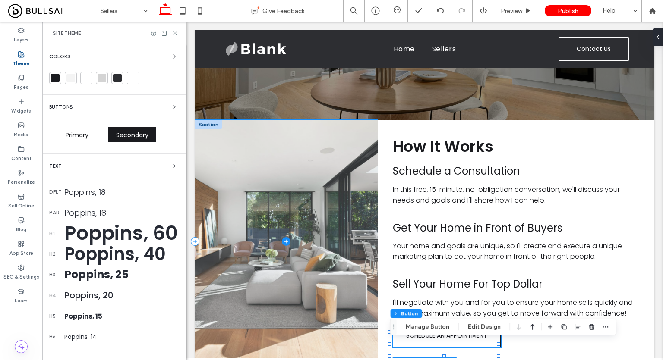
scroll to position [0, 0]
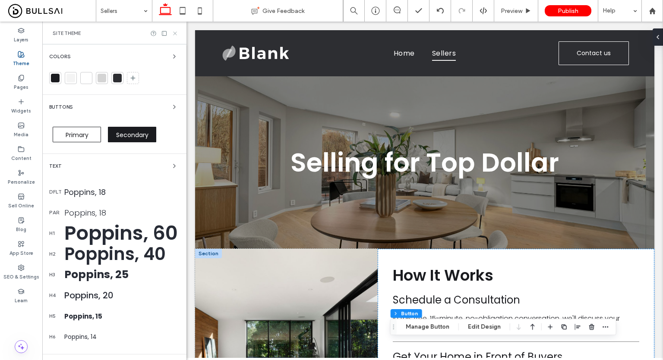
click at [174, 34] on use at bounding box center [174, 33] width 3 height 3
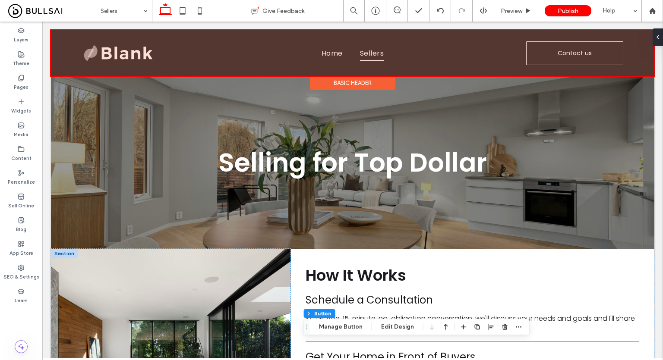
click at [123, 59] on div at bounding box center [352, 53] width 603 height 46
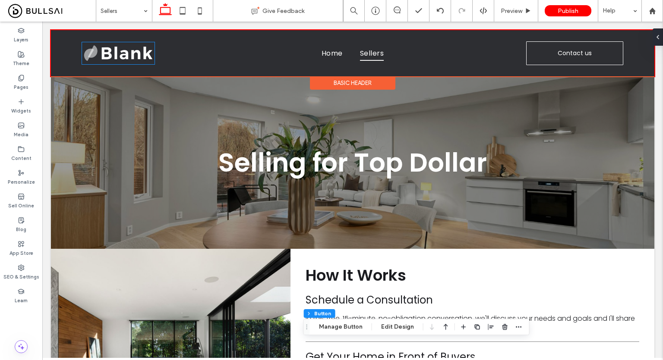
click at [123, 59] on img at bounding box center [118, 53] width 73 height 22
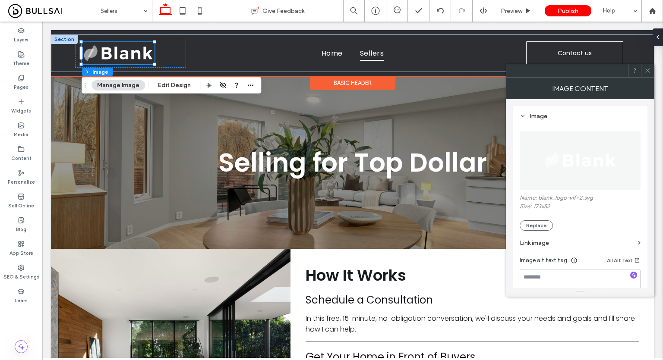
click at [353, 82] on div "Basic Header" at bounding box center [352, 82] width 85 height 13
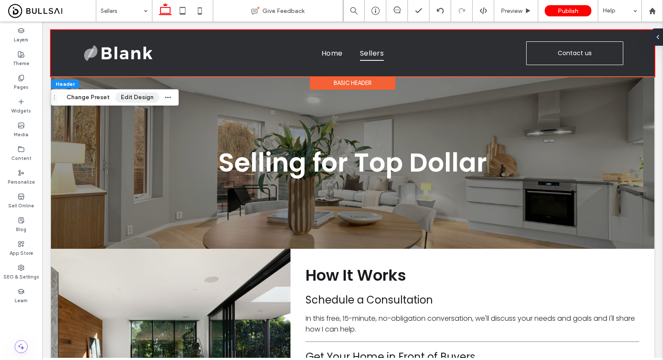
click at [124, 97] on button "Edit Design" at bounding box center [137, 97] width 44 height 10
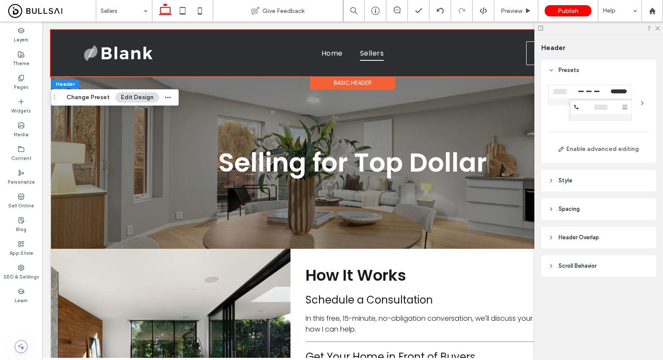
click at [580, 176] on header "Style" at bounding box center [598, 181] width 115 height 22
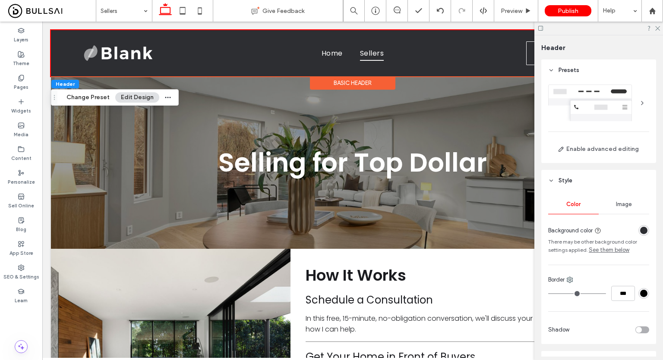
click at [640, 229] on div "rgba(45, 46, 50, 1)" at bounding box center [643, 230] width 7 height 7
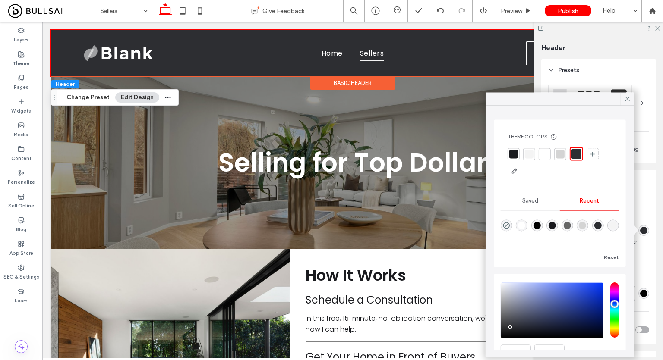
click at [641, 243] on div "Background color There may be other background color settings applied. See them…" at bounding box center [598, 239] width 101 height 32
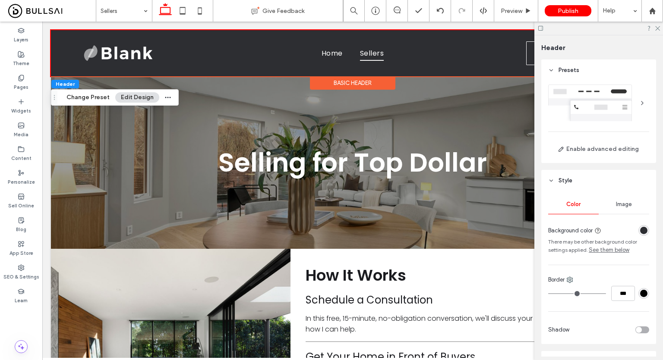
click at [601, 252] on link "See them below" at bounding box center [609, 250] width 41 height 9
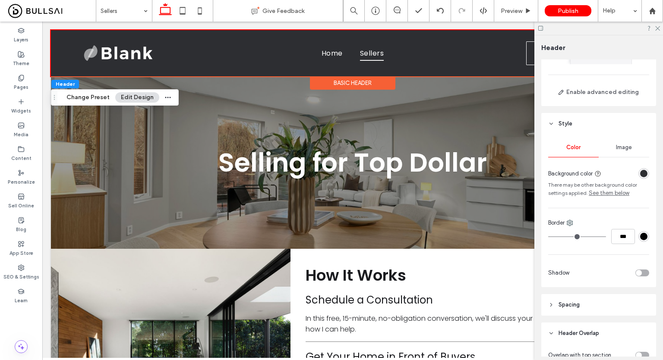
scroll to position [56, 0]
click at [640, 177] on div "rgba(45, 46, 50, 1)" at bounding box center [643, 174] width 7 height 7
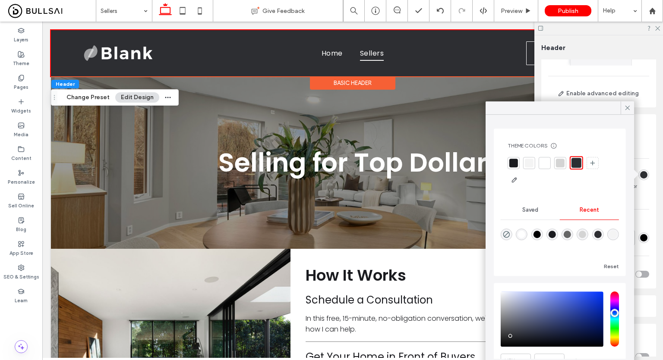
click at [542, 162] on div at bounding box center [544, 163] width 9 height 9
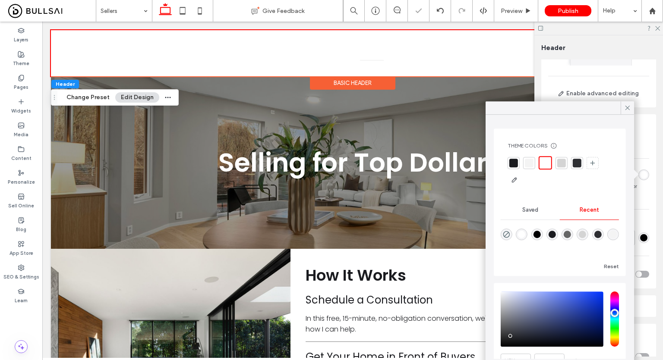
click at [649, 196] on div "Color Image Background color There may be other background color settings appli…" at bounding box center [598, 212] width 115 height 153
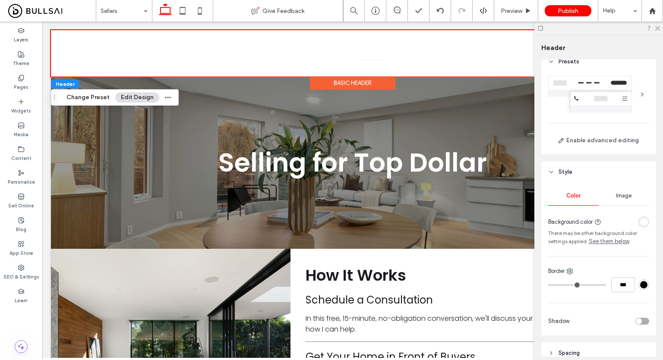
scroll to position [0, 0]
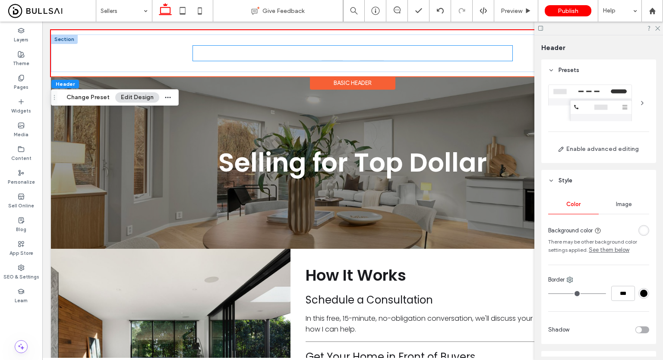
click at [347, 57] on link "Home" at bounding box center [332, 53] width 38 height 15
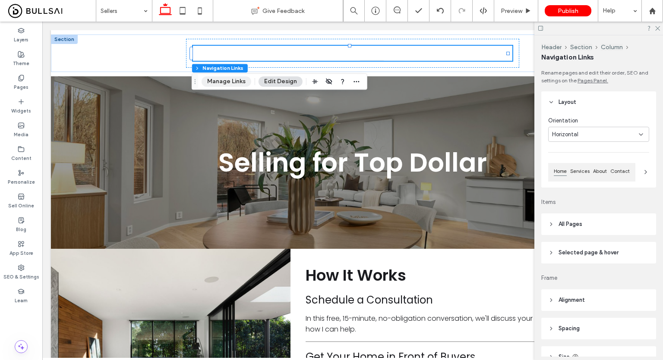
click at [230, 82] on button "Manage Links" at bounding box center [227, 81] width 50 height 10
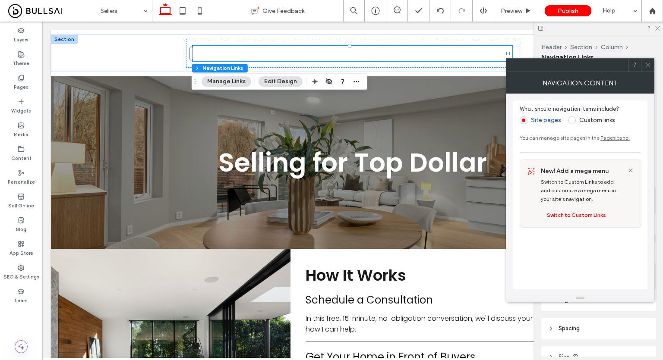
click at [280, 82] on button "Edit Design" at bounding box center [281, 81] width 44 height 10
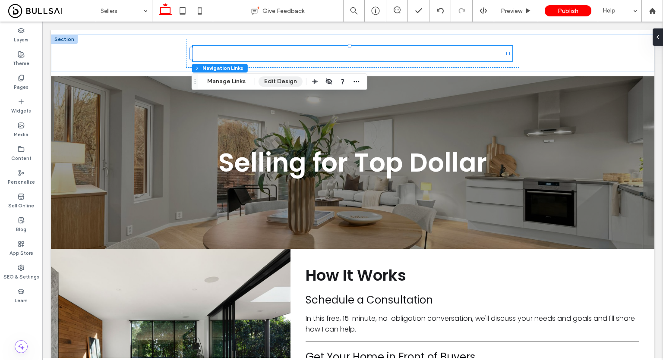
click at [271, 80] on button "Edit Design" at bounding box center [281, 81] width 44 height 10
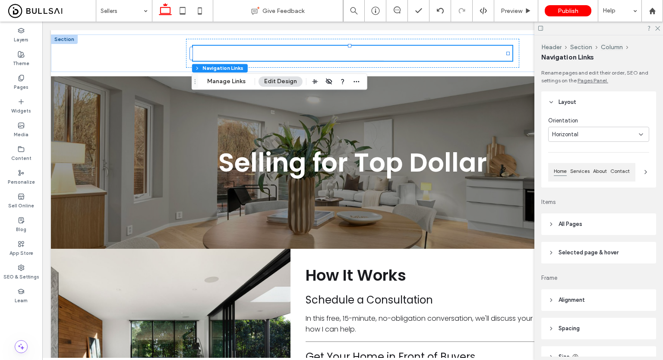
scroll to position [74, 0]
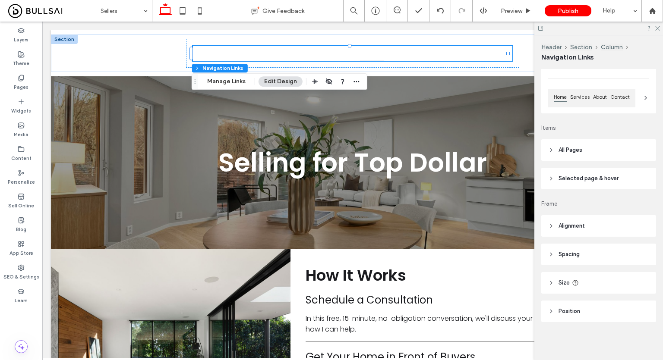
click at [594, 146] on header "All Pages" at bounding box center [598, 150] width 115 height 22
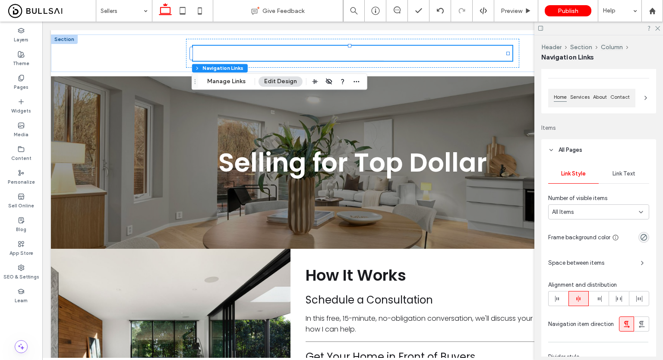
click at [618, 173] on span "Link Text" at bounding box center [623, 173] width 23 height 7
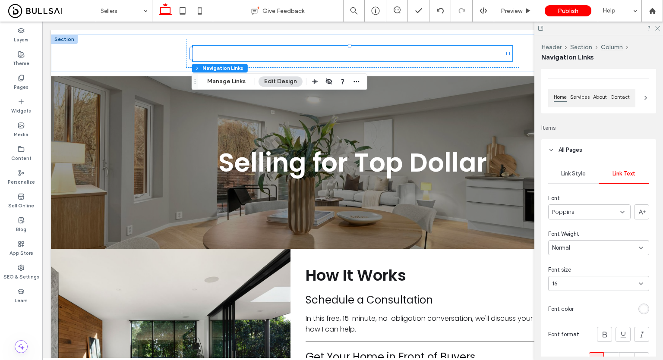
click at [640, 306] on div "rgb(255, 255, 255)" at bounding box center [643, 309] width 7 height 7
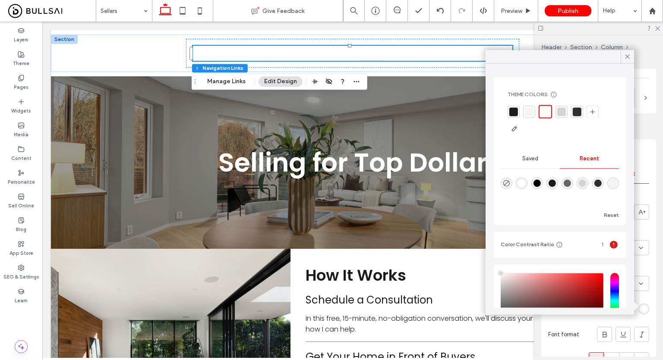
click at [539, 182] on div "rgba(0, 0, 0, 1)" at bounding box center [536, 183] width 7 height 7
type input "*"
type input "*******"
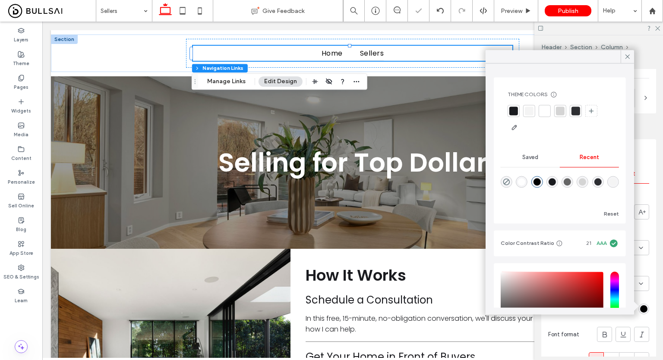
click at [643, 235] on div "Font Weight" at bounding box center [598, 234] width 101 height 9
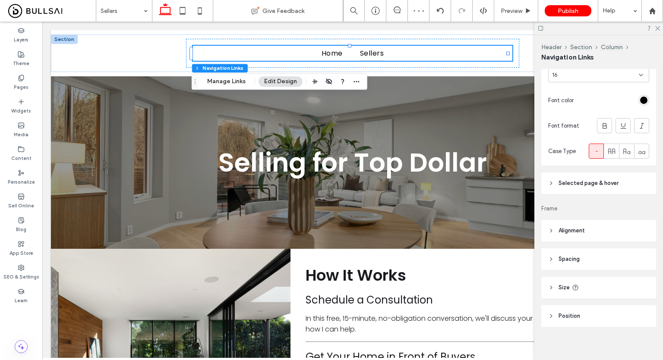
scroll to position [284, 0]
click at [608, 153] on use at bounding box center [611, 151] width 7 height 6
type input "*"
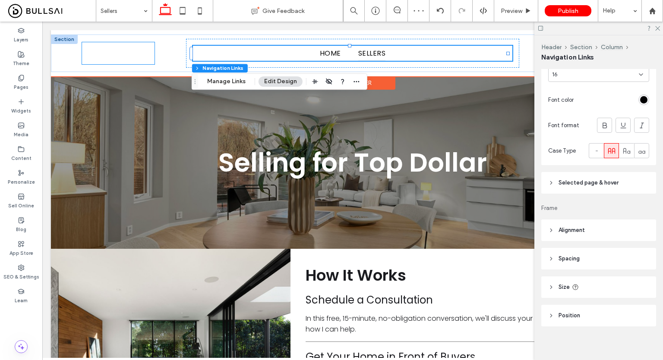
click at [140, 44] on img at bounding box center [118, 53] width 73 height 22
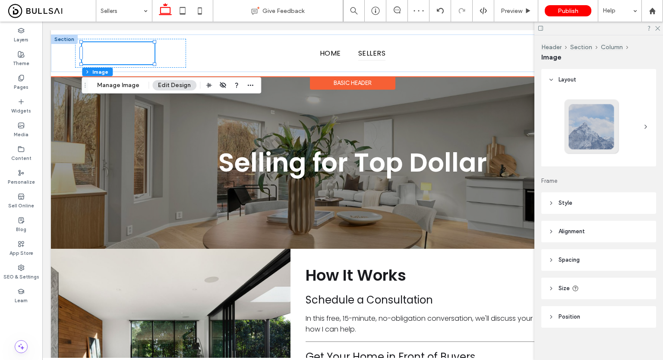
click at [117, 54] on img at bounding box center [118, 53] width 73 height 22
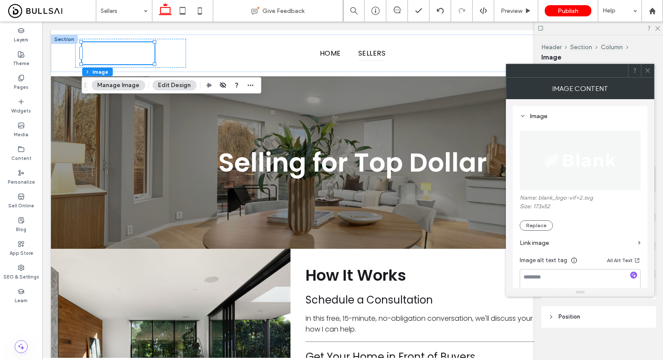
click at [584, 164] on img at bounding box center [581, 161] width 76 height 60
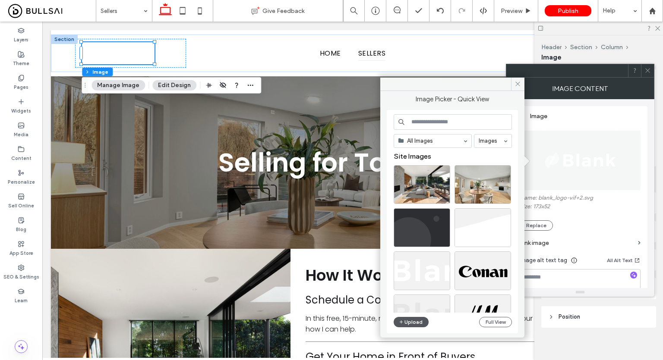
click at [403, 321] on icon "button" at bounding box center [401, 322] width 5 height 7
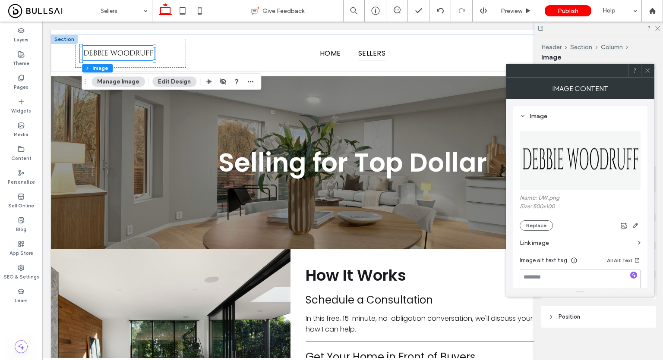
click at [647, 69] on icon at bounding box center [647, 70] width 6 height 6
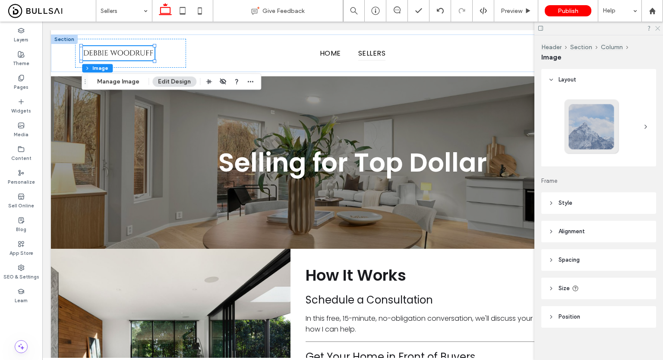
click at [657, 27] on icon at bounding box center [657, 28] width 6 height 6
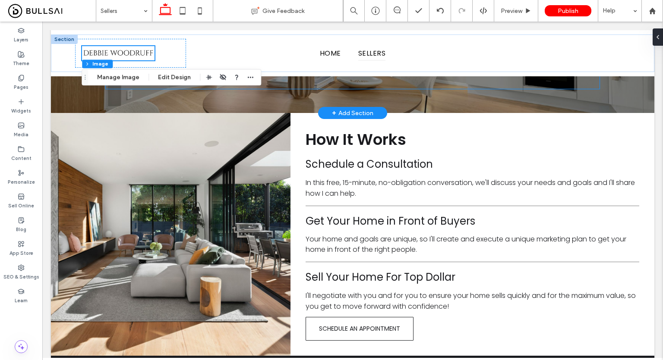
scroll to position [0, 0]
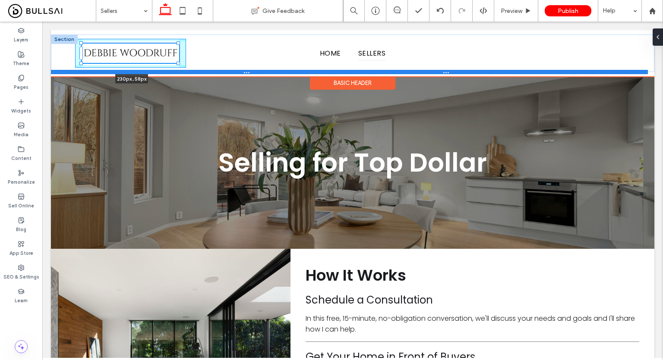
drag, startPoint x: 155, startPoint y: 61, endPoint x: 186, endPoint y: 69, distance: 31.3
click at [186, 69] on div "230px , 58px Home Sellers Contact us Section" at bounding box center [352, 54] width 603 height 38
type input "***"
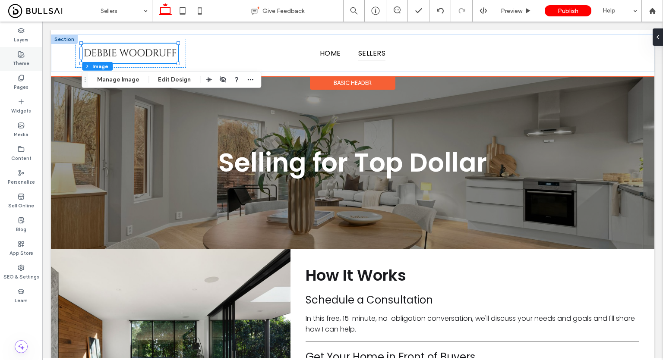
click at [16, 54] on div "Theme" at bounding box center [21, 59] width 42 height 24
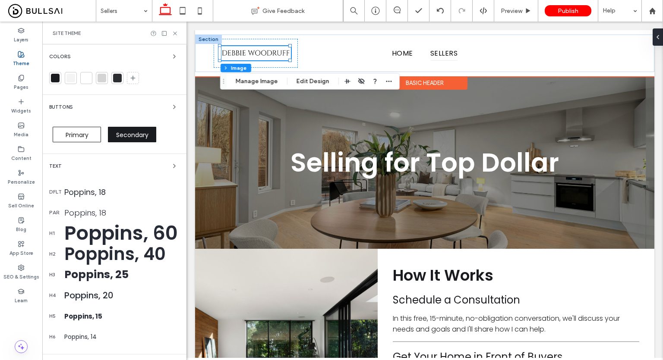
click at [117, 228] on div "Poppins, 60" at bounding box center [121, 233] width 115 height 29
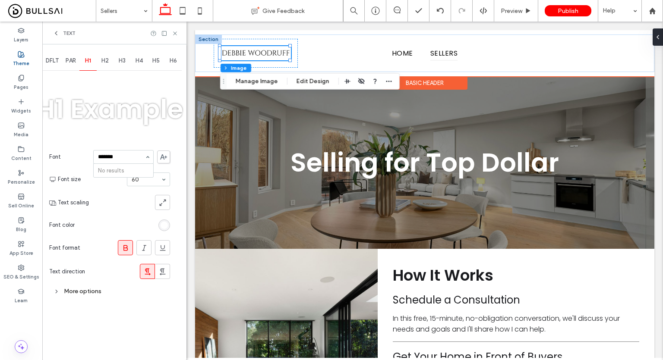
type input "**"
click at [160, 160] on span at bounding box center [163, 157] width 13 height 13
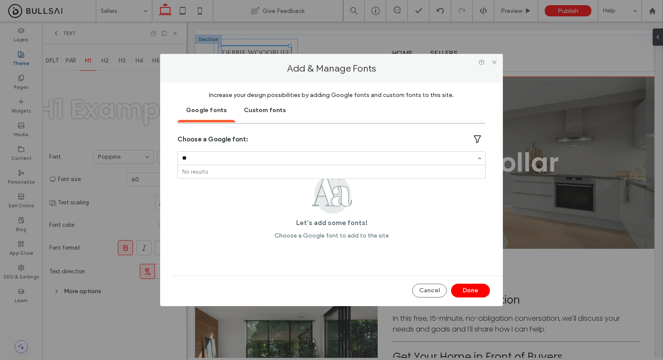
type input "*"
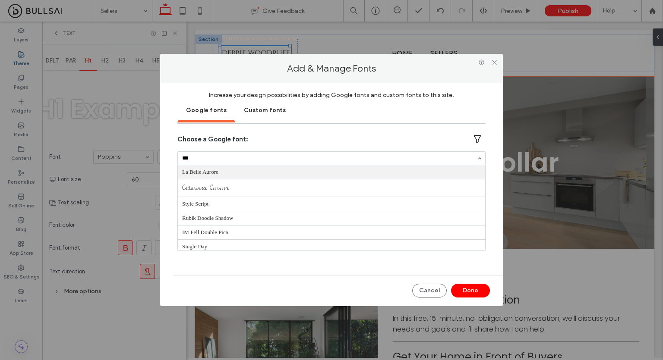
type input "**"
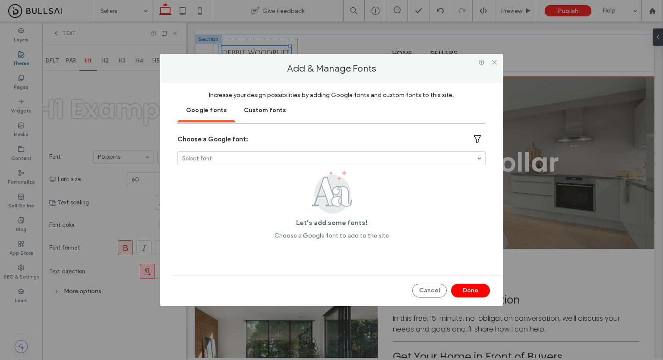
click at [268, 111] on div "Custom fonts" at bounding box center [264, 110] width 59 height 22
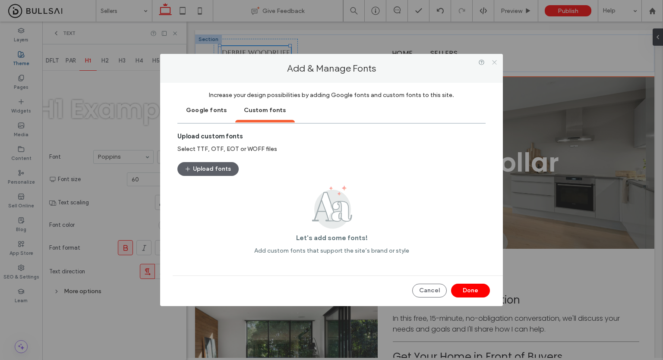
click at [494, 63] on use at bounding box center [494, 62] width 4 height 4
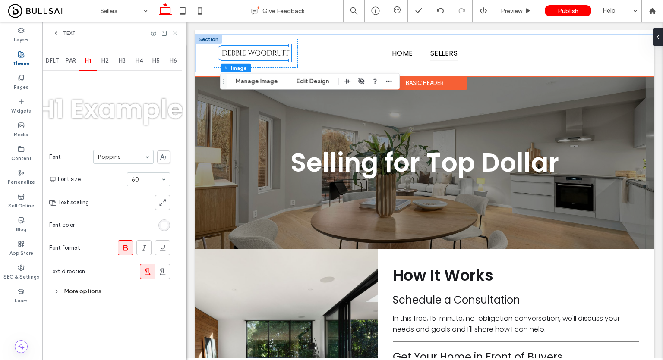
click at [174, 35] on icon at bounding box center [175, 33] width 6 height 6
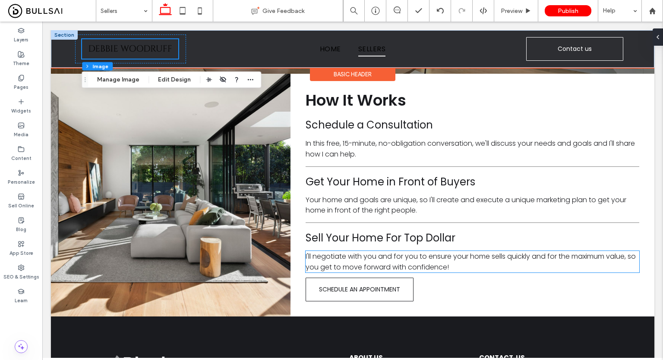
scroll to position [119, 0]
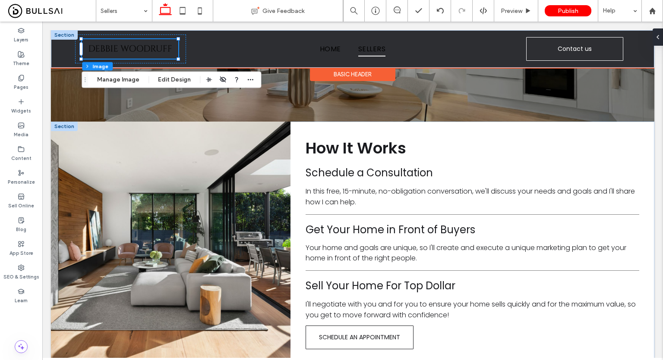
click at [66, 125] on div at bounding box center [64, 126] width 27 height 9
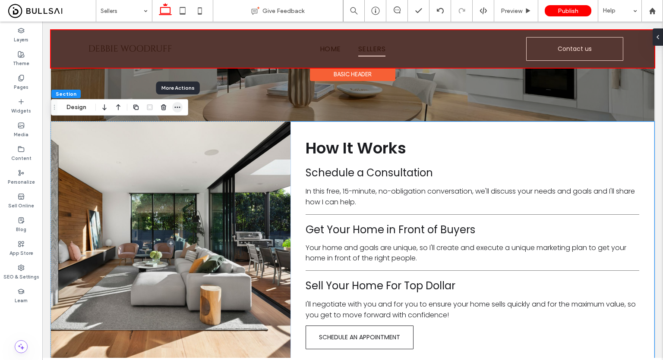
click at [174, 106] on icon "button" at bounding box center [177, 107] width 7 height 7
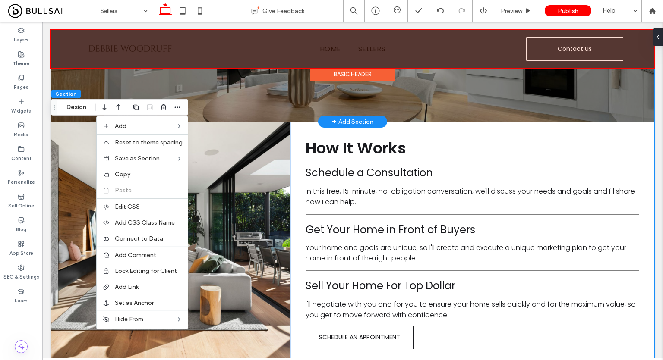
click at [234, 116] on div "Selling for Top Dollar" at bounding box center [353, 35] width 518 height 173
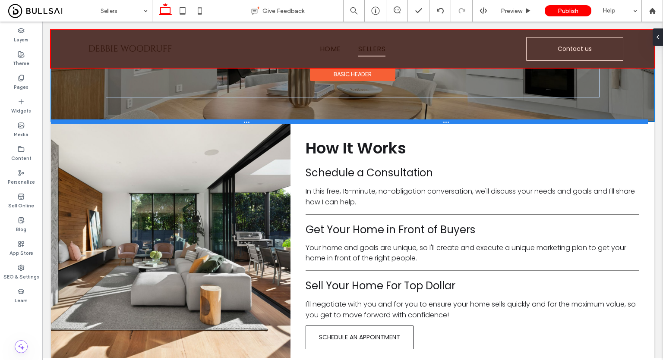
click at [189, 123] on div at bounding box center [349, 122] width 597 height 4
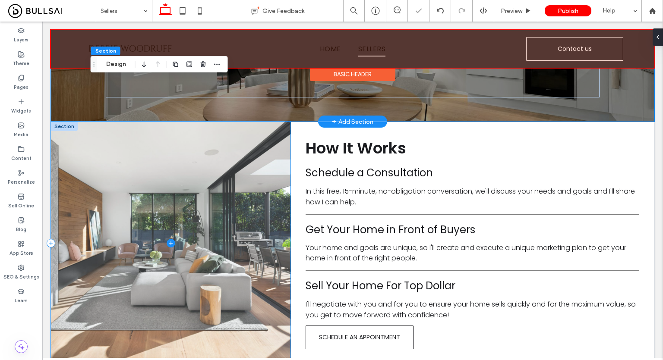
click at [142, 138] on span at bounding box center [171, 243] width 240 height 243
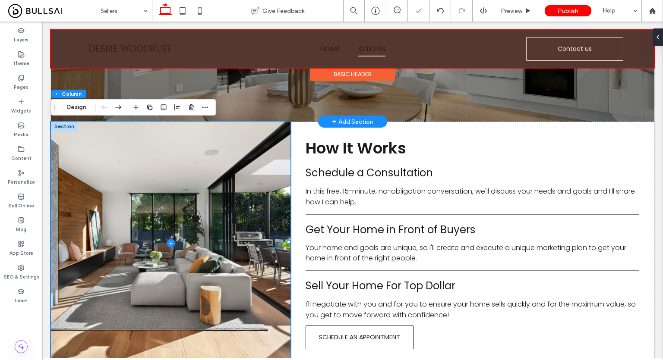
click at [62, 126] on div at bounding box center [64, 126] width 27 height 9
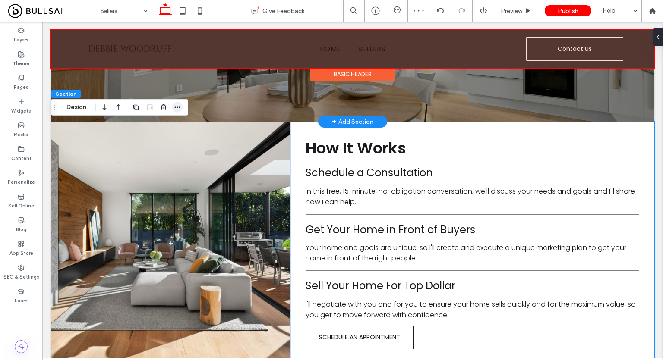
click at [176, 110] on icon "button" at bounding box center [177, 107] width 7 height 7
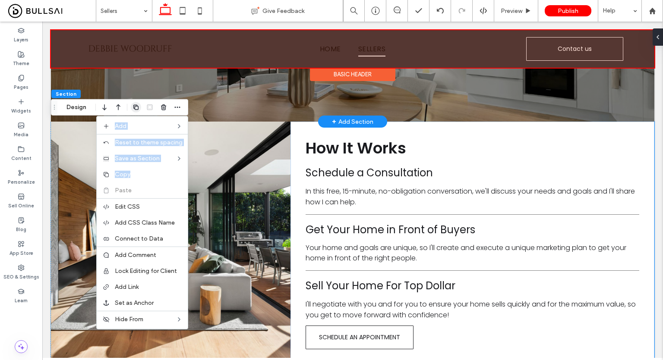
drag, startPoint x: 148, startPoint y: 177, endPoint x: 137, endPoint y: 109, distance: 68.3
click at [137, 109] on div "Add Reset to theme spacing Save as Section Copy Paste Edit CSS Add CSS Class Na…" at bounding box center [157, 108] width 52 height 16
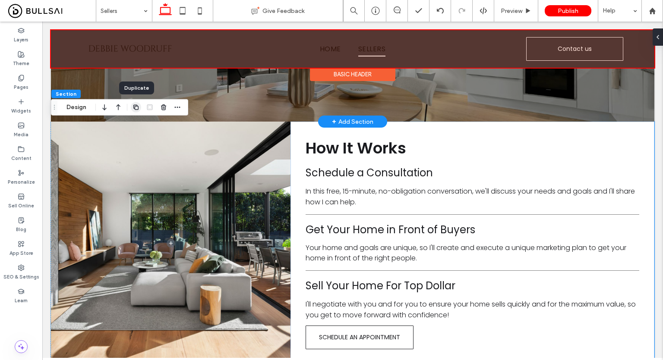
click at [137, 109] on icon "button" at bounding box center [136, 107] width 7 height 7
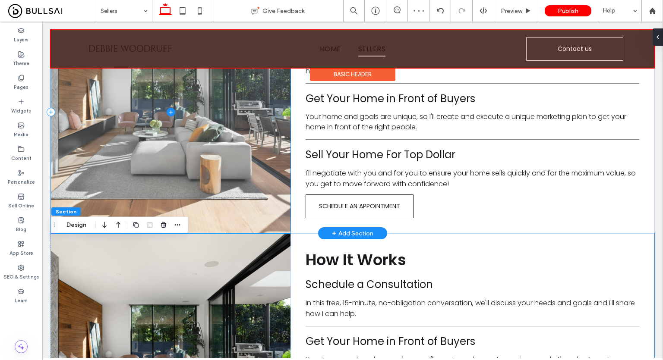
scroll to position [254, 0]
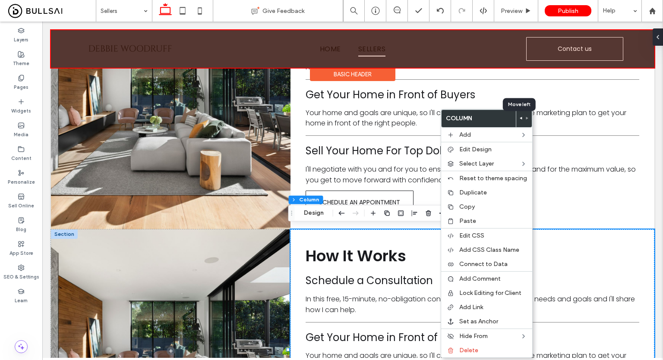
click at [520, 118] on use at bounding box center [521, 118] width 2 height 3
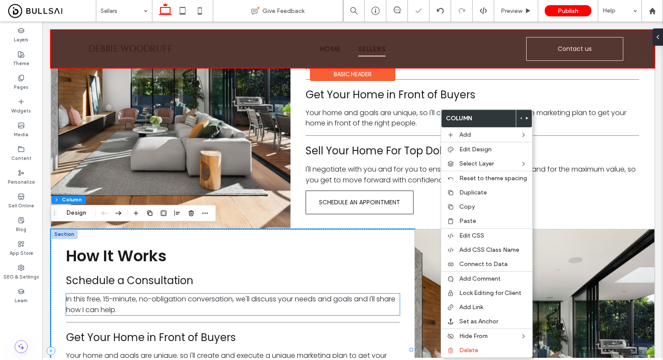
click at [344, 294] on span "In this free, 15-minute, no-obligation conversation, we'll discuss your needs a…" at bounding box center [230, 304] width 329 height 21
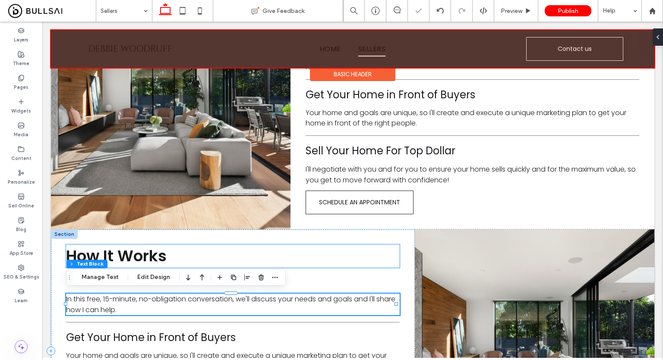
click at [354, 257] on h2 "How It Works ﻿" at bounding box center [233, 256] width 334 height 23
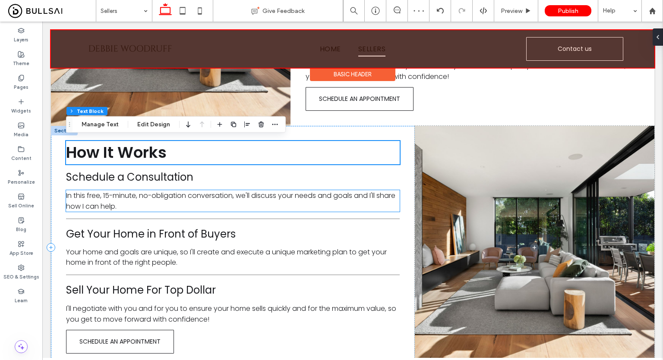
scroll to position [383, 0]
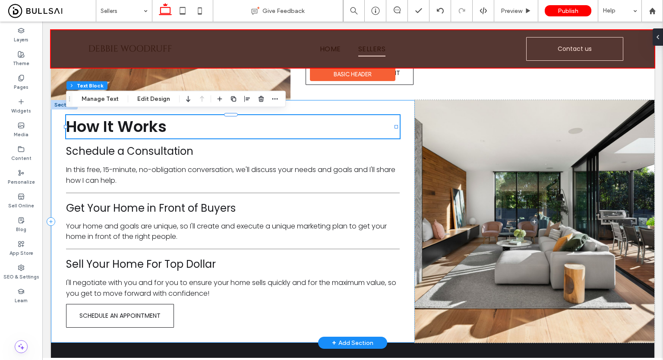
click at [333, 107] on div "How It Works ﻿ Schedule a Consultation In this free, 15-minute, no-obligation c…" at bounding box center [233, 221] width 364 height 243
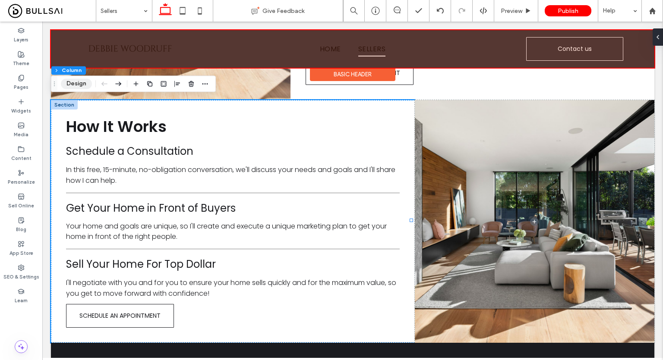
click at [84, 84] on button "Design" at bounding box center [76, 84] width 31 height 10
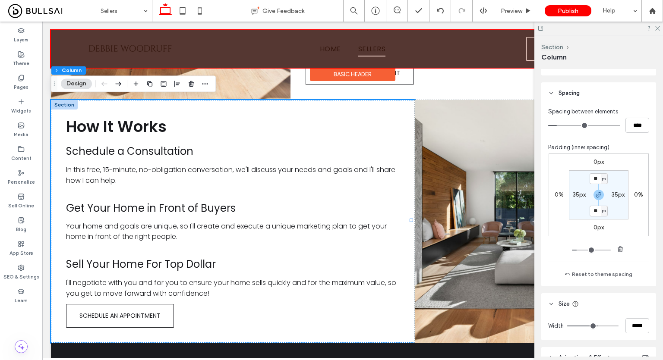
scroll to position [344, 0]
click at [595, 173] on input "**" at bounding box center [595, 178] width 11 height 11
type input "**"
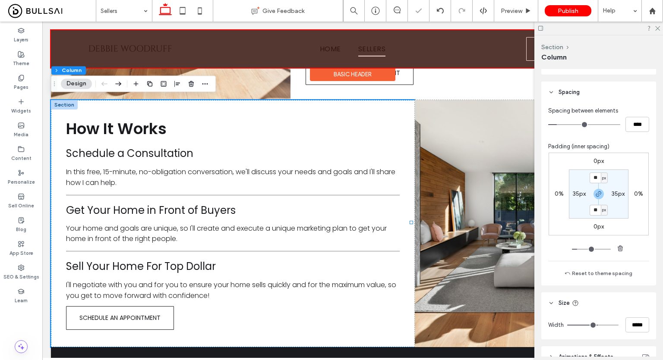
click at [616, 197] on div "35px" at bounding box center [618, 194] width 13 height 8
click at [615, 196] on label "35px" at bounding box center [618, 193] width 13 height 7
type input "**"
click at [615, 196] on input "**" at bounding box center [614, 194] width 11 height 11
type input "*"
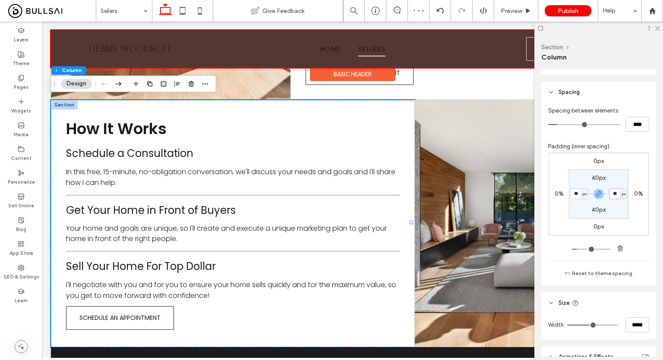
type input "**"
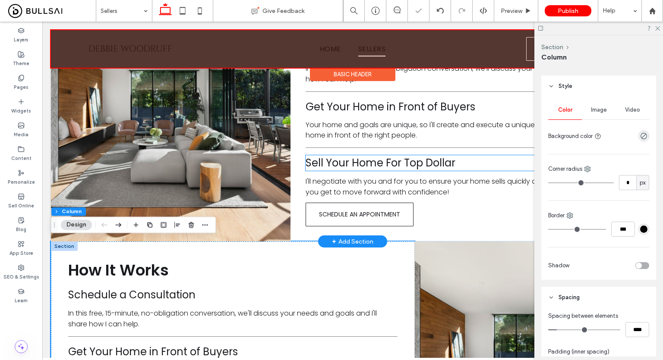
scroll to position [242, 0]
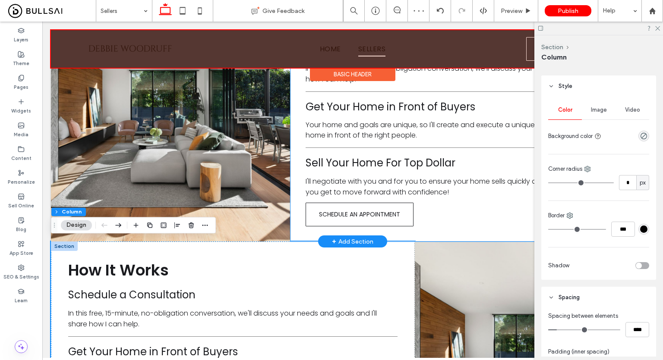
click at [428, 232] on div "How It Works ﻿ Schedule a Consultation In this free, 15-minute, no-obligation c…" at bounding box center [472, 120] width 364 height 243
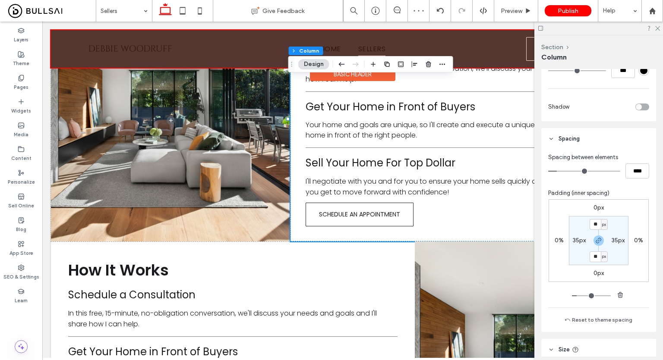
scroll to position [300, 0]
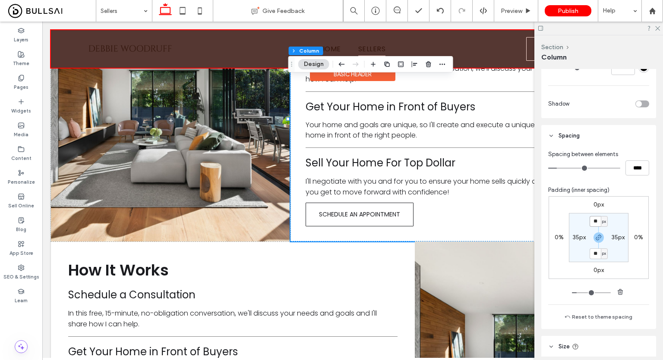
click at [591, 220] on input "**" at bounding box center [595, 221] width 11 height 11
type input "**"
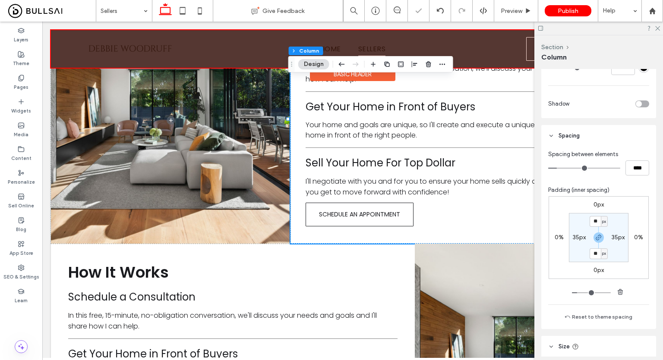
click at [579, 234] on label "35px" at bounding box center [579, 237] width 13 height 7
type input "**"
click at [582, 234] on div "px" at bounding box center [584, 238] width 5 height 9
click at [576, 237] on div "px" at bounding box center [581, 238] width 11 height 9
click at [573, 237] on input "**" at bounding box center [575, 237] width 11 height 11
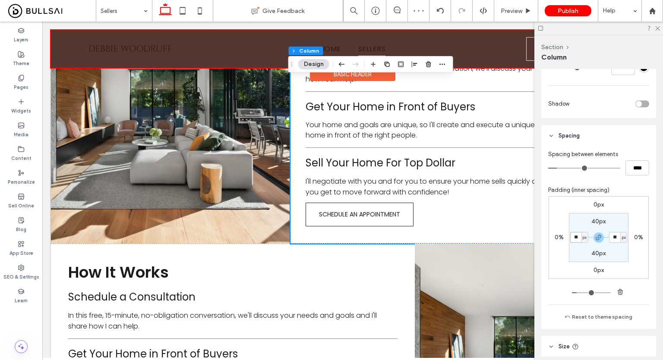
type input "**"
click at [657, 28] on icon at bounding box center [657, 28] width 6 height 6
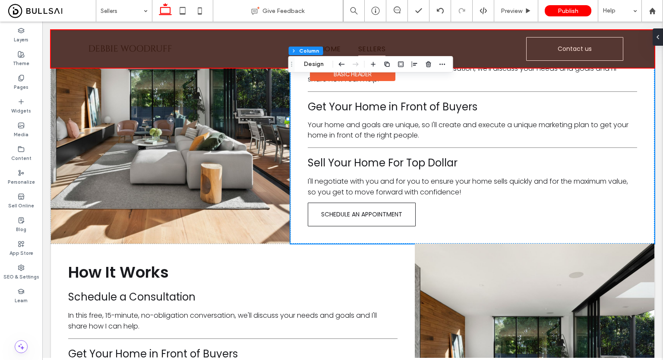
click at [487, 50] on div at bounding box center [352, 49] width 603 height 38
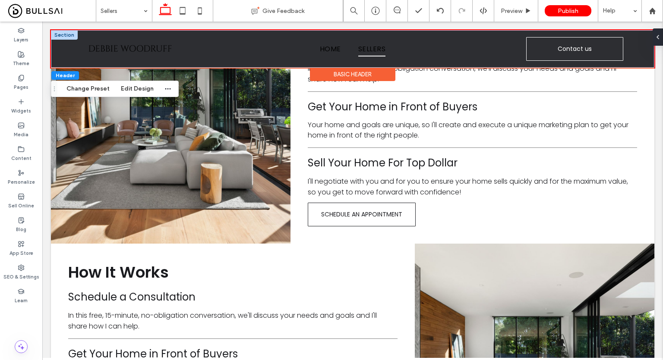
click at [347, 73] on div "Basic Header" at bounding box center [352, 74] width 85 height 13
click at [124, 92] on button "Edit Design" at bounding box center [137, 89] width 44 height 10
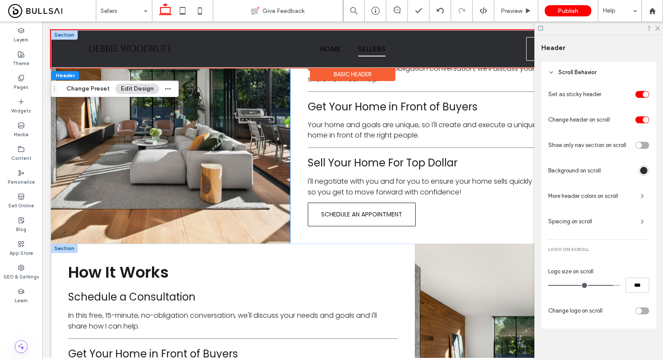
scroll to position [374, 0]
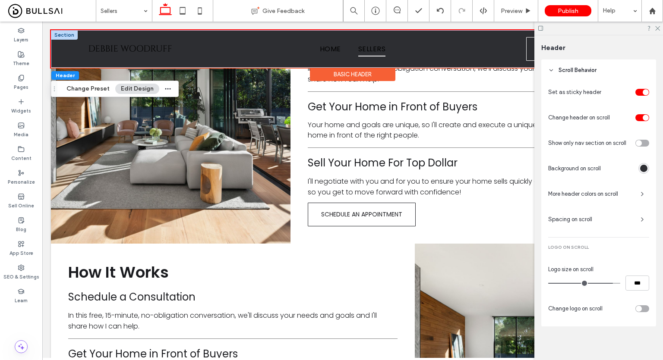
click at [638, 167] on div "rgba(45, 46, 50, 1)" at bounding box center [643, 168] width 11 height 11
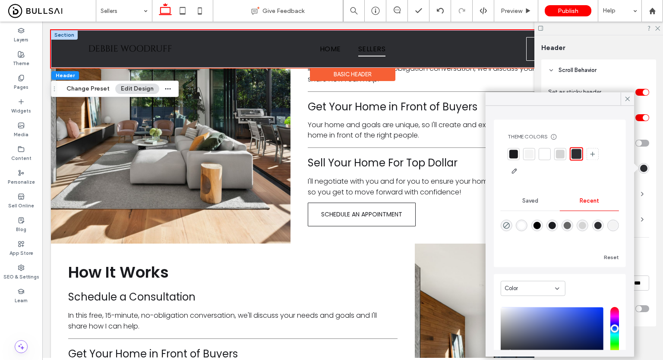
click at [523, 224] on div "rgba(255, 255, 255, 1)" at bounding box center [521, 225] width 7 height 7
type input "*******"
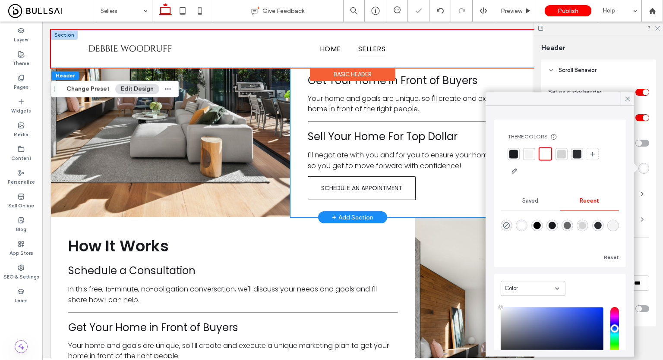
scroll to position [338, 0]
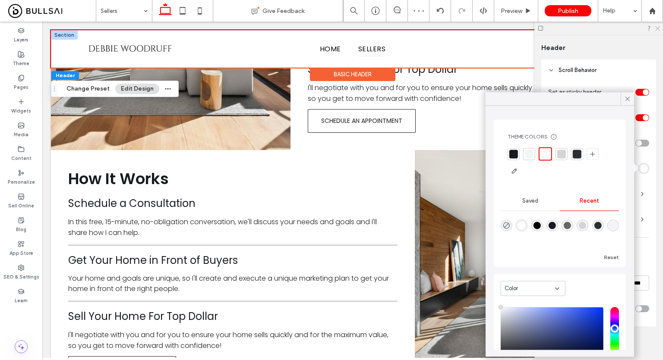
click at [658, 28] on div at bounding box center [598, 28] width 129 height 13
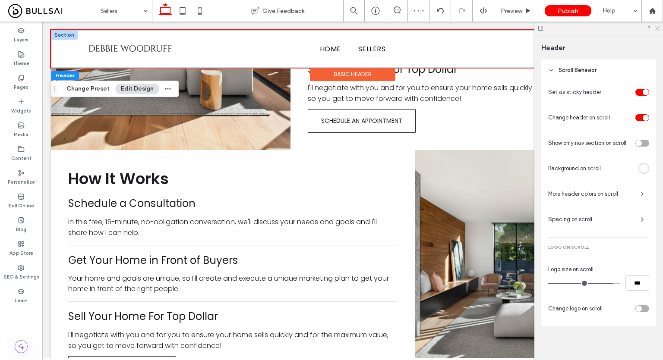
click at [658, 28] on icon at bounding box center [657, 28] width 6 height 6
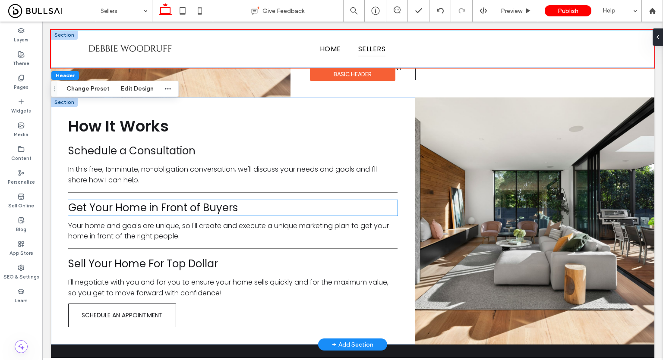
scroll to position [388, 0]
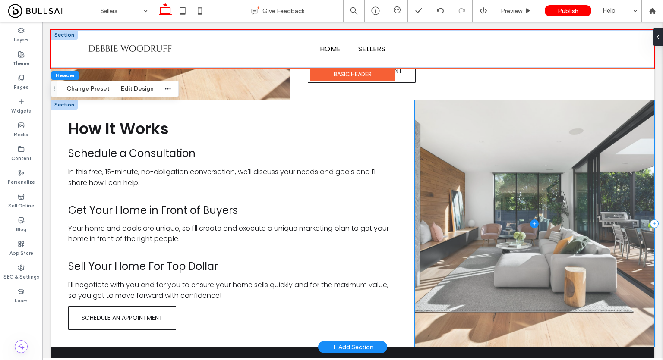
click at [499, 331] on span at bounding box center [535, 223] width 240 height 247
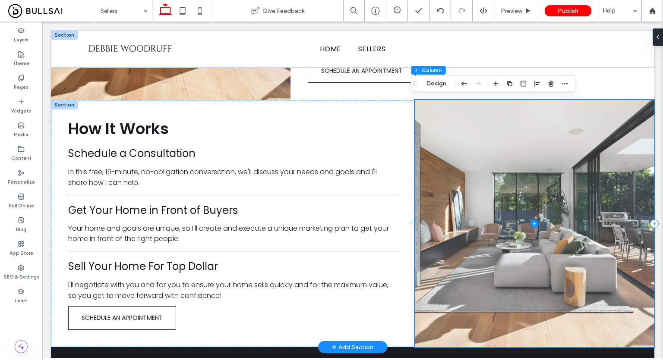
click at [499, 331] on span at bounding box center [535, 223] width 240 height 247
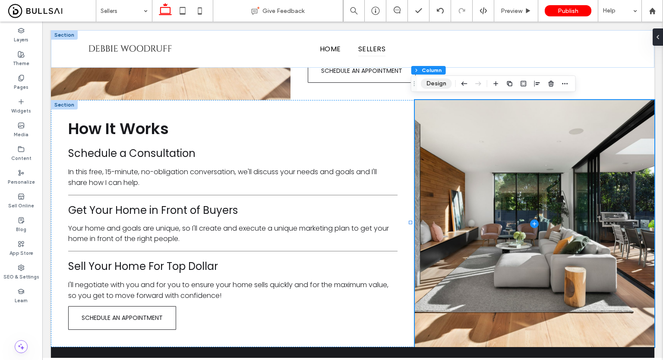
click at [444, 82] on button "Design" at bounding box center [436, 84] width 31 height 10
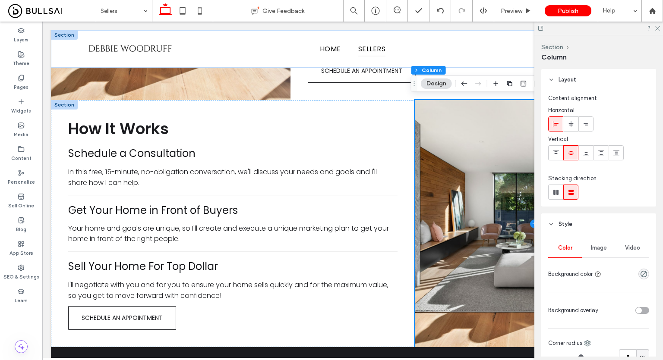
click at [593, 253] on div "Image" at bounding box center [599, 248] width 34 height 19
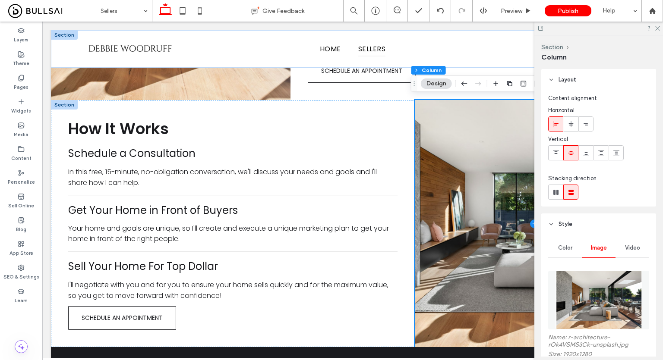
click at [603, 297] on img at bounding box center [599, 300] width 88 height 59
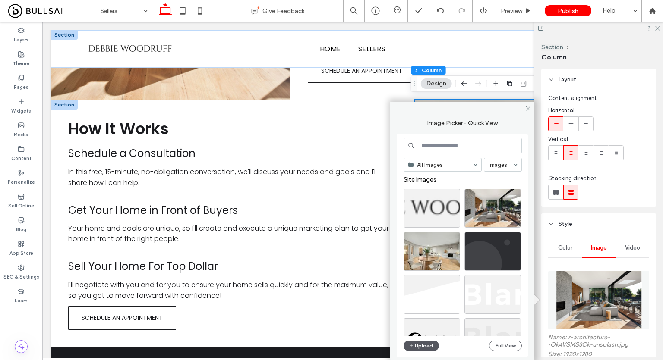
click at [421, 341] on button "Upload" at bounding box center [421, 346] width 35 height 10
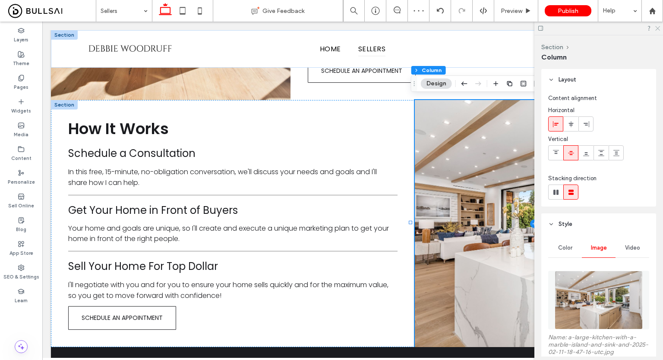
click at [656, 25] on icon at bounding box center [657, 28] width 6 height 6
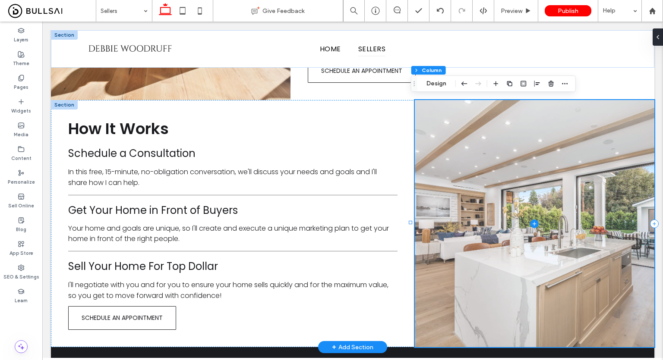
click at [546, 156] on span at bounding box center [535, 223] width 240 height 247
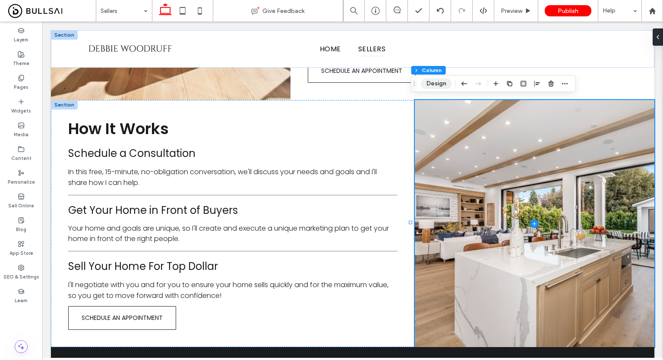
click at [436, 81] on button "Design" at bounding box center [436, 84] width 31 height 10
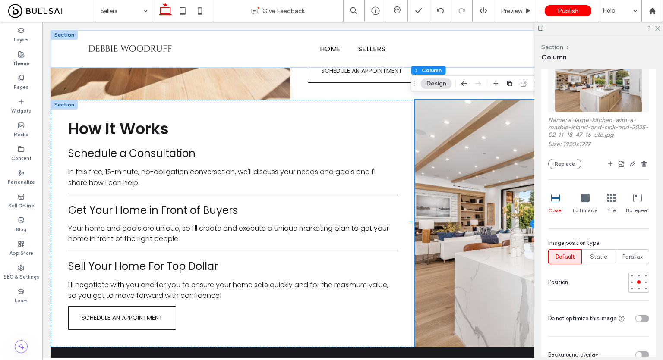
scroll to position [259, 0]
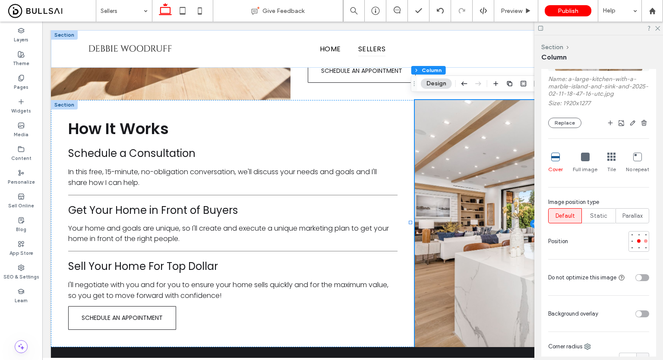
click at [644, 241] on div at bounding box center [645, 241] width 3 height 3
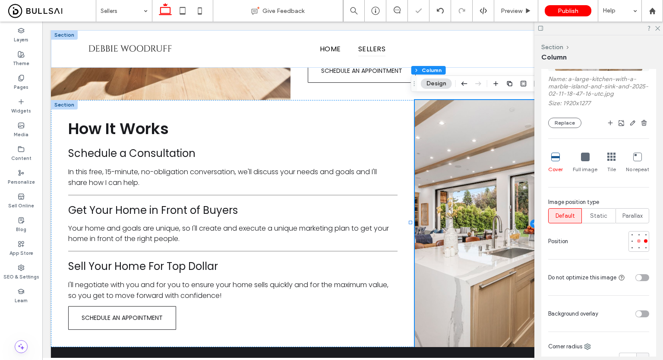
click at [636, 240] on div at bounding box center [639, 241] width 6 height 6
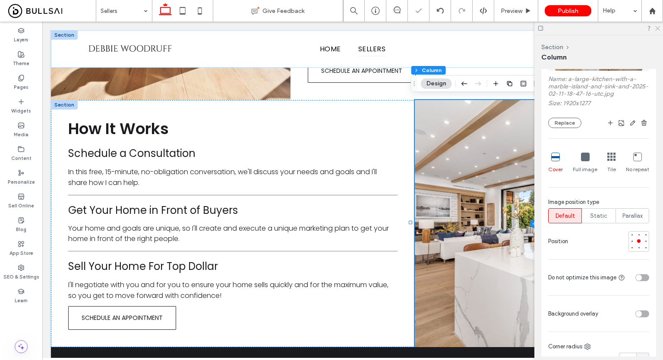
click at [655, 26] on icon at bounding box center [657, 28] width 6 height 6
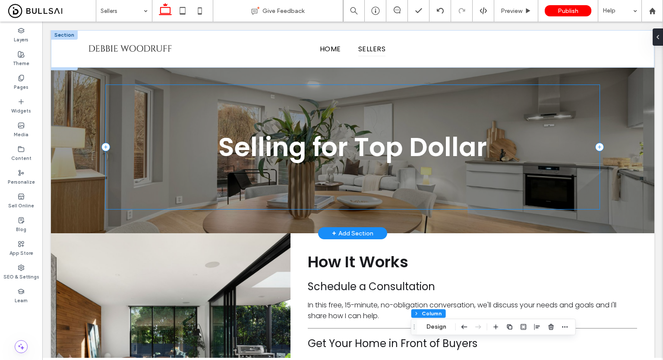
scroll to position [7, 0]
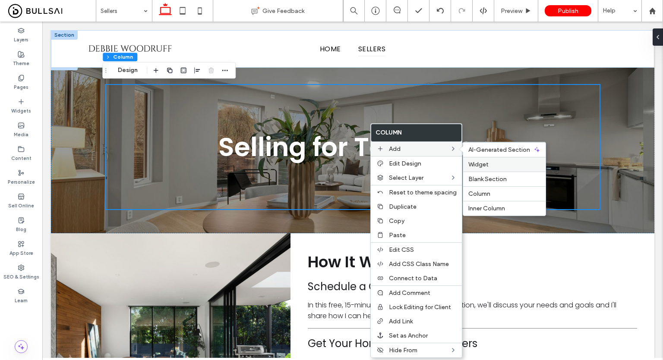
click at [489, 158] on div "Widget" at bounding box center [504, 164] width 82 height 15
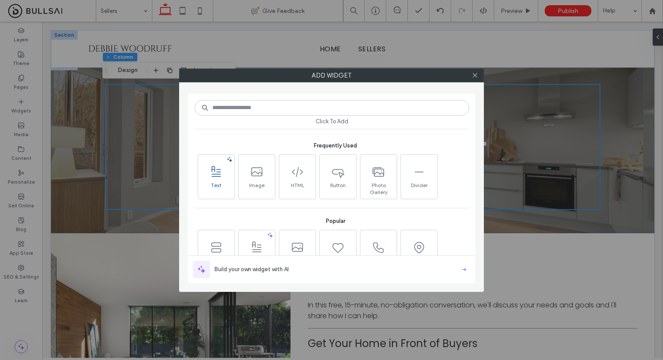
click at [212, 164] on span at bounding box center [216, 172] width 36 height 19
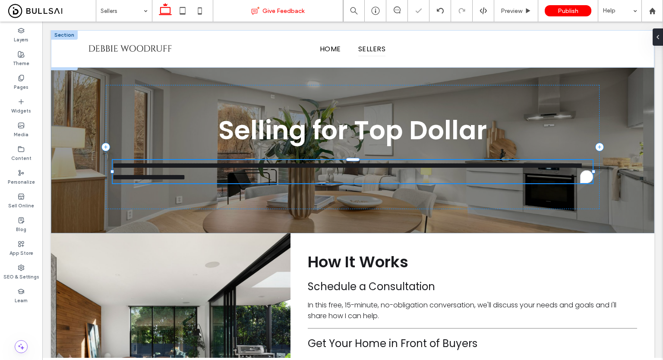
type input "*******"
type input "**"
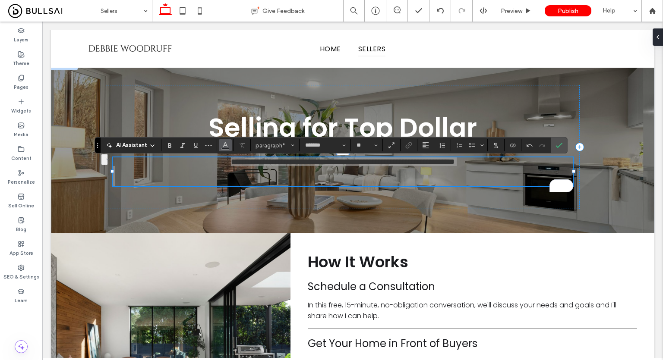
click at [227, 151] on button "Color" at bounding box center [225, 145] width 13 height 12
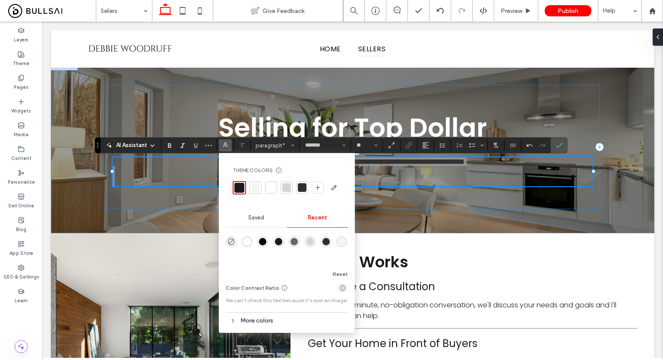
click at [245, 240] on div "rgba(255, 255, 255, 1)" at bounding box center [246, 241] width 7 height 7
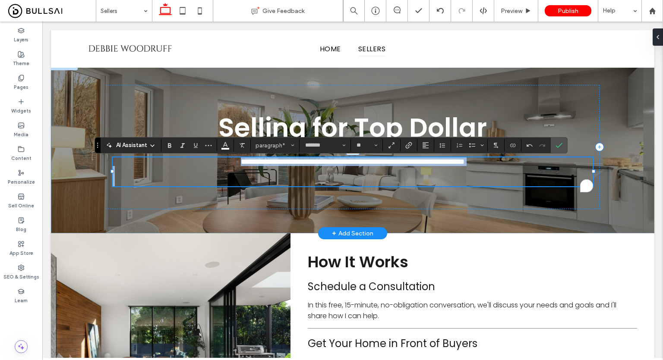
click at [385, 185] on p "To enrich screen reader interactions, please activate Accessibility in Grammarl…" at bounding box center [353, 181] width 480 height 12
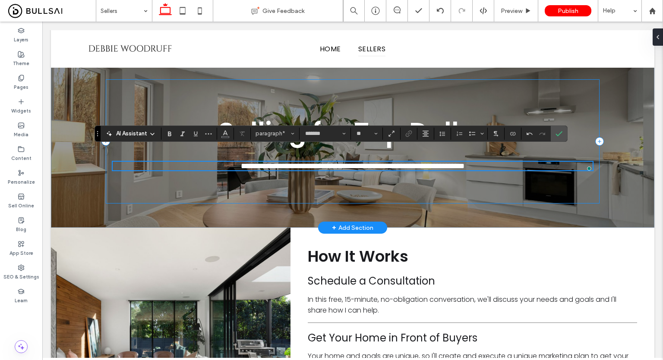
scroll to position [19, 0]
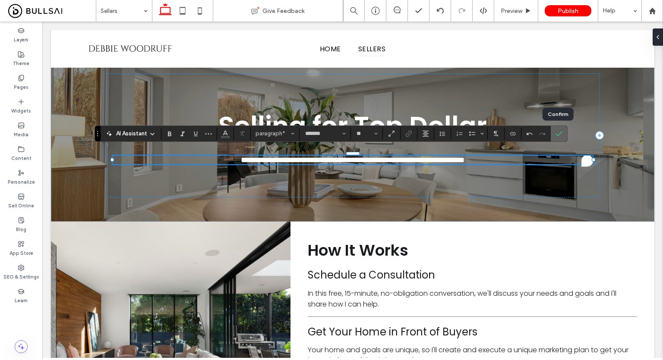
click at [557, 135] on use "Confirm" at bounding box center [559, 133] width 7 height 5
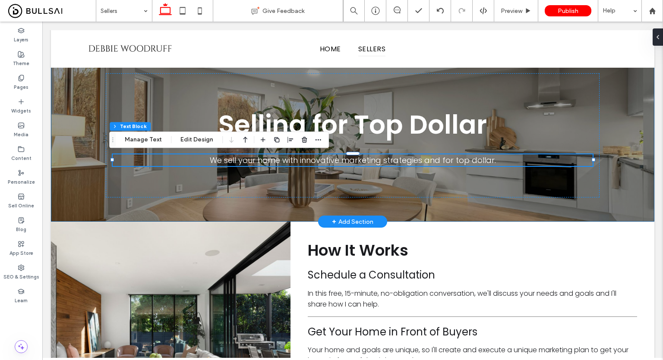
click at [619, 123] on div "Selling for Top Dollar We sell your home with innovative marketing strategies a…" at bounding box center [352, 135] width 603 height 173
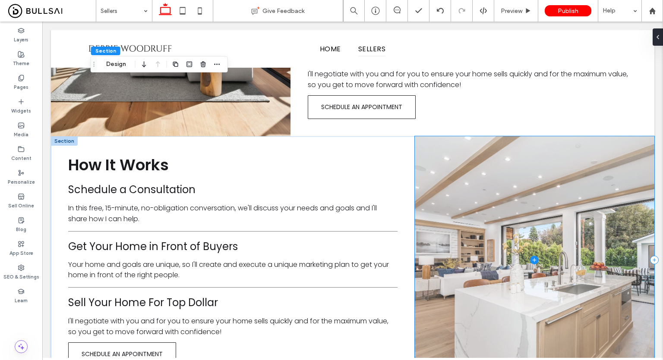
scroll to position [357, 0]
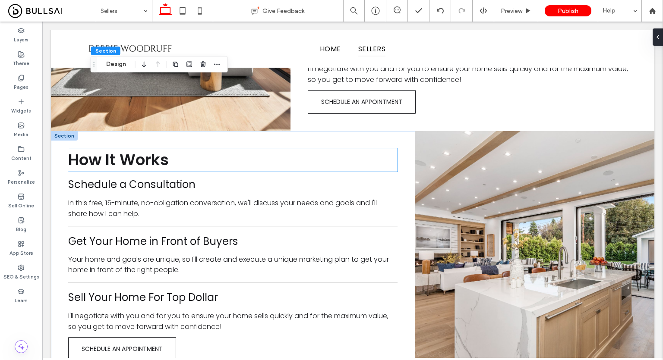
click at [154, 161] on span "How It Works ﻿" at bounding box center [118, 160] width 101 height 22
click at [154, 161] on div "How It Works ﻿" at bounding box center [232, 159] width 329 height 23
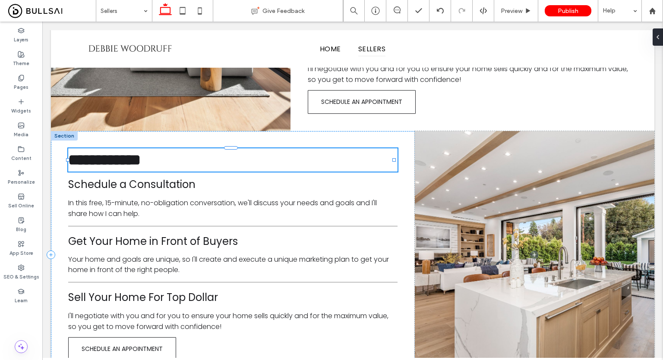
click at [141, 161] on span "**********" at bounding box center [104, 160] width 73 height 16
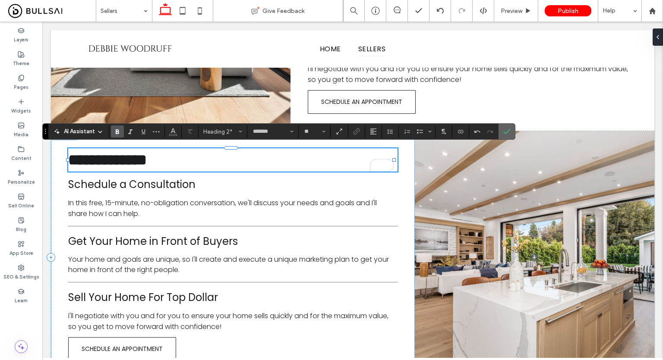
click at [503, 132] on icon "Confirm" at bounding box center [506, 131] width 7 height 7
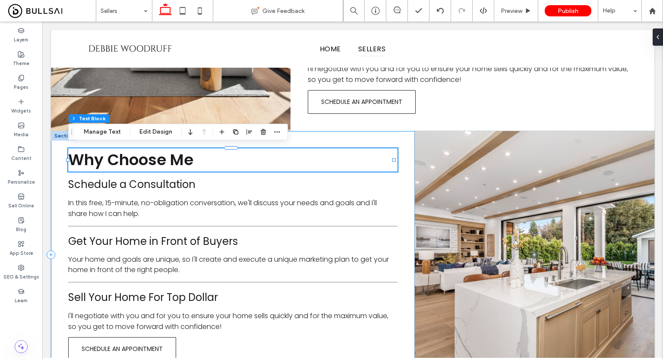
click at [190, 194] on div "Why Choose Me Schedule a Consultation In this free, 15-minute, no-obligation co…" at bounding box center [233, 254] width 364 height 247
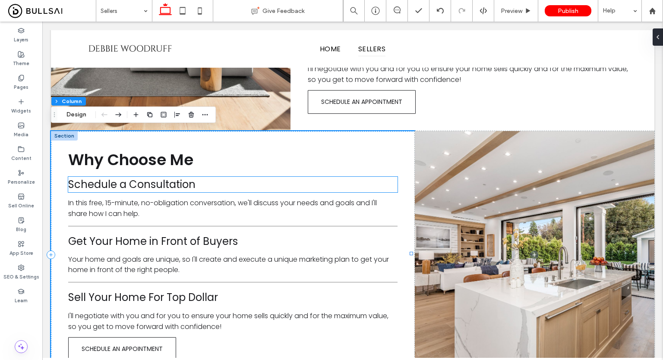
click at [206, 187] on h3 "Schedule a Consultation" at bounding box center [232, 185] width 329 height 16
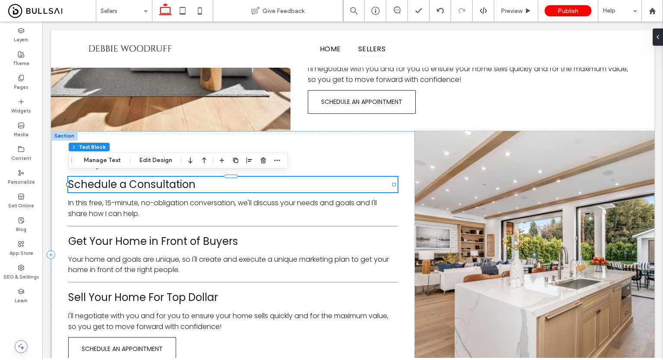
click at [206, 187] on div "Schedule a Consultation" at bounding box center [232, 185] width 329 height 16
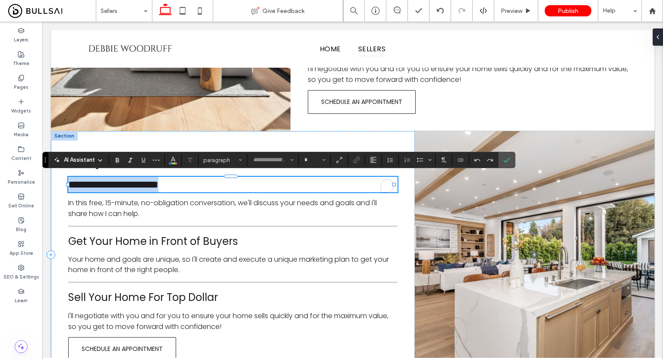
type input "*******"
click at [206, 187] on h3 "**********" at bounding box center [232, 185] width 329 height 16
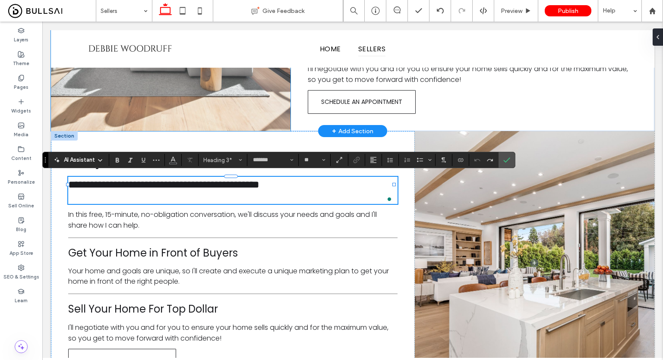
scroll to position [0, 0]
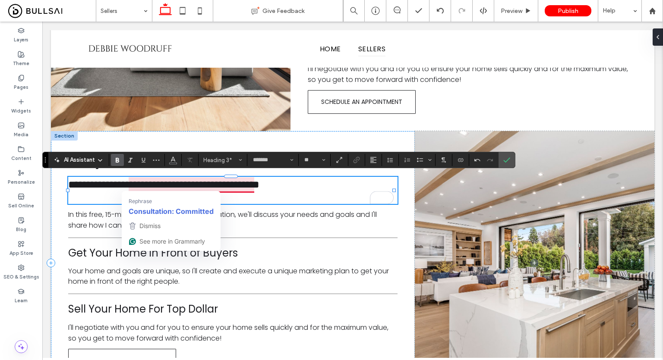
type input "**"
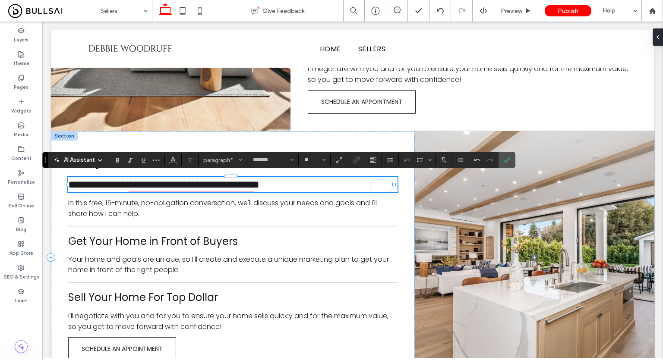
click at [199, 188] on span "**********" at bounding box center [163, 185] width 191 height 10
click at [503, 157] on icon "Confirm" at bounding box center [506, 160] width 7 height 7
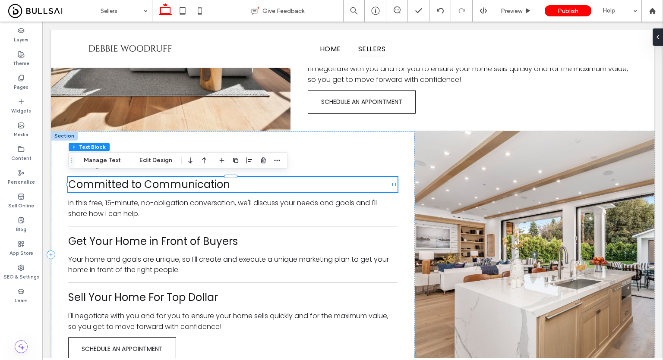
click at [173, 185] on span "Committed to Communication" at bounding box center [149, 184] width 162 height 14
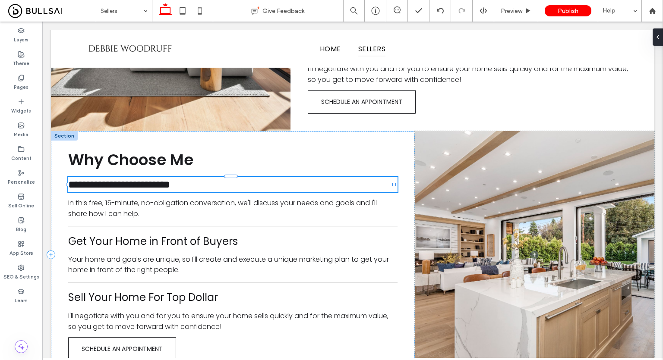
type input "*******"
type input "**"
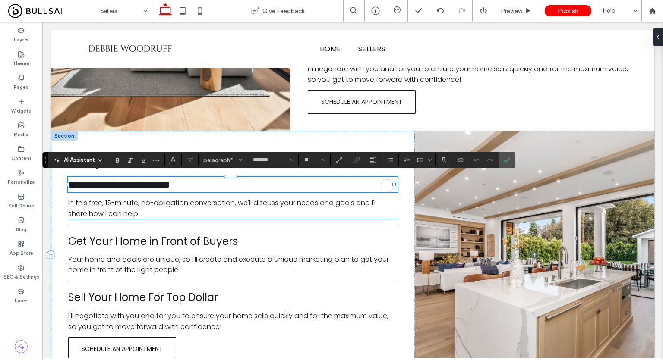
click at [167, 203] on span "In this free, 15-minute, no-obligation conversation, we'll discuss your needs a…" at bounding box center [222, 208] width 309 height 21
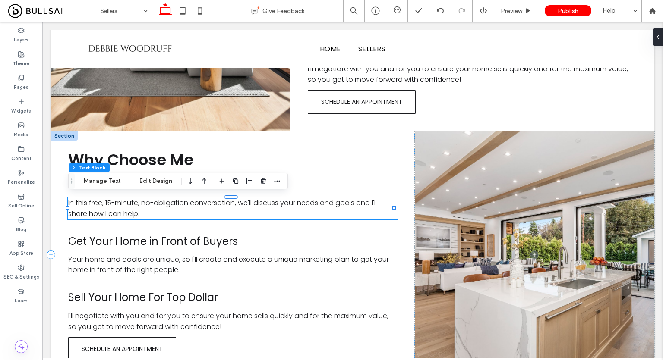
click at [167, 203] on span "In this free, 15-minute, no-obligation conversation, we'll discuss your needs a…" at bounding box center [222, 208] width 309 height 21
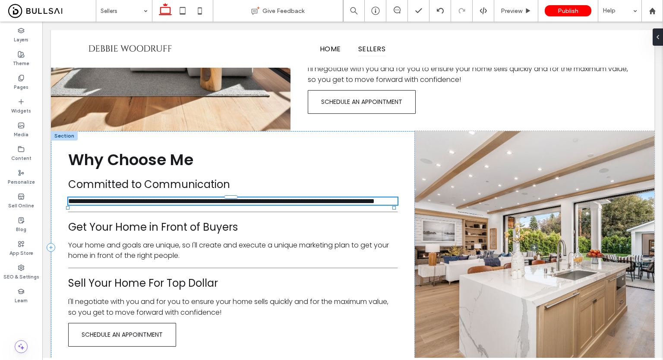
type input "*******"
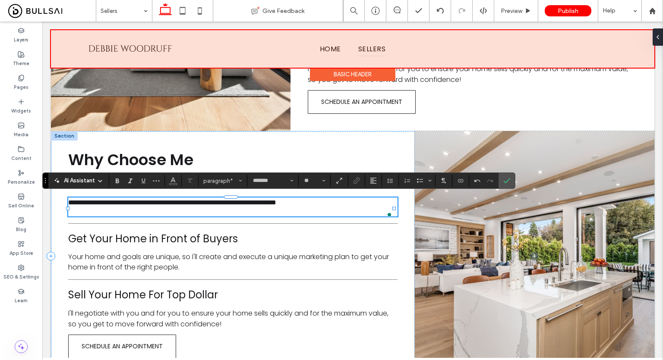
type input "**"
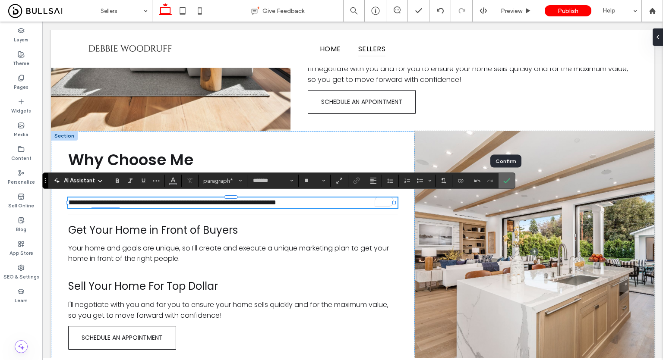
click at [506, 180] on icon "Confirm" at bounding box center [506, 180] width 7 height 7
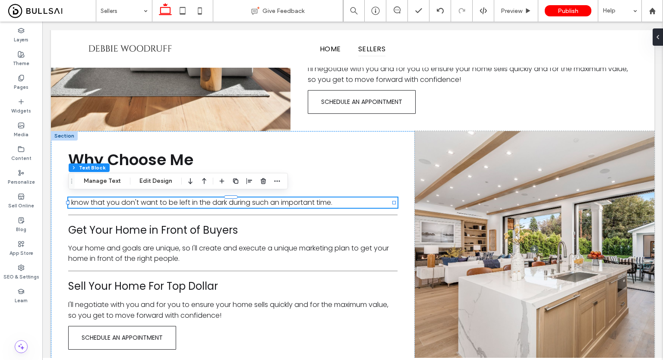
scroll to position [357, 0]
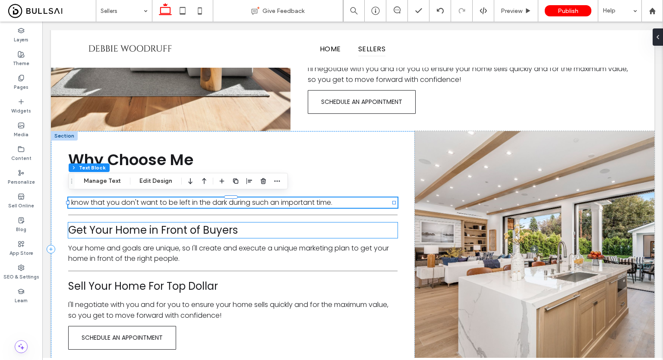
click at [208, 225] on span "Get Your Home in Front of Buyers" at bounding box center [153, 230] width 170 height 14
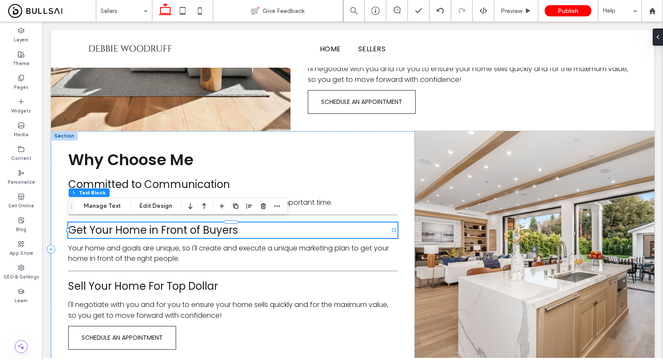
click at [208, 225] on div "Get Your Home in Front of Buyers" at bounding box center [232, 231] width 329 height 16
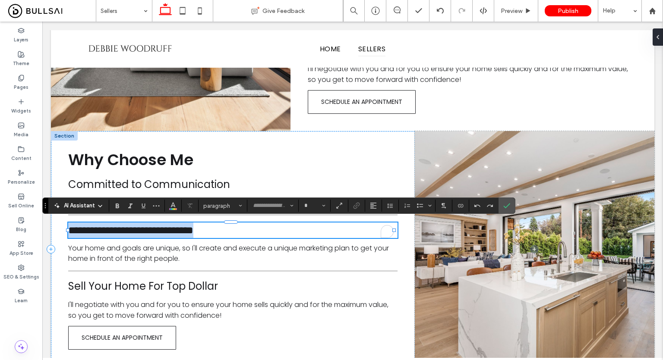
type input "*******"
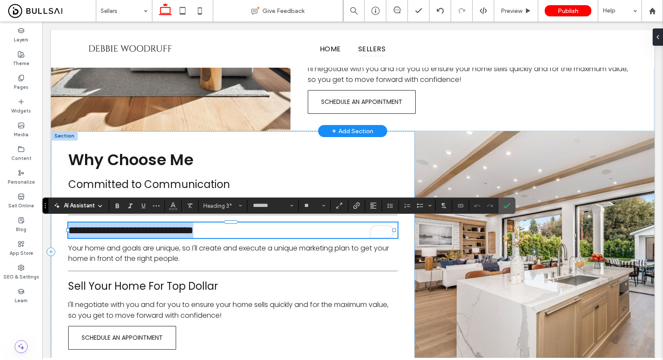
scroll to position [0, 0]
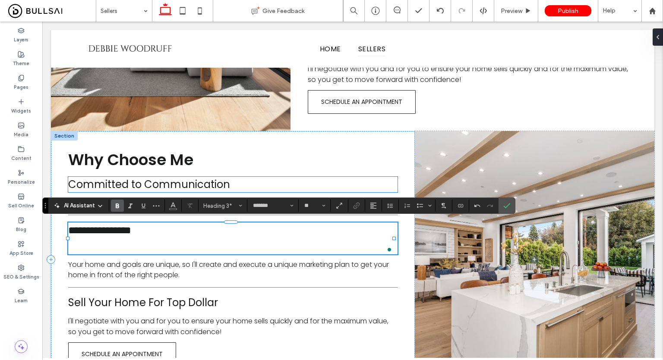
type input "**"
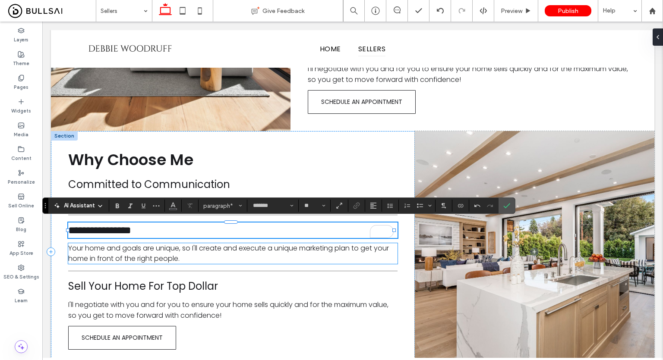
click at [176, 251] on span "Your home and goals are unique, so I'll create and execute a unique marketing p…" at bounding box center [228, 253] width 321 height 20
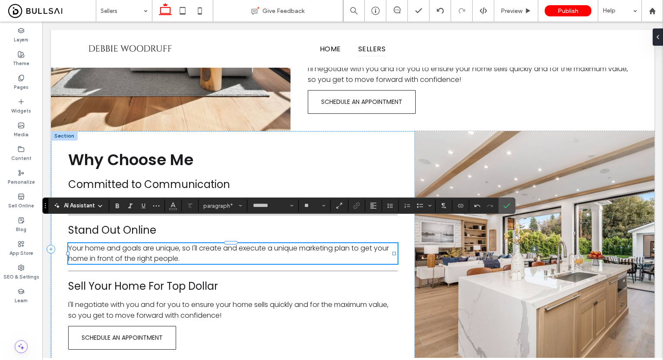
click at [176, 251] on span "Your home and goals are unique, so I'll create and execute a unique marketing p…" at bounding box center [228, 253] width 321 height 20
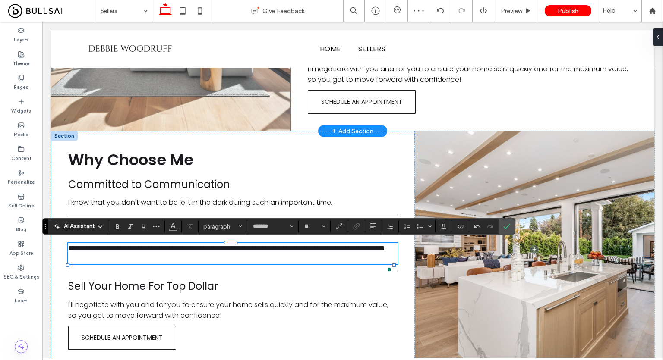
type input "**"
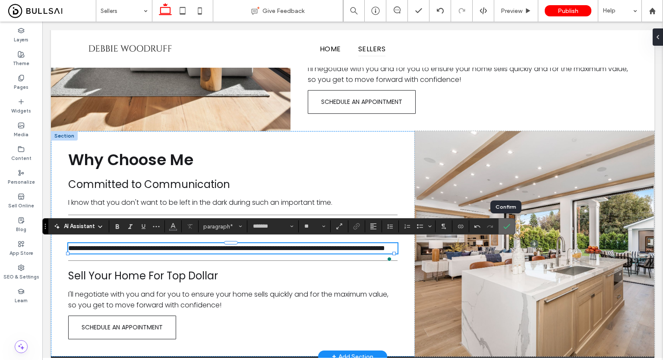
click at [506, 222] on span "Confirm" at bounding box center [506, 226] width 7 height 15
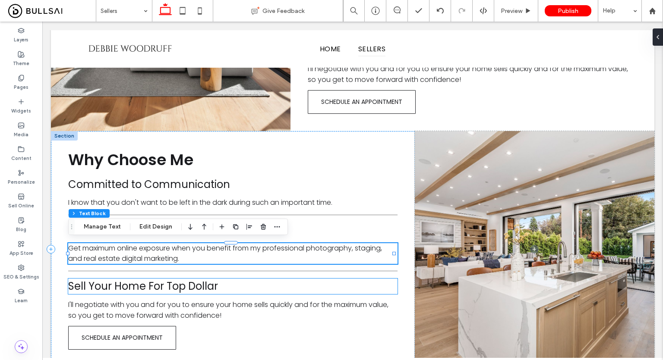
click at [155, 286] on span "Sell Your Home For Top Dollar" at bounding box center [143, 286] width 150 height 14
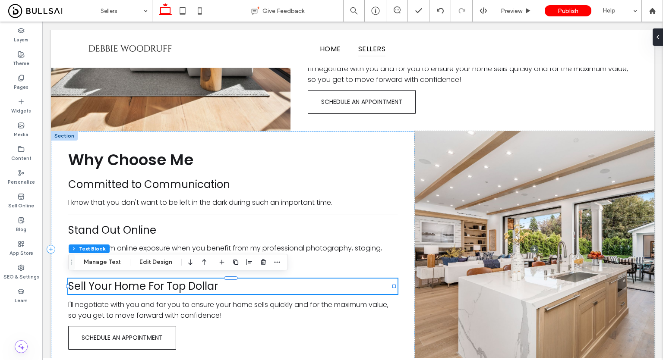
click at [155, 286] on div "Sell Your Home For Top Dollar" at bounding box center [232, 287] width 329 height 16
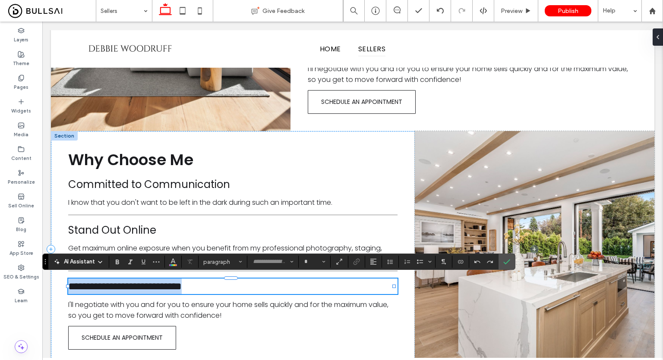
type input "*******"
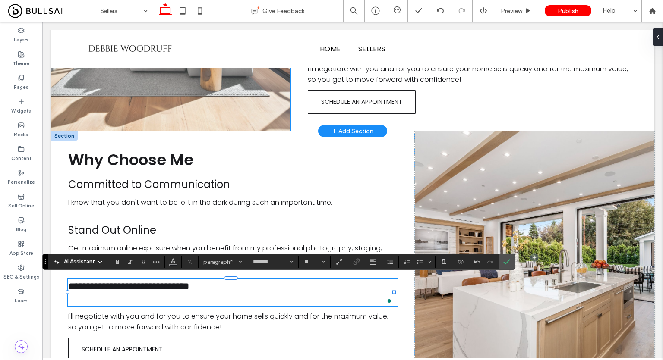
type input "**"
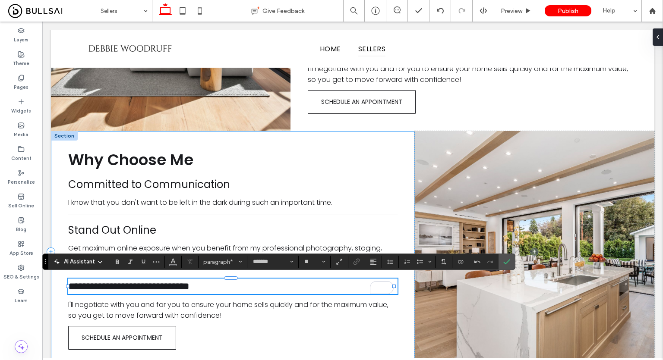
click at [216, 322] on div "**********" at bounding box center [233, 251] width 364 height 241
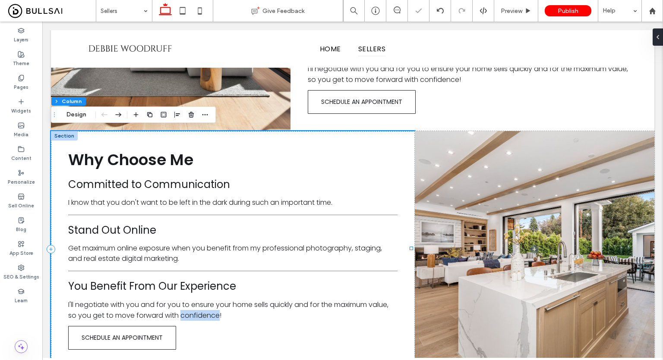
drag, startPoint x: 216, startPoint y: 322, endPoint x: 238, endPoint y: 305, distance: 28.3
click at [238, 305] on div "Why Choose Me Committed to Communication I know that you don't want to be left …" at bounding box center [233, 249] width 364 height 236
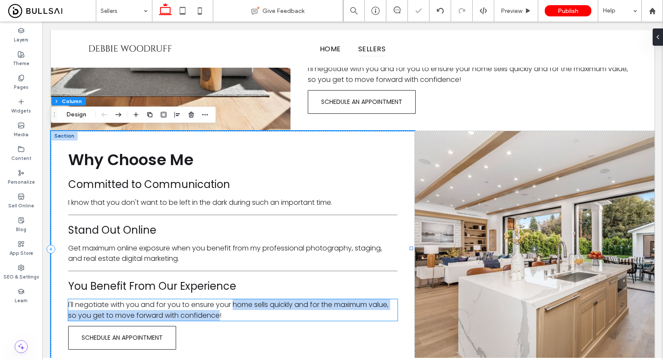
click at [238, 305] on span "I'll negotiate with you and for you to ensure your home sells quickly and for t…" at bounding box center [228, 310] width 320 height 21
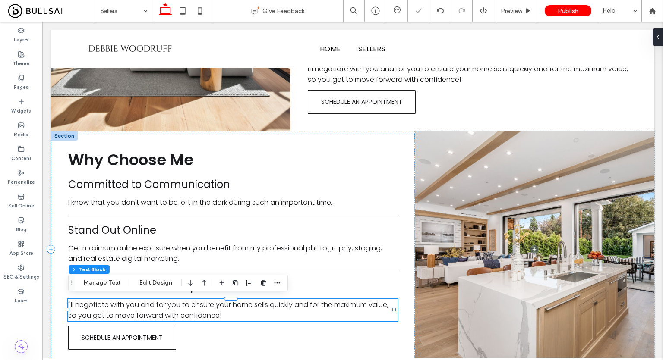
click at [238, 305] on span "I'll negotiate with you and for you to ensure your home sells quickly and for t…" at bounding box center [228, 310] width 320 height 21
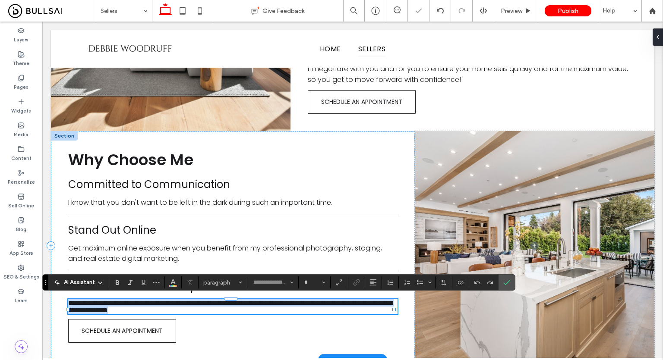
click at [238, 305] on span "**********" at bounding box center [230, 307] width 324 height 14
type input "*******"
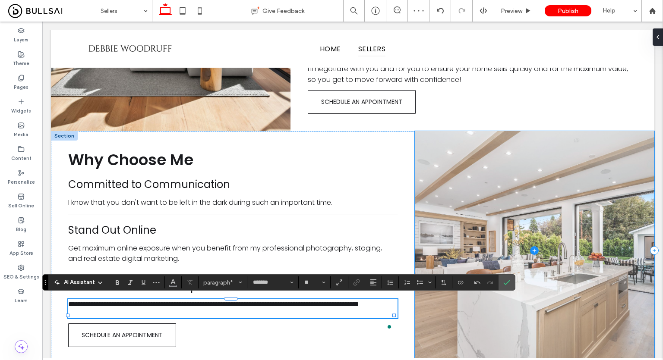
type input "**"
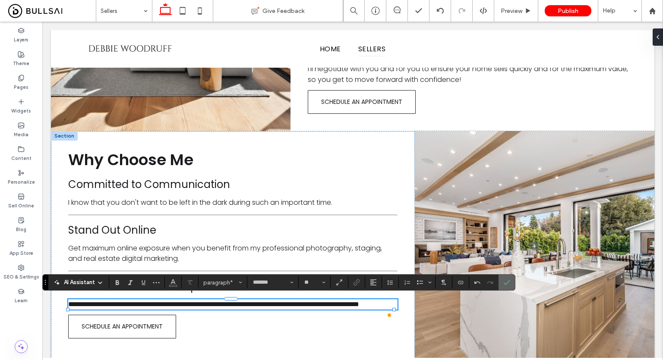
click at [505, 279] on icon "Confirm" at bounding box center [506, 282] width 7 height 7
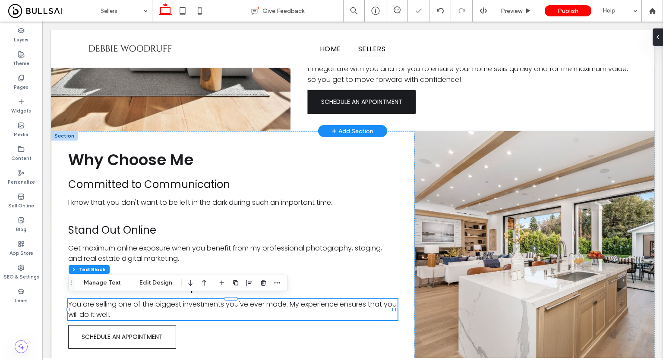
click at [368, 102] on span "SCHEDULE AN APPOINTMENT" at bounding box center [361, 102] width 81 height 9
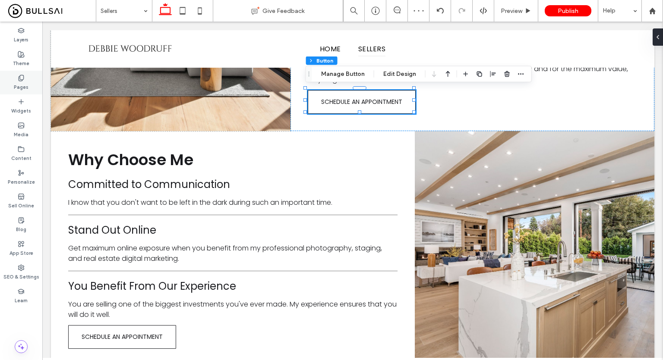
click at [5, 77] on div "Pages" at bounding box center [21, 83] width 42 height 24
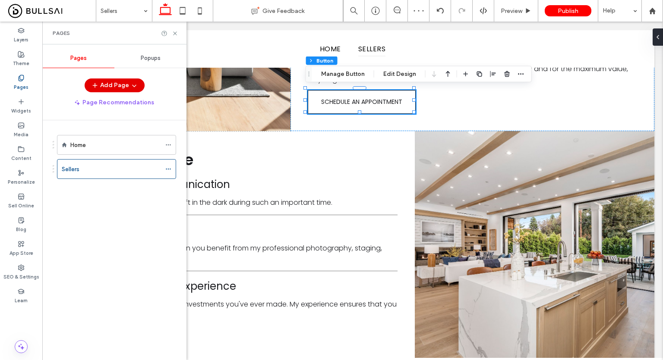
click at [116, 85] on button "Add Page" at bounding box center [115, 86] width 60 height 14
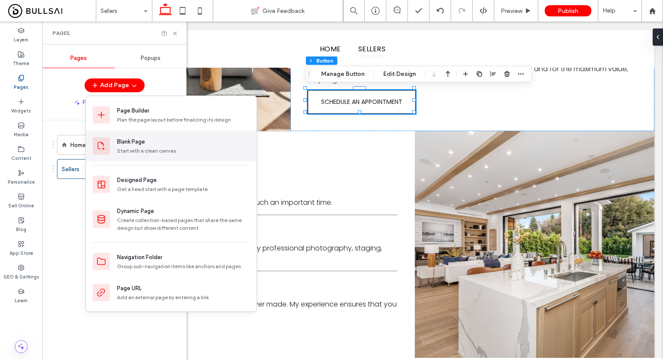
click at [167, 143] on div "Blank Page" at bounding box center [183, 142] width 133 height 9
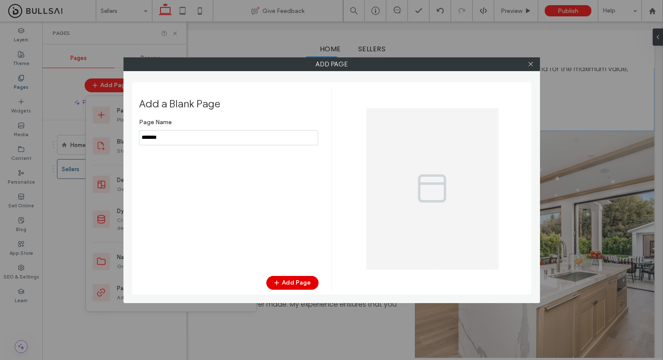
type input "*******"
click at [300, 282] on button "Add Page" at bounding box center [292, 283] width 52 height 14
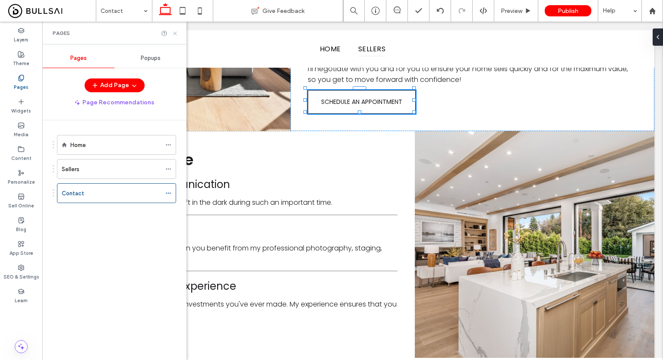
click at [173, 34] on icon at bounding box center [175, 33] width 6 height 6
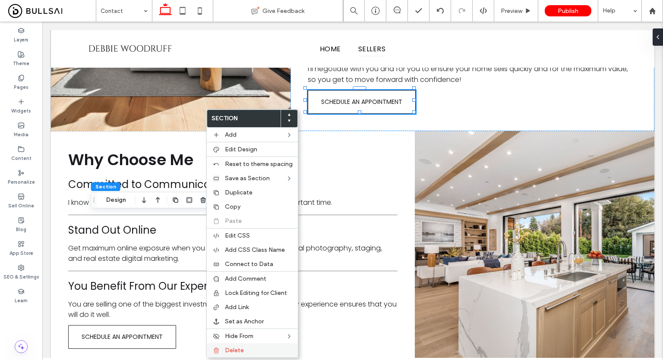
click at [262, 347] on label "Delete" at bounding box center [259, 350] width 68 height 7
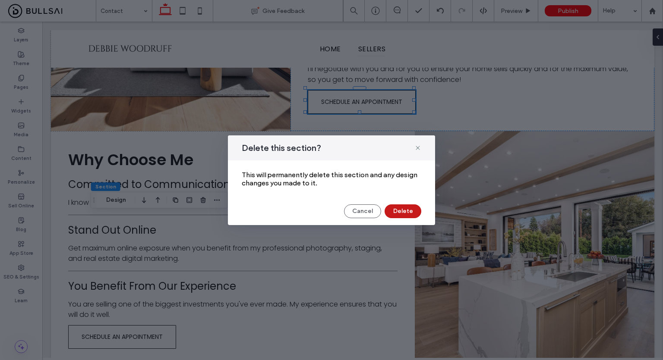
click at [396, 205] on button "Delete" at bounding box center [403, 212] width 37 height 14
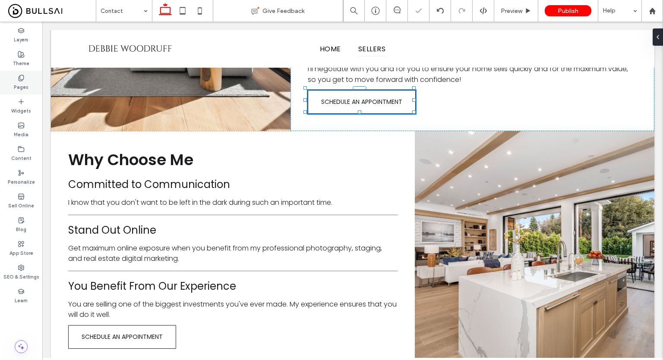
click at [29, 86] on div "Pages" at bounding box center [21, 83] width 42 height 24
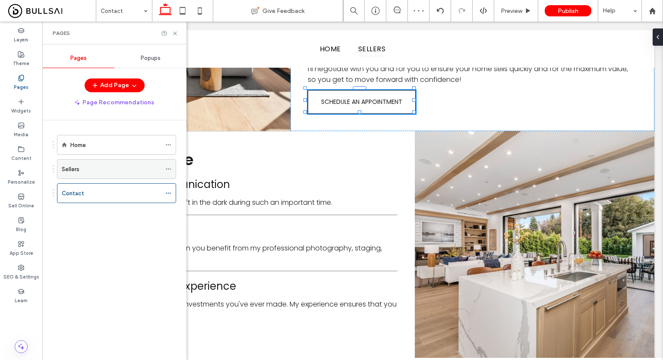
click at [127, 174] on div "Sellers" at bounding box center [111, 169] width 99 height 19
click at [176, 33] on icon at bounding box center [175, 33] width 6 height 6
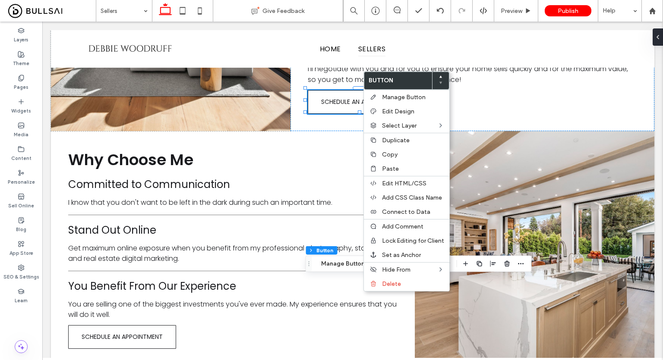
type input "*"
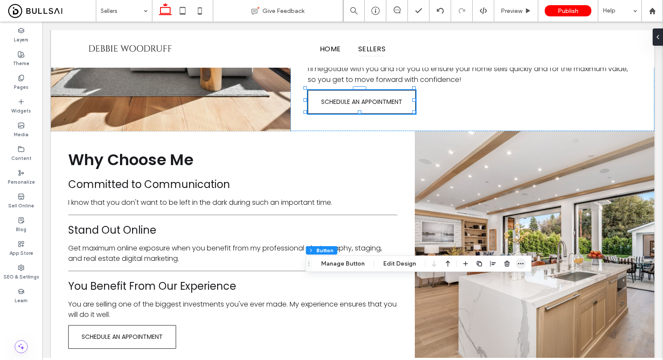
click at [516, 267] on span "button" at bounding box center [521, 264] width 10 height 10
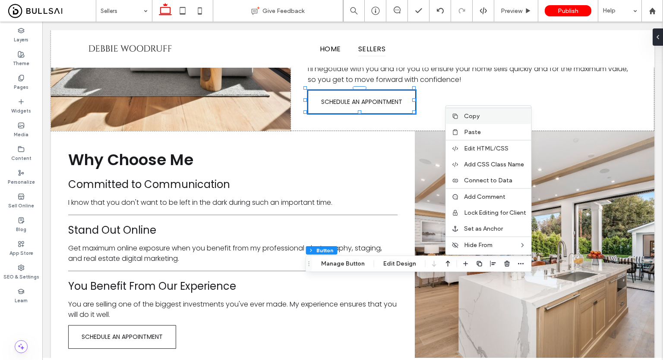
click at [489, 123] on div "Copy" at bounding box center [488, 116] width 85 height 16
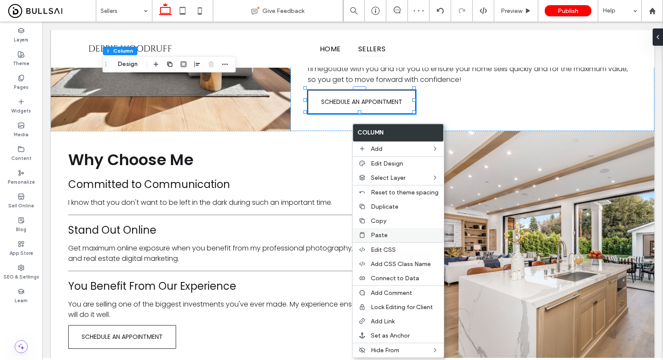
click at [399, 234] on label "Paste" at bounding box center [405, 235] width 68 height 7
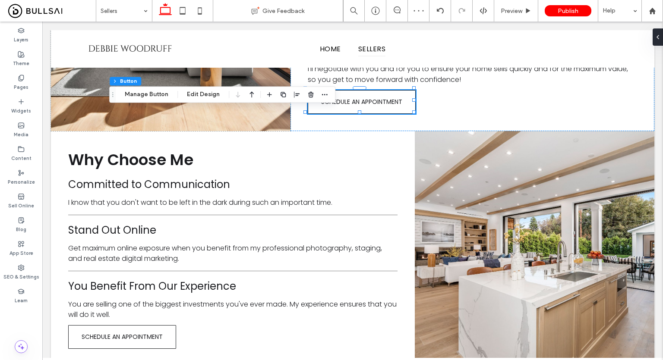
type input "**"
click at [292, 98] on span "button" at bounding box center [297, 94] width 10 height 10
click at [286, 114] on icon "center" at bounding box center [288, 111] width 7 height 7
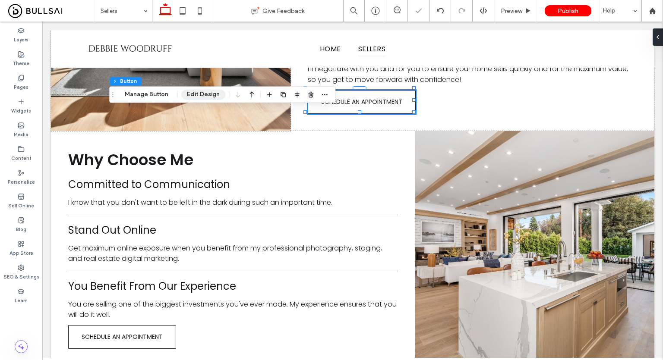
click at [192, 92] on button "Edit Design" at bounding box center [203, 94] width 44 height 10
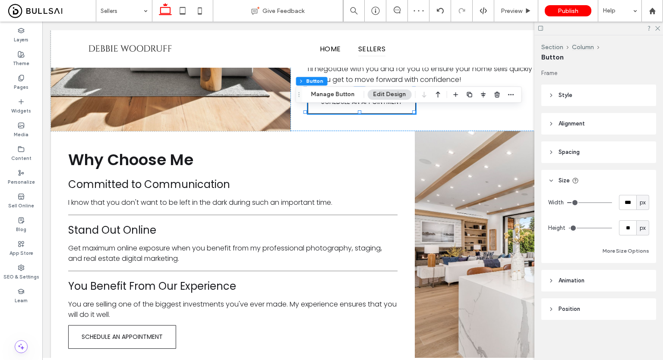
click at [586, 101] on header "Style" at bounding box center [598, 96] width 115 height 22
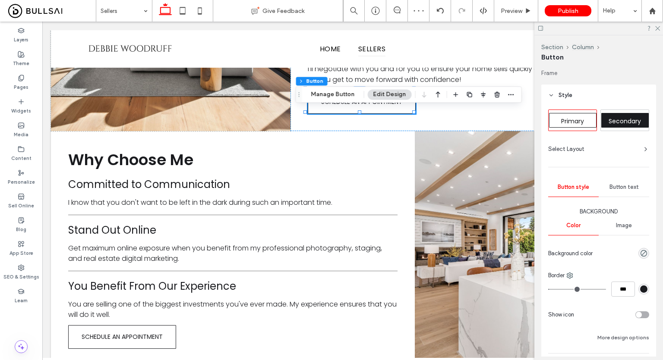
click at [578, 122] on span "Primary" at bounding box center [572, 121] width 23 height 9
click at [615, 123] on span "Secondary" at bounding box center [625, 121] width 32 height 9
type input "*"
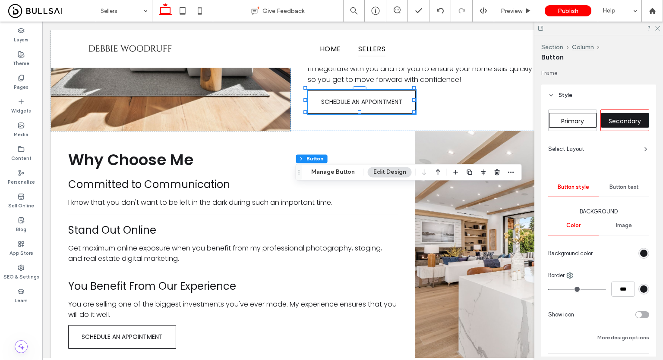
click at [568, 117] on span "Primary" at bounding box center [572, 121] width 23 height 9
click at [641, 250] on icon "rgba(0, 0, 0, 0)" at bounding box center [643, 253] width 7 height 7
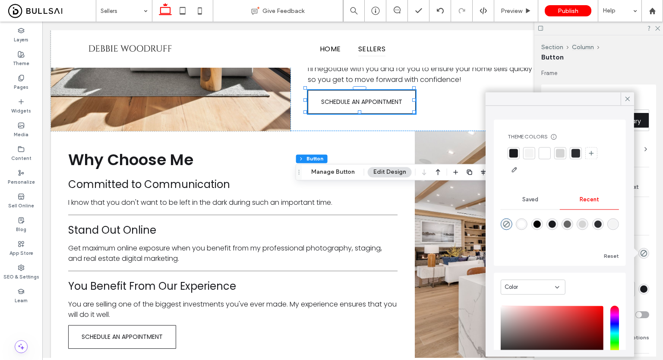
click at [524, 221] on div "rgba(255, 255, 255, 1)" at bounding box center [521, 224] width 7 height 7
type input "*"
type input "*******"
type input "***"
type input "****"
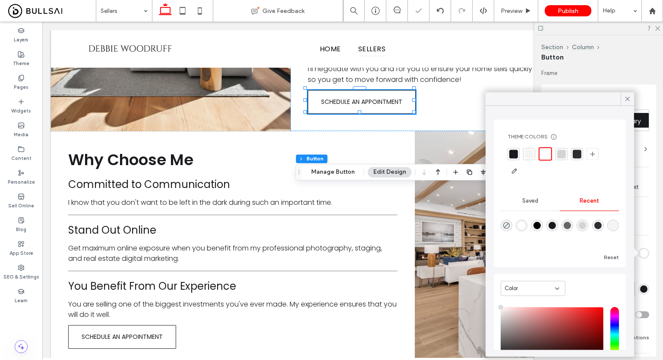
type input "*"
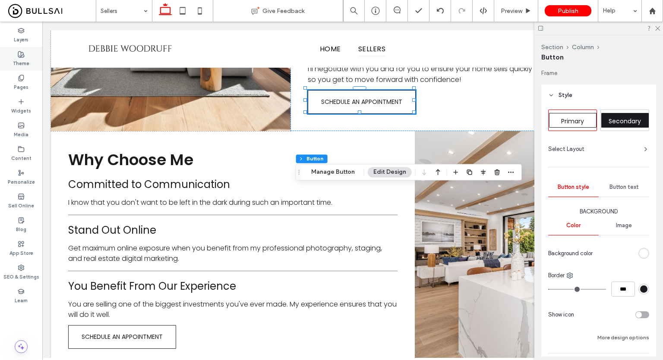
click at [20, 57] on use at bounding box center [21, 54] width 6 height 6
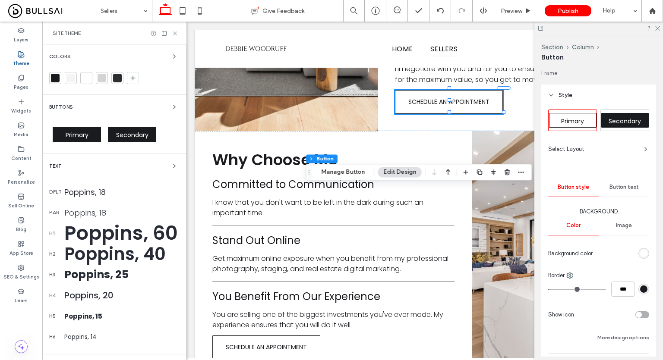
click at [86, 136] on span "Primary" at bounding box center [77, 135] width 23 height 9
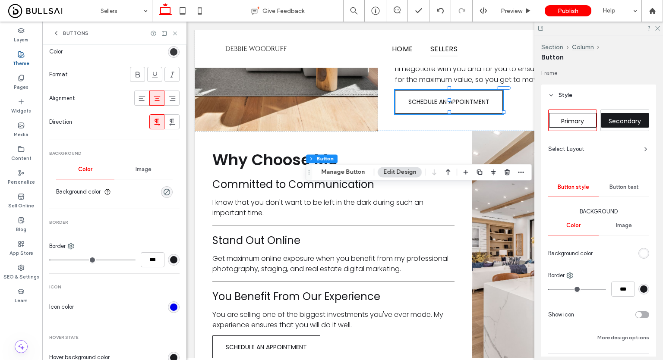
scroll to position [177, 0]
click at [164, 193] on div "rgba(0, 0, 0, 0)" at bounding box center [166, 190] width 7 height 7
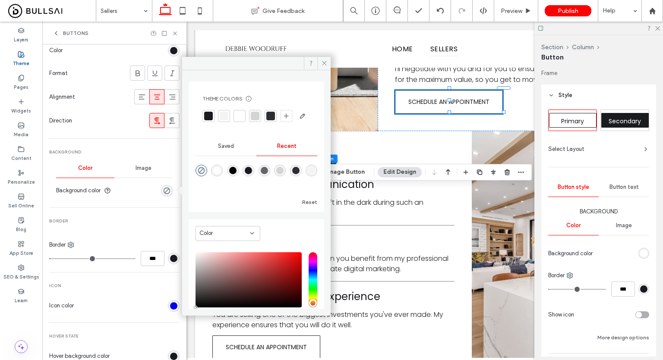
click at [215, 177] on div "rgba(255, 255, 255, 1)" at bounding box center [217, 171] width 12 height 12
type input "*"
type input "*******"
type input "***"
type input "****"
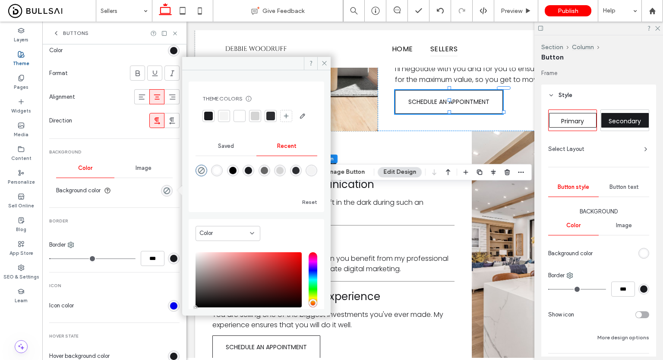
type input "*"
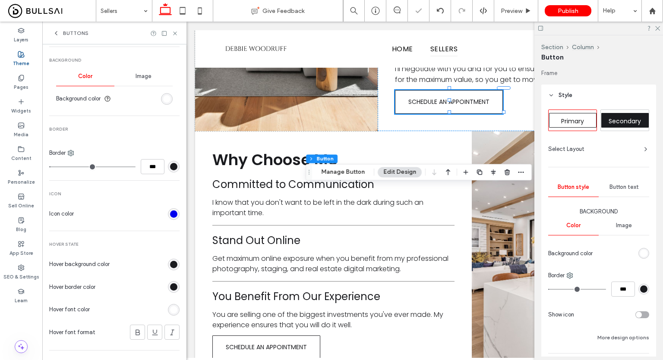
scroll to position [271, 0]
click at [172, 306] on div "rgba(255, 255, 255, 0.99)" at bounding box center [173, 308] width 7 height 7
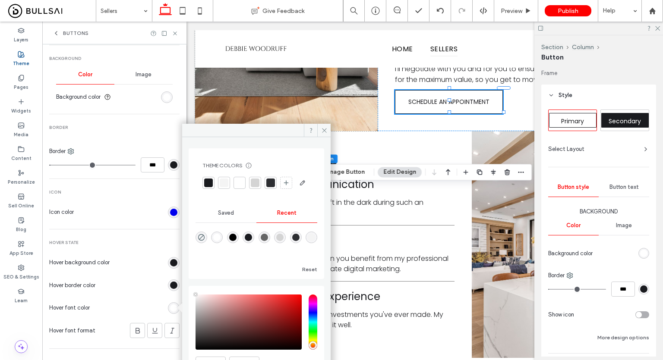
click at [234, 241] on div "rgba(0, 0, 0, 1)" at bounding box center [232, 237] width 7 height 7
type input "*"
type input "*******"
type input "***"
type input "****"
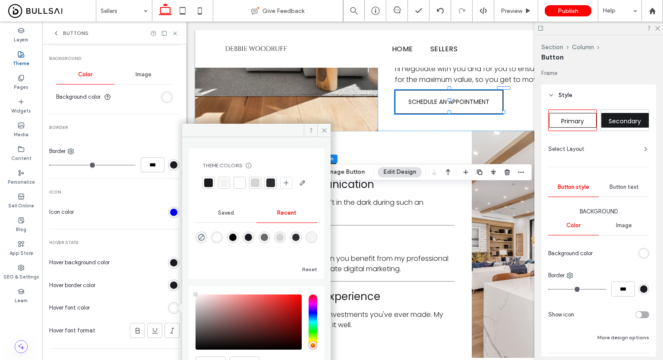
type input "*"
click at [135, 272] on section "Hover background color" at bounding box center [114, 263] width 130 height 22
type input "*"
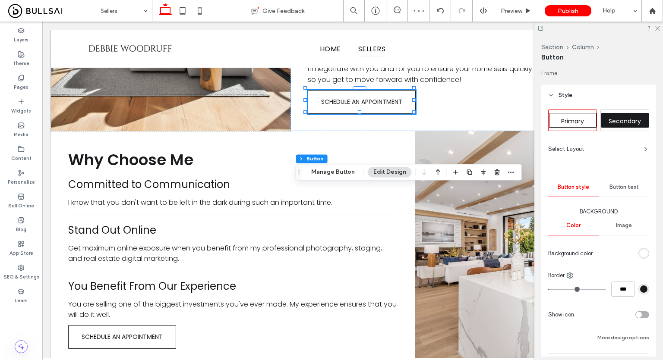
type input "*"
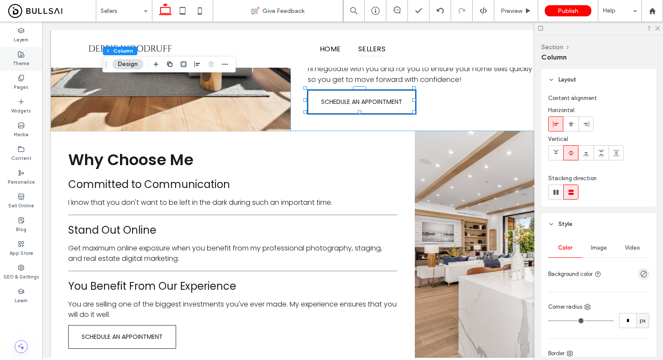
click at [10, 60] on div "Theme" at bounding box center [21, 59] width 42 height 24
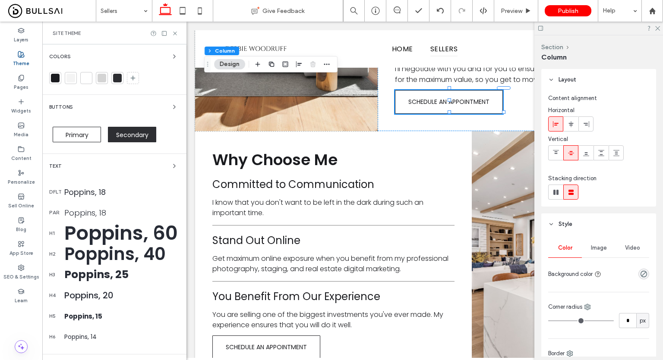
click at [128, 131] on span "Secondary" at bounding box center [132, 135] width 32 height 9
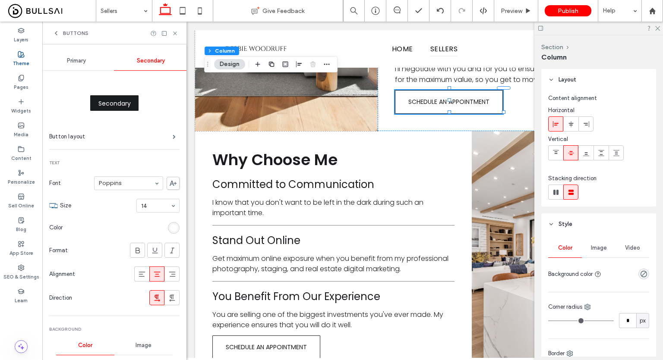
scroll to position [98, 0]
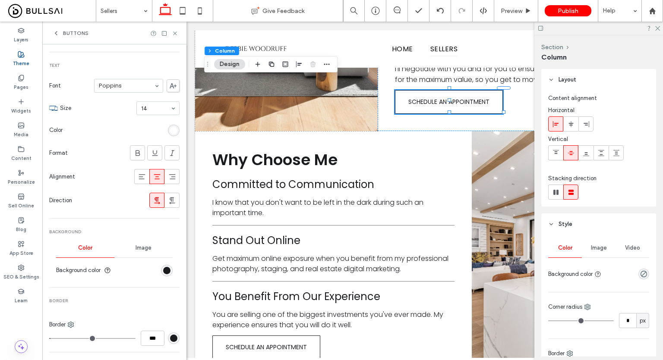
click at [170, 127] on div "rgb(255, 255, 255)" at bounding box center [173, 130] width 7 height 7
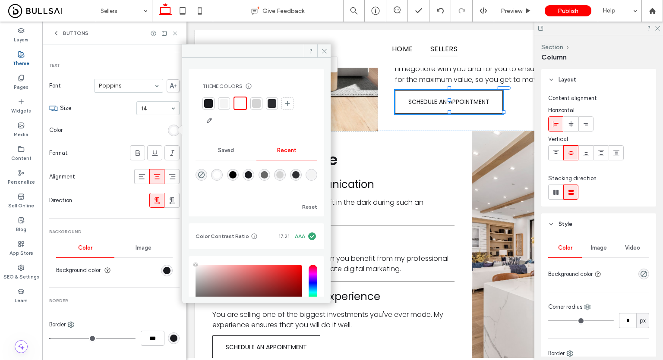
click at [235, 173] on div "rgba(0, 0, 0, 1)" at bounding box center [232, 174] width 7 height 7
type input "*"
type input "*******"
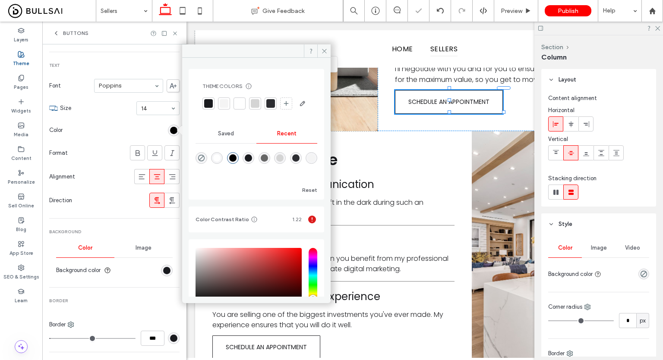
click at [149, 308] on div "Secondary Button layout Text Font Poppins Size 14 Color Format Alignment Direct…" at bounding box center [114, 283] width 130 height 621
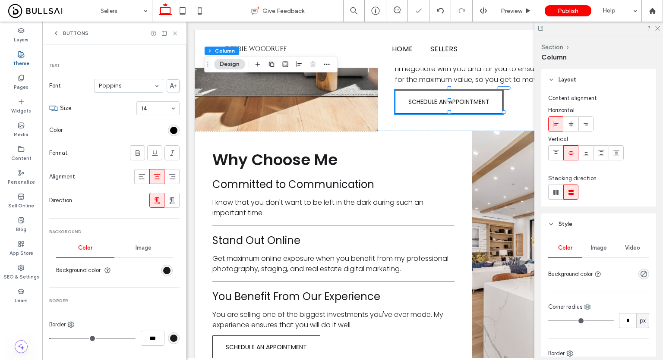
click at [162, 265] on div "rgb(26, 27, 31)" at bounding box center [167, 271] width 12 height 12
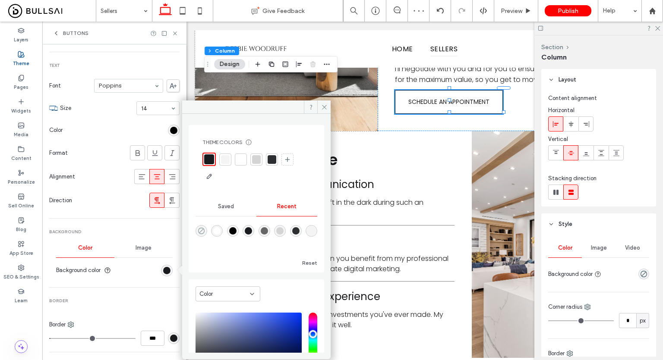
click at [200, 229] on icon "rgba(0, 0, 0, 0)" at bounding box center [201, 230] width 7 height 7
type input "*"
type input "*******"
type input "*"
type input "**"
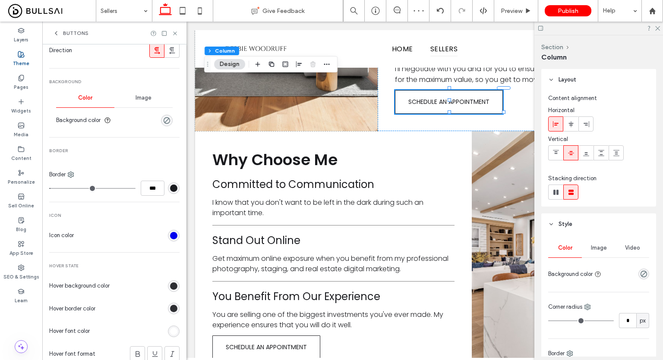
scroll to position [347, 0]
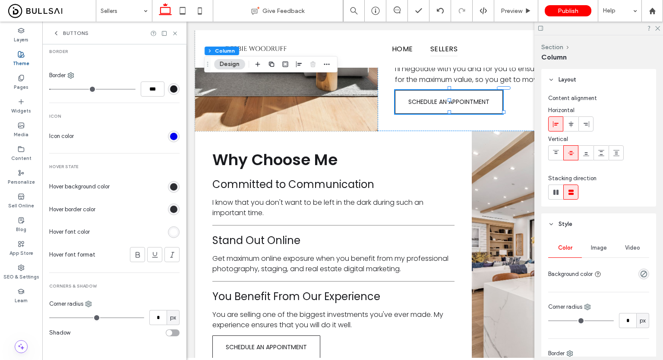
click at [171, 229] on div "rgb(255, 255, 255)" at bounding box center [173, 232] width 7 height 7
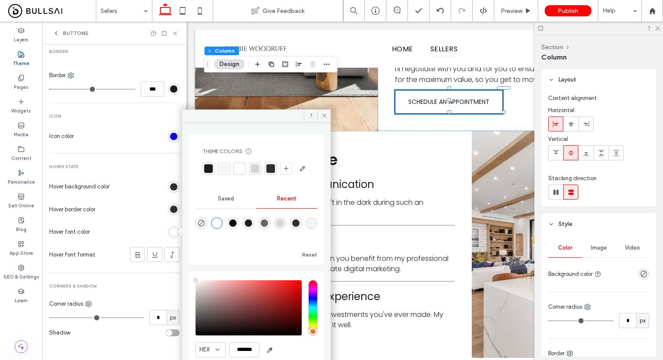
click at [219, 227] on div "rgba(255, 255, 255, 1)" at bounding box center [216, 223] width 7 height 7
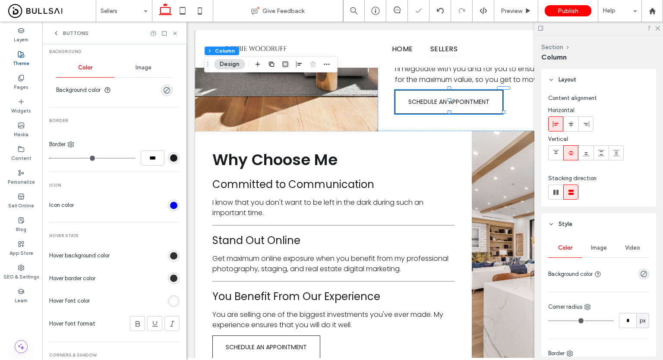
scroll to position [278, 0]
type input "*"
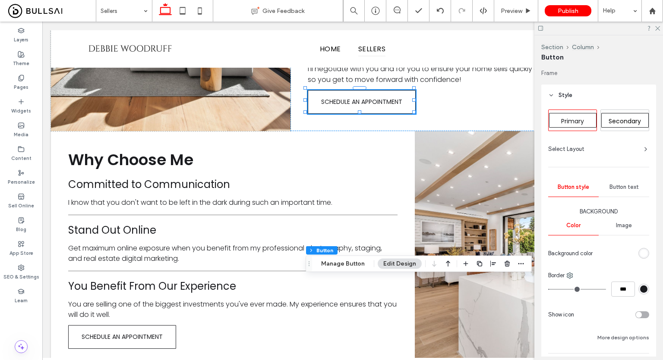
type input "**"
click at [622, 115] on div "Secondary" at bounding box center [624, 120] width 47 height 15
type input "*"
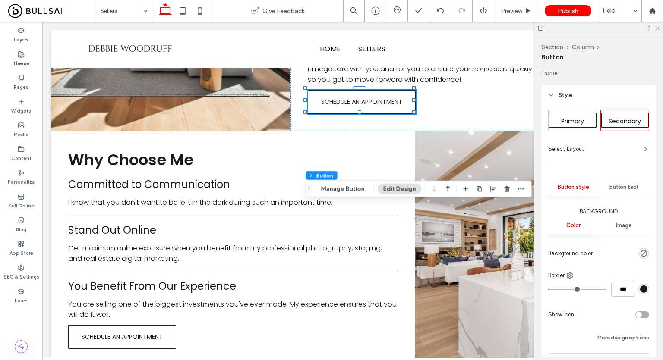
click at [656, 26] on icon at bounding box center [657, 28] width 6 height 6
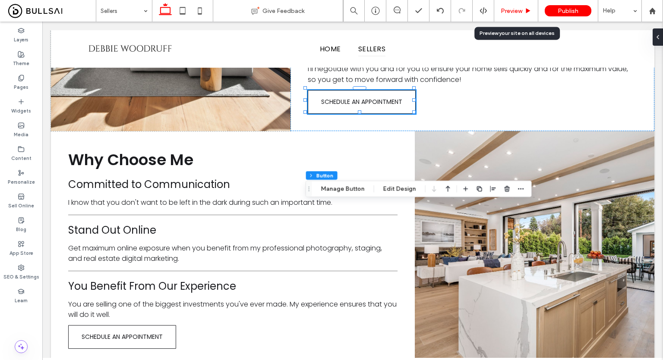
click at [515, 13] on span "Preview" at bounding box center [512, 10] width 22 height 7
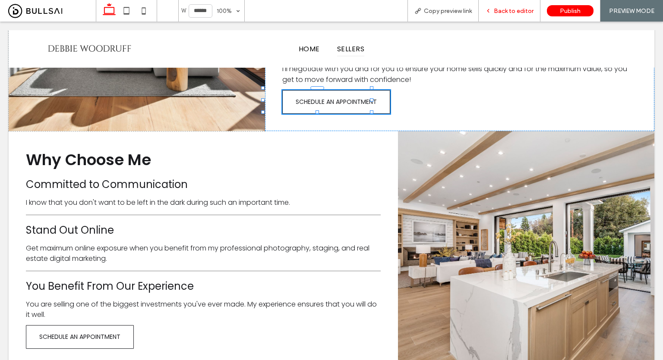
click at [509, 14] on div "Back to editor" at bounding box center [510, 11] width 62 height 22
click at [510, 7] on span "Back to editor" at bounding box center [514, 10] width 40 height 7
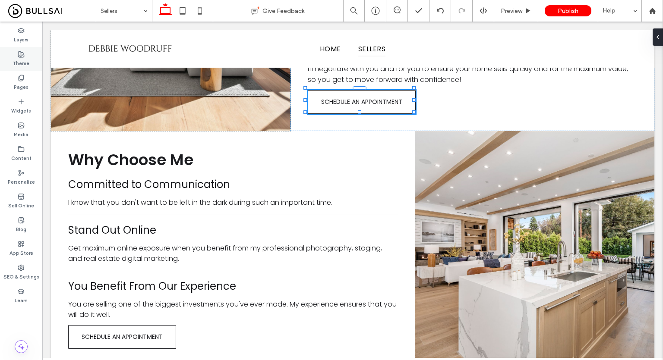
click at [27, 58] on label "Theme" at bounding box center [21, 62] width 16 height 9
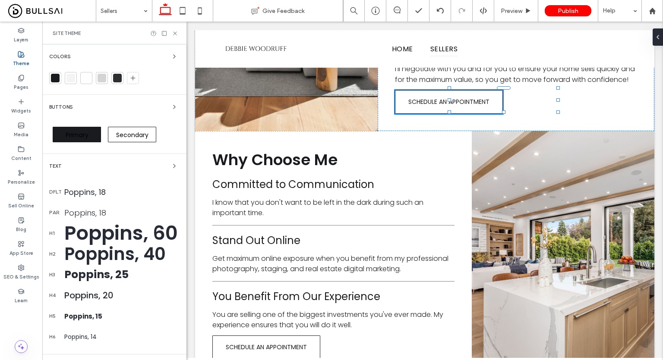
click at [80, 136] on span "Primary" at bounding box center [77, 135] width 23 height 9
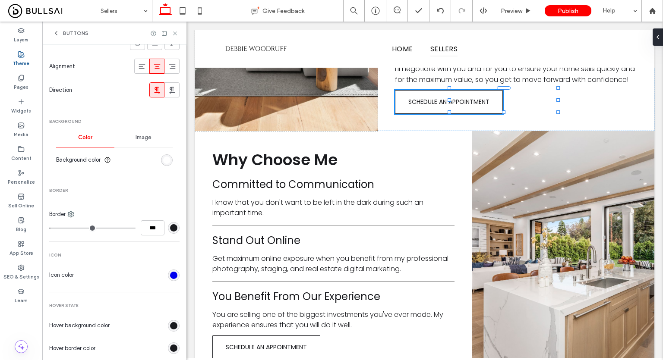
scroll to position [209, 0]
type input "*"
type input "***"
drag, startPoint x: 57, startPoint y: 227, endPoint x: 38, endPoint y: 226, distance: 18.1
click at [49, 227] on input "range" at bounding box center [92, 227] width 86 height 1
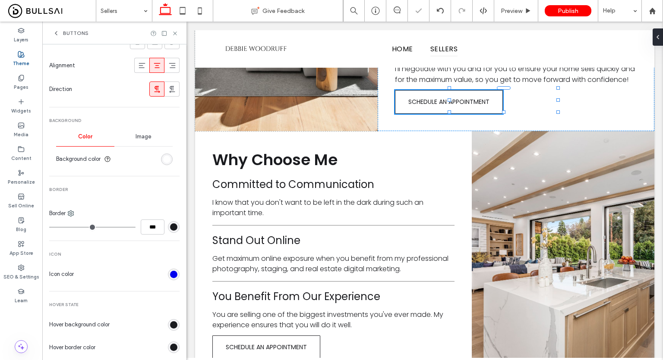
type input "**"
type input "****"
click at [88, 228] on input "range" at bounding box center [92, 227] width 86 height 1
type input "**"
type input "****"
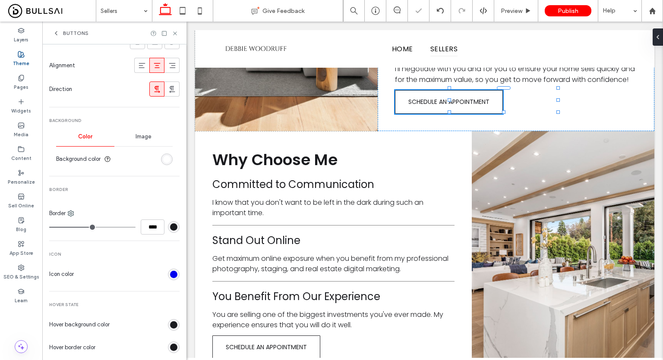
type input "**"
type input "****"
type input "*"
type input "***"
type input "*"
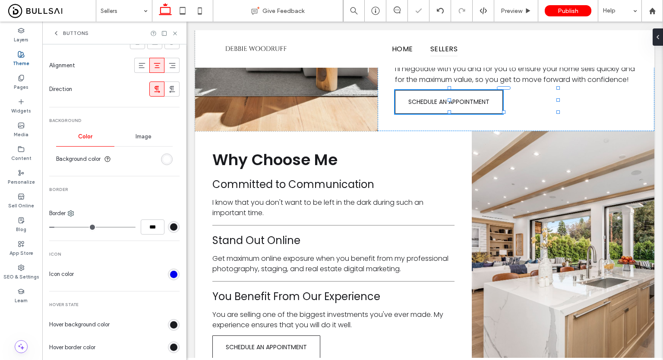
type input "***"
drag, startPoint x: 88, startPoint y: 228, endPoint x: 32, endPoint y: 228, distance: 56.1
type input "*"
click at [49, 228] on input "range" at bounding box center [92, 227] width 86 height 1
click at [97, 235] on div "Primary Button layout Text Font Poppins Size 14 Color Format Alignment Directio…" at bounding box center [114, 172] width 130 height 621
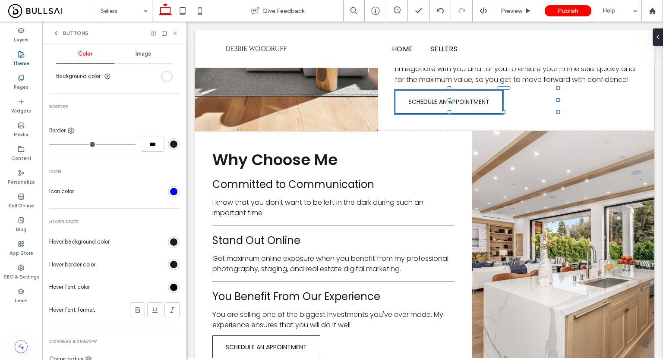
scroll to position [293, 0]
click at [170, 242] on div "rgb(26, 27, 31)" at bounding box center [173, 240] width 7 height 7
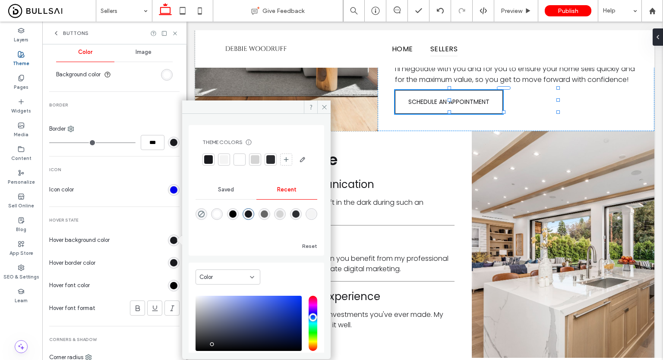
click at [142, 213] on div "Primary Button layout Text Font Poppins Size 14 Color Format Alignment Directio…" at bounding box center [114, 87] width 130 height 621
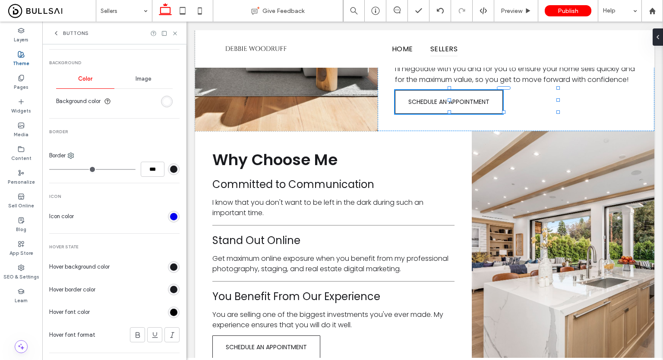
scroll to position [272, 0]
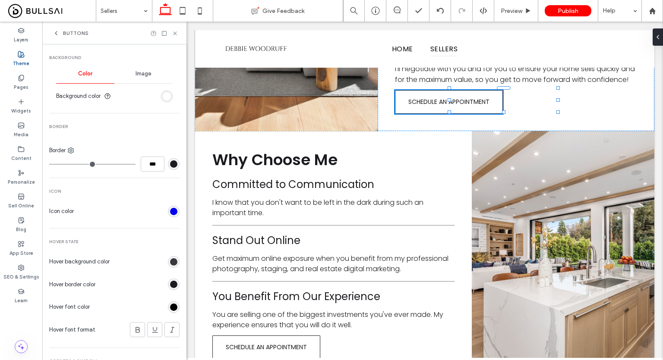
click at [170, 259] on div "rgb(26, 27, 31)" at bounding box center [173, 262] width 7 height 7
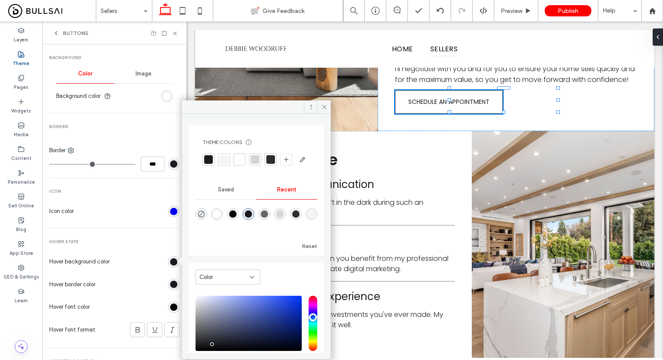
click at [234, 218] on div "rgba(0, 0, 0, 1)" at bounding box center [232, 214] width 7 height 7
type input "*******"
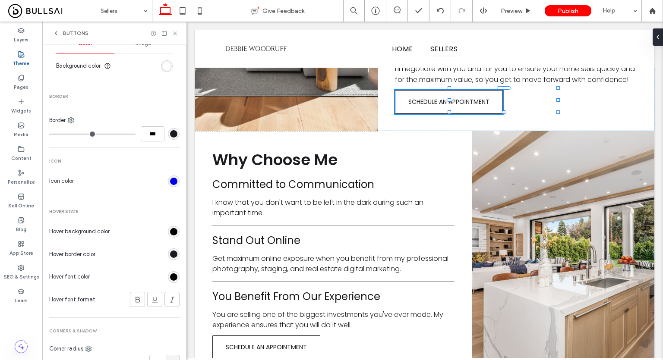
scroll to position [303, 0]
click at [169, 257] on div "rgb(26, 27, 31)" at bounding box center [174, 253] width 12 height 12
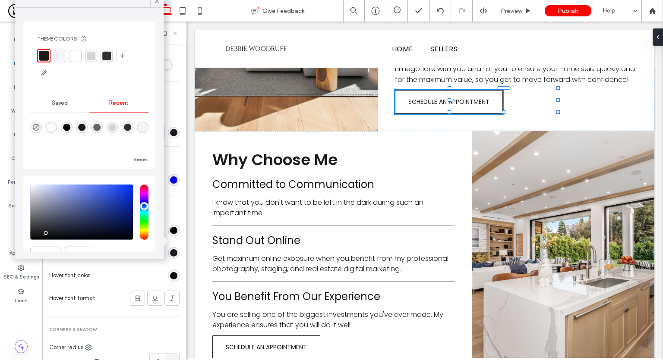
click at [163, 262] on div "Hover border color" at bounding box center [114, 253] width 130 height 24
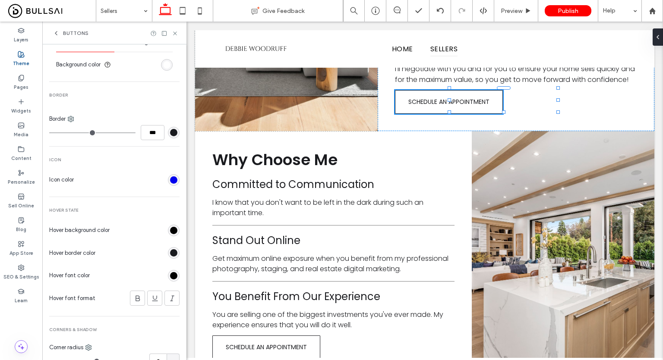
click at [170, 252] on div "rgb(26, 27, 31)" at bounding box center [173, 252] width 7 height 7
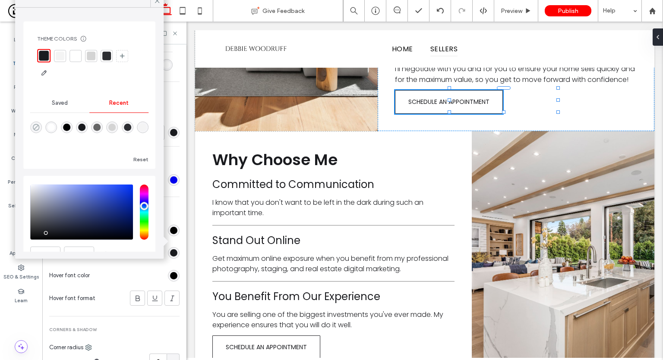
click at [35, 130] on icon "rgba(0, 0, 0, 0)" at bounding box center [35, 127] width 7 height 7
type input "*******"
type input "*"
type input "**"
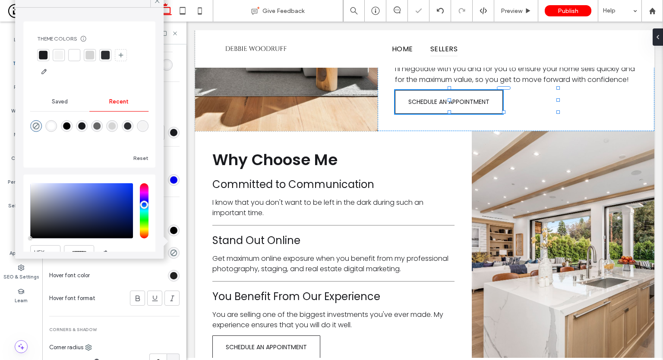
click at [170, 272] on div "rgb(0, 0, 0)" at bounding box center [173, 275] width 7 height 7
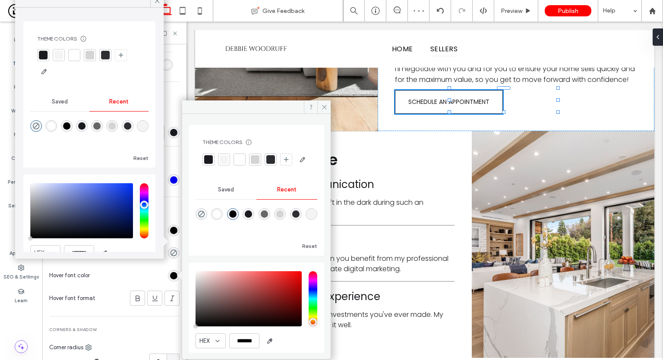
click at [214, 220] on div "rgba(255, 255, 255, 1)" at bounding box center [217, 214] width 12 height 12
type input "*******"
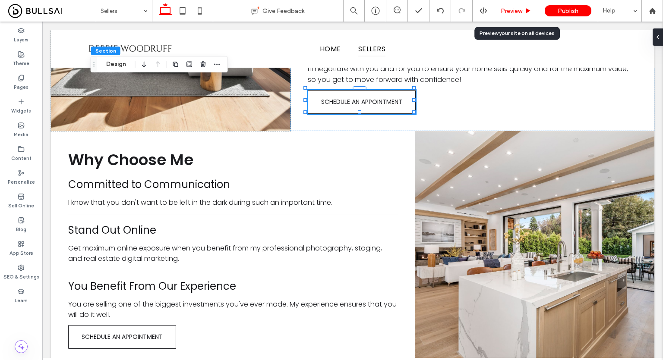
click at [513, 16] on div "Preview" at bounding box center [516, 11] width 44 height 22
click at [513, 12] on span "Preview" at bounding box center [512, 10] width 22 height 7
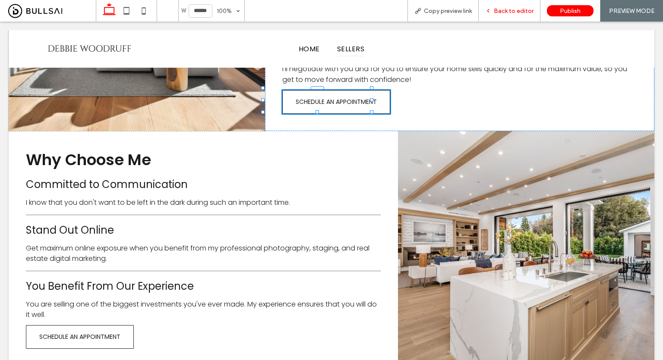
click at [511, 9] on span "Back to editor" at bounding box center [514, 10] width 40 height 7
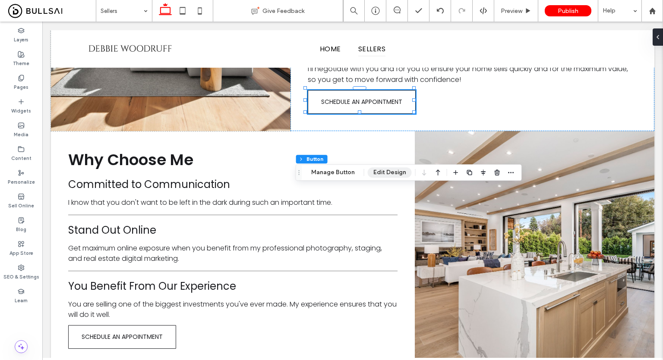
click at [386, 167] on button "Edit Design" at bounding box center [390, 172] width 44 height 10
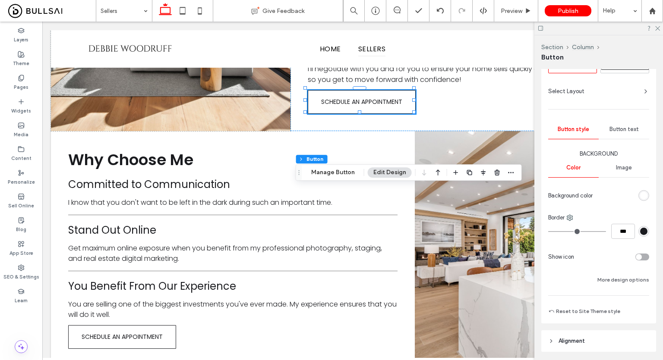
scroll to position [50, 0]
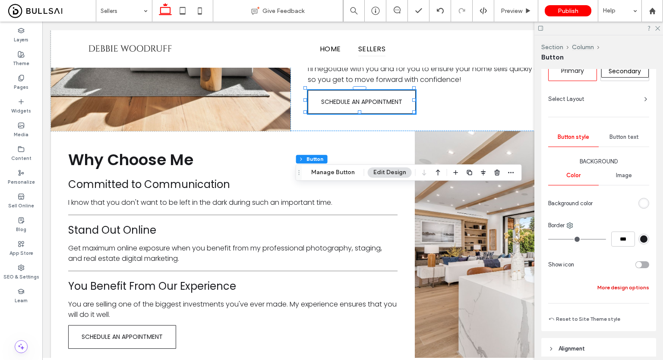
click at [609, 285] on button "More design options" at bounding box center [623, 288] width 52 height 10
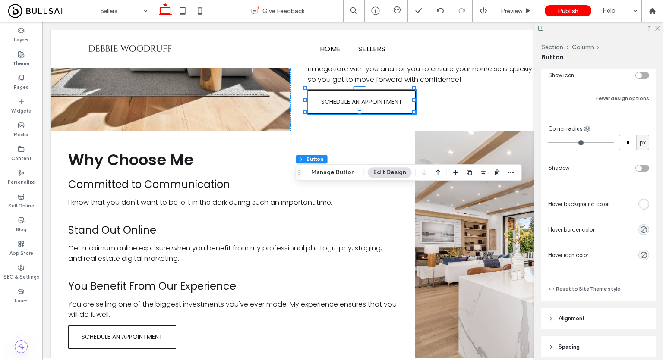
scroll to position [243, 0]
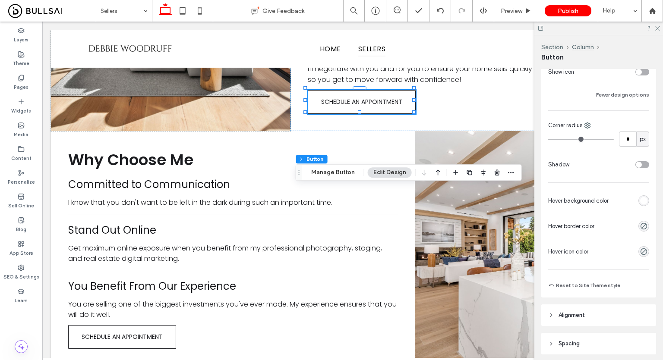
click at [644, 203] on div "rgb(255, 255, 255)" at bounding box center [643, 201] width 11 height 11
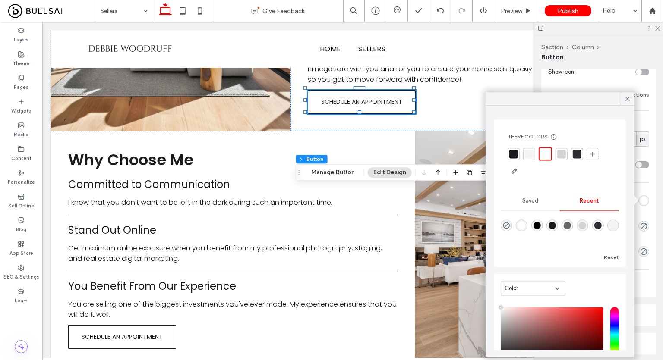
click at [644, 118] on div "Background Color Image Background color Border *** Show icon Fewer design optio…" at bounding box center [598, 112] width 101 height 295
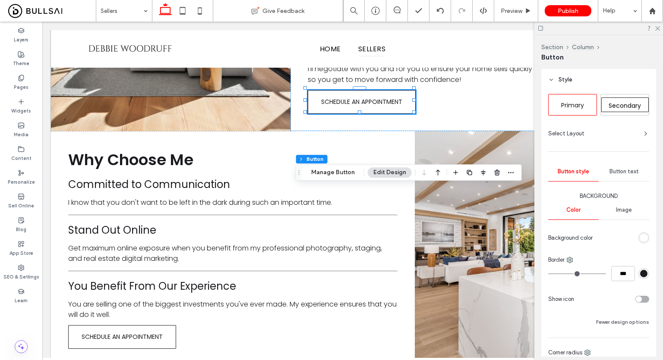
scroll to position [0, 0]
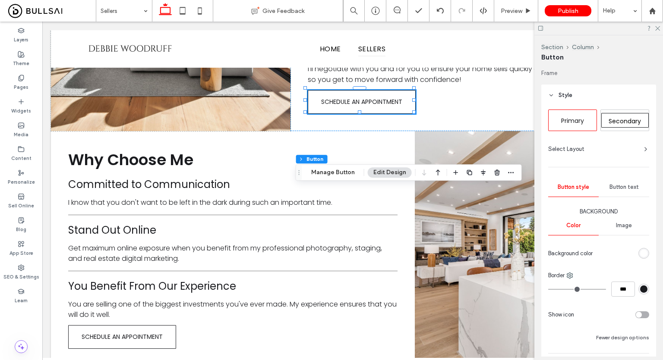
click at [559, 115] on div "Primary" at bounding box center [572, 120] width 47 height 15
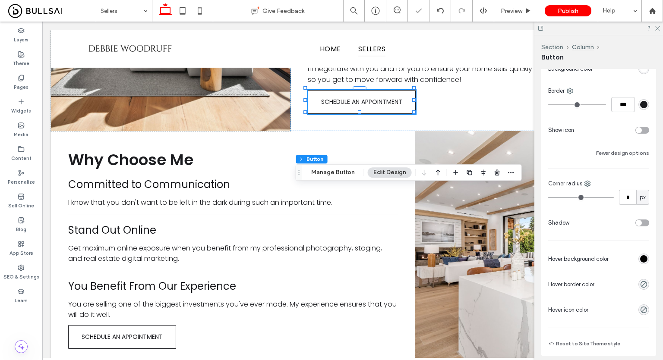
scroll to position [186, 0]
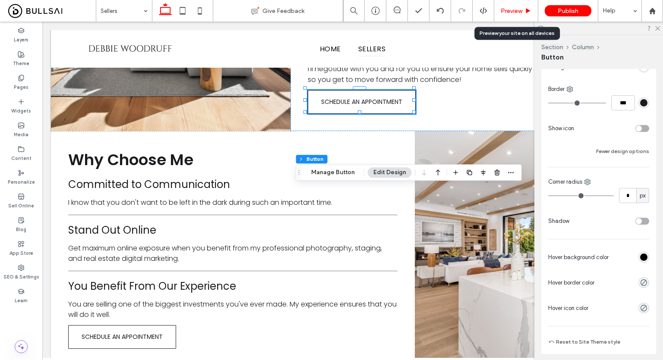
click at [522, 12] on span "Preview" at bounding box center [512, 10] width 22 height 7
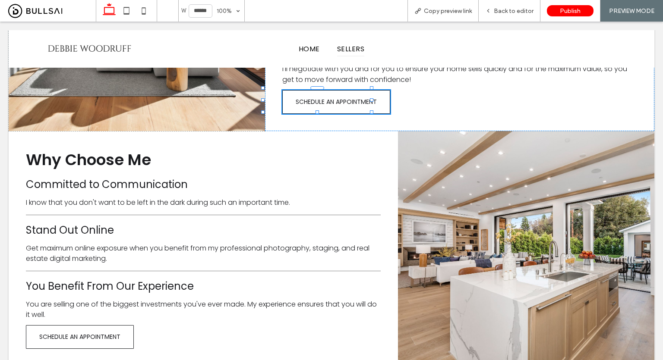
click at [522, 12] on span "Back to editor" at bounding box center [514, 10] width 40 height 7
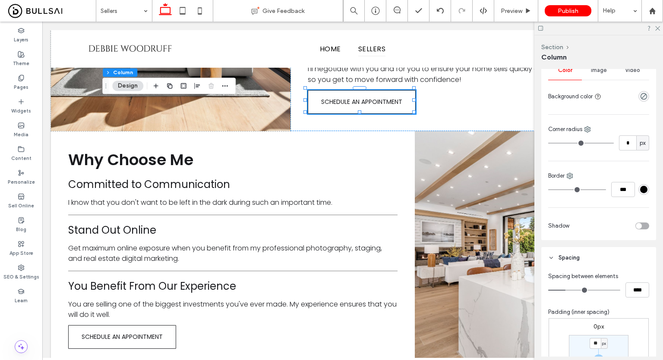
scroll to position [178, 0]
type input "*"
type input "***"
type input "*"
click at [554, 290] on input "range" at bounding box center [584, 290] width 72 height 1
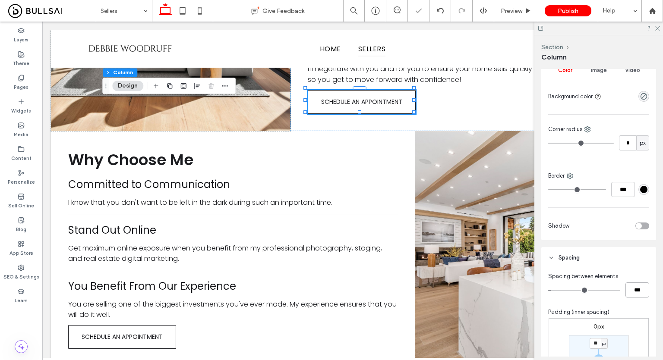
click at [625, 285] on input "***" at bounding box center [637, 290] width 24 height 15
type input "**"
type input "****"
click at [658, 28] on icon at bounding box center [657, 28] width 6 height 6
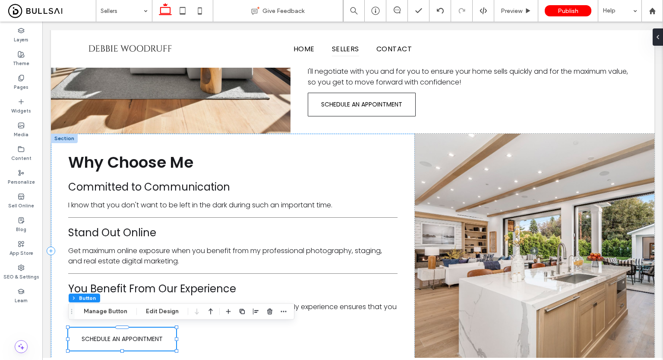
click at [149, 305] on div "Section Column Button Manage Button Edit Design" at bounding box center [181, 311] width 226 height 16
click at [156, 310] on button "Edit Design" at bounding box center [162, 311] width 44 height 10
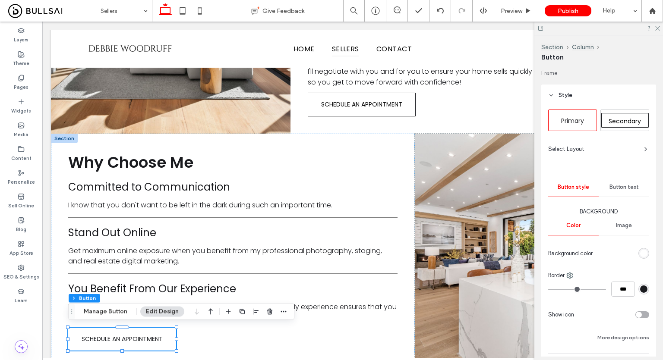
click at [620, 112] on div "Secondary" at bounding box center [625, 120] width 48 height 21
type input "*"
type input "***"
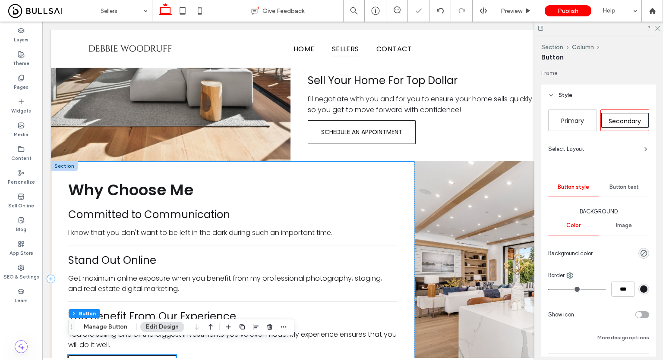
scroll to position [318, 0]
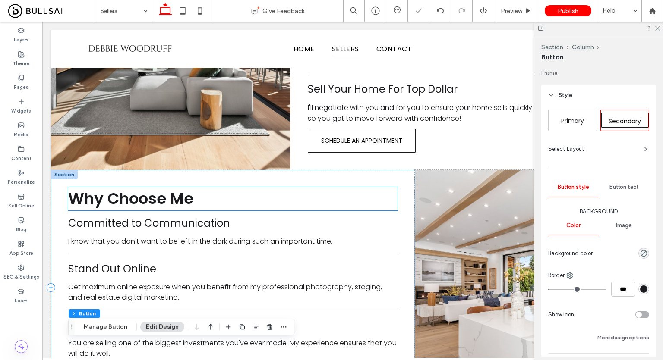
click at [388, 193] on h2 "Why Choose Me" at bounding box center [232, 198] width 329 height 23
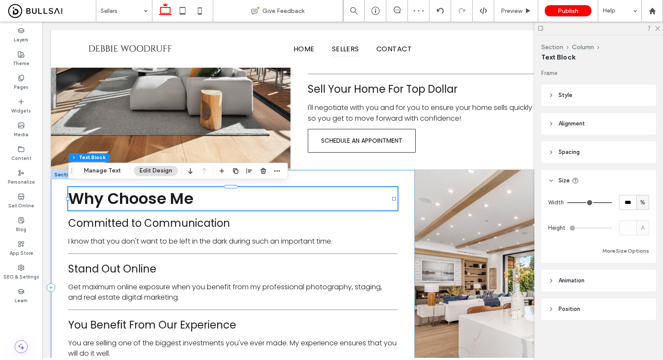
click at [406, 192] on div "Why Choose Me Committed to Communication I know that you don't want to be left …" at bounding box center [233, 287] width 364 height 235
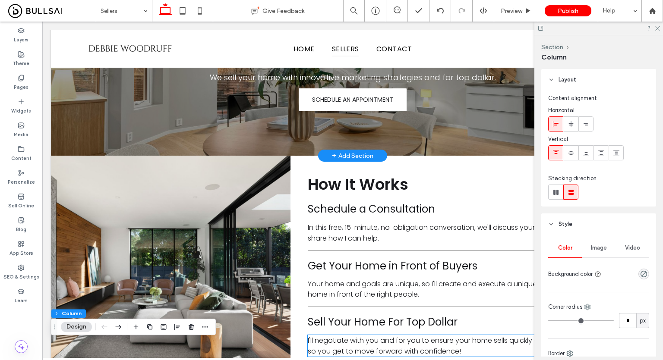
scroll to position [78, 0]
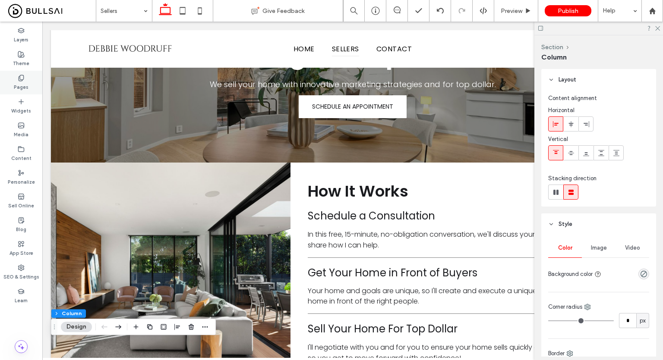
click at [34, 82] on div "Pages" at bounding box center [21, 83] width 42 height 24
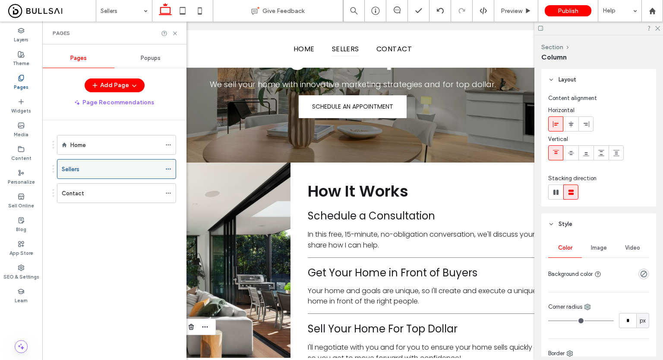
click at [167, 167] on icon at bounding box center [168, 169] width 6 height 6
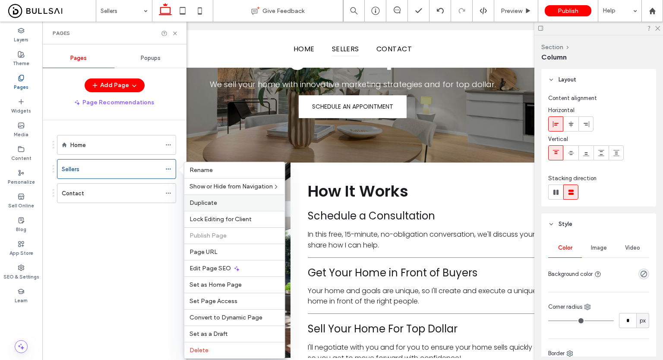
click at [226, 206] on label "Duplicate" at bounding box center [234, 202] width 90 height 7
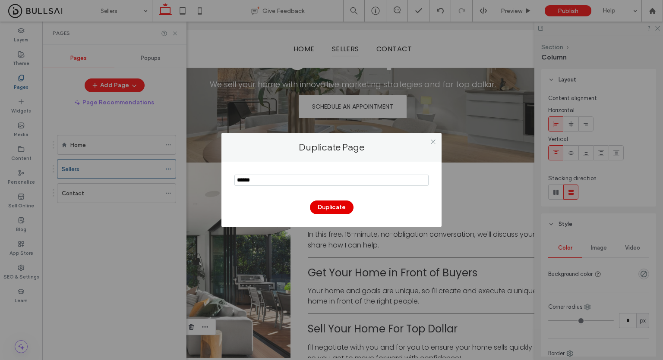
type input "******"
click at [323, 206] on button "Duplicate" at bounding box center [332, 208] width 44 height 14
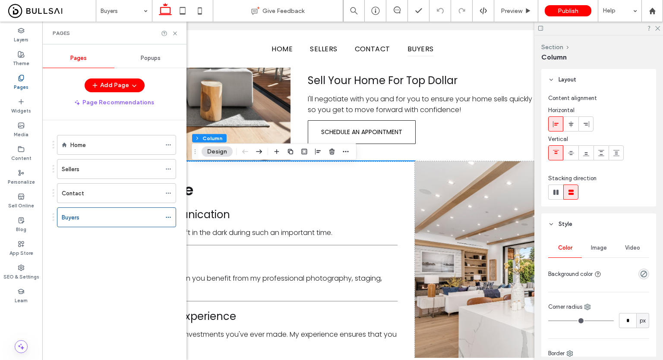
scroll to position [318, 0]
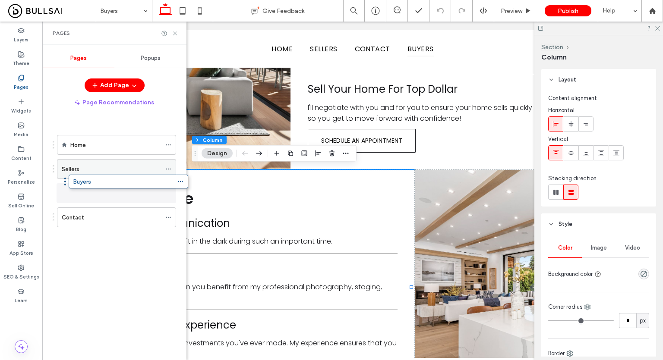
drag, startPoint x: 121, startPoint y: 209, endPoint x: 133, endPoint y: 178, distance: 32.8
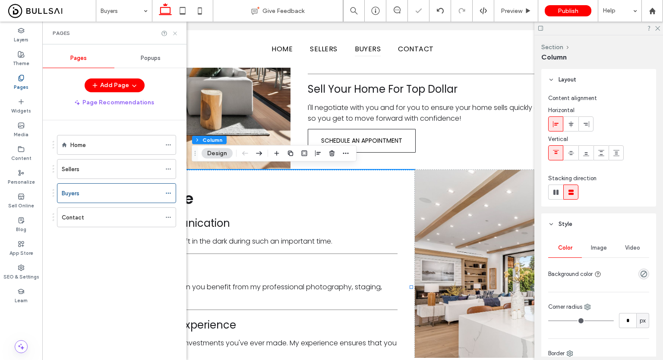
click at [177, 35] on icon at bounding box center [175, 33] width 6 height 6
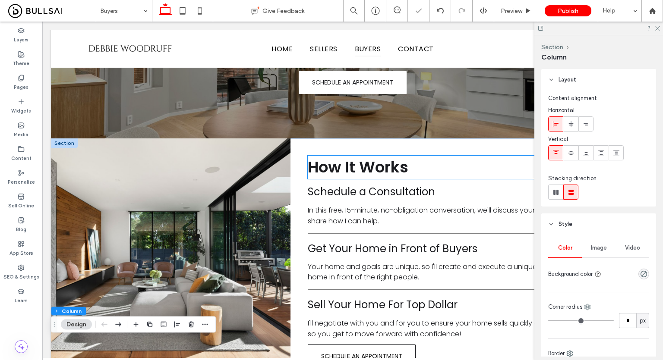
scroll to position [0, 0]
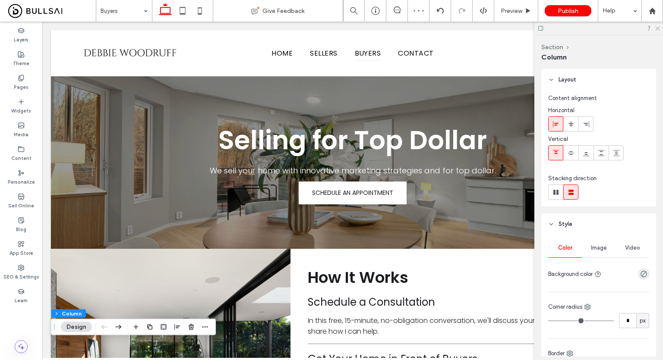
click at [656, 27] on use at bounding box center [657, 28] width 5 height 5
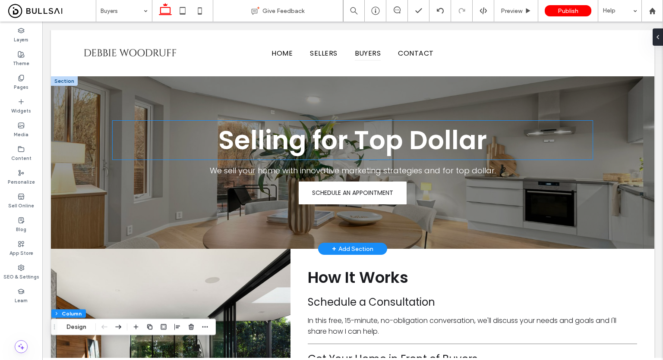
click at [371, 138] on span "Selling for Top Dollar" at bounding box center [352, 140] width 268 height 36
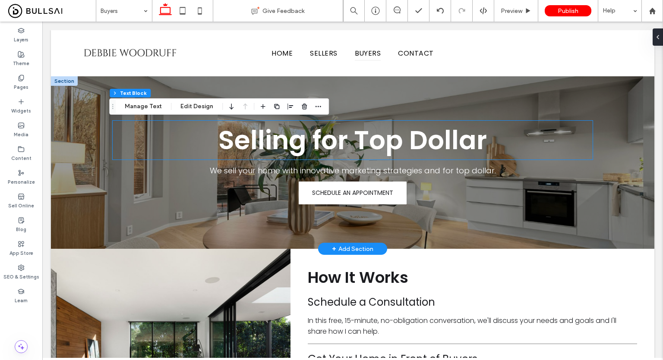
click at [371, 138] on div "Selling for Top Dollar" at bounding box center [353, 140] width 480 height 39
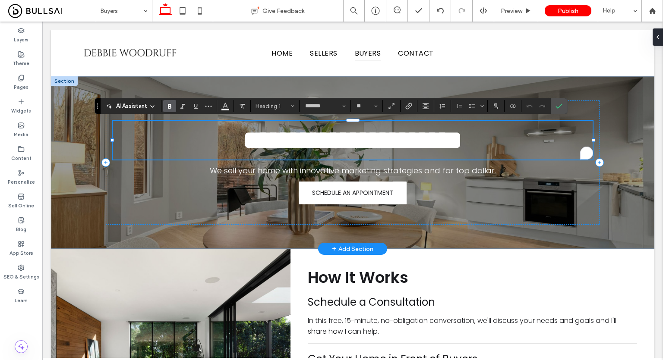
type input "**"
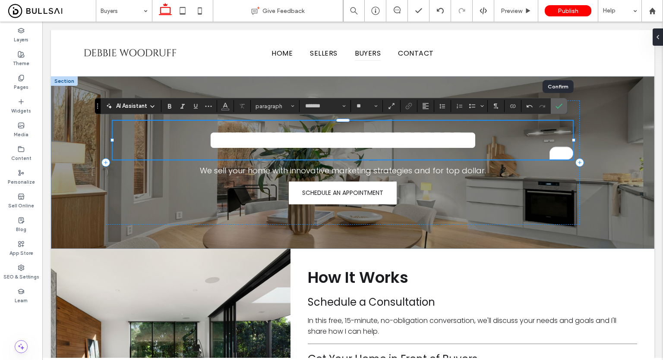
click at [557, 107] on use "Confirm" at bounding box center [559, 106] width 7 height 5
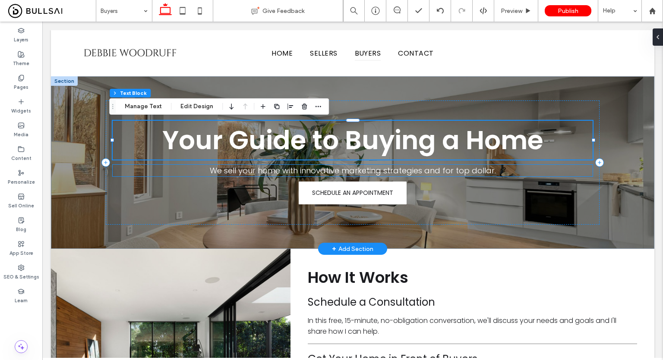
click at [372, 171] on span "We sell your home with innovative marketing strategies and for top dollar." at bounding box center [353, 170] width 286 height 11
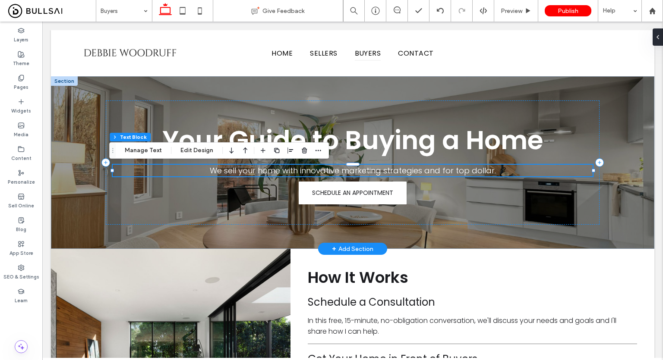
click at [372, 171] on div "We sell your home with innovative marketing strategies and for top dollar. ﻿" at bounding box center [353, 171] width 480 height 12
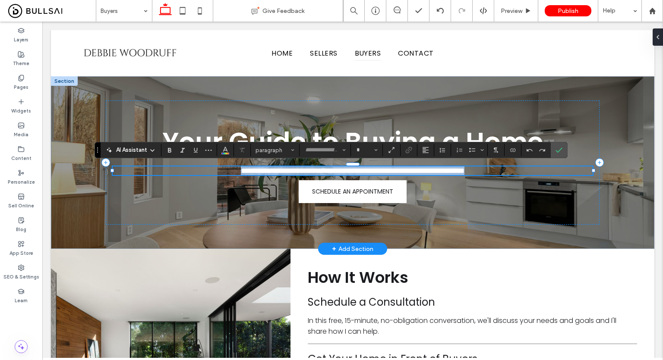
type input "*******"
type input "**"
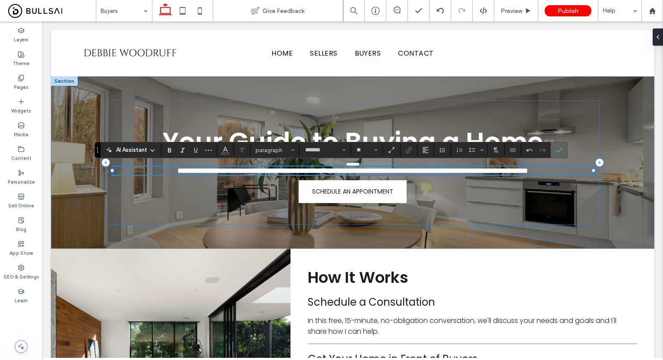
click at [556, 150] on use "Confirm" at bounding box center [559, 150] width 7 height 5
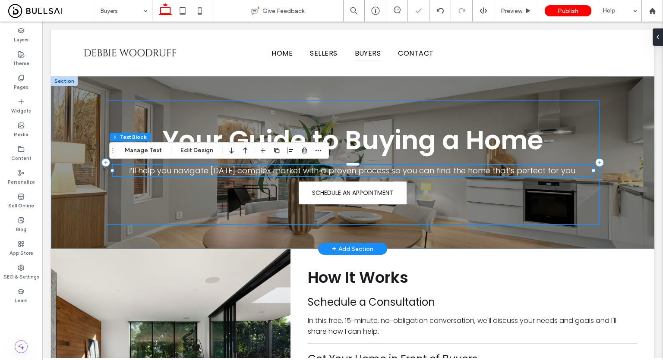
click at [485, 205] on div "Your Guide to Buying a Home I’ll help you navigate today’s complex market with …" at bounding box center [353, 163] width 494 height 124
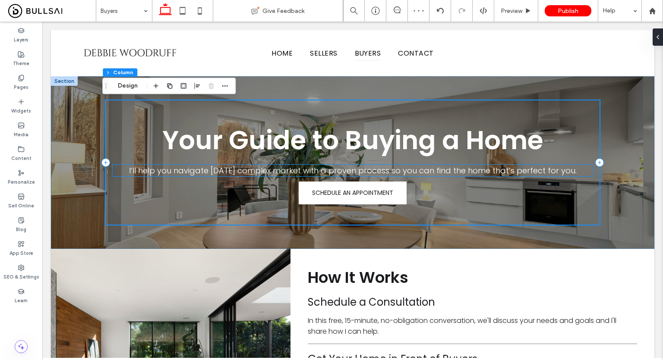
click at [582, 168] on p "I’ll help you navigate [DATE] complex market with a proven process so you can f…" at bounding box center [353, 171] width 480 height 12
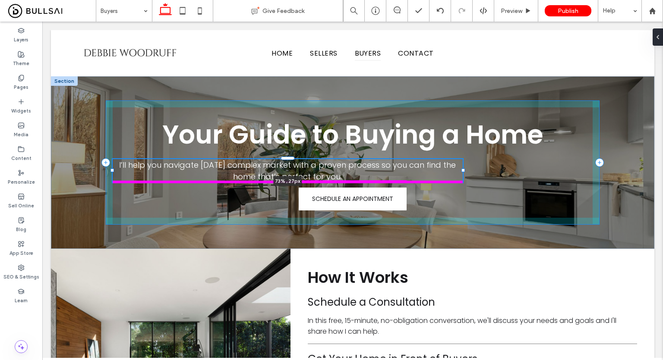
drag, startPoint x: 591, startPoint y: 172, endPoint x: 460, endPoint y: 162, distance: 131.6
click at [460, 162] on div "Your Guide to Buying a Home I’ll help you navigate today’s complex market with …" at bounding box center [353, 162] width 518 height 173
type input "**"
type input "****"
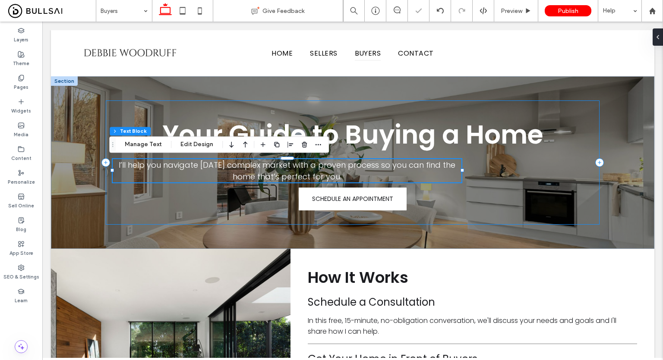
click at [524, 187] on div "Your Guide to Buying a Home I’ll help you navigate today’s complex market with …" at bounding box center [353, 163] width 494 height 124
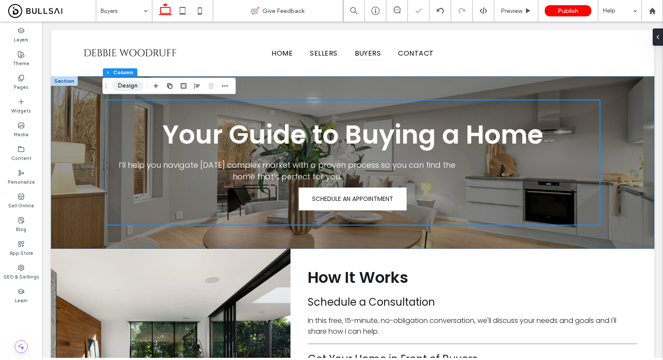
click at [139, 84] on button "Design" at bounding box center [127, 86] width 31 height 10
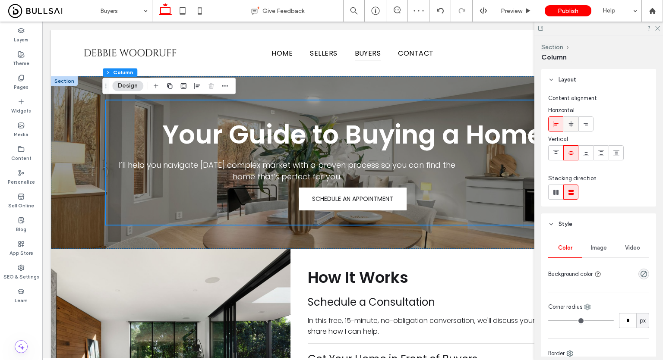
click at [574, 122] on icon at bounding box center [571, 124] width 7 height 7
click at [659, 28] on icon at bounding box center [657, 28] width 6 height 6
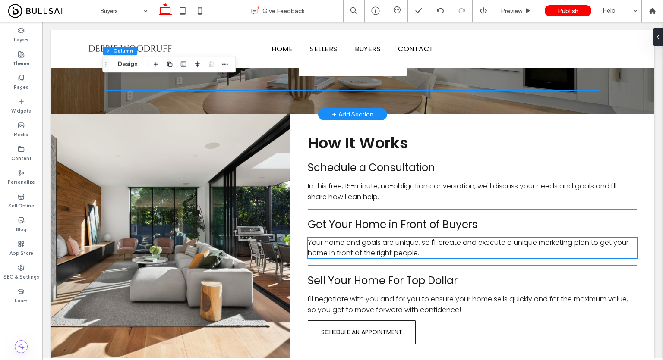
scroll to position [126, 0]
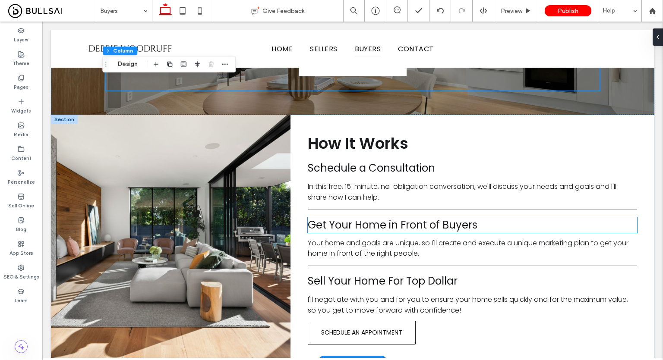
click at [407, 221] on span "Get Your Home in Front of Buyers" at bounding box center [393, 225] width 170 height 14
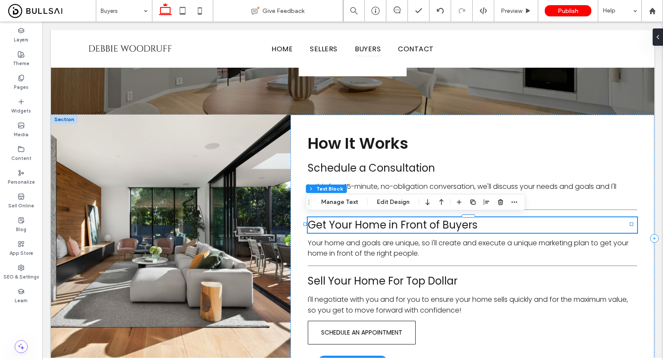
click at [407, 221] on span "Get Your Home in Front of Buyers" at bounding box center [393, 225] width 170 height 14
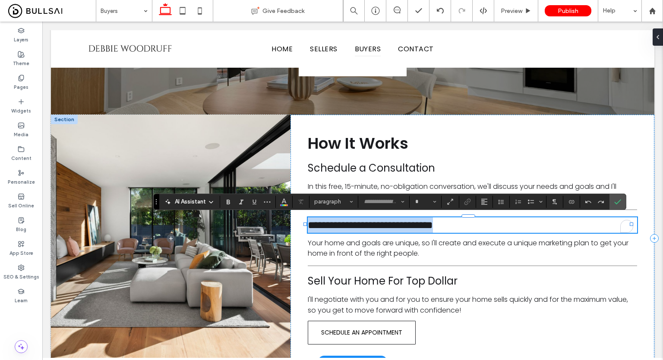
type input "*******"
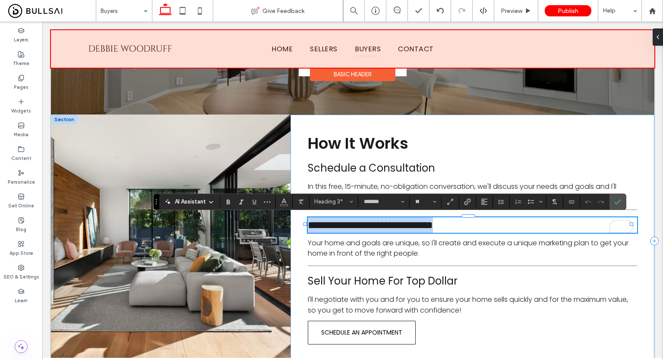
scroll to position [0, 0]
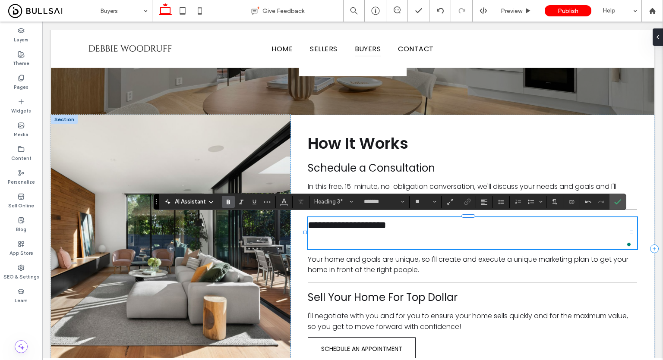
type input "**"
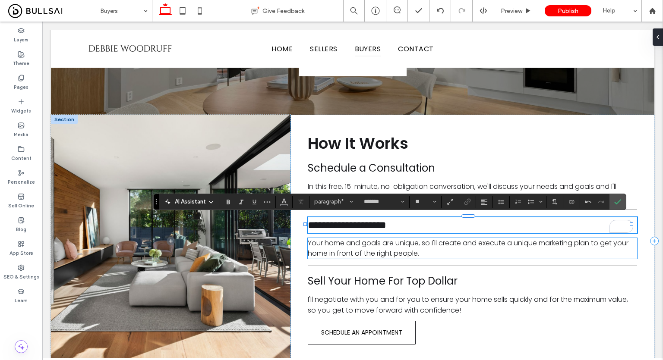
click at [381, 253] on span "Your home and goals are unique, so I'll create and execute a unique marketing p…" at bounding box center [468, 248] width 321 height 20
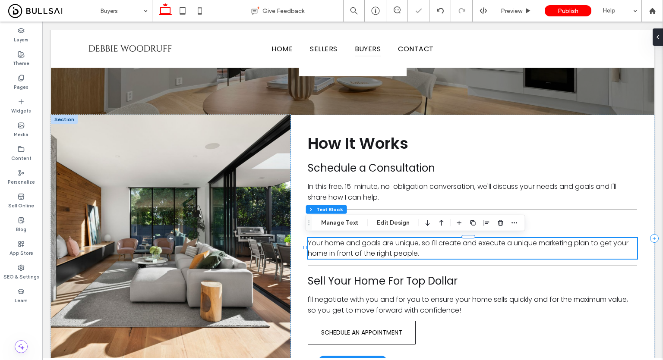
click at [381, 253] on span "Your home and goals are unique, so I'll create and execute a unique marketing p…" at bounding box center [468, 248] width 321 height 20
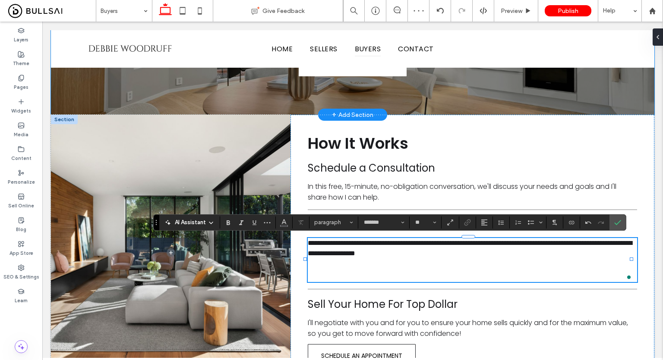
type input "**"
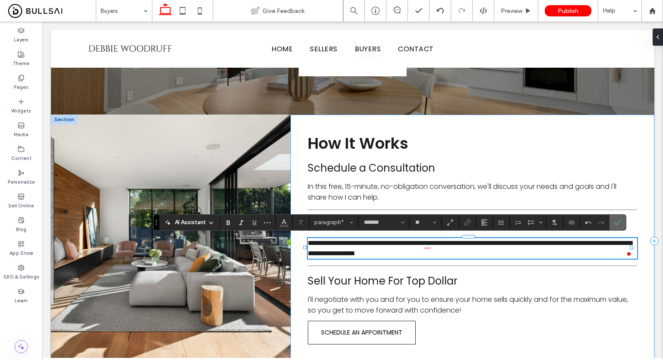
click at [618, 227] on span "Confirm" at bounding box center [617, 222] width 7 height 15
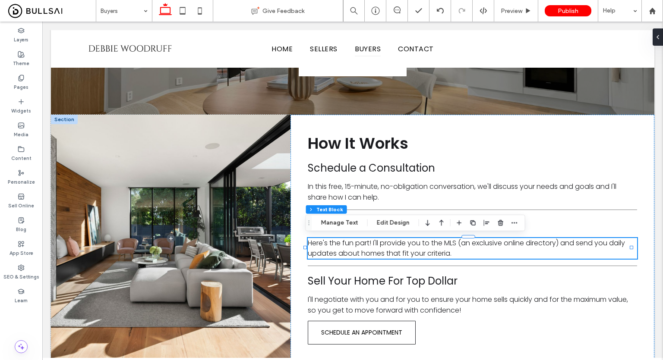
scroll to position [126, 0]
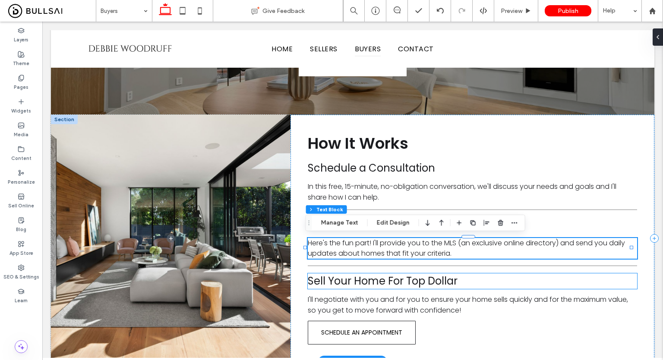
click at [399, 286] on span "Sell Your Home For Top Dollar" at bounding box center [383, 281] width 150 height 14
click at [399, 286] on div "Sell Your Home For Top Dollar" at bounding box center [472, 282] width 329 height 16
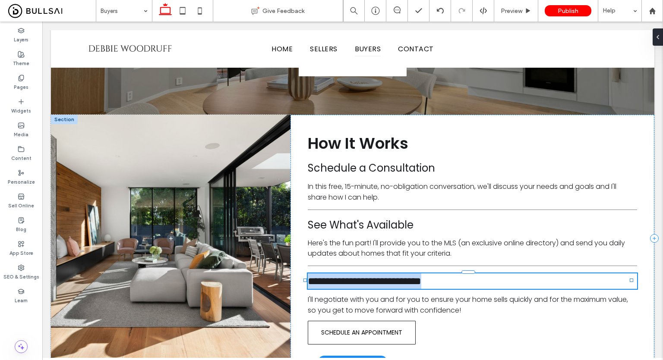
click at [399, 286] on div "**********" at bounding box center [472, 282] width 329 height 16
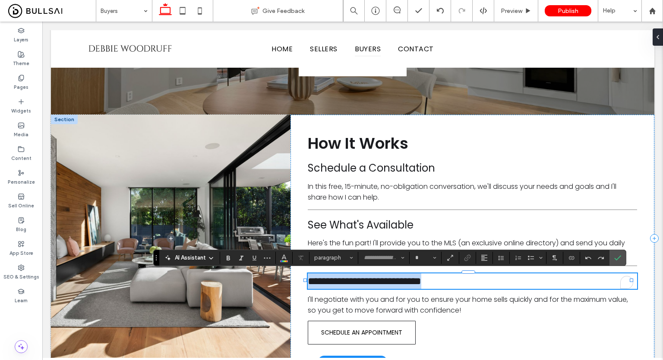
type input "*******"
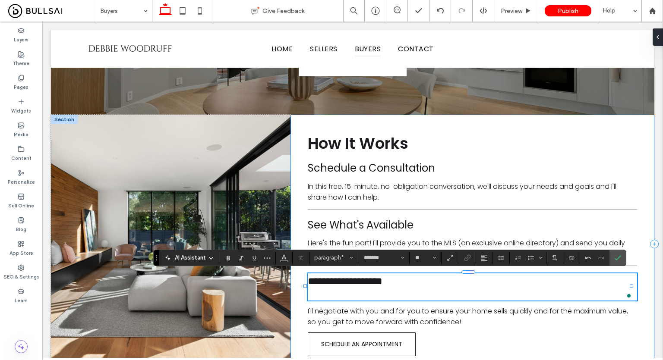
type input "**"
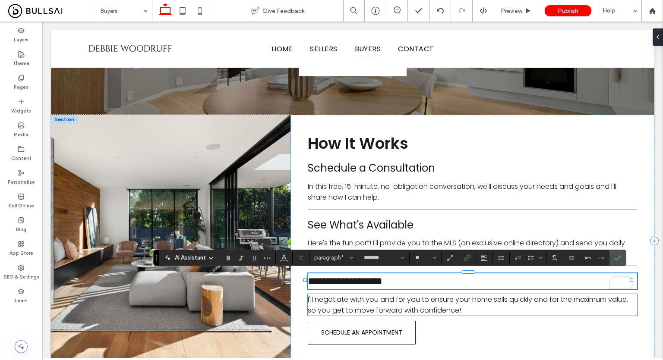
click at [463, 309] on span "I'll negotiate with you and for you to ensure your home sells quickly and for t…" at bounding box center [468, 305] width 320 height 21
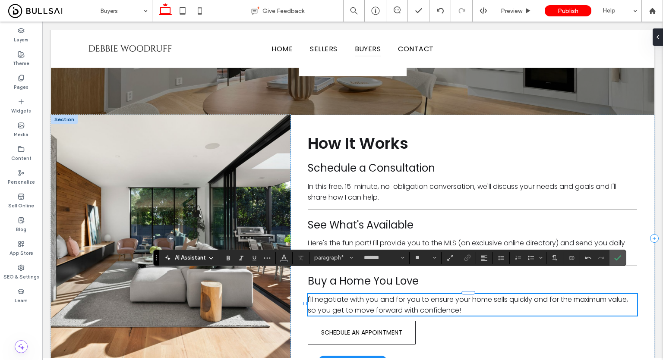
click at [463, 309] on span "I'll negotiate with you and for you to ensure your home sells quickly and for t…" at bounding box center [468, 305] width 320 height 21
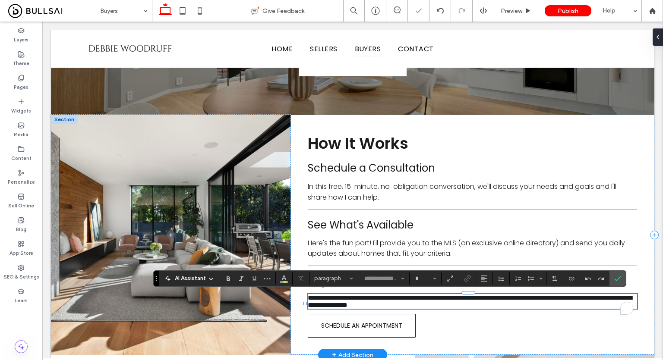
type input "*******"
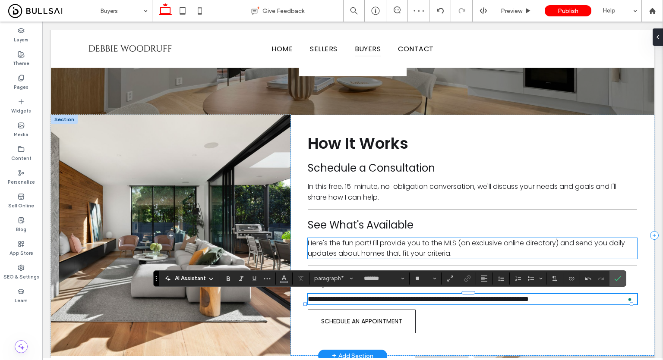
type input "**"
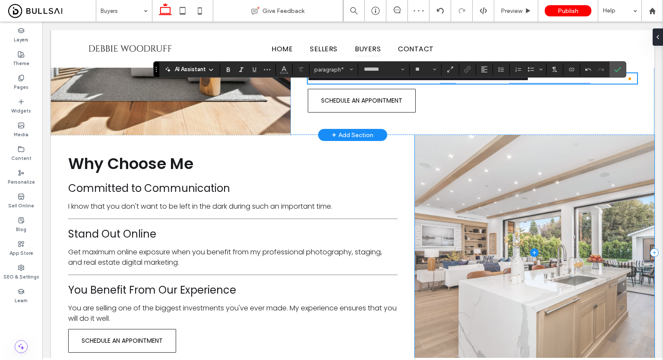
scroll to position [351, 0]
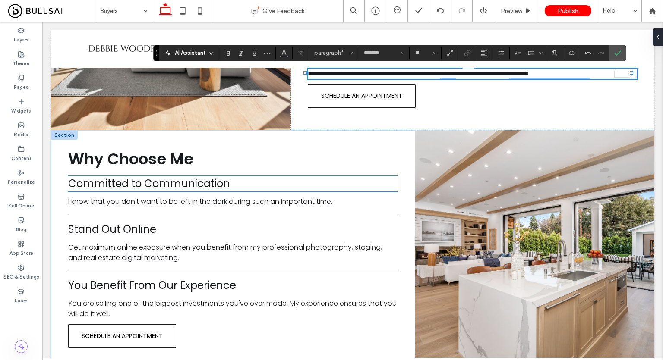
click at [213, 187] on span "Committed to Communication" at bounding box center [149, 184] width 162 height 14
click at [213, 187] on div "Why Choose Me Committed to Communication I know that you don't want to be left …" at bounding box center [233, 247] width 364 height 235
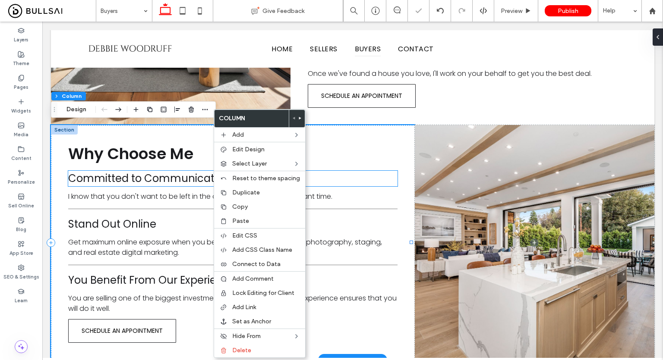
click at [185, 174] on span "Committed to Communication" at bounding box center [149, 178] width 162 height 14
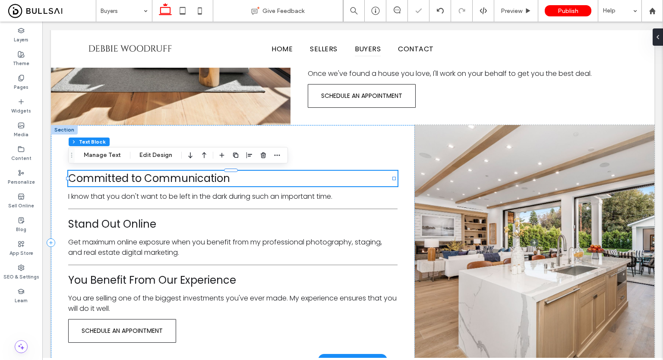
click at [185, 174] on div "Committed to Communication" at bounding box center [232, 179] width 329 height 16
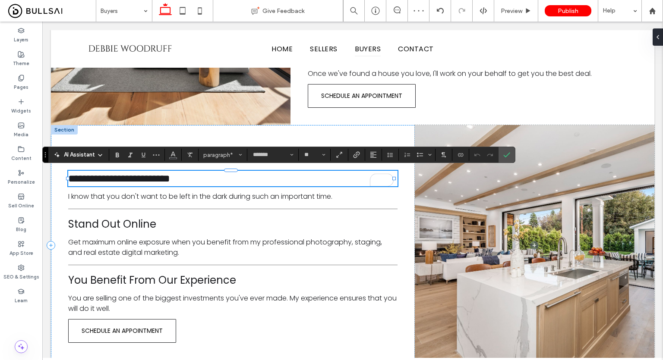
scroll to position [0, 0]
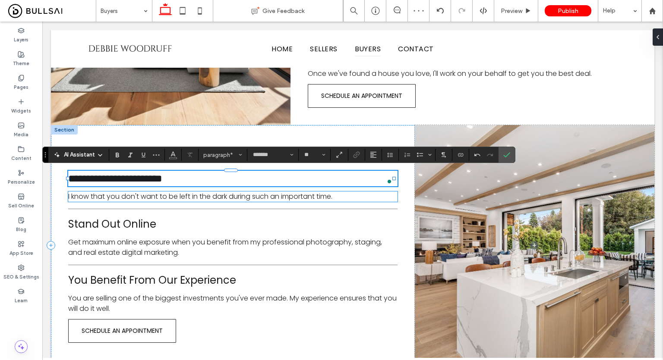
type input "**"
click at [247, 192] on span "I know that you don't want to be left in the dark during such an important time." at bounding box center [200, 197] width 264 height 10
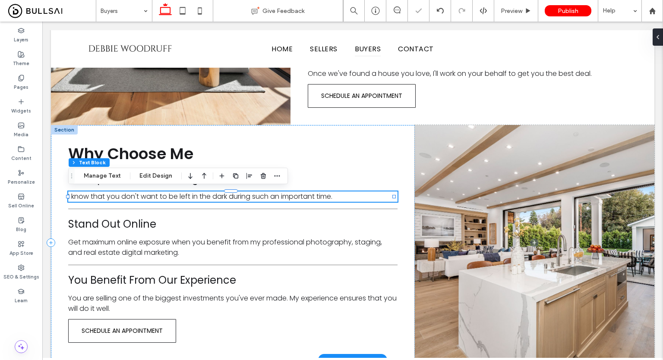
click at [249, 193] on span "I know that you don't want to be left in the dark during such an important time." at bounding box center [200, 197] width 264 height 10
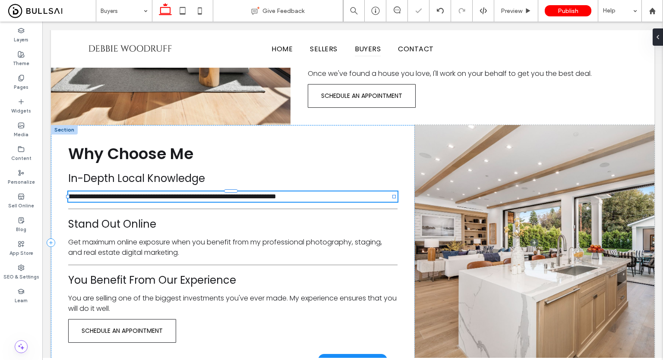
click at [249, 193] on span "**********" at bounding box center [172, 196] width 208 height 6
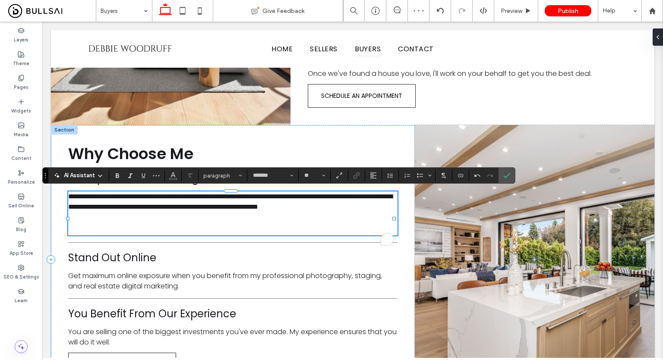
type input "**"
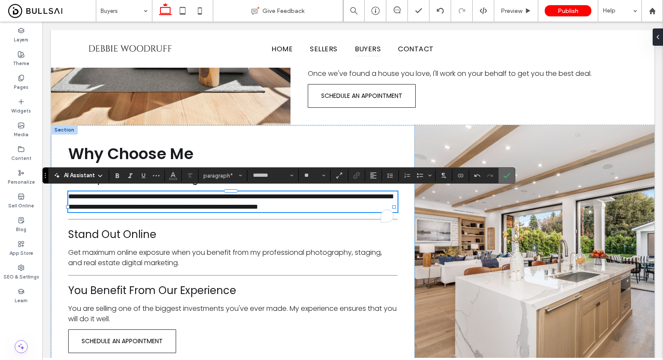
click at [504, 177] on use "Confirm" at bounding box center [507, 175] width 7 height 5
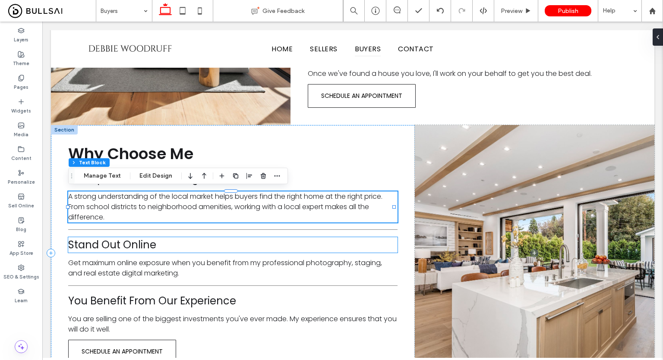
click at [128, 244] on span "Stand Out Online" at bounding box center [112, 245] width 88 height 14
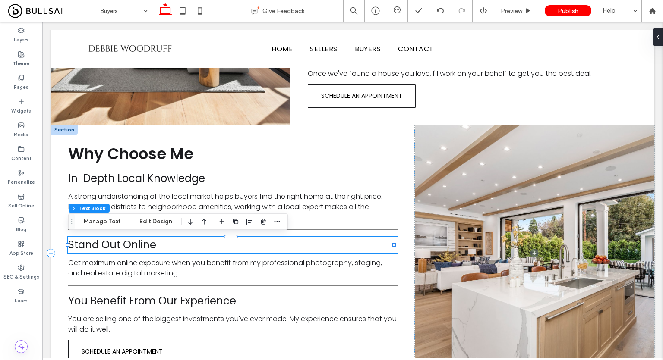
click at [128, 244] on div "Stand Out Online" at bounding box center [232, 245] width 329 height 16
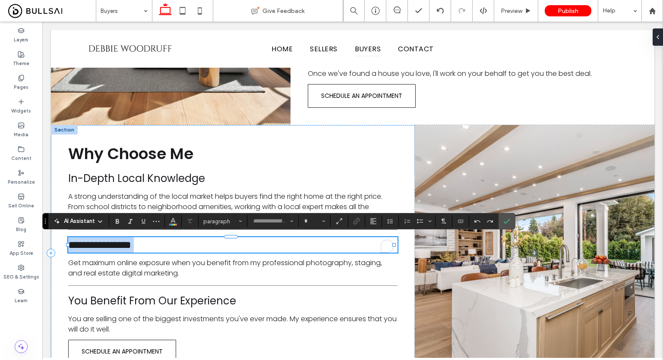
type input "*******"
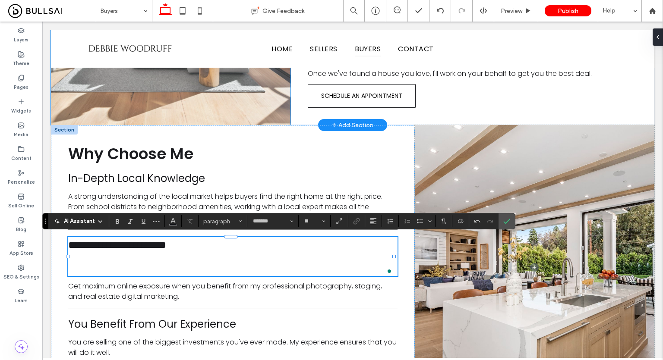
type input "**"
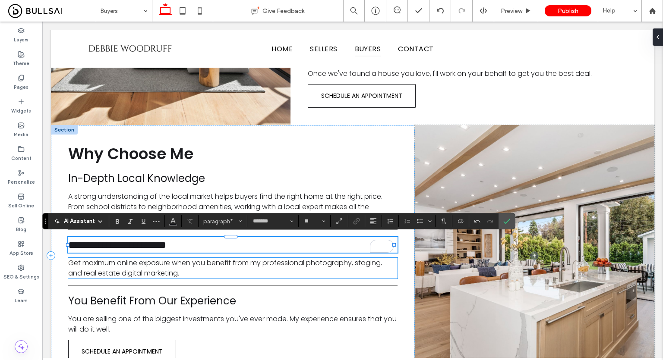
click at [217, 270] on p "Get maximum online exposure when you benefit from my professional photography, …" at bounding box center [232, 268] width 329 height 21
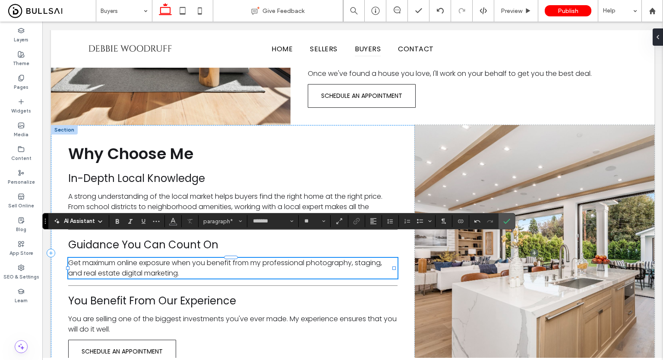
click at [217, 270] on p "Get maximum online exposure when you benefit from my professional photography, …" at bounding box center [232, 268] width 329 height 21
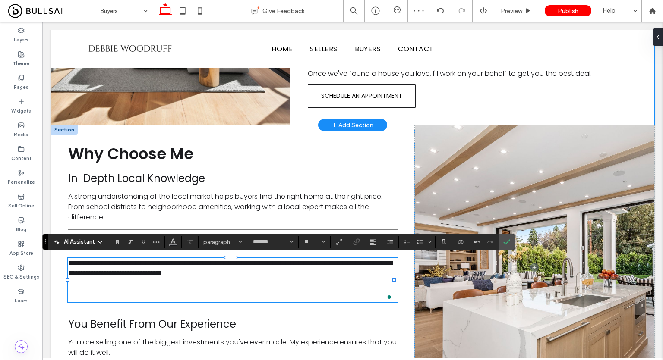
type input "**"
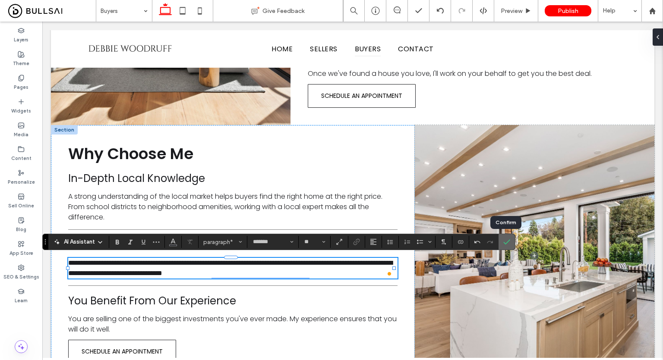
click at [509, 239] on label "Confirm" at bounding box center [506, 242] width 13 height 16
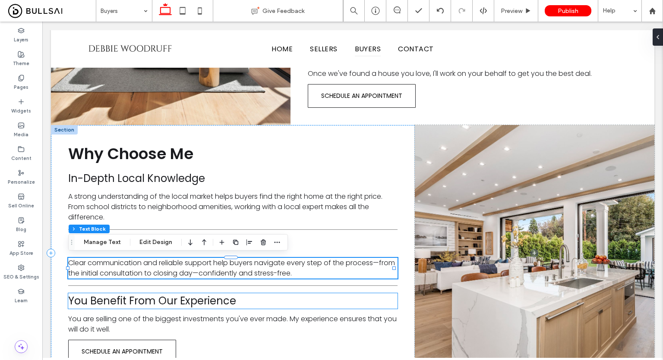
click at [199, 304] on span "You Benefit From Our Experience" at bounding box center [152, 301] width 168 height 14
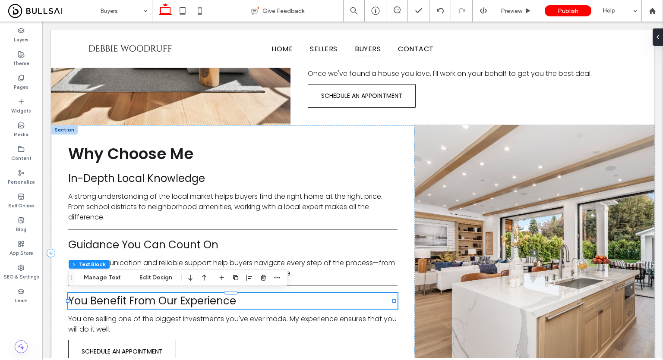
click at [199, 304] on div "You Benefit From Our Experience" at bounding box center [232, 301] width 329 height 16
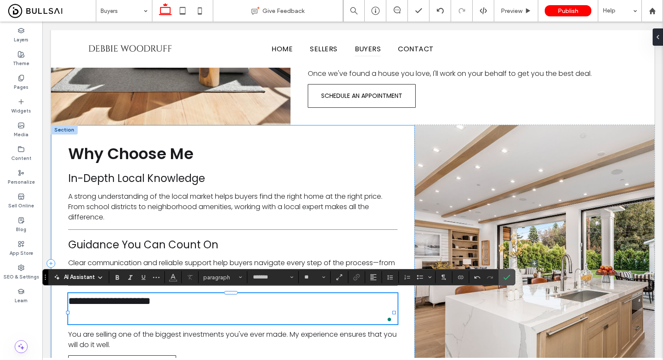
type input "**"
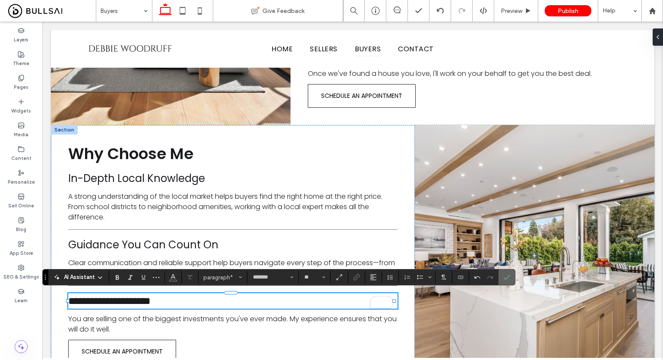
click at [501, 279] on label "Confirm" at bounding box center [506, 278] width 13 height 16
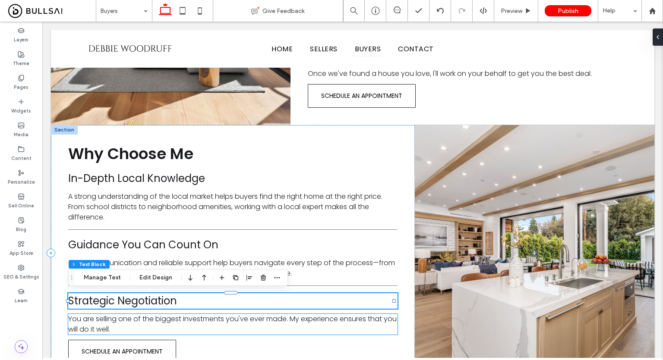
click at [189, 318] on span "You are selling one of the biggest investments you've ever made. My experience …" at bounding box center [232, 324] width 328 height 20
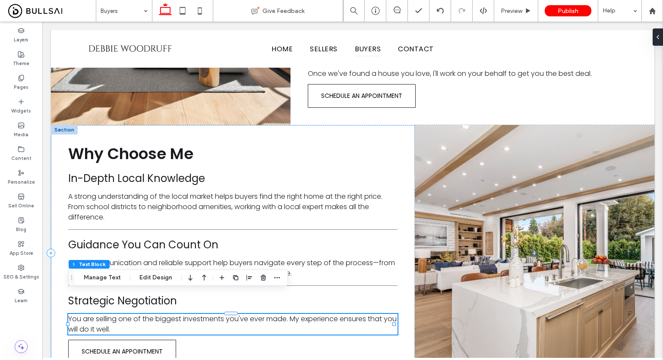
click at [189, 318] on div "You are selling one of the biggest investments you've ever made. My experience …" at bounding box center [232, 324] width 329 height 21
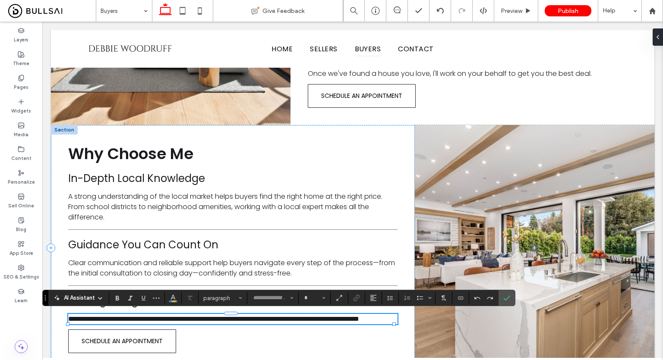
type input "*******"
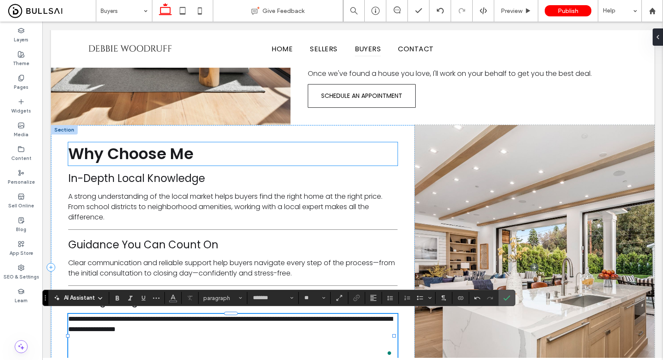
type input "**"
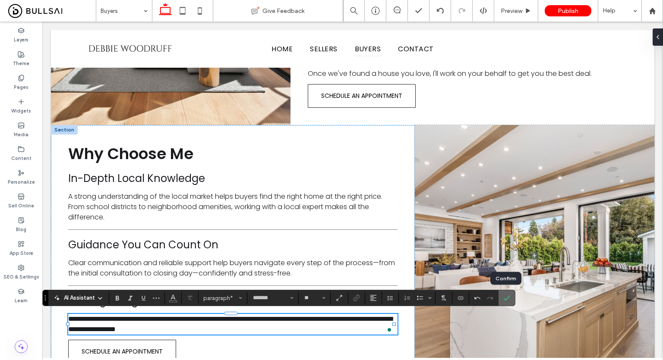
click at [508, 297] on use "Confirm" at bounding box center [507, 298] width 7 height 5
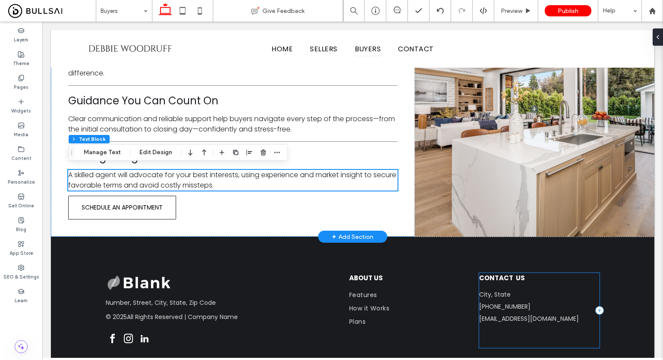
scroll to position [497, 0]
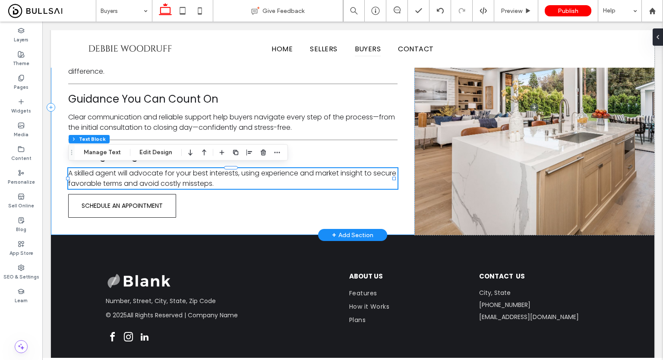
click at [295, 218] on div "Why Choose Me In-Depth Local Knowledge A strong understanding of the local mark…" at bounding box center [233, 107] width 364 height 256
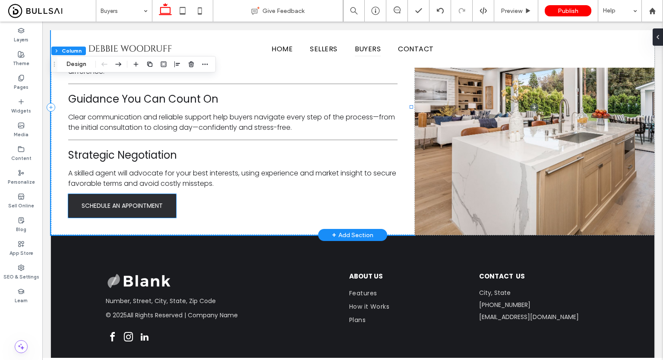
click at [159, 199] on link "SCHEDULE AN APPOINTMENT" at bounding box center [122, 206] width 108 height 24
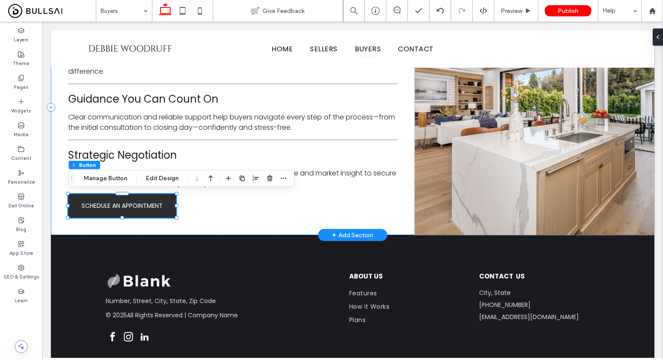
type input "**"
click at [159, 199] on div "SCHEDULE AN APPOINTMENT" at bounding box center [122, 206] width 108 height 24
type input "*"
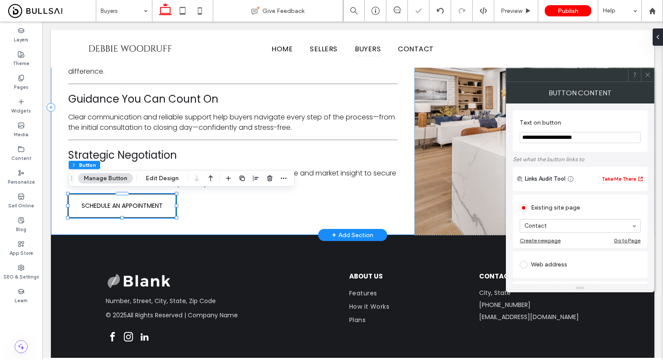
click at [392, 164] on div "Why Choose Me In-Depth Local Knowledge A strong understanding of the local mark…" at bounding box center [233, 107] width 364 height 256
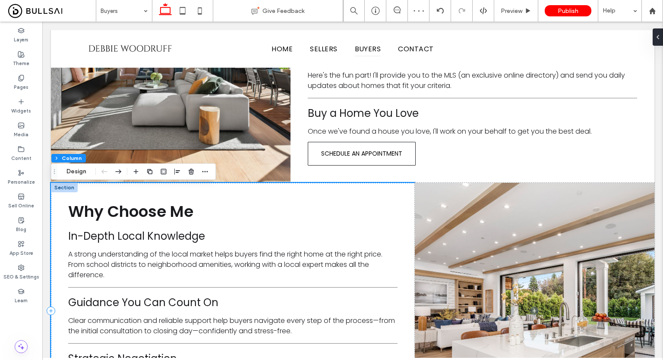
scroll to position [289, 0]
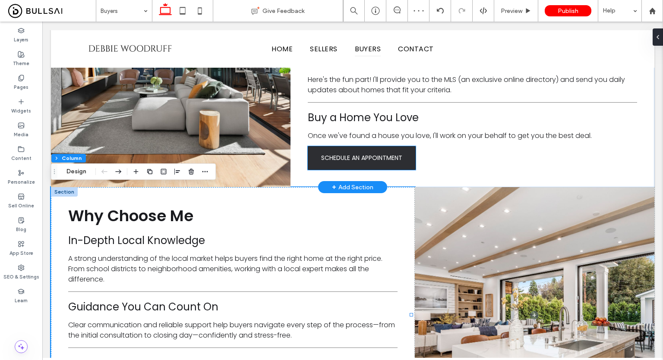
click at [368, 155] on span "SCHEDULE AN APPOINTMENT" at bounding box center [361, 158] width 81 height 9
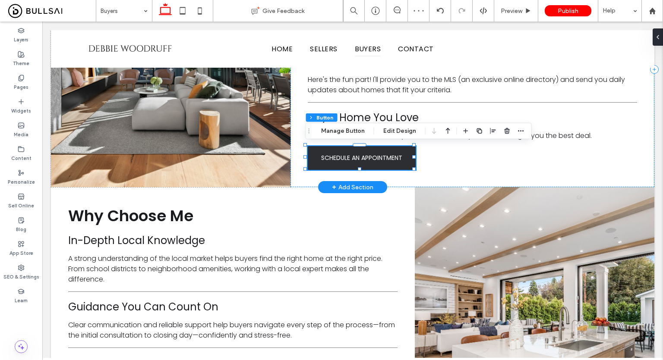
click at [368, 155] on div "SCHEDULE AN APPOINTMENT" at bounding box center [362, 158] width 108 height 24
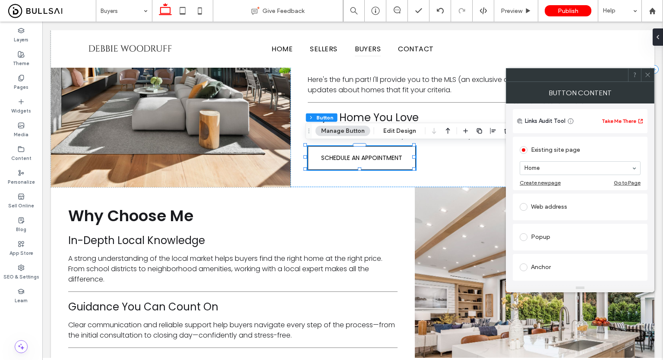
scroll to position [59, 0]
click at [579, 175] on section "Home" at bounding box center [580, 167] width 121 height 22
click at [647, 78] on icon at bounding box center [647, 75] width 6 height 6
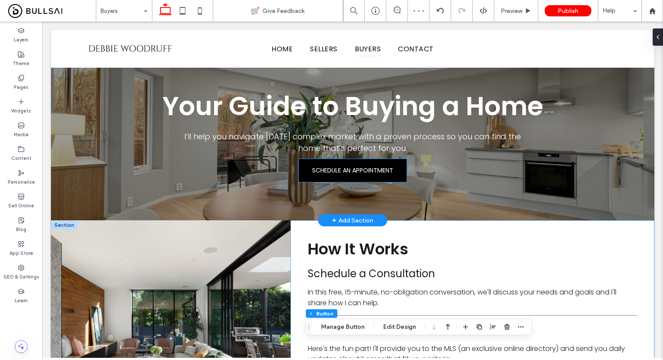
scroll to position [13, 0]
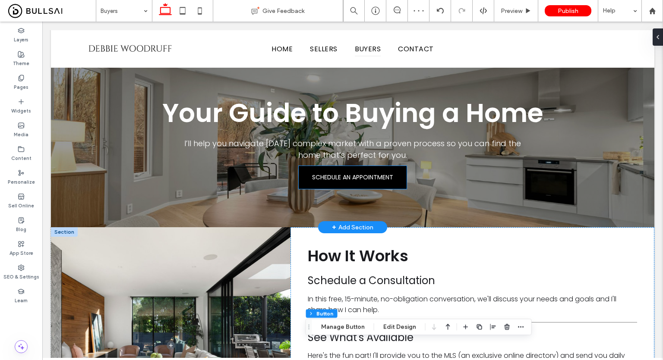
click at [335, 188] on link "SCHEDULE AN APPOINTMENT" at bounding box center [353, 177] width 108 height 23
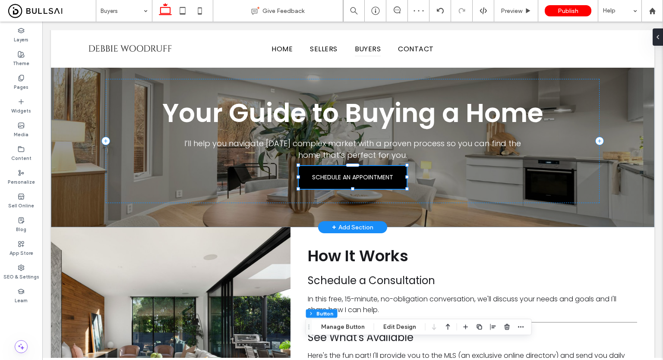
click at [335, 188] on div "SCHEDULE AN APPOINTMENT" at bounding box center [353, 177] width 108 height 23
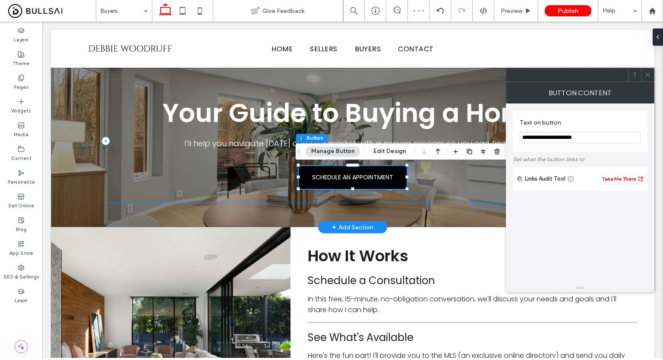
type input "**"
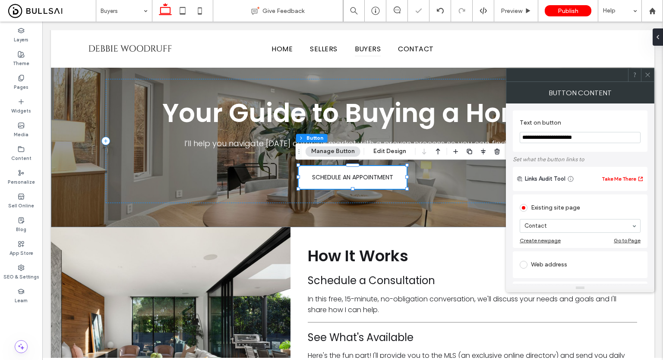
click at [648, 76] on use at bounding box center [647, 75] width 4 height 4
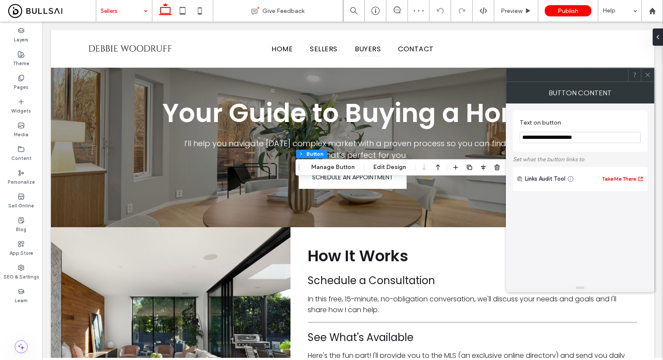
type input "**"
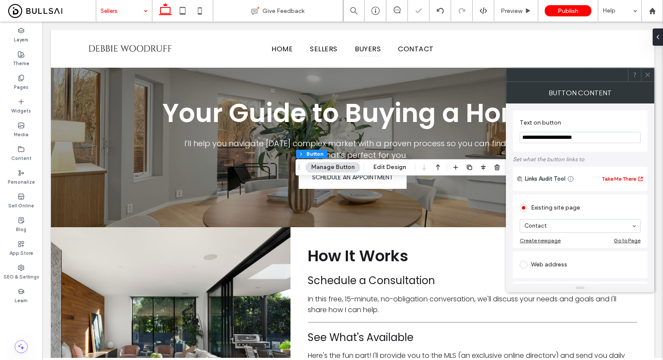
click at [649, 75] on icon at bounding box center [647, 75] width 6 height 6
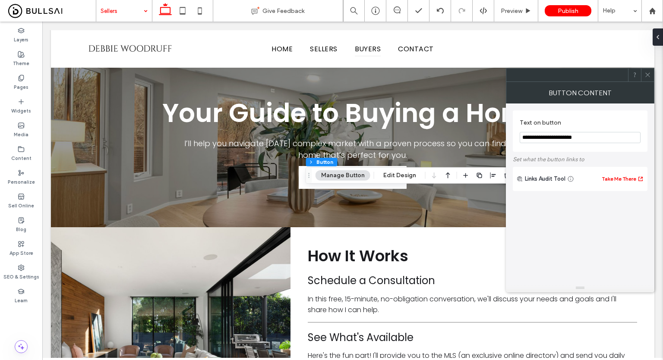
type input "**"
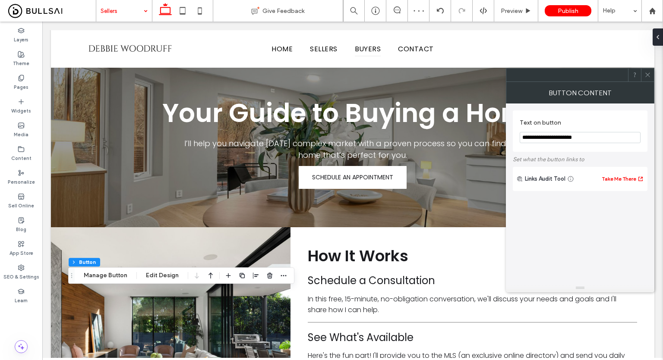
type input "*"
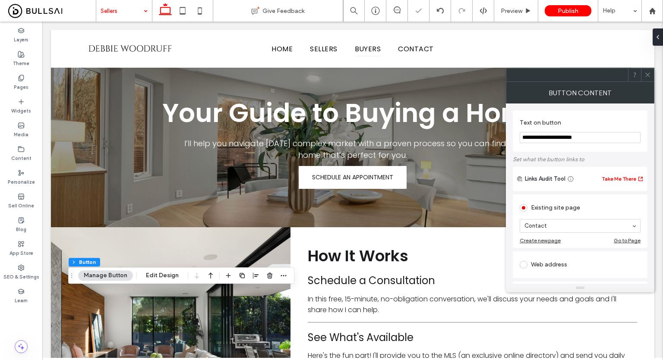
click at [649, 73] on icon at bounding box center [647, 75] width 6 height 6
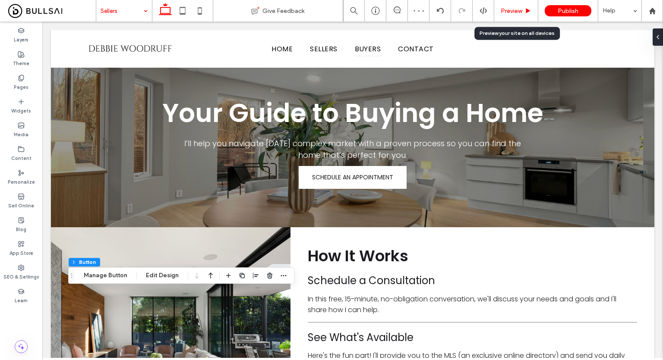
click at [523, 11] on div "Preview" at bounding box center [516, 10] width 44 height 7
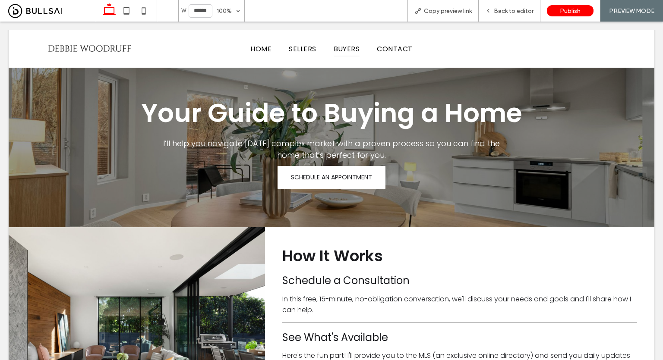
click at [523, 11] on span "Back to editor" at bounding box center [514, 10] width 40 height 7
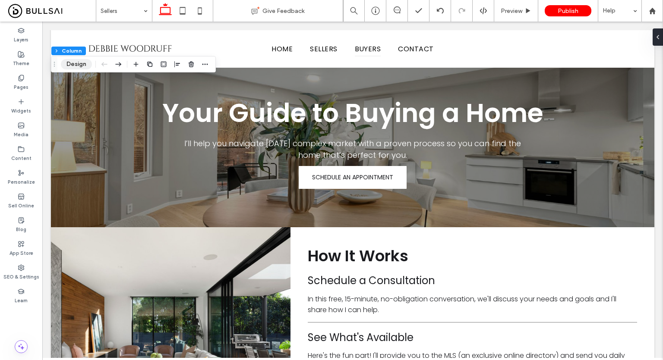
click at [81, 61] on button "Design" at bounding box center [76, 64] width 31 height 10
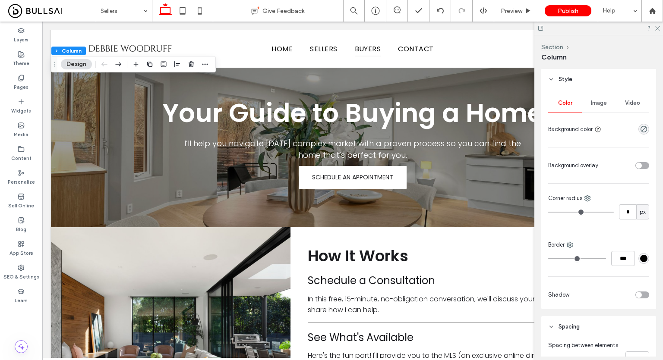
scroll to position [146, 0]
click at [602, 102] on span "Image" at bounding box center [599, 102] width 16 height 7
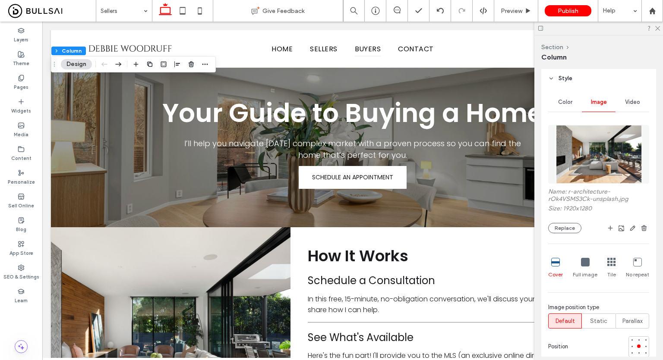
click at [604, 154] on img at bounding box center [599, 154] width 88 height 59
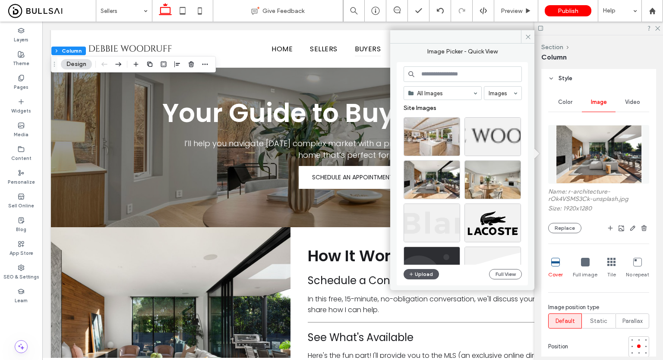
drag, startPoint x: 424, startPoint y: 280, endPoint x: 416, endPoint y: 275, distance: 9.6
click at [416, 275] on div "All Images Images Site Images Upload Full View" at bounding box center [463, 173] width 118 height 215
click at [416, 275] on button "Upload" at bounding box center [421, 274] width 35 height 10
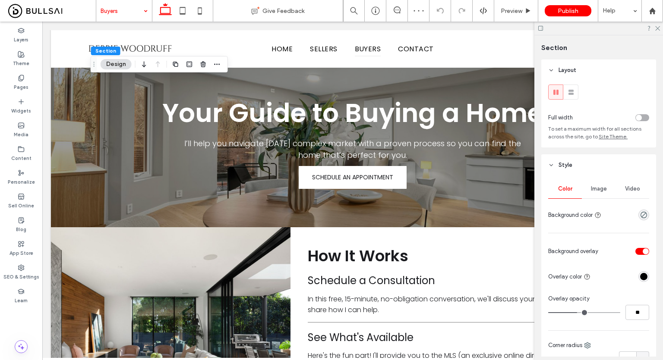
click at [601, 197] on div "Image" at bounding box center [599, 189] width 34 height 19
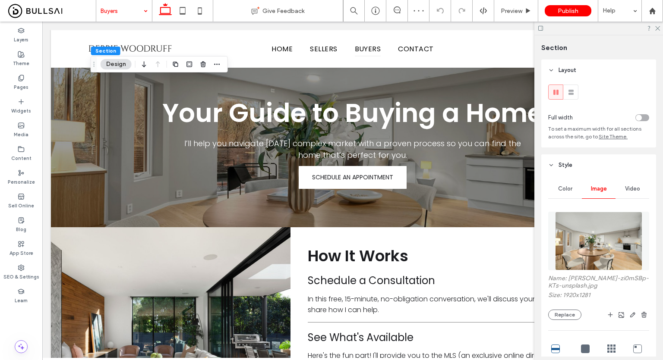
click at [596, 235] on img at bounding box center [599, 241] width 88 height 59
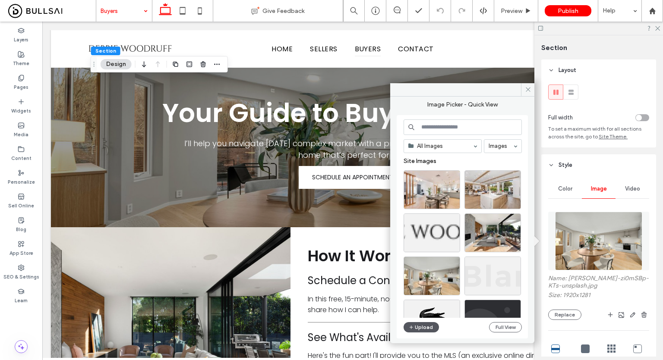
click at [412, 330] on icon "button" at bounding box center [411, 327] width 5 height 7
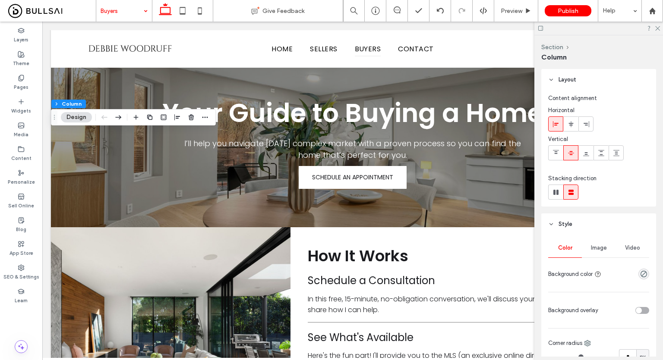
click at [597, 241] on div "Image" at bounding box center [599, 248] width 34 height 19
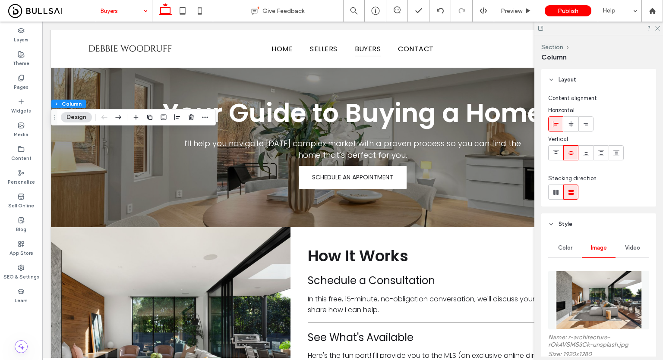
click at [603, 277] on img at bounding box center [599, 300] width 88 height 59
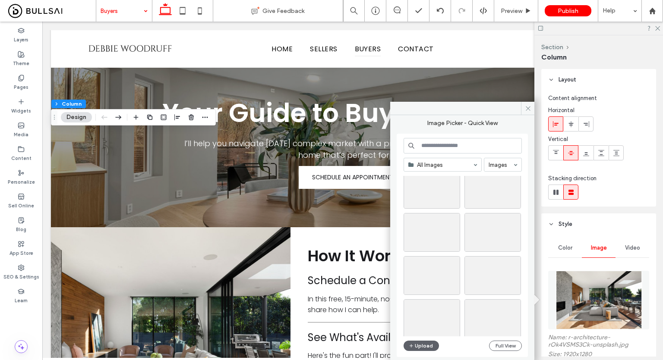
scroll to position [364, 0]
click at [416, 343] on button "Upload" at bounding box center [421, 346] width 35 height 10
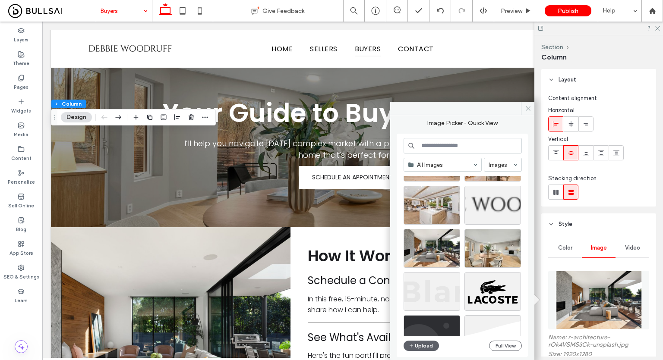
scroll to position [0, 0]
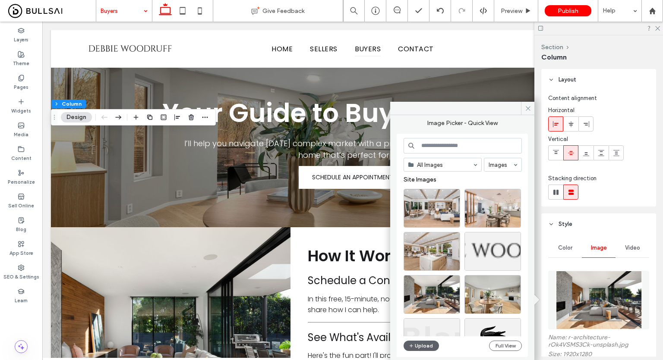
click at [556, 303] on img at bounding box center [599, 300] width 88 height 59
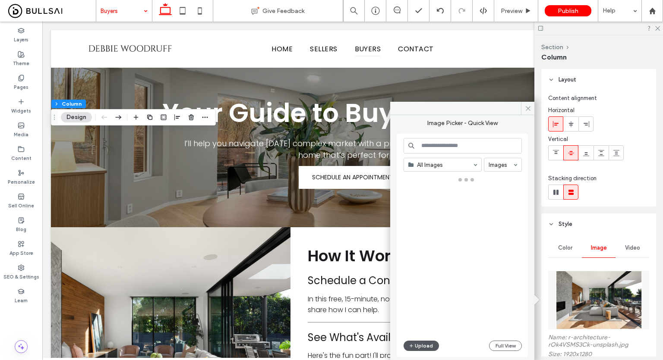
click at [430, 346] on button "Upload" at bounding box center [421, 346] width 35 height 10
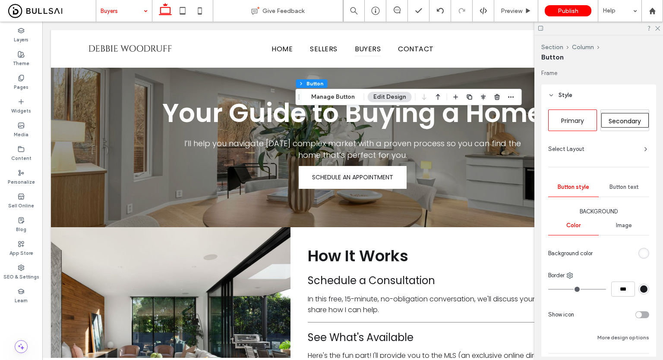
type input "**"
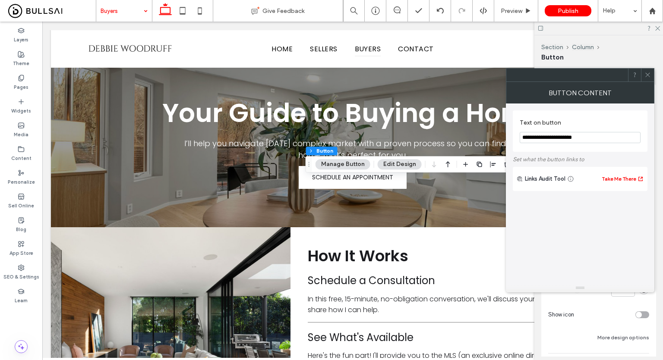
type input "*"
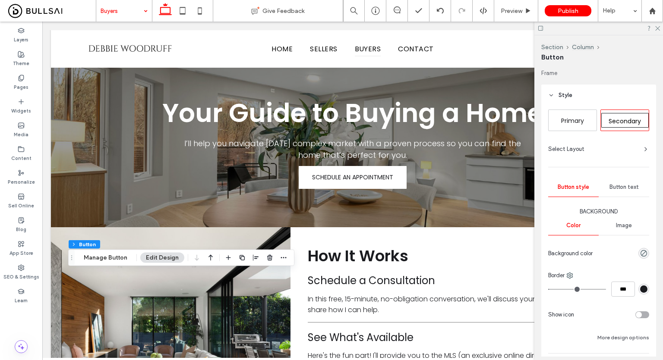
type input "*"
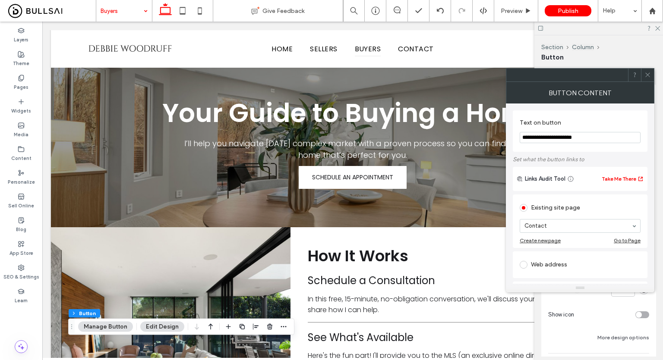
click at [647, 81] on span at bounding box center [647, 75] width 6 height 13
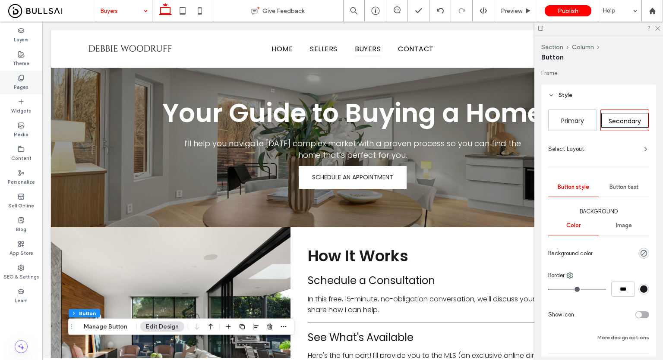
click at [28, 89] on div "Pages" at bounding box center [21, 83] width 42 height 24
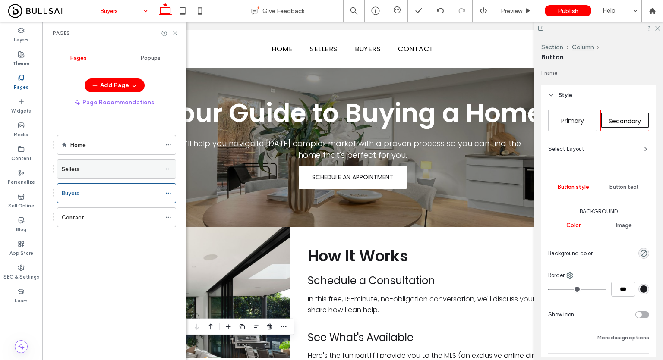
click at [126, 166] on div "Sellers" at bounding box center [111, 169] width 99 height 9
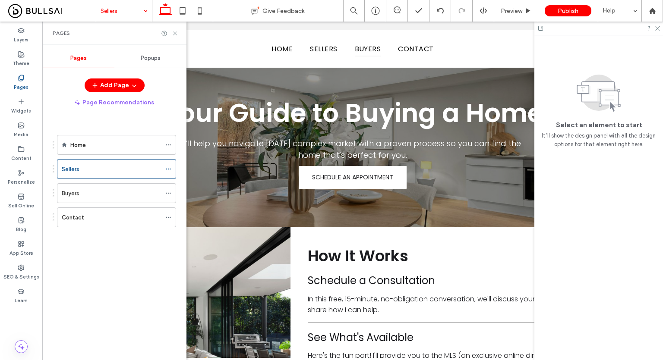
click at [142, 128] on div "Home Sellers Buyers Contact" at bounding box center [120, 238] width 134 height 236
click at [659, 28] on icon at bounding box center [657, 28] width 6 height 6
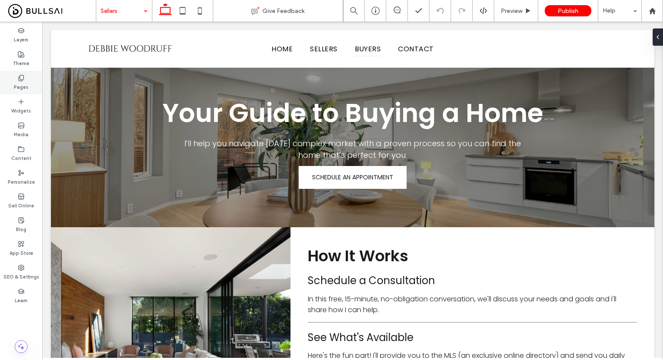
click at [19, 82] on label "Pages" at bounding box center [21, 86] width 15 height 9
